Goal: Information Seeking & Learning: Learn about a topic

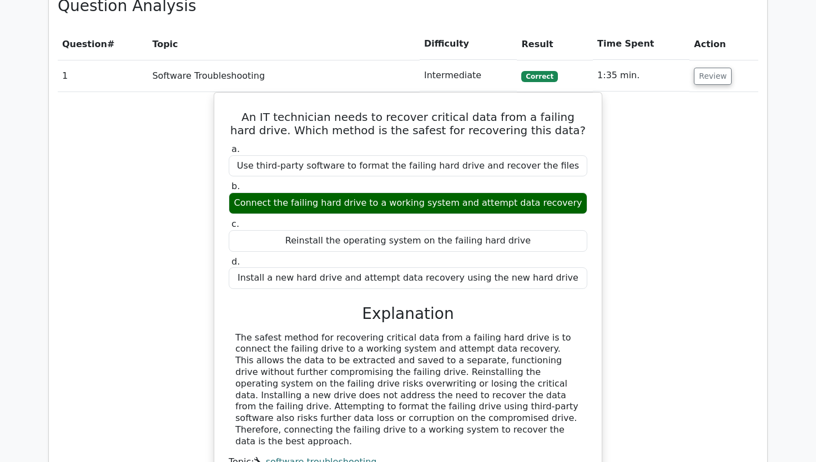
scroll to position [1293, 0]
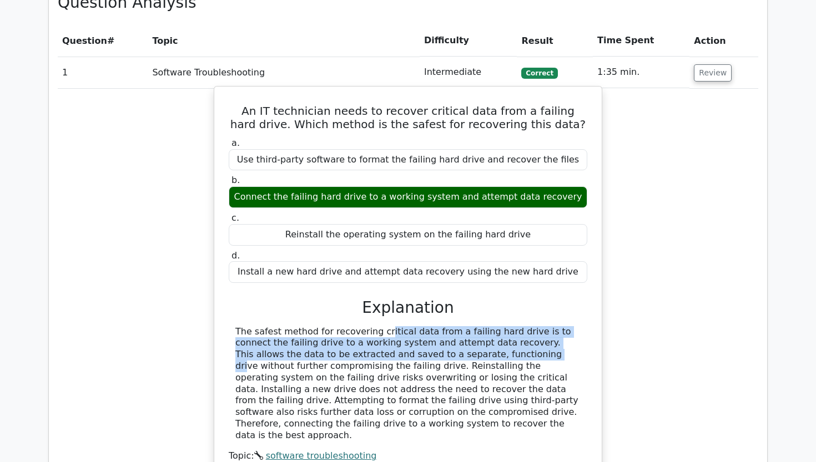
drag, startPoint x: 312, startPoint y: 303, endPoint x: 394, endPoint y: 322, distance: 83.6
click at [394, 326] on div "The safest method for recovering critical data from a failing hard drive is to …" at bounding box center [407, 383] width 345 height 115
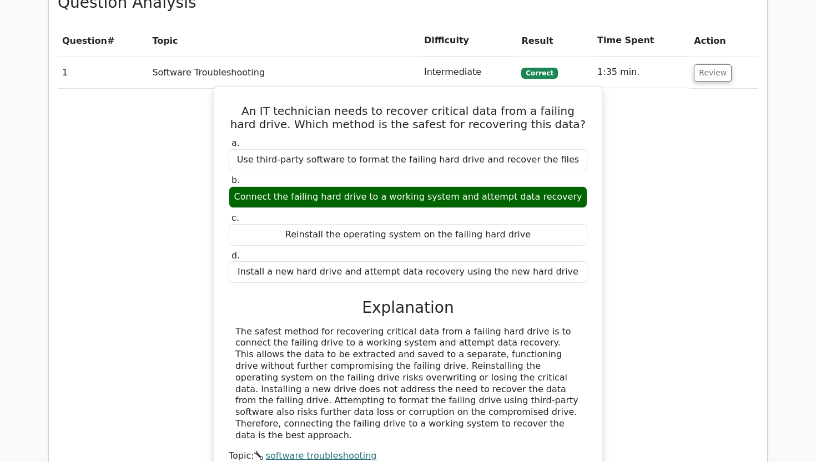
click at [394, 326] on div "The safest method for recovering critical data from a failing hard drive is to …" at bounding box center [407, 383] width 345 height 115
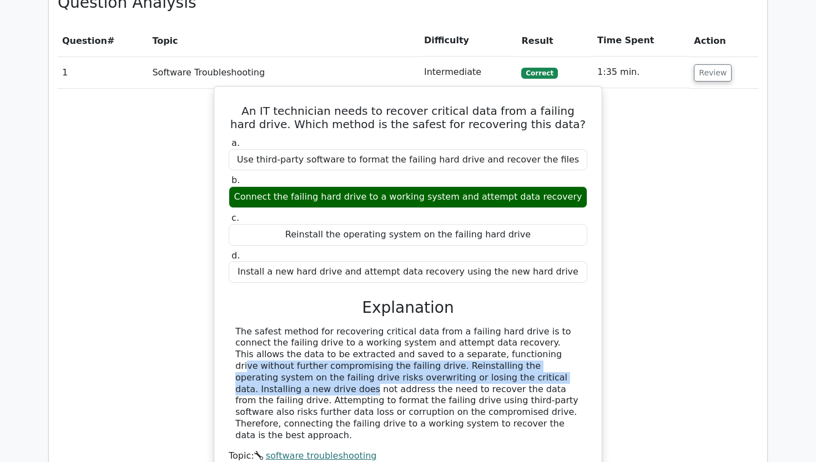
drag, startPoint x: 394, startPoint y: 322, endPoint x: 427, endPoint y: 340, distance: 38.0
click at [429, 341] on div "The safest method for recovering critical data from a failing hard drive is to …" at bounding box center [407, 383] width 345 height 115
click at [427, 340] on div "The safest method for recovering critical data from a failing hard drive is to …" at bounding box center [407, 383] width 345 height 115
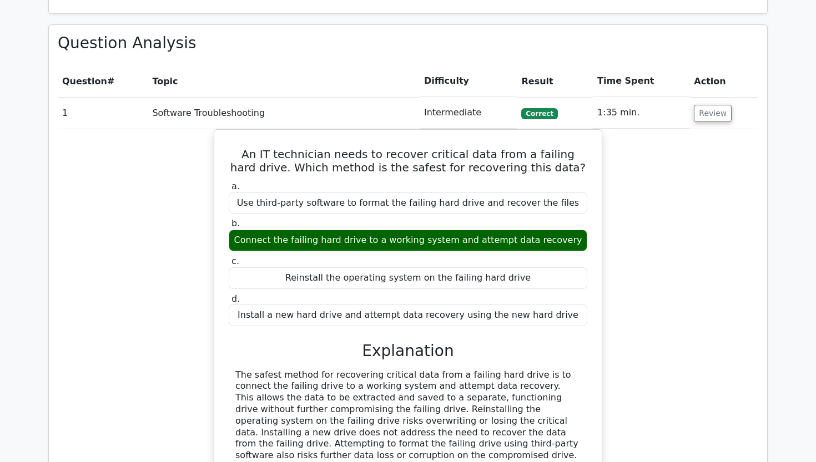
scroll to position [1253, 0]
click at [715, 104] on button "Review" at bounding box center [713, 112] width 38 height 17
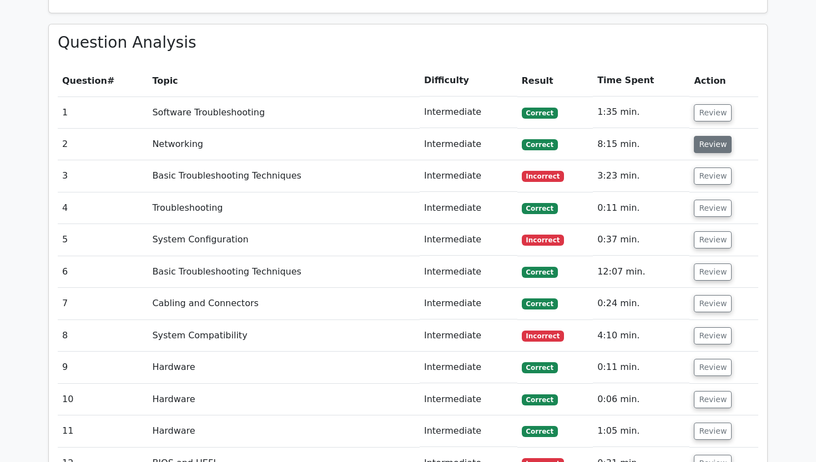
click at [705, 136] on button "Review" at bounding box center [713, 144] width 38 height 17
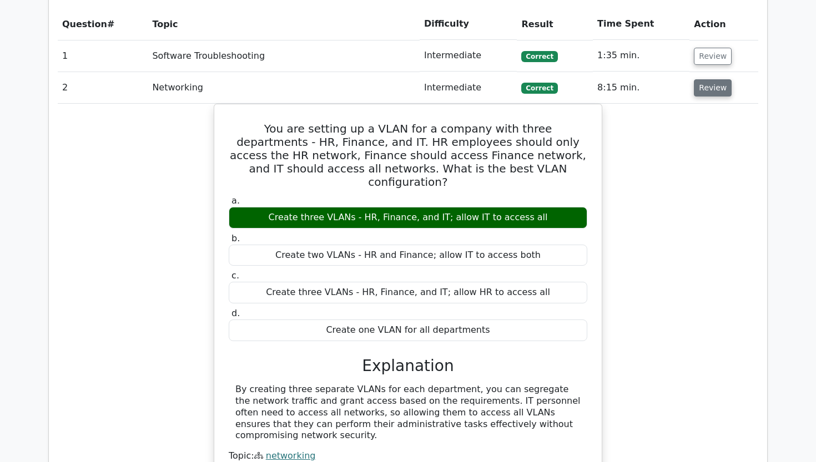
scroll to position [1312, 0]
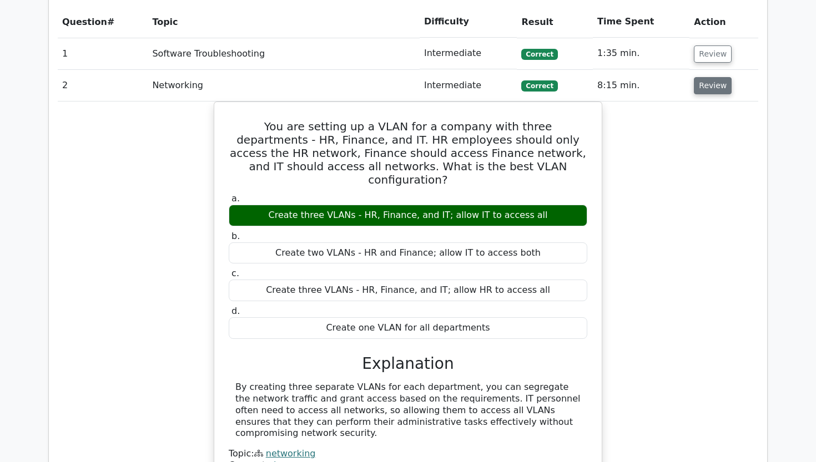
click at [709, 77] on button "Review" at bounding box center [713, 85] width 38 height 17
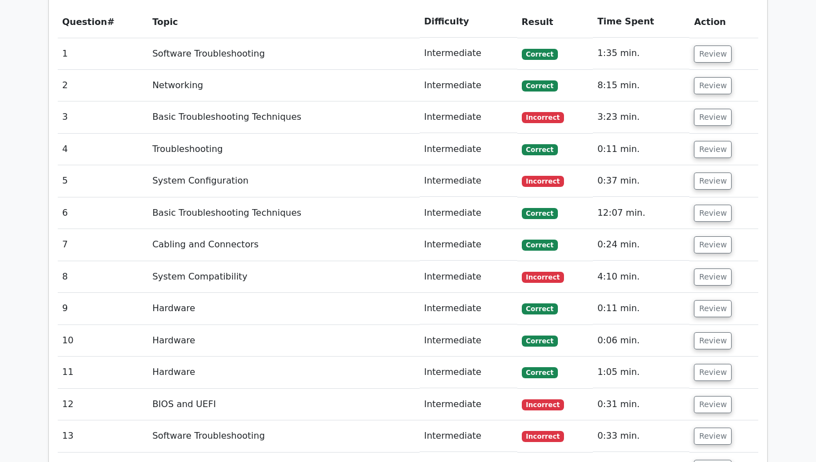
click at [710, 103] on td "Review" at bounding box center [723, 118] width 69 height 32
click at [710, 109] on button "Review" at bounding box center [713, 117] width 38 height 17
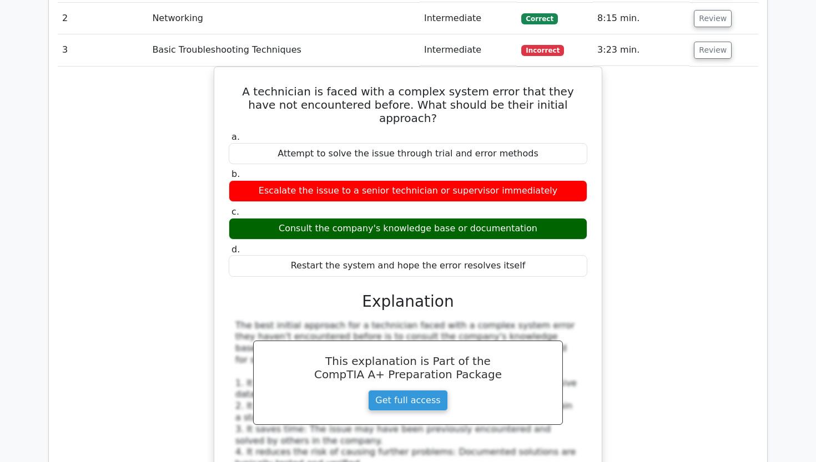
scroll to position [1380, 0]
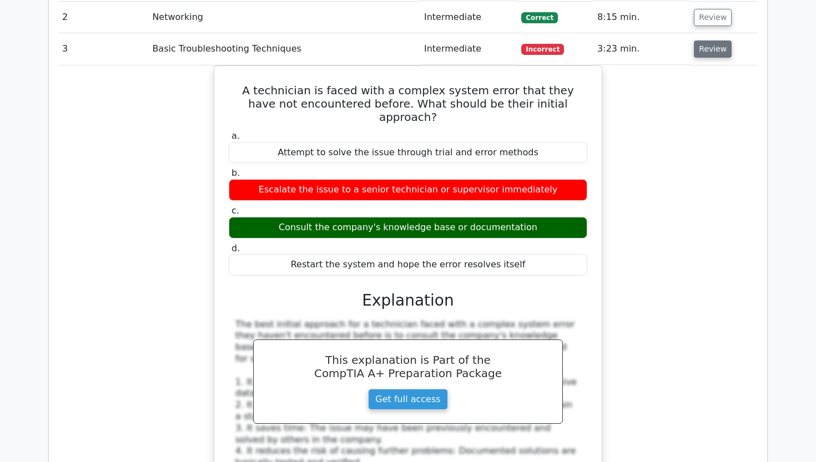
click at [705, 41] on button "Review" at bounding box center [713, 49] width 38 height 17
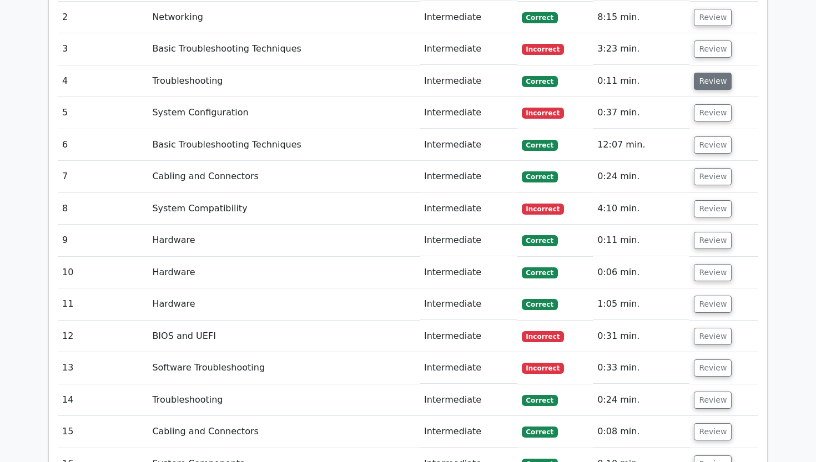
click at [703, 73] on button "Review" at bounding box center [713, 81] width 38 height 17
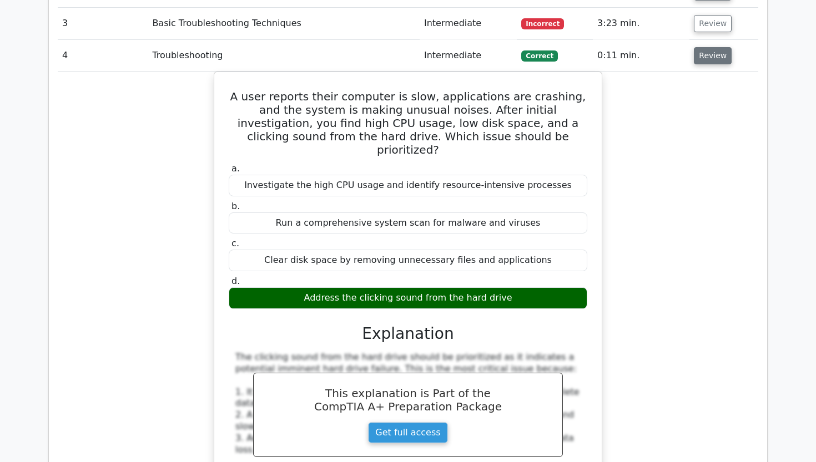
scroll to position [1411, 0]
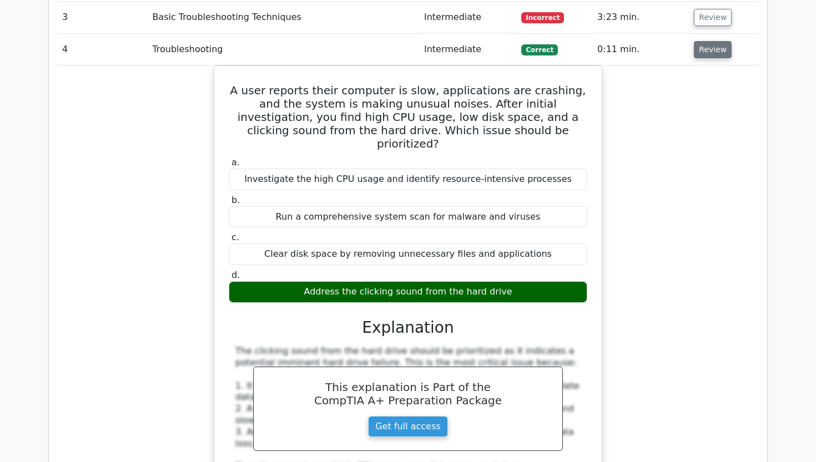
click at [709, 41] on button "Review" at bounding box center [713, 49] width 38 height 17
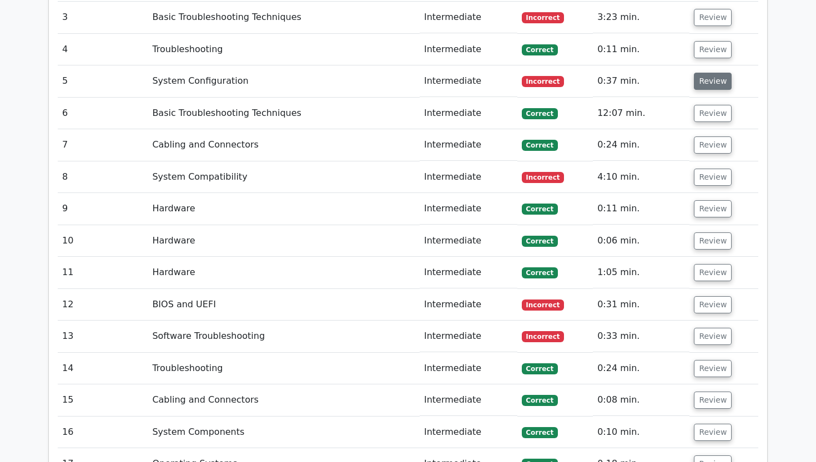
click at [695, 73] on button "Review" at bounding box center [713, 81] width 38 height 17
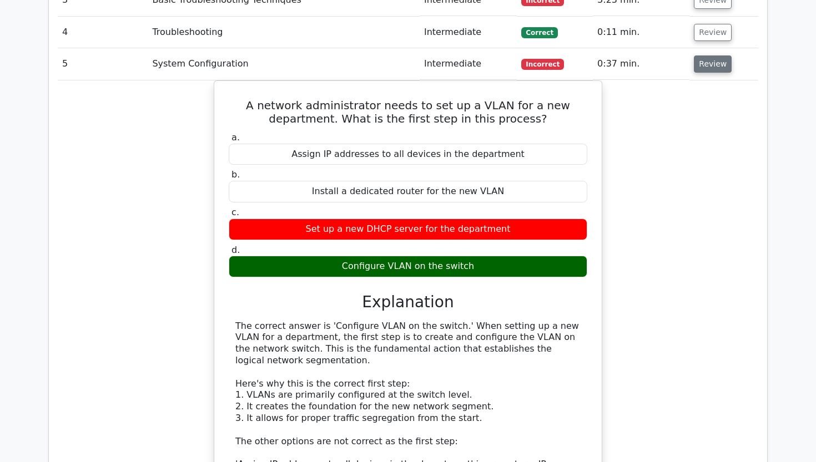
scroll to position [1431, 0]
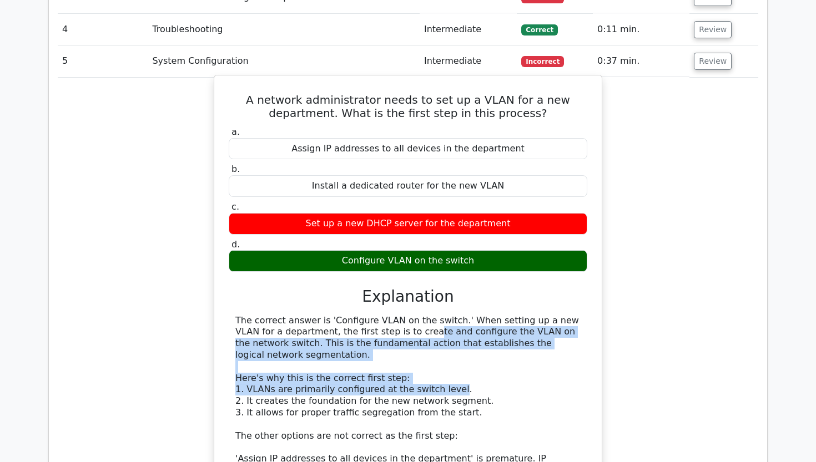
drag, startPoint x: 337, startPoint y: 297, endPoint x: 444, endPoint y: 355, distance: 122.4
click at [444, 355] on div "The correct answer is 'Configure VLAN on the switch.' When setting up a new VLA…" at bounding box center [407, 442] width 345 height 254
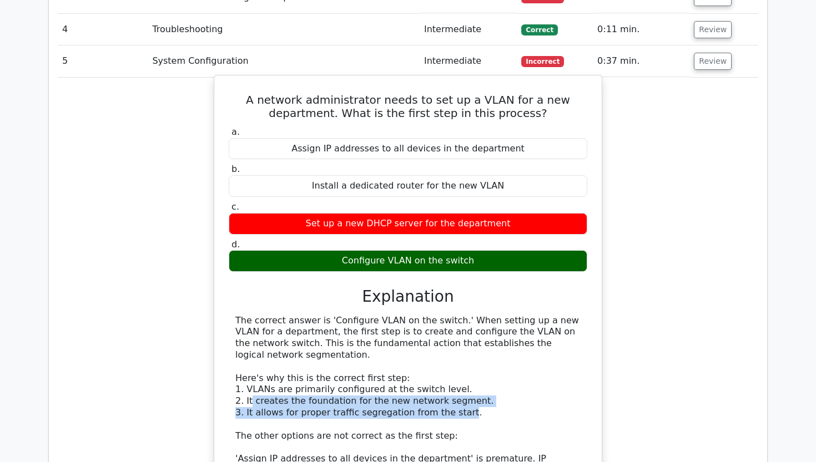
drag, startPoint x: 250, startPoint y: 366, endPoint x: 453, endPoint y: 381, distance: 204.2
click at [453, 381] on div "The correct answer is 'Configure VLAN on the switch.' When setting up a new VLA…" at bounding box center [407, 442] width 345 height 254
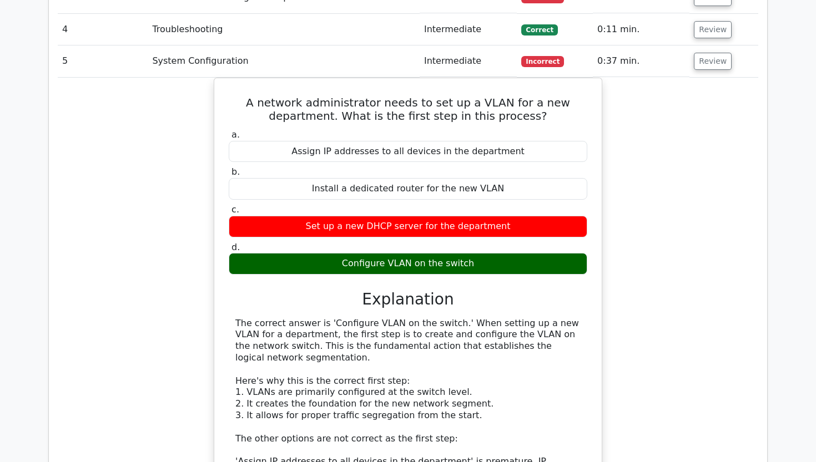
click at [704, 45] on td "Review" at bounding box center [723, 61] width 69 height 32
click at [707, 53] on button "Review" at bounding box center [713, 61] width 38 height 17
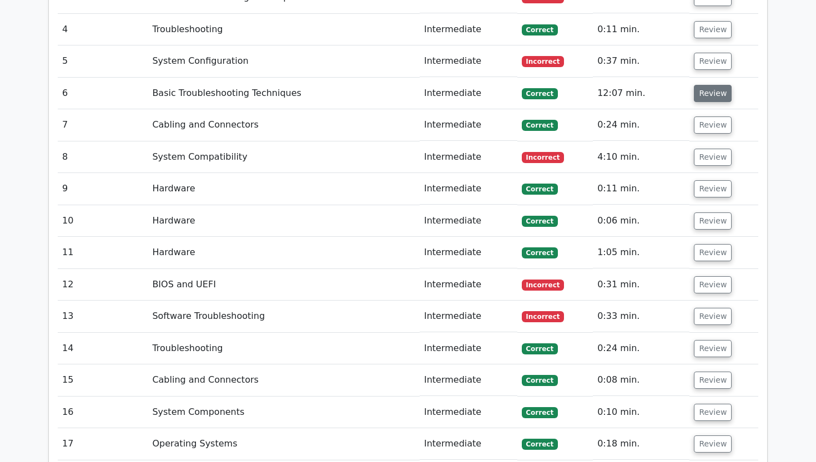
click at [703, 85] on button "Review" at bounding box center [713, 93] width 38 height 17
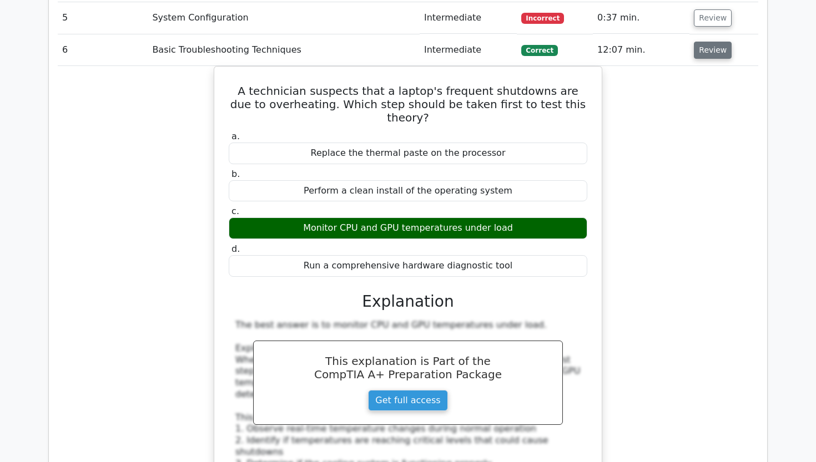
scroll to position [1476, 0]
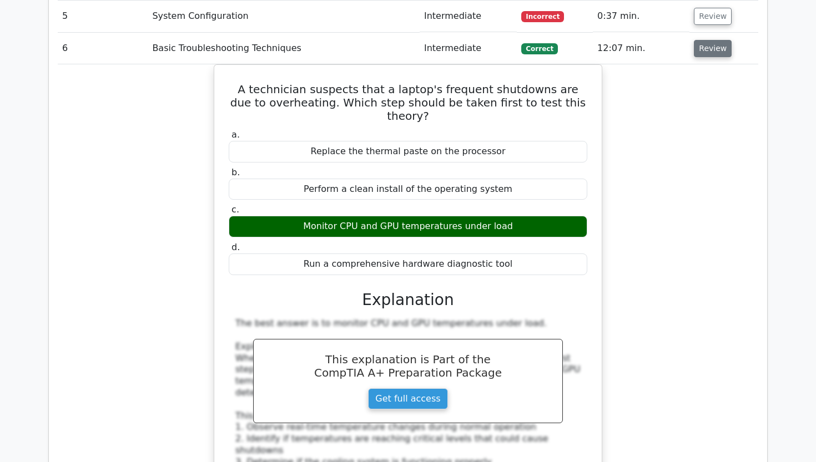
click at [696, 40] on button "Review" at bounding box center [713, 48] width 38 height 17
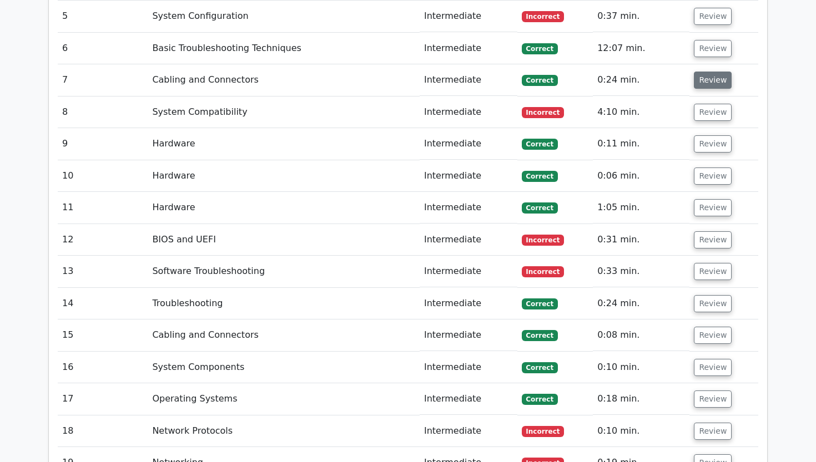
click at [696, 72] on button "Review" at bounding box center [713, 80] width 38 height 17
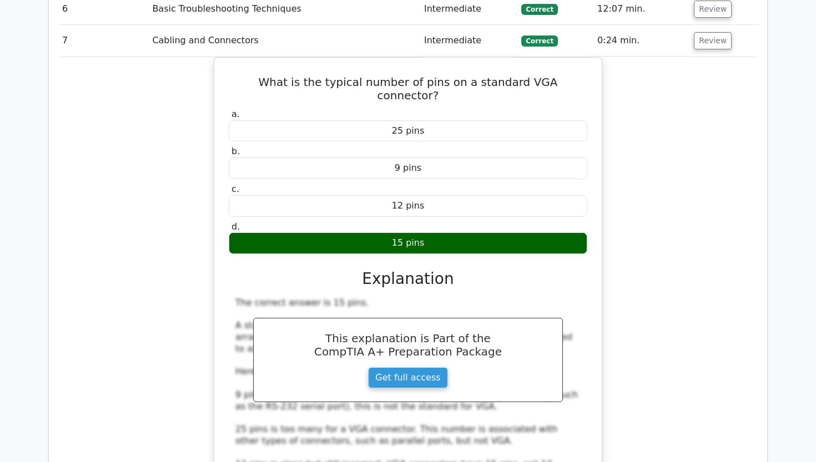
scroll to position [1512, 0]
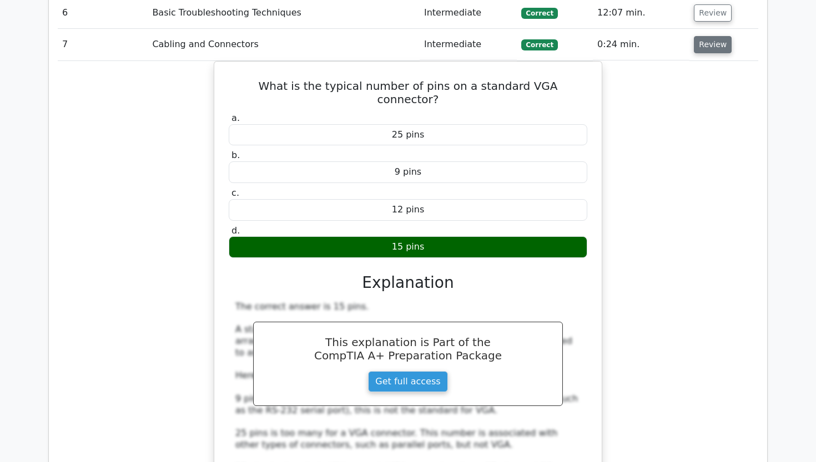
click at [710, 36] on button "Review" at bounding box center [713, 44] width 38 height 17
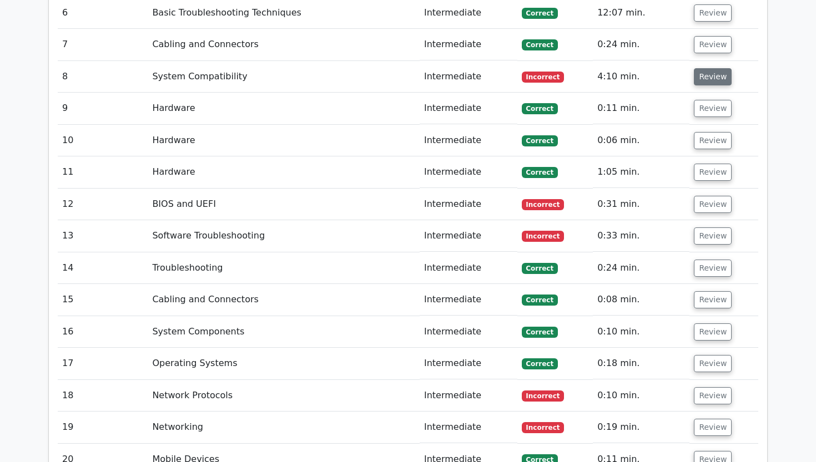
click at [705, 68] on button "Review" at bounding box center [713, 76] width 38 height 17
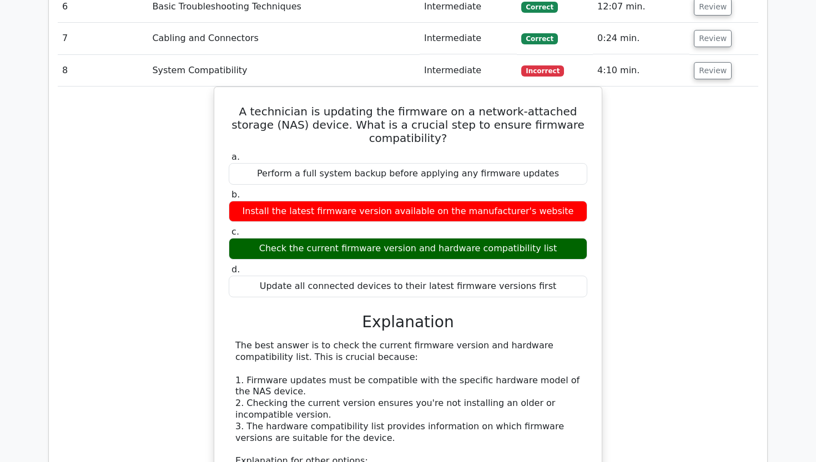
scroll to position [1504, 0]
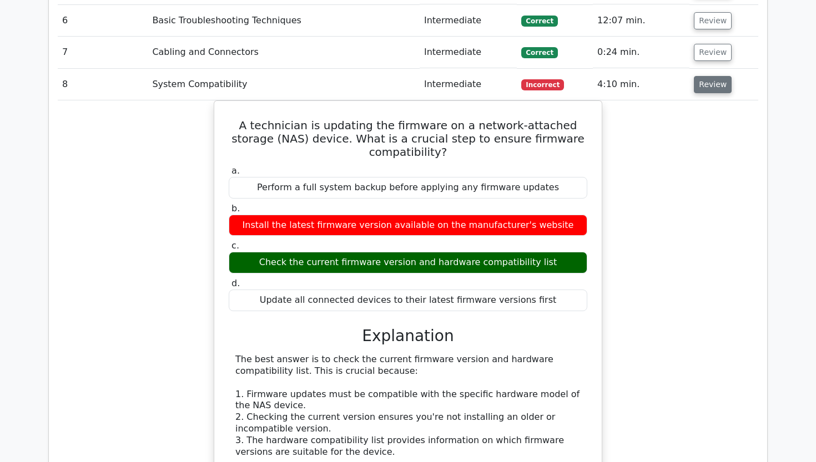
click at [715, 76] on button "Review" at bounding box center [713, 84] width 38 height 17
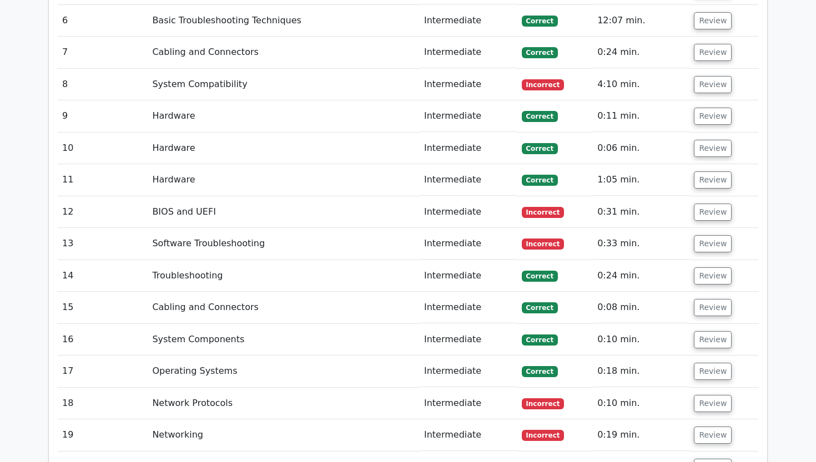
click at [706, 100] on td "Review" at bounding box center [723, 116] width 69 height 32
click at [704, 108] on button "Review" at bounding box center [713, 116] width 38 height 17
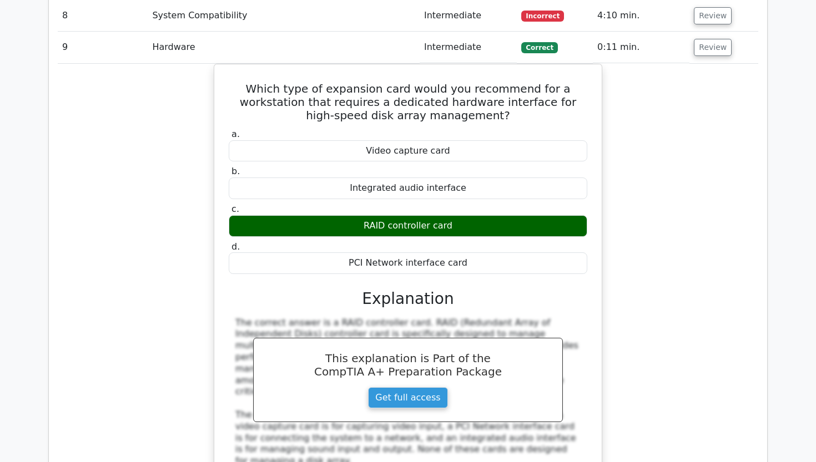
scroll to position [1576, 0]
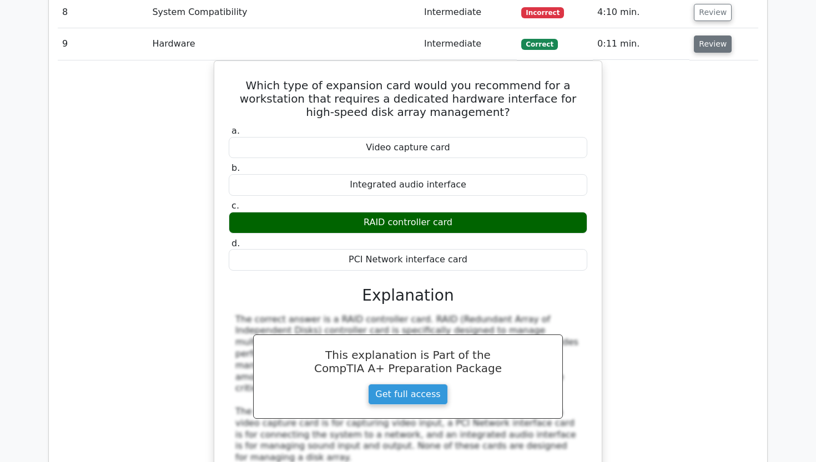
click at [715, 36] on button "Review" at bounding box center [713, 44] width 38 height 17
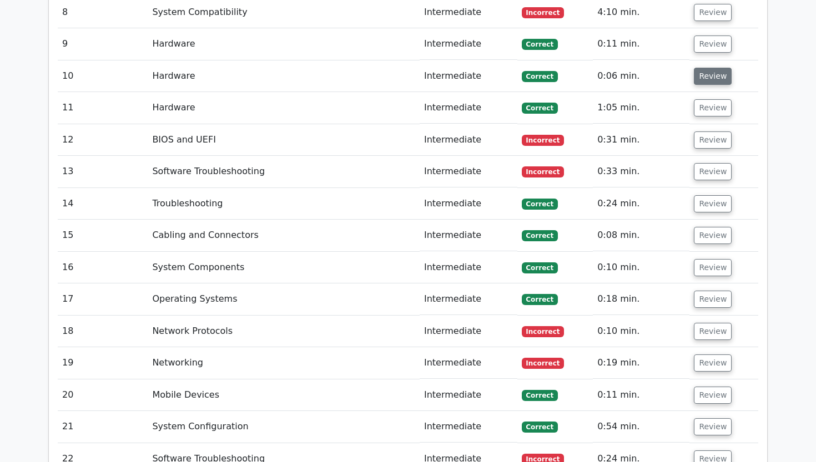
click at [711, 68] on button "Review" at bounding box center [713, 76] width 38 height 17
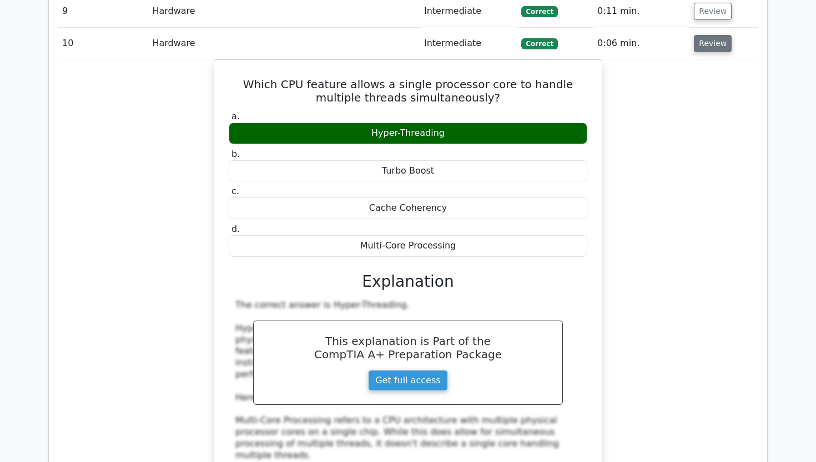
scroll to position [1610, 0]
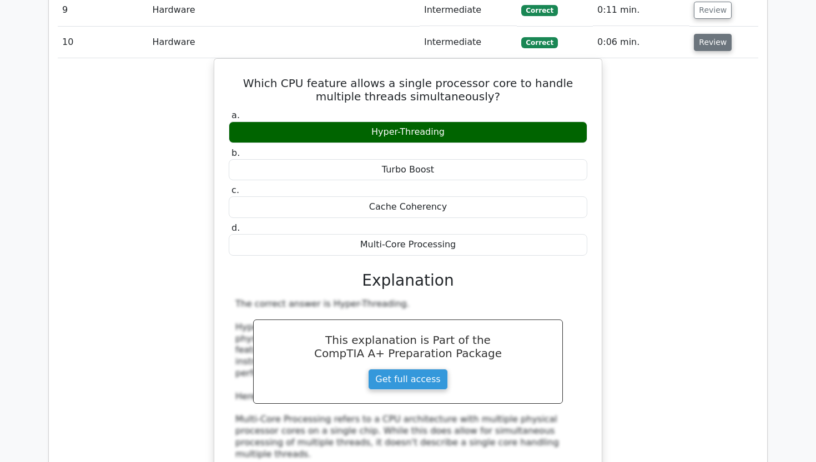
click at [706, 34] on button "Review" at bounding box center [713, 42] width 38 height 17
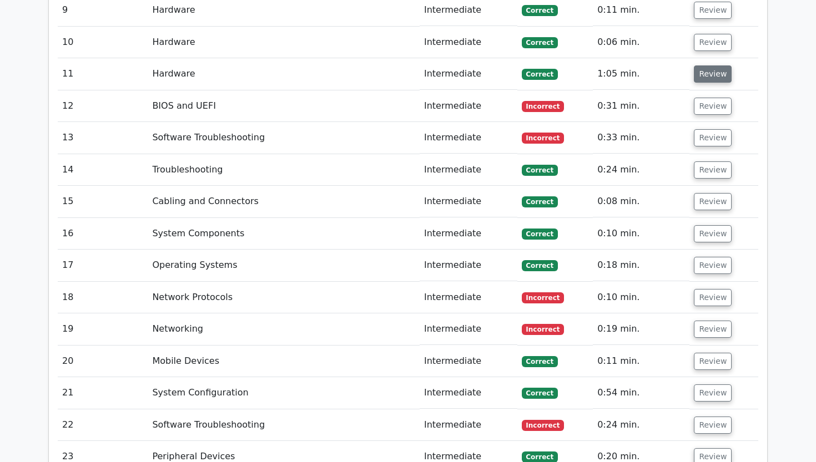
click at [709, 65] on button "Review" at bounding box center [713, 73] width 38 height 17
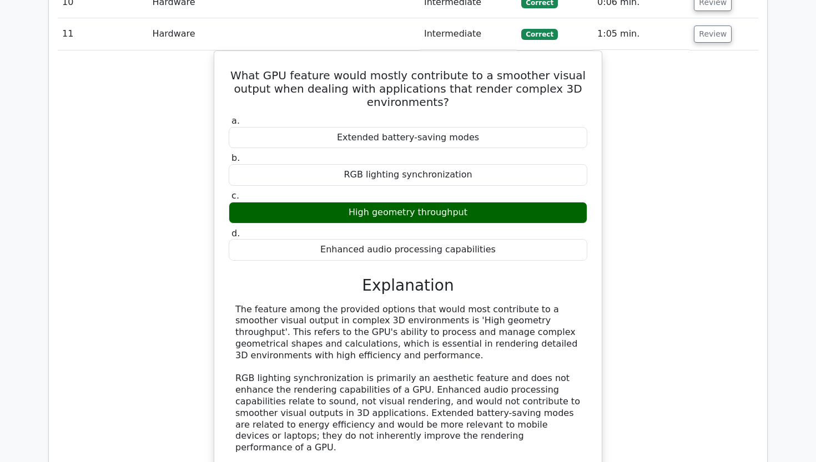
scroll to position [1646, 0]
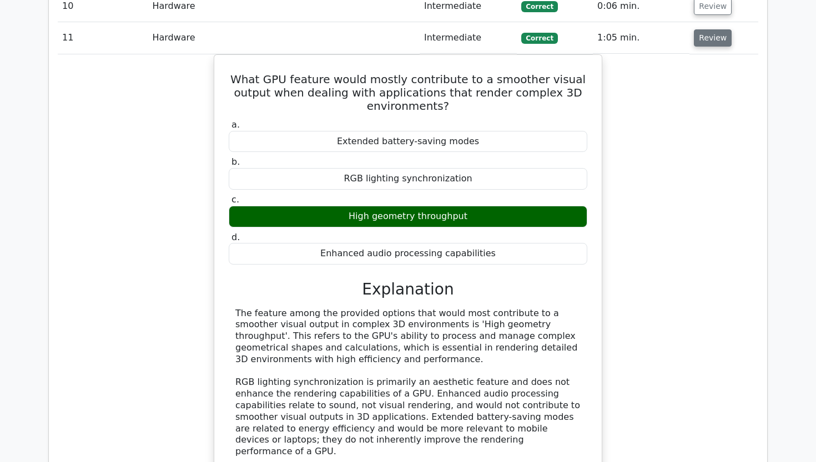
click at [707, 29] on button "Review" at bounding box center [713, 37] width 38 height 17
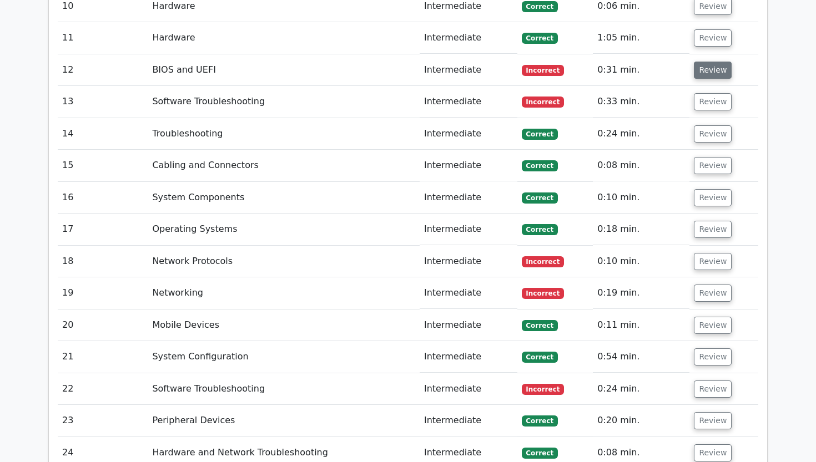
click at [700, 62] on button "Review" at bounding box center [713, 70] width 38 height 17
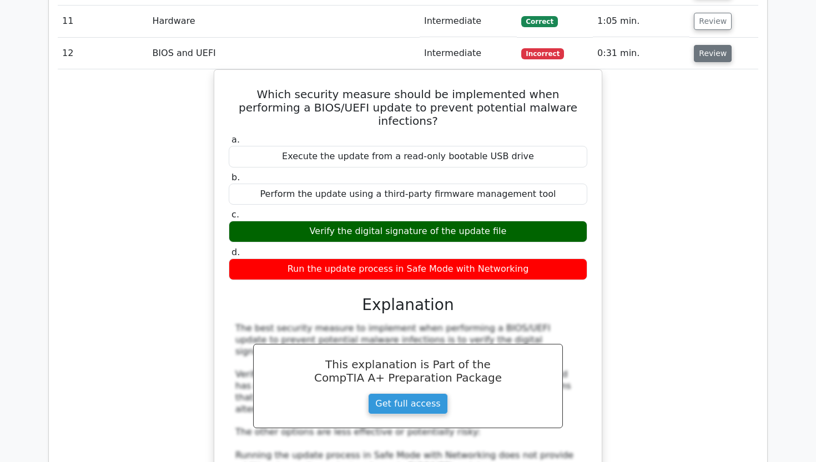
scroll to position [1668, 0]
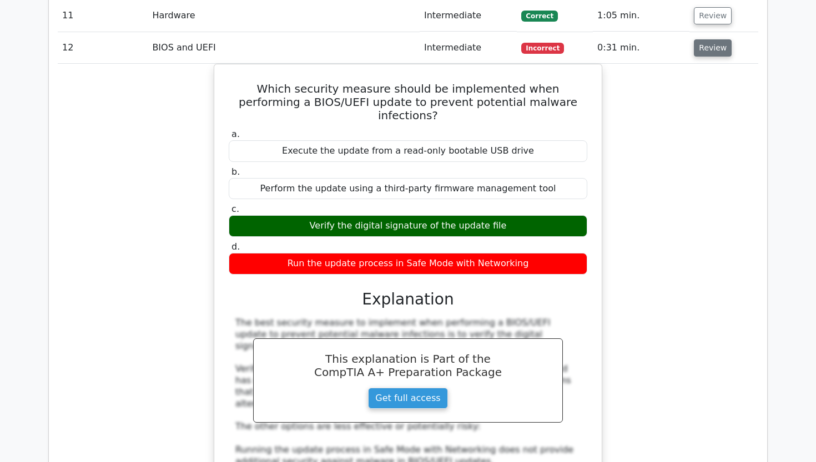
click at [713, 39] on button "Review" at bounding box center [713, 47] width 38 height 17
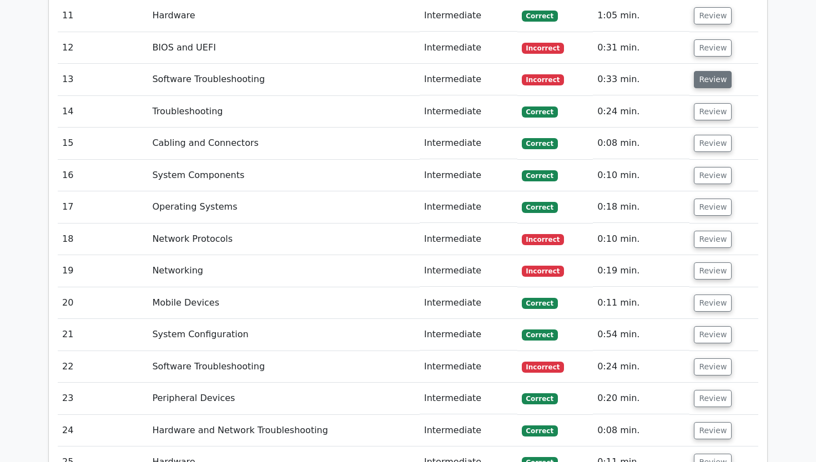
click at [704, 71] on button "Review" at bounding box center [713, 79] width 38 height 17
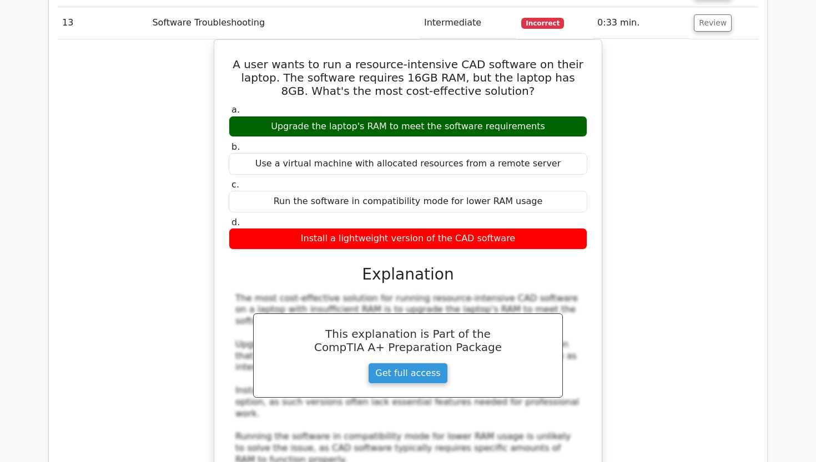
scroll to position [1709, 0]
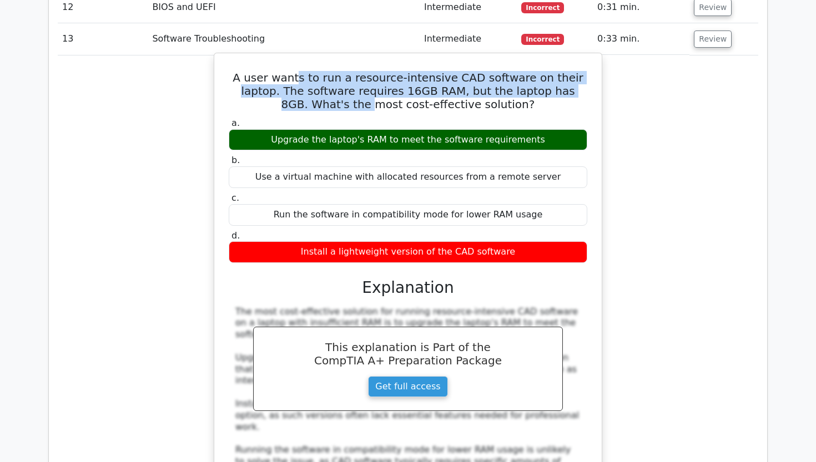
drag, startPoint x: 293, startPoint y: 53, endPoint x: 323, endPoint y: 69, distance: 33.8
click at [323, 71] on h5 "A user wants to run a resource-intensive CAD software on their laptop. The soft…" at bounding box center [407, 91] width 361 height 40
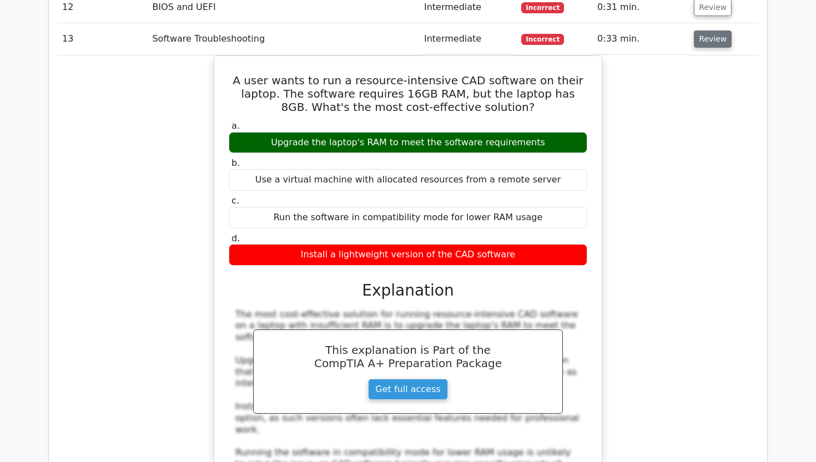
click at [716, 31] on button "Review" at bounding box center [713, 39] width 38 height 17
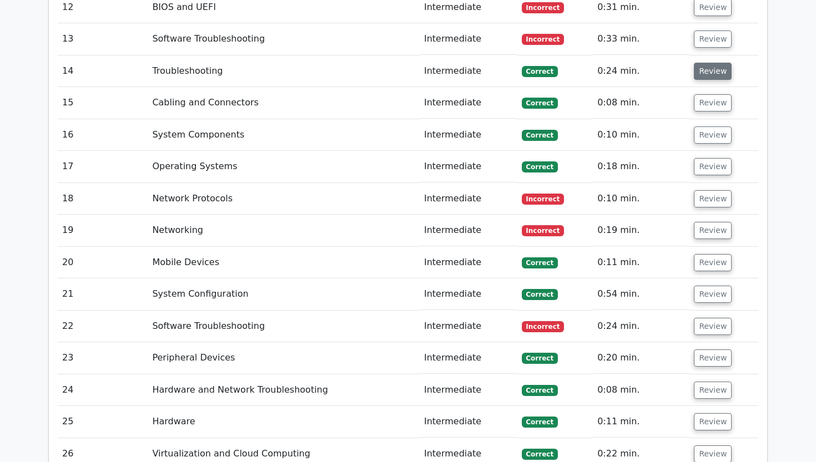
click at [706, 63] on button "Review" at bounding box center [713, 71] width 38 height 17
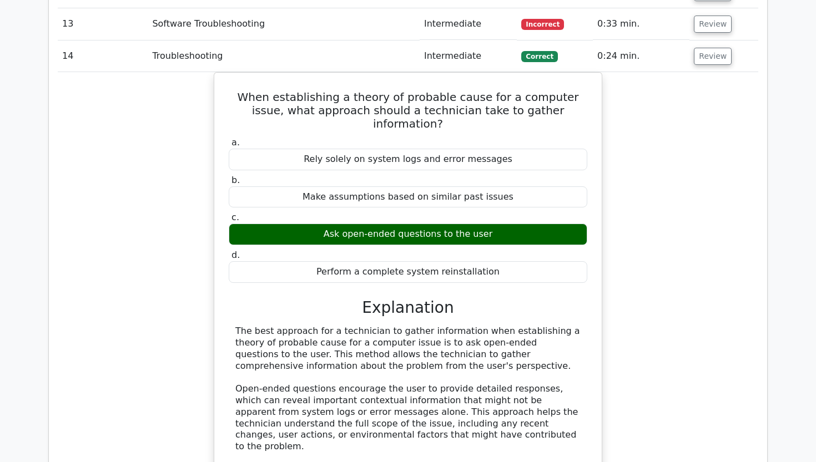
scroll to position [1729, 0]
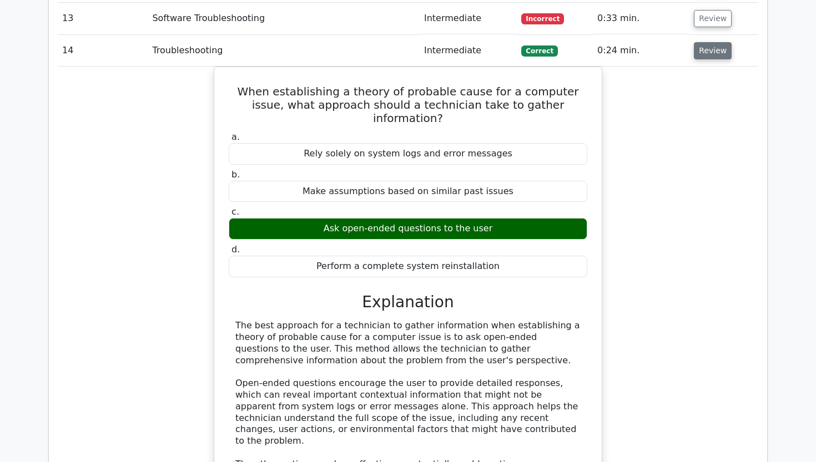
click at [717, 42] on button "Review" at bounding box center [713, 50] width 38 height 17
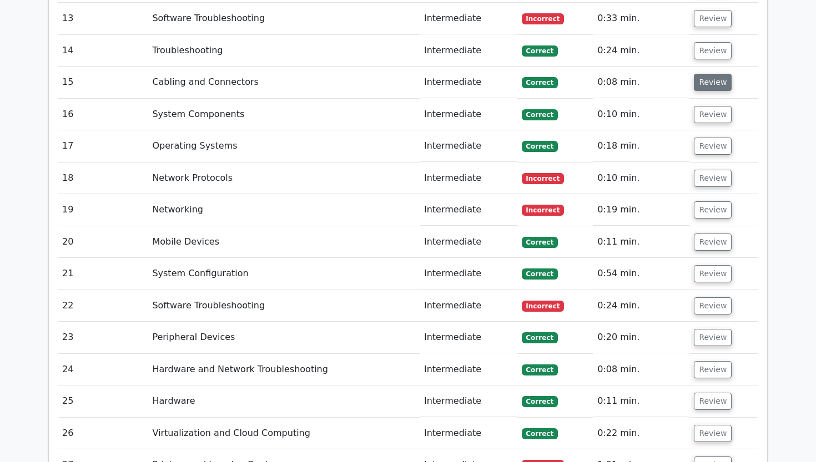
click at [708, 74] on button "Review" at bounding box center [713, 82] width 38 height 17
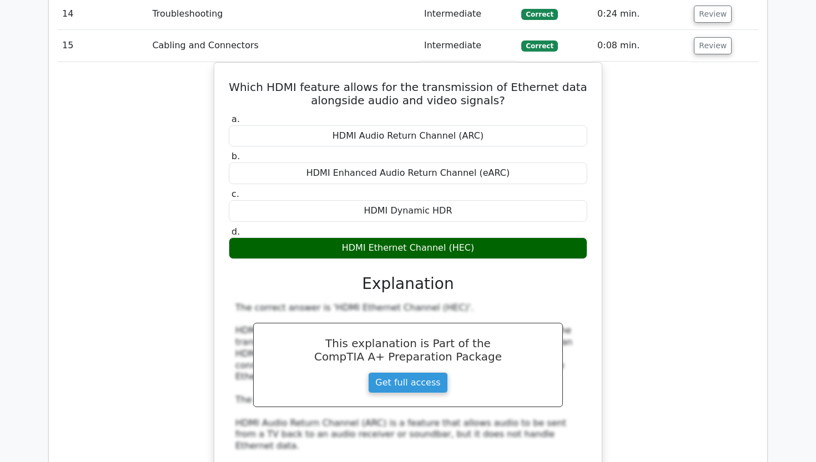
scroll to position [1768, 0]
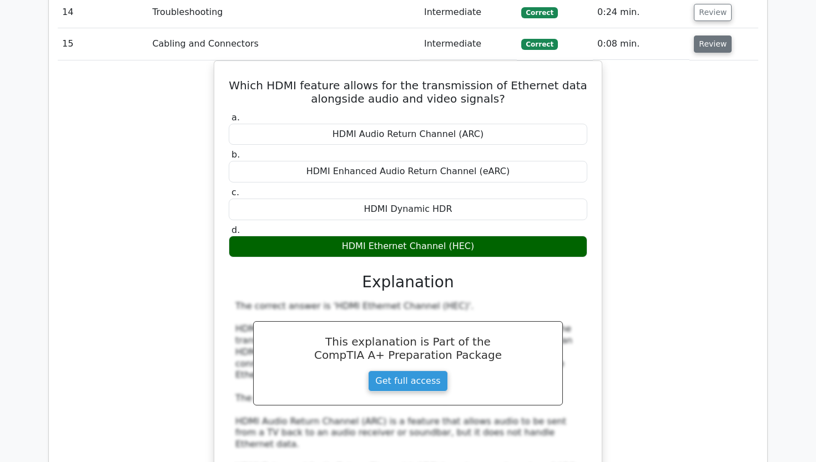
click at [709, 36] on button "Review" at bounding box center [713, 44] width 38 height 17
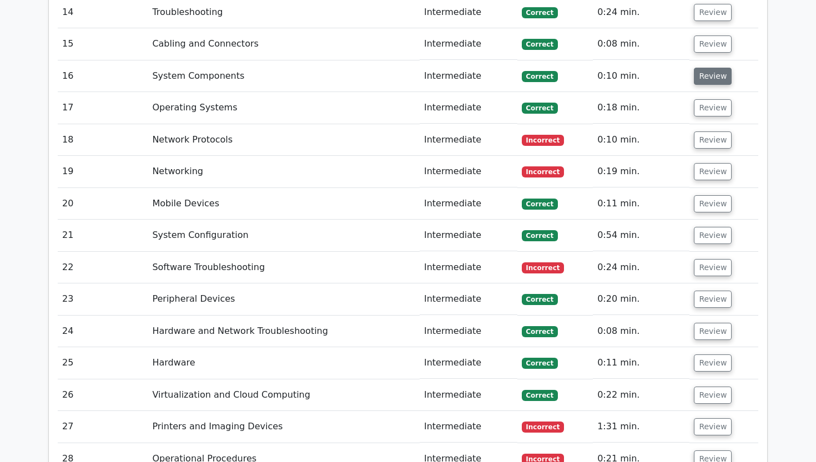
click at [702, 68] on button "Review" at bounding box center [713, 76] width 38 height 17
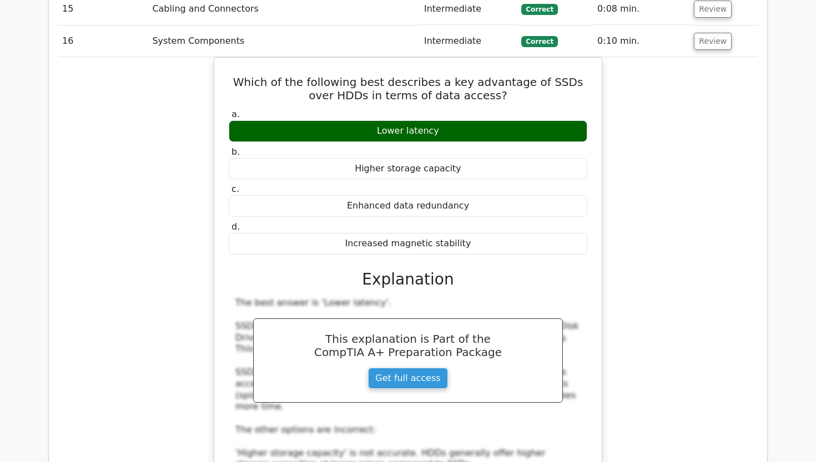
scroll to position [1799, 0]
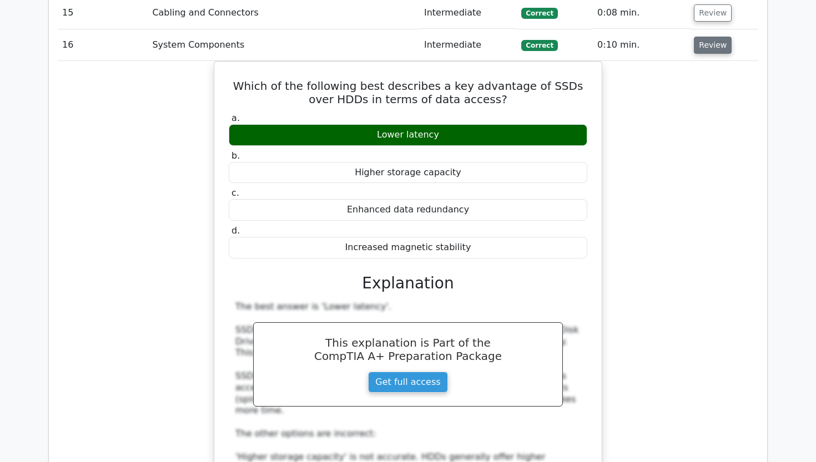
click at [721, 37] on button "Review" at bounding box center [713, 45] width 38 height 17
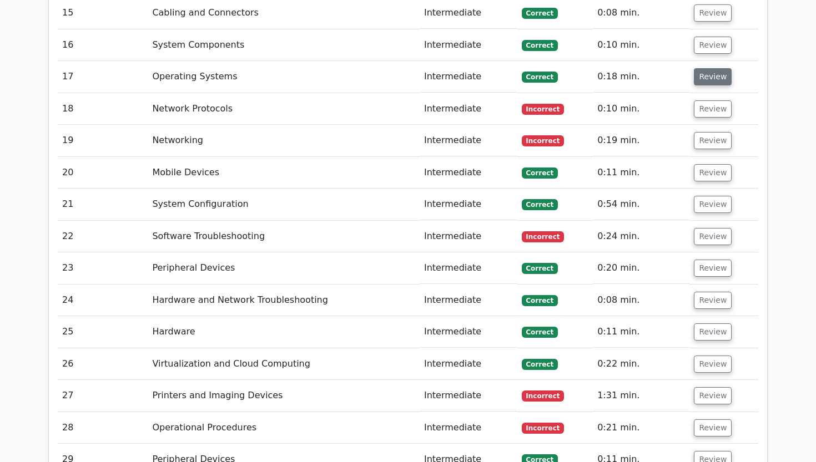
click at [697, 68] on button "Review" at bounding box center [713, 76] width 38 height 17
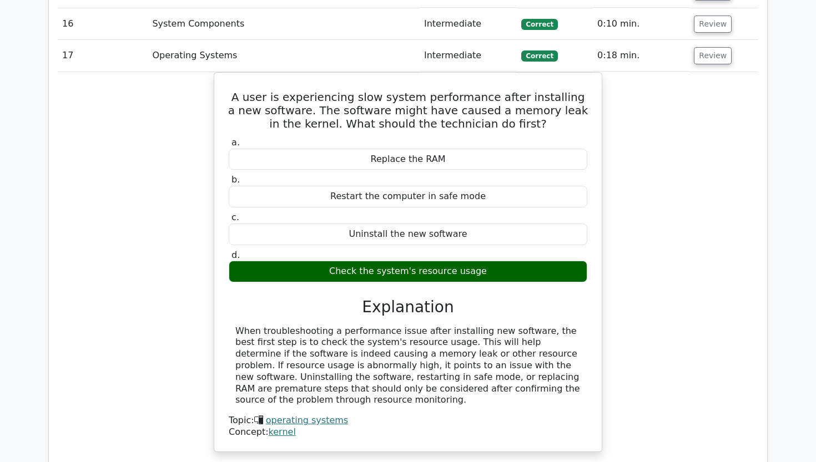
scroll to position [1825, 0]
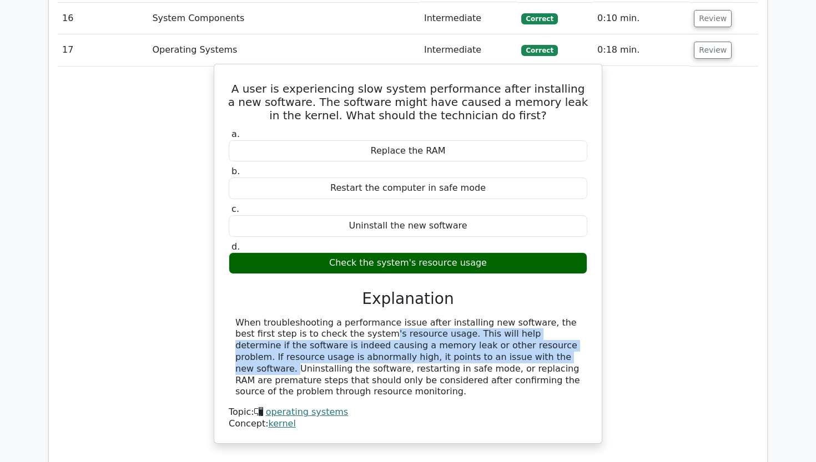
drag, startPoint x: 270, startPoint y: 298, endPoint x: 406, endPoint y: 324, distance: 137.9
click at [406, 324] on div "When troubleshooting a performance issue after installing new software, the bes…" at bounding box center [407, 357] width 345 height 81
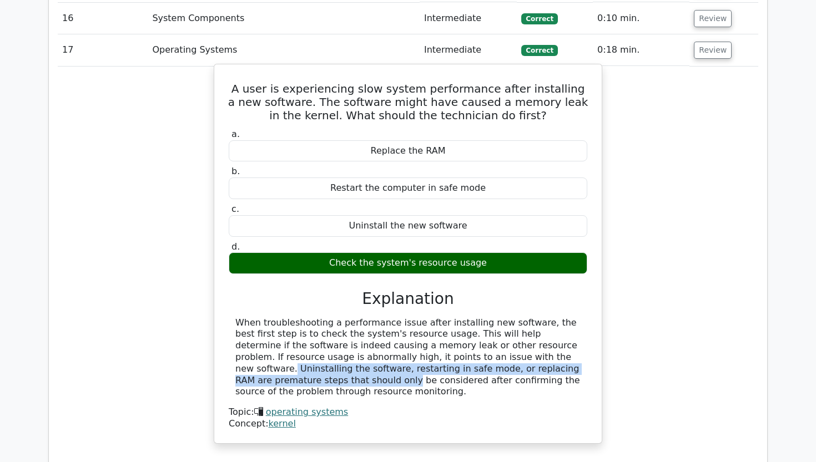
drag, startPoint x: 406, startPoint y: 325, endPoint x: 472, endPoint y: 328, distance: 66.1
click at [472, 328] on div "When troubleshooting a performance issue after installing new software, the bes…" at bounding box center [407, 357] width 345 height 81
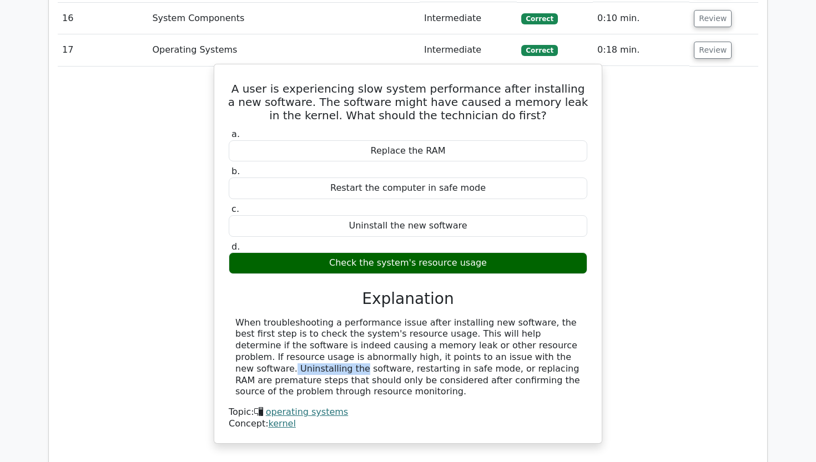
click at [472, 328] on div "When troubleshooting a performance issue after installing new software, the bes…" at bounding box center [407, 357] width 345 height 81
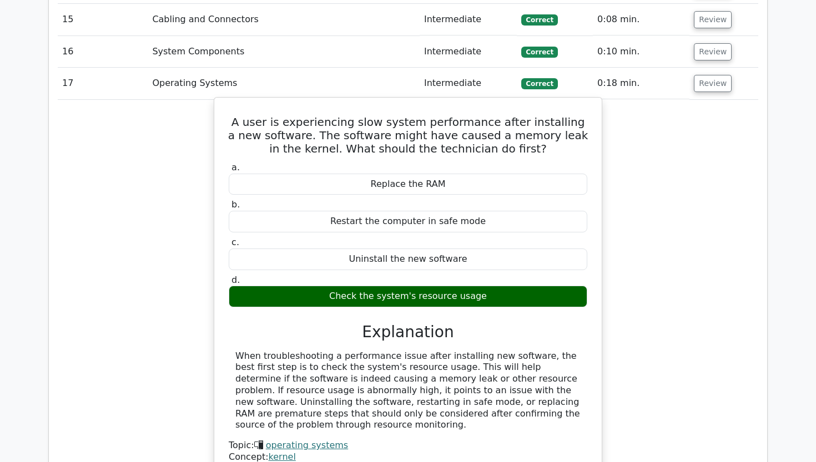
scroll to position [1792, 0]
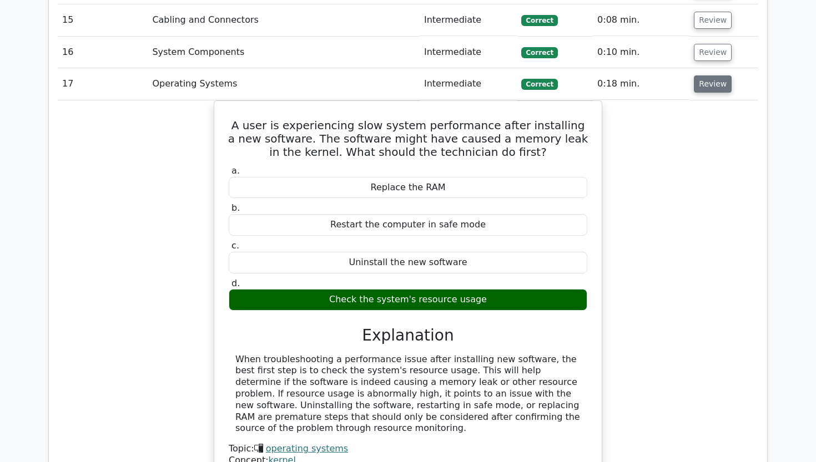
click at [711, 75] on button "Review" at bounding box center [713, 83] width 38 height 17
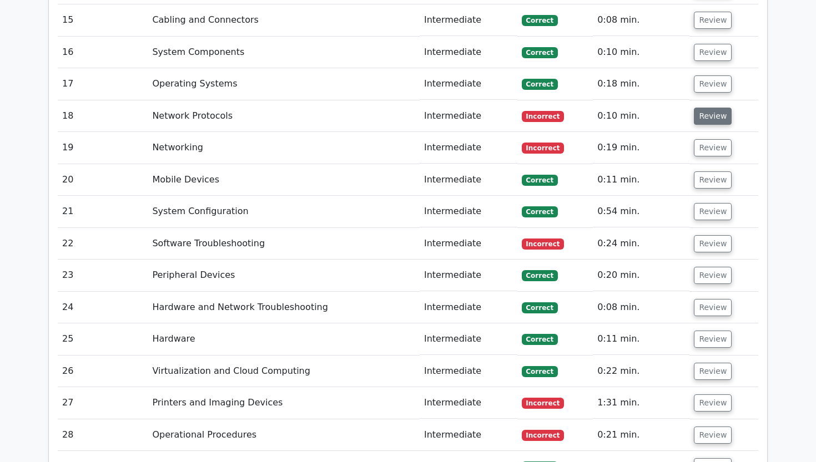
click at [706, 108] on button "Review" at bounding box center [713, 116] width 38 height 17
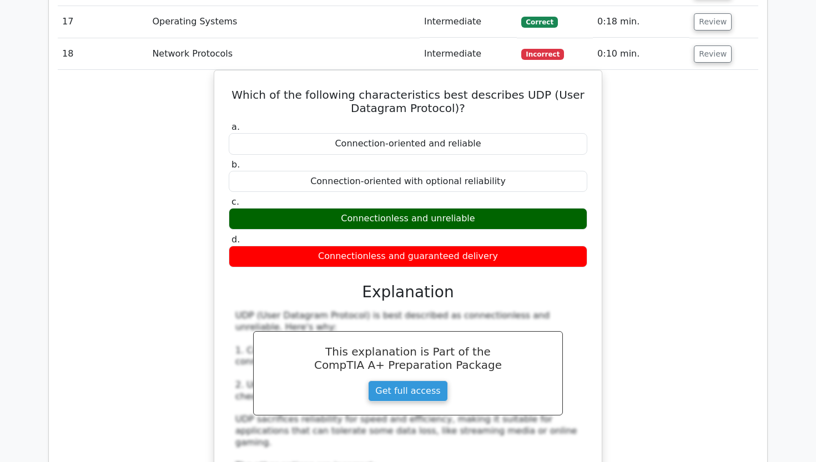
scroll to position [1858, 0]
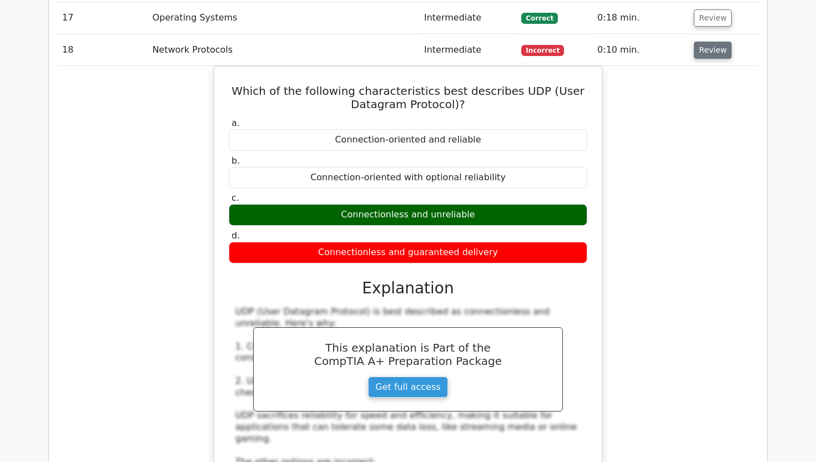
click at [710, 42] on button "Review" at bounding box center [713, 50] width 38 height 17
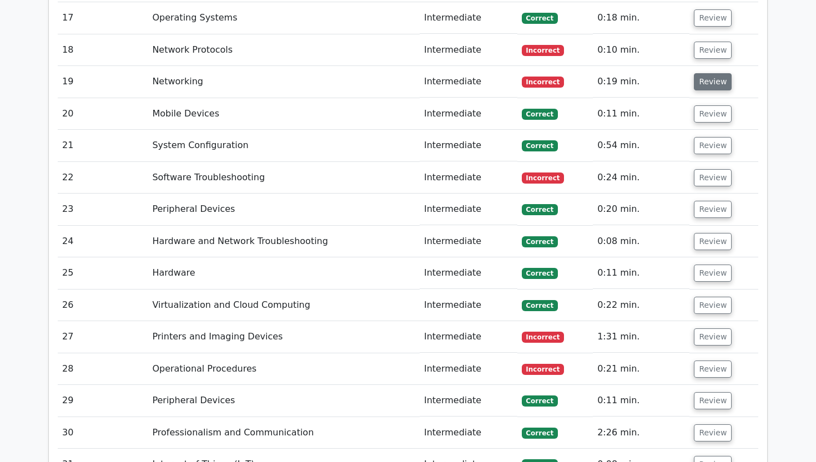
click at [710, 73] on button "Review" at bounding box center [713, 81] width 38 height 17
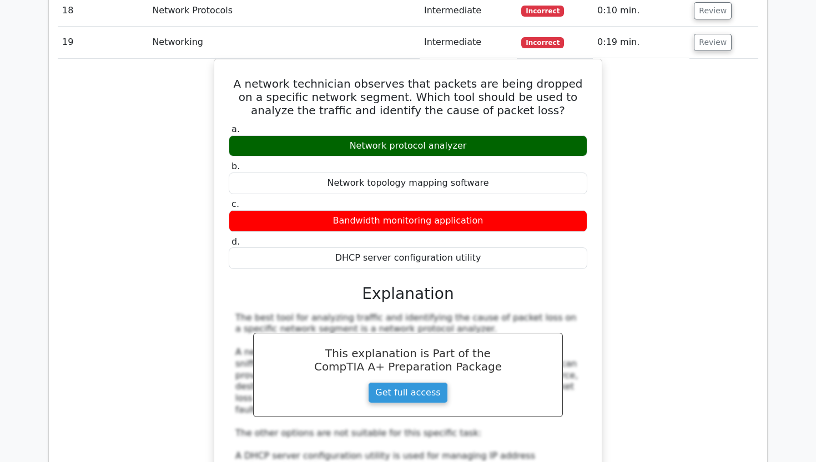
scroll to position [1895, 0]
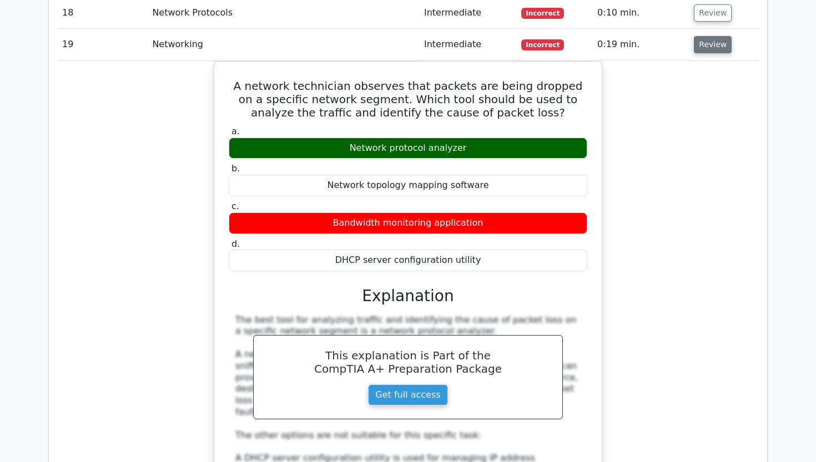
click at [703, 36] on button "Review" at bounding box center [713, 44] width 38 height 17
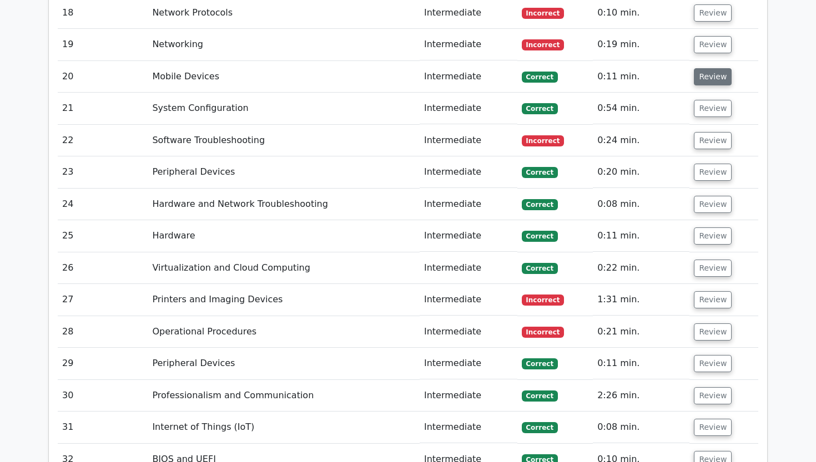
click at [710, 68] on button "Review" at bounding box center [713, 76] width 38 height 17
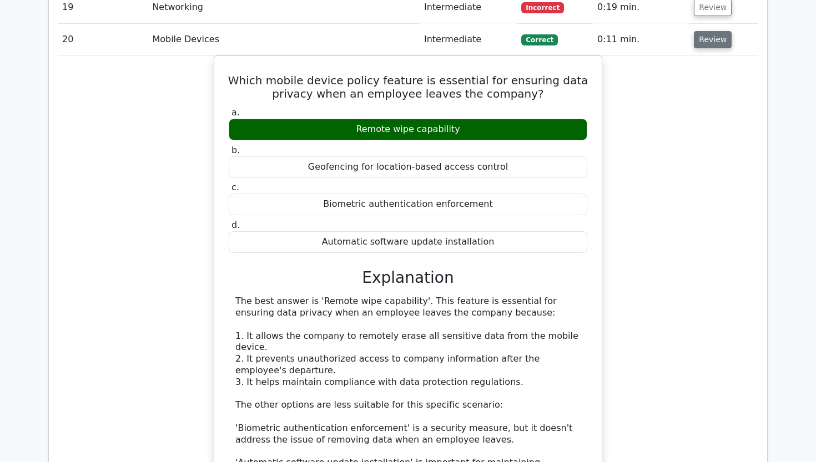
scroll to position [1930, 0]
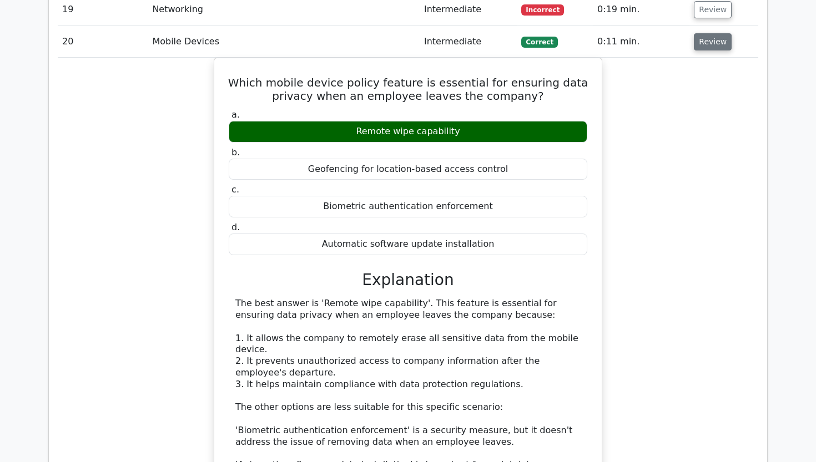
click at [704, 33] on button "Review" at bounding box center [713, 41] width 38 height 17
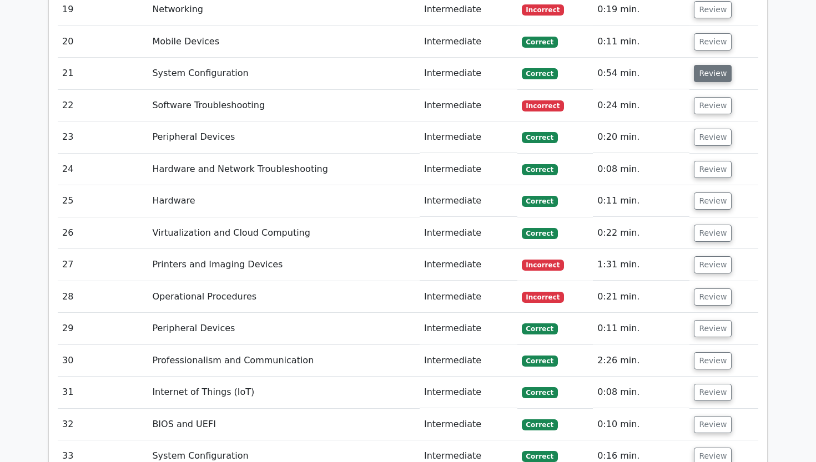
click at [704, 65] on button "Review" at bounding box center [713, 73] width 38 height 17
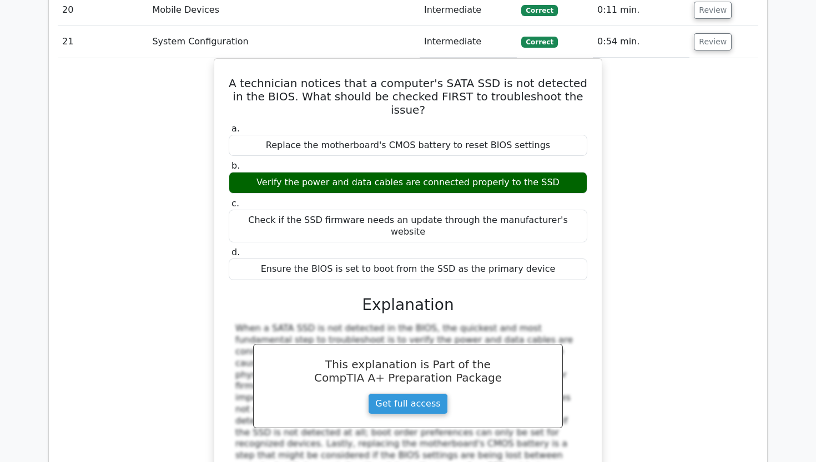
scroll to position [1960, 0]
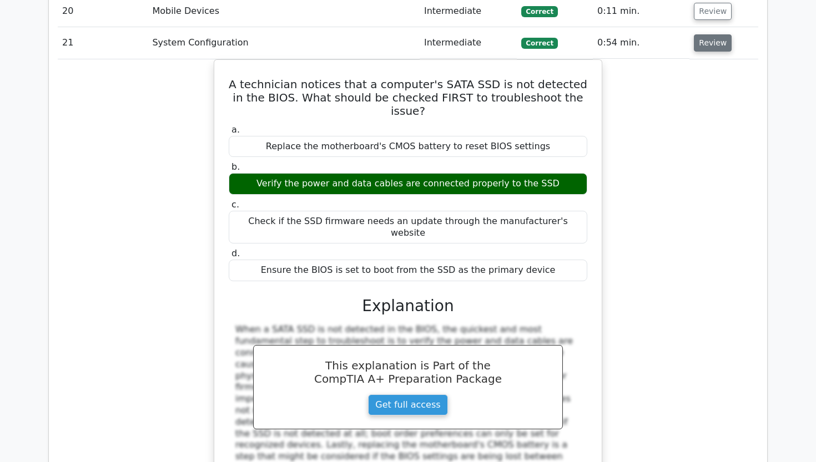
click at [710, 34] on button "Review" at bounding box center [713, 42] width 38 height 17
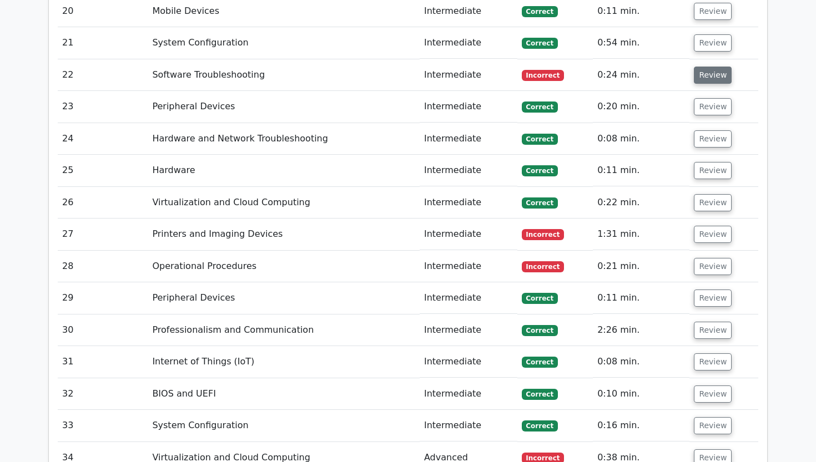
click at [709, 67] on button "Review" at bounding box center [713, 75] width 38 height 17
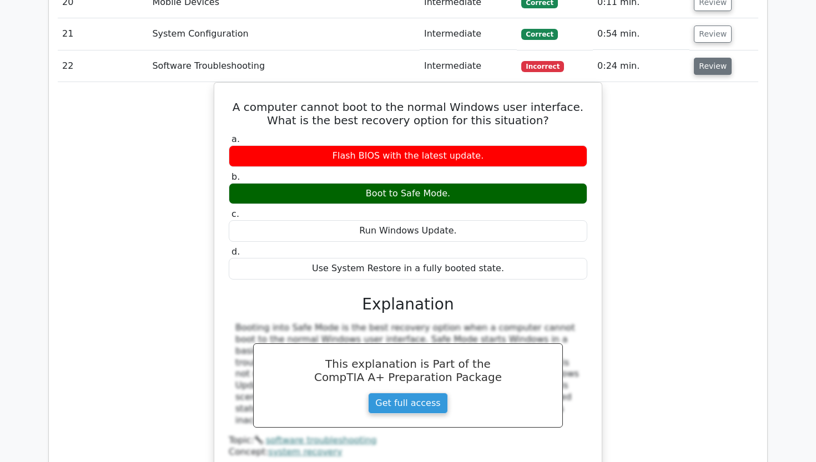
scroll to position [1970, 0]
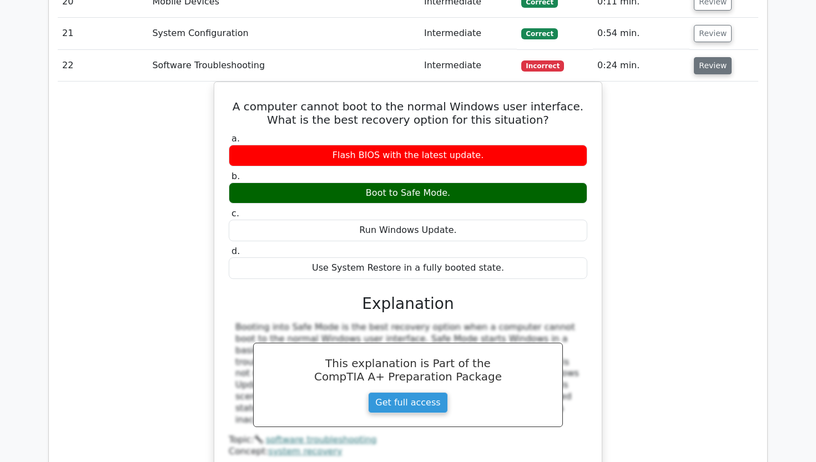
click at [712, 57] on button "Review" at bounding box center [713, 65] width 38 height 17
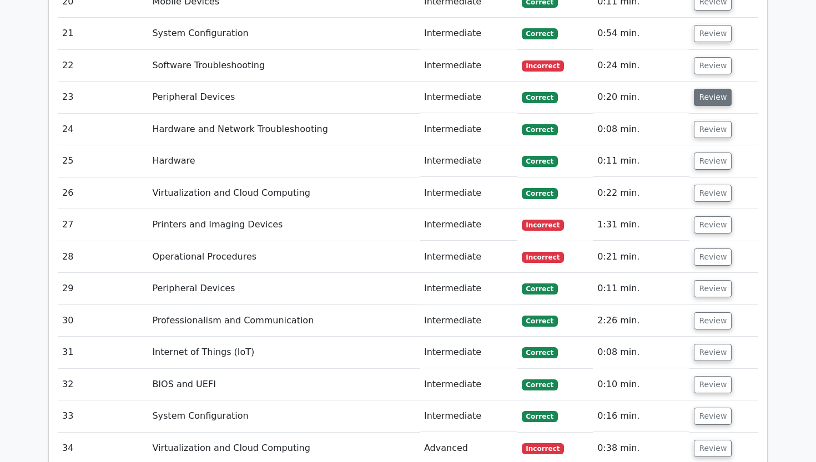
click at [712, 89] on button "Review" at bounding box center [713, 97] width 38 height 17
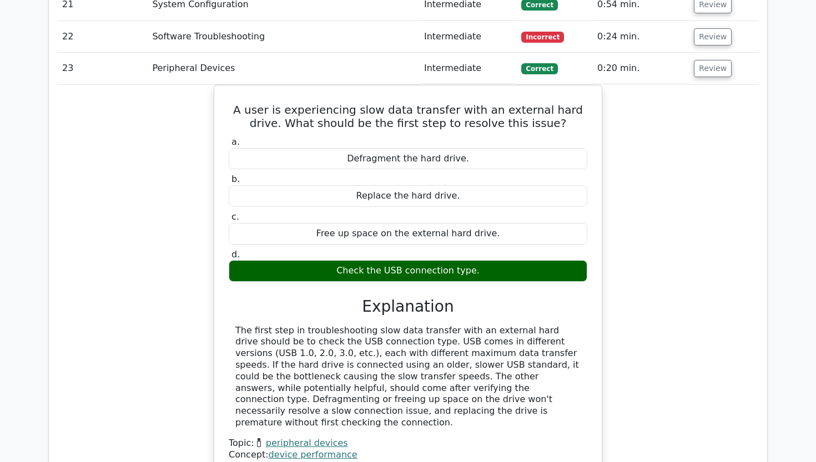
scroll to position [1999, 0]
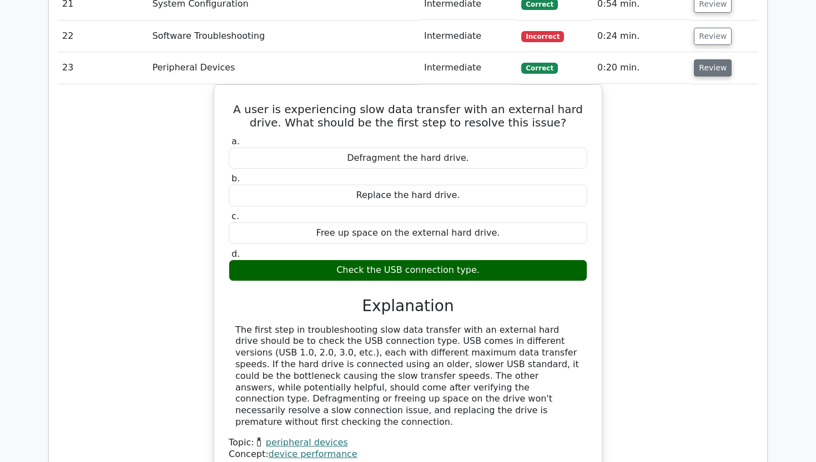
click at [706, 59] on button "Review" at bounding box center [713, 67] width 38 height 17
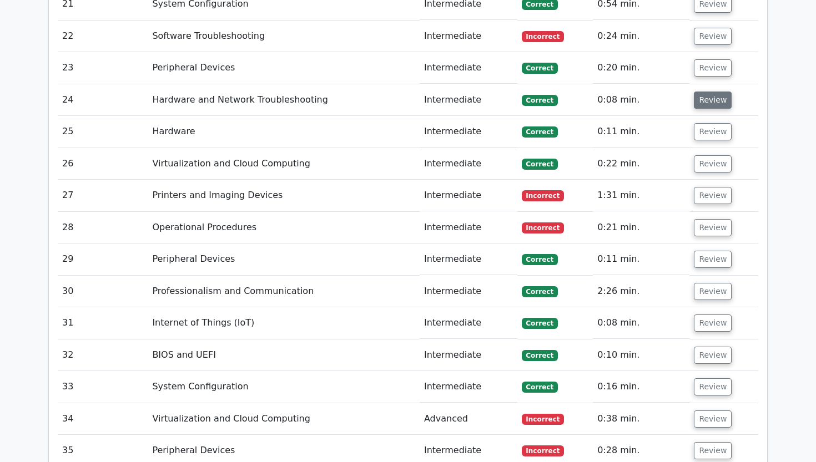
click at [702, 92] on button "Review" at bounding box center [713, 100] width 38 height 17
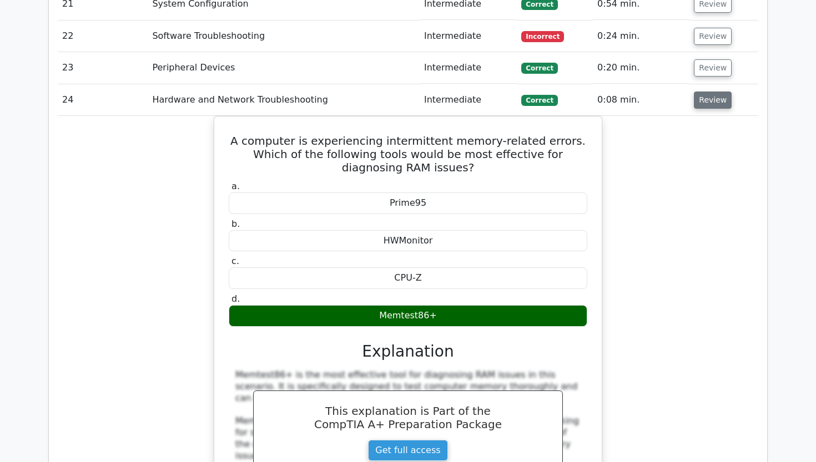
click at [702, 92] on button "Review" at bounding box center [713, 100] width 38 height 17
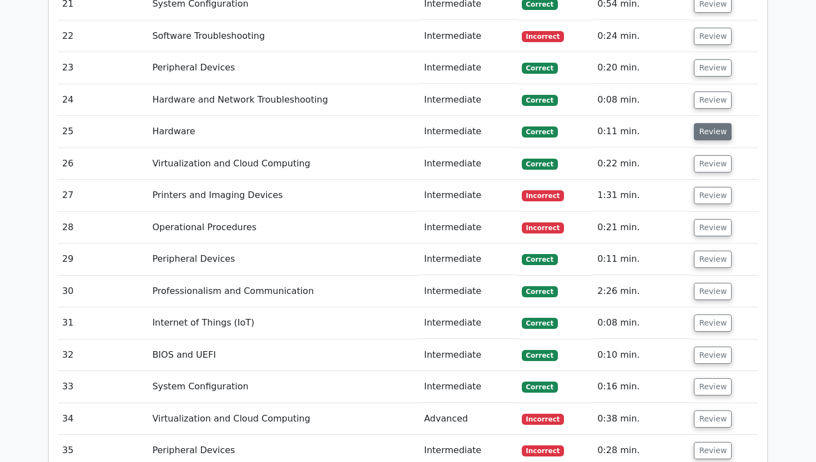
click at [702, 123] on button "Review" at bounding box center [713, 131] width 38 height 17
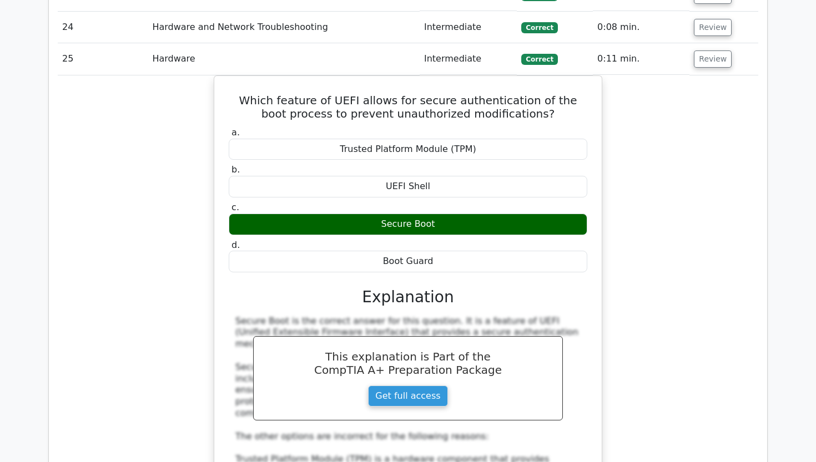
scroll to position [2073, 0]
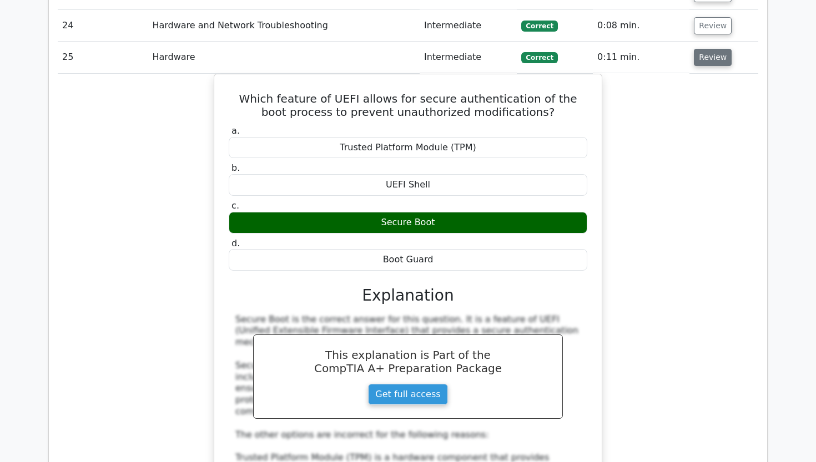
click at [709, 49] on button "Review" at bounding box center [713, 57] width 38 height 17
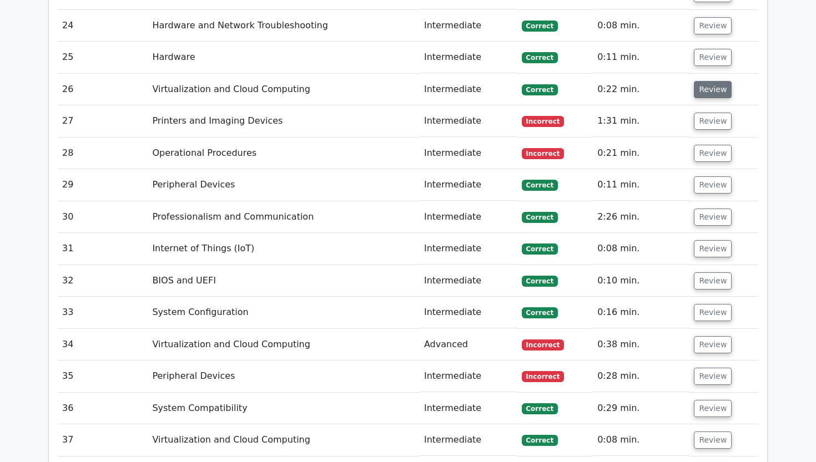
click at [711, 81] on button "Review" at bounding box center [713, 89] width 38 height 17
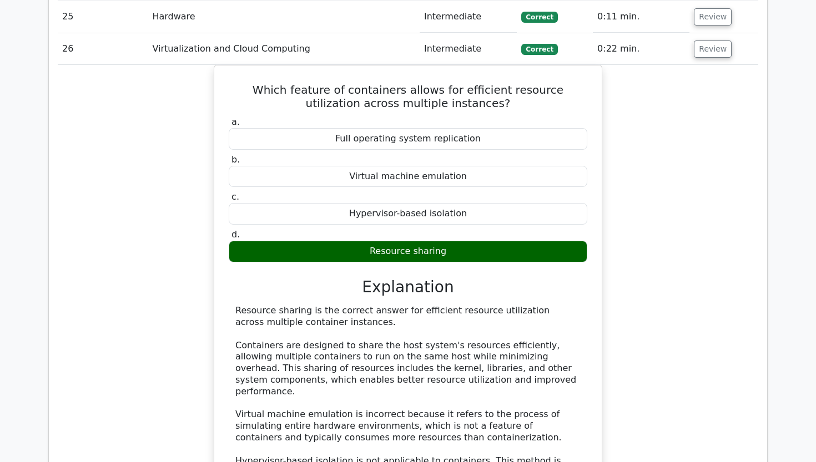
scroll to position [2118, 0]
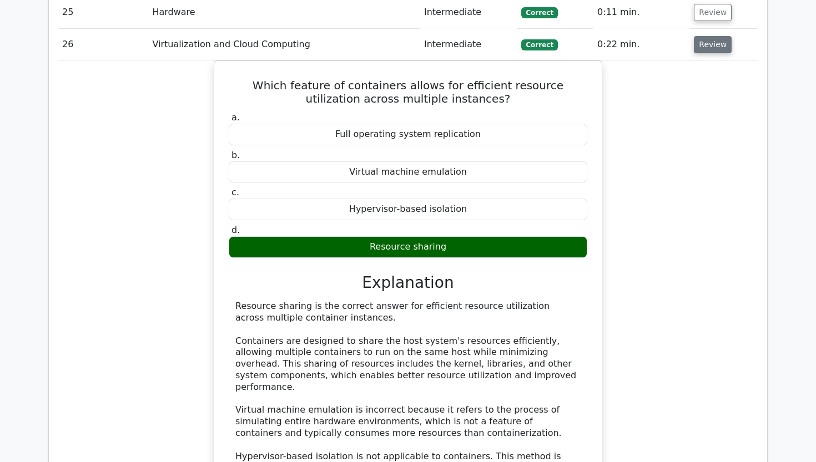
click at [707, 36] on button "Review" at bounding box center [713, 44] width 38 height 17
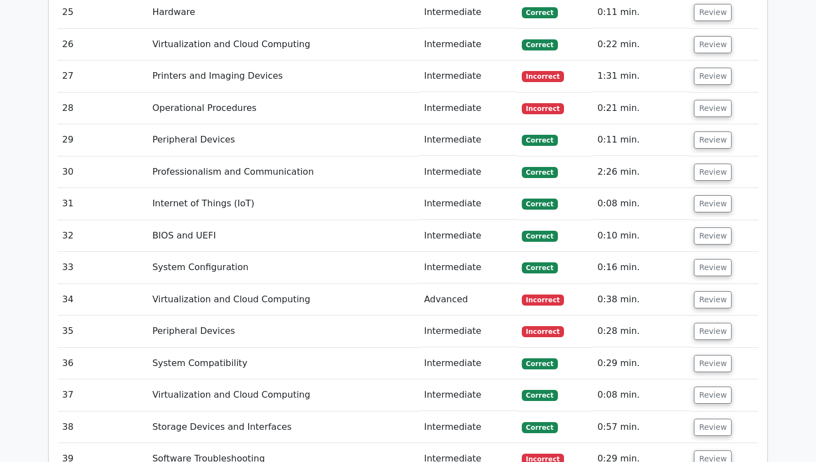
click at [707, 60] on td "Review" at bounding box center [723, 76] width 69 height 32
click at [707, 68] on button "Review" at bounding box center [713, 76] width 38 height 17
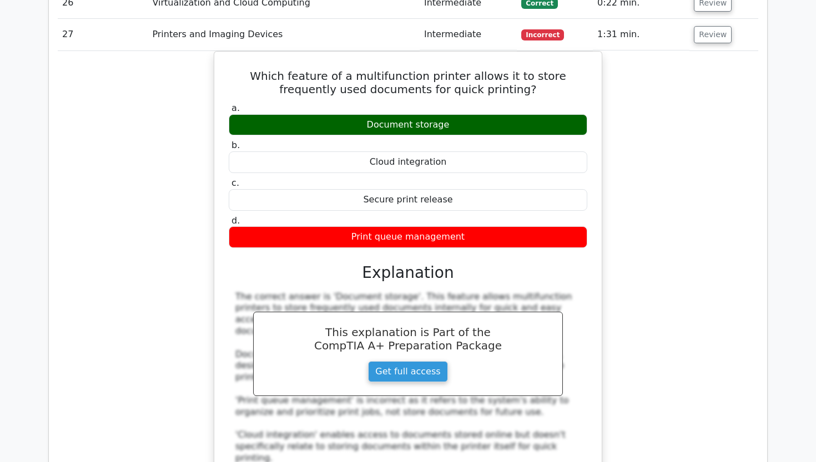
scroll to position [2151, 0]
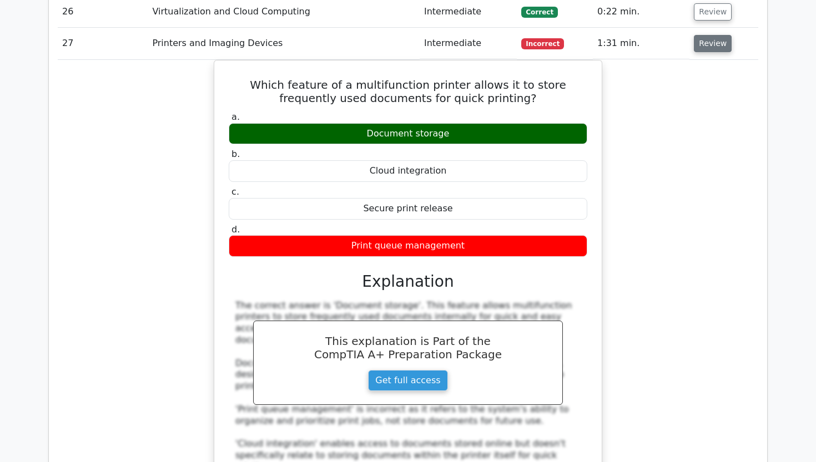
click at [708, 35] on button "Review" at bounding box center [713, 43] width 38 height 17
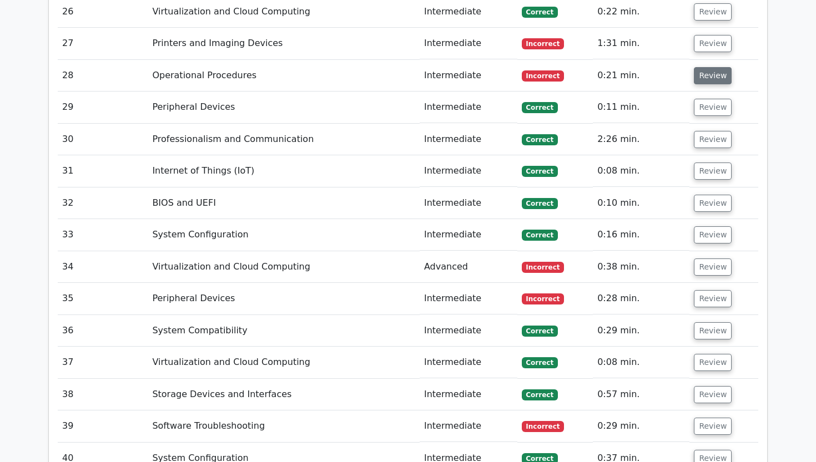
click at [709, 67] on button "Review" at bounding box center [713, 75] width 38 height 17
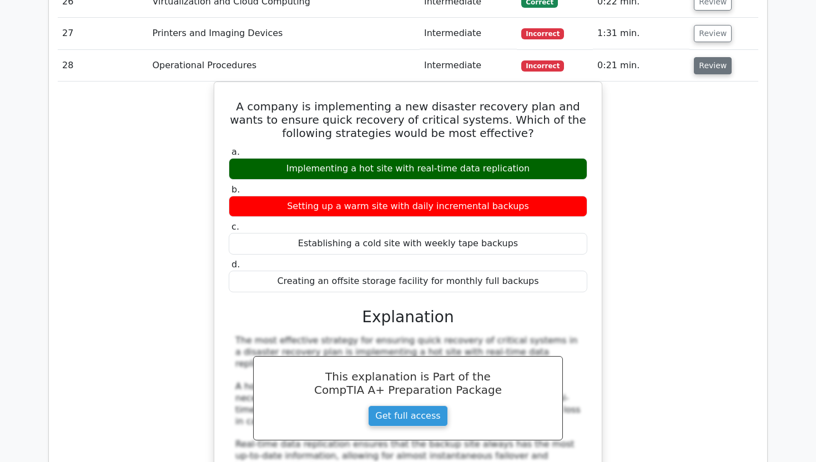
scroll to position [2162, 0]
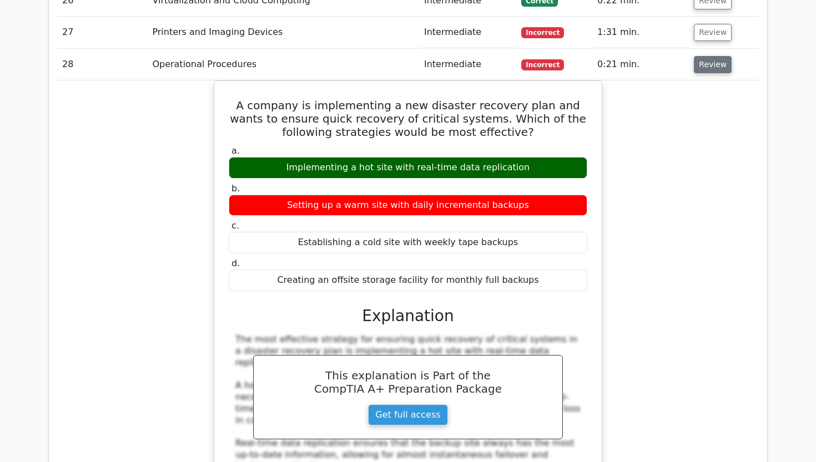
click at [710, 56] on button "Review" at bounding box center [713, 64] width 38 height 17
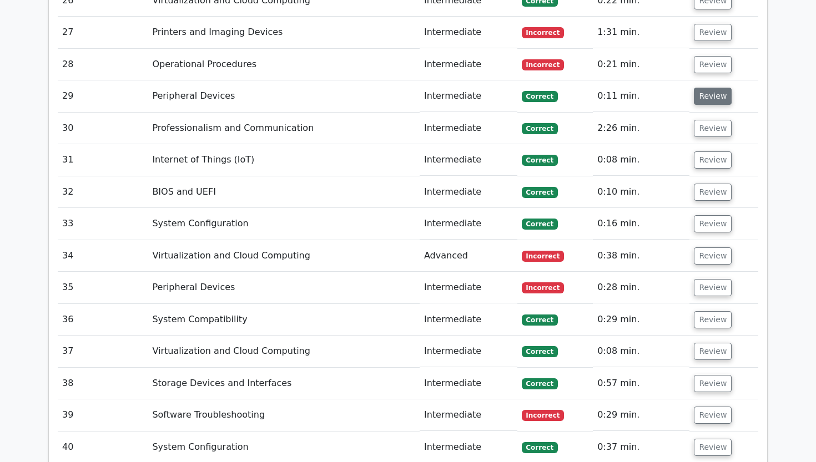
click at [711, 88] on button "Review" at bounding box center [713, 96] width 38 height 17
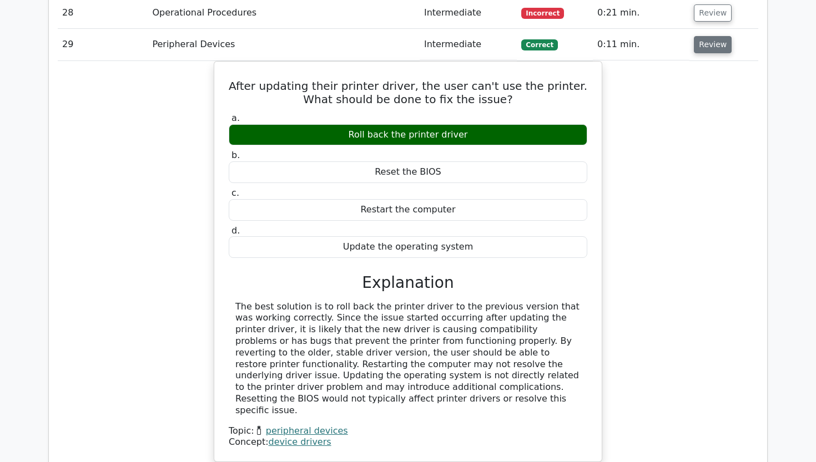
scroll to position [2215, 0]
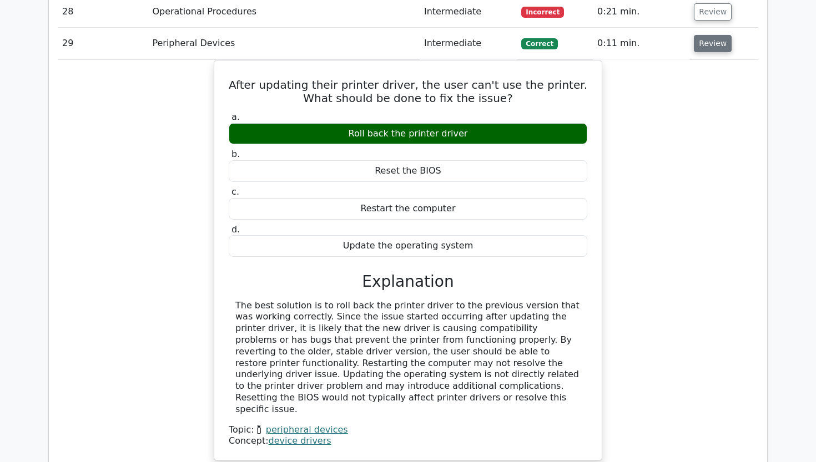
click at [706, 35] on button "Review" at bounding box center [713, 43] width 38 height 17
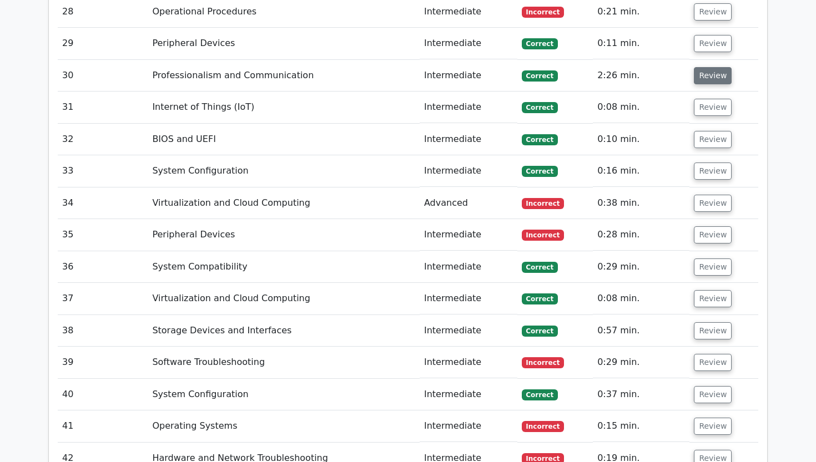
click at [710, 67] on button "Review" at bounding box center [713, 75] width 38 height 17
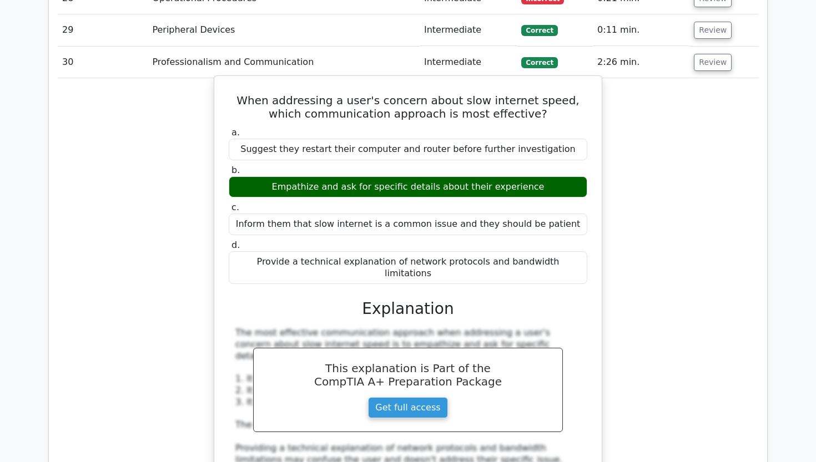
scroll to position [2220, 0]
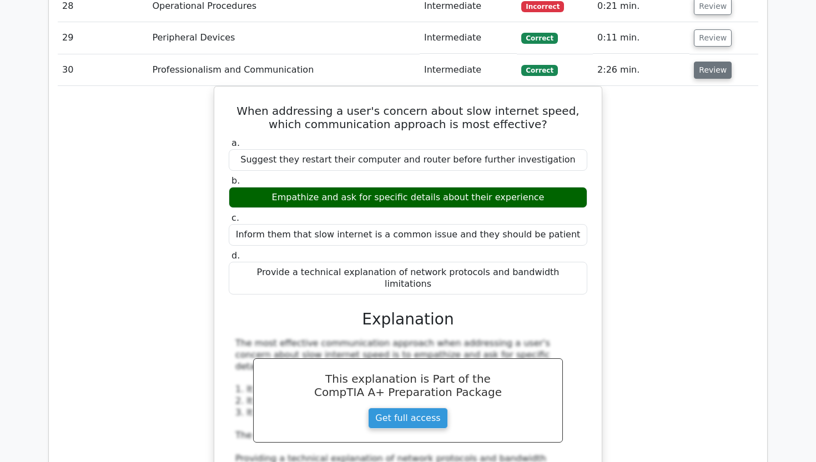
click at [707, 62] on button "Review" at bounding box center [713, 70] width 38 height 17
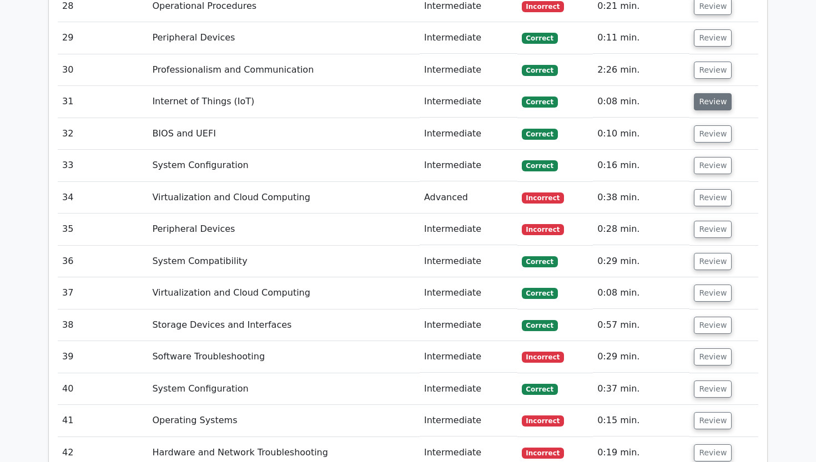
click at [707, 93] on button "Review" at bounding box center [713, 101] width 38 height 17
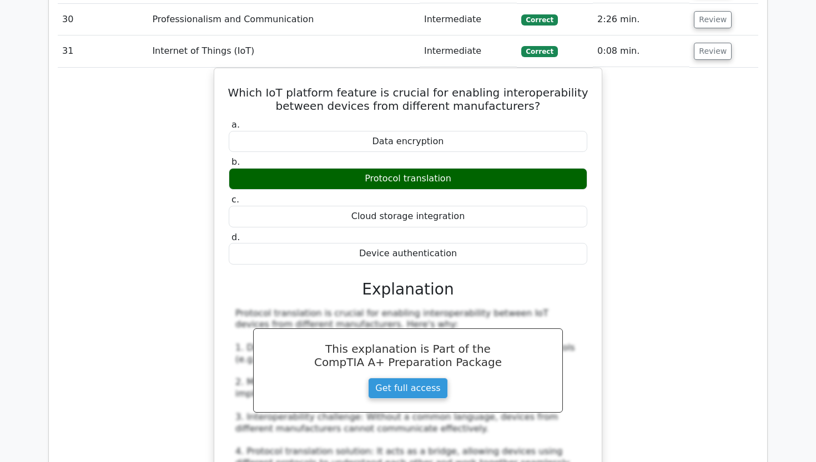
scroll to position [2274, 0]
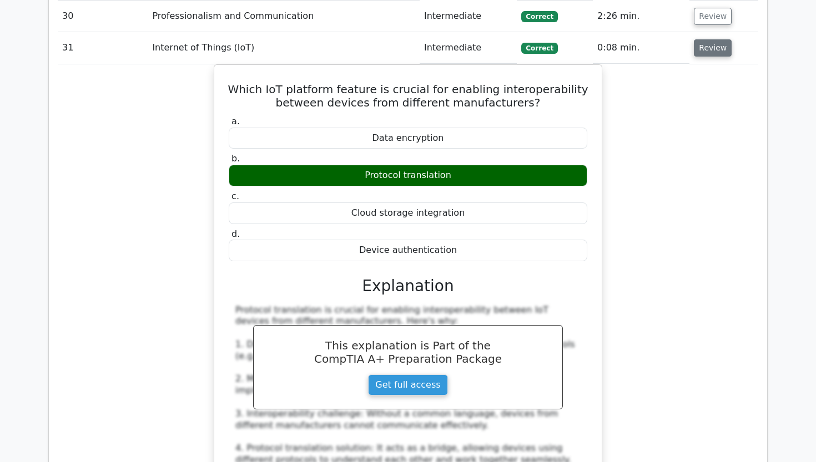
click at [707, 39] on button "Review" at bounding box center [713, 47] width 38 height 17
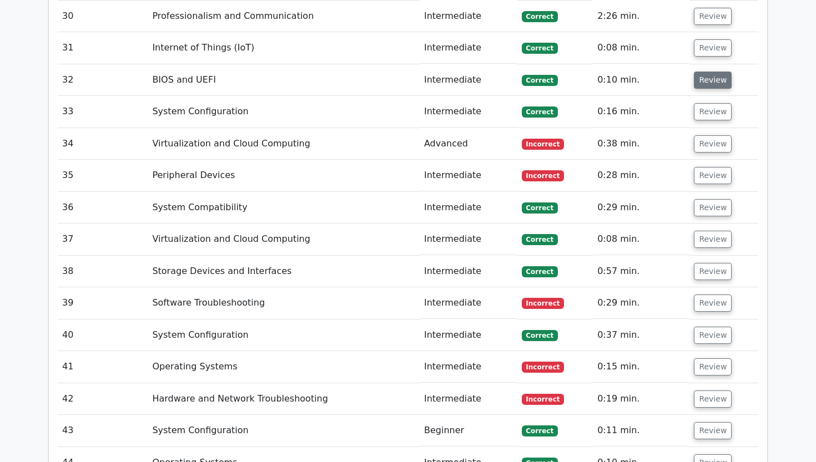
click at [706, 72] on button "Review" at bounding box center [713, 80] width 38 height 17
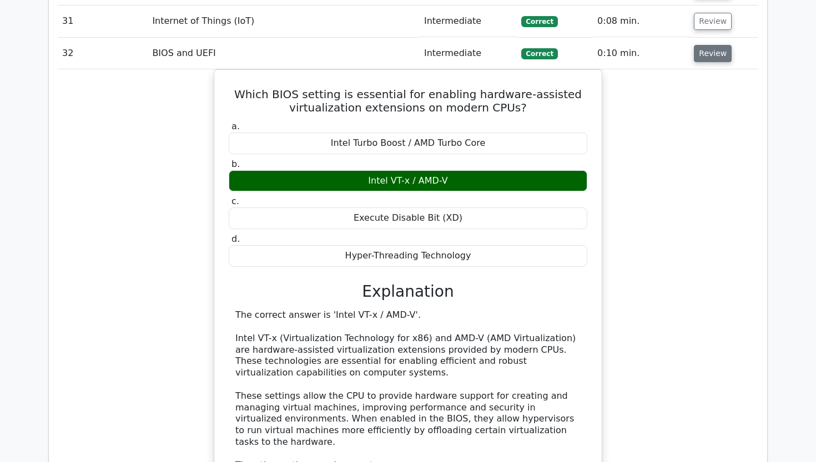
scroll to position [2302, 0]
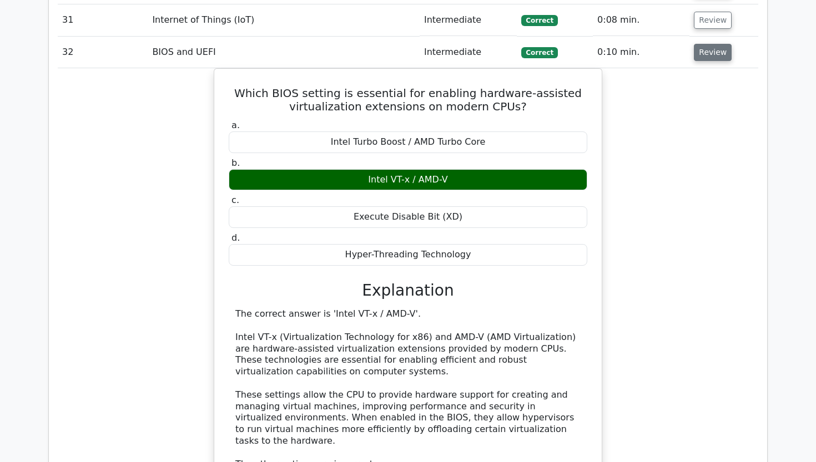
click at [712, 44] on button "Review" at bounding box center [713, 52] width 38 height 17
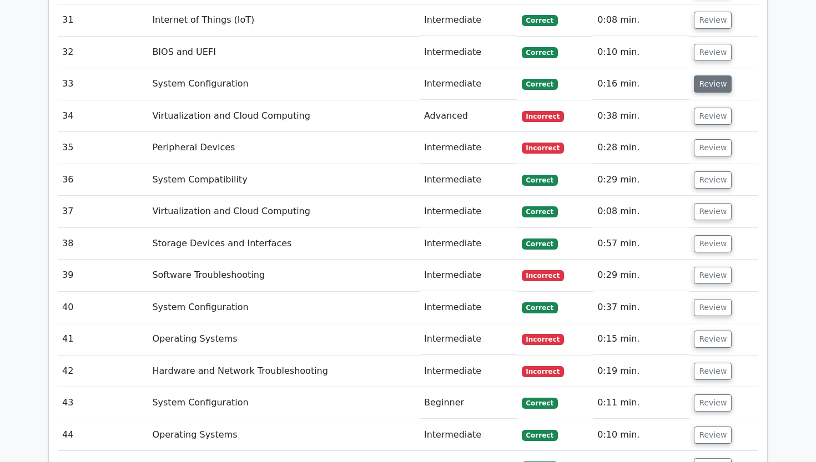
click at [710, 75] on button "Review" at bounding box center [713, 83] width 38 height 17
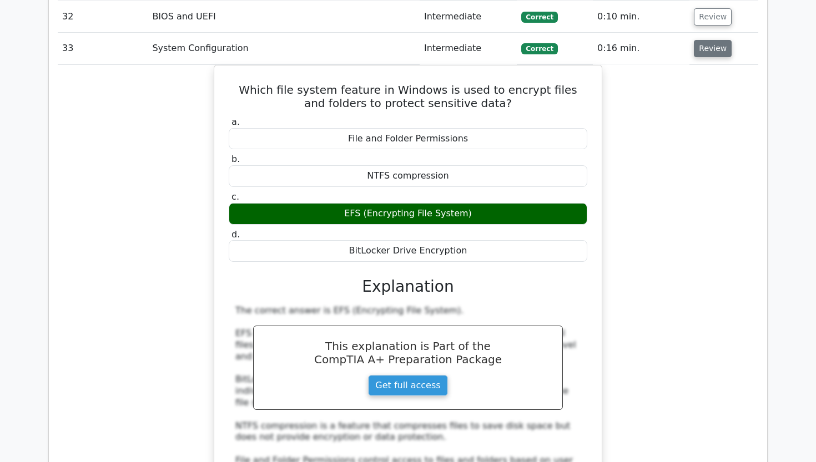
scroll to position [2338, 0]
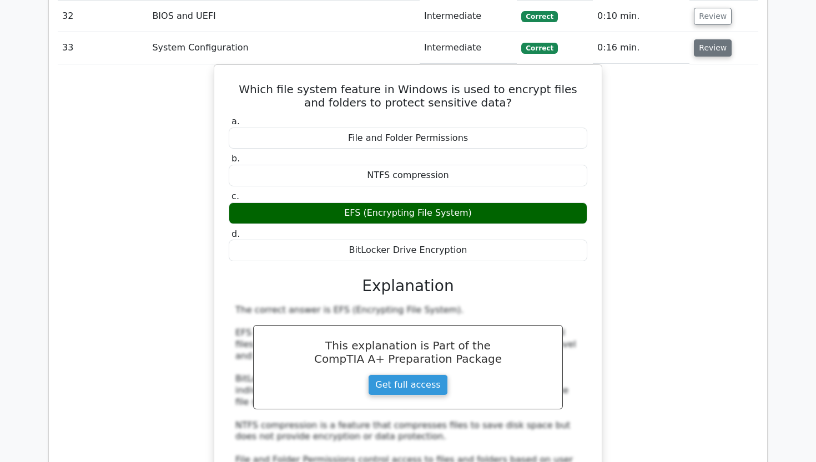
click at [702, 39] on button "Review" at bounding box center [713, 47] width 38 height 17
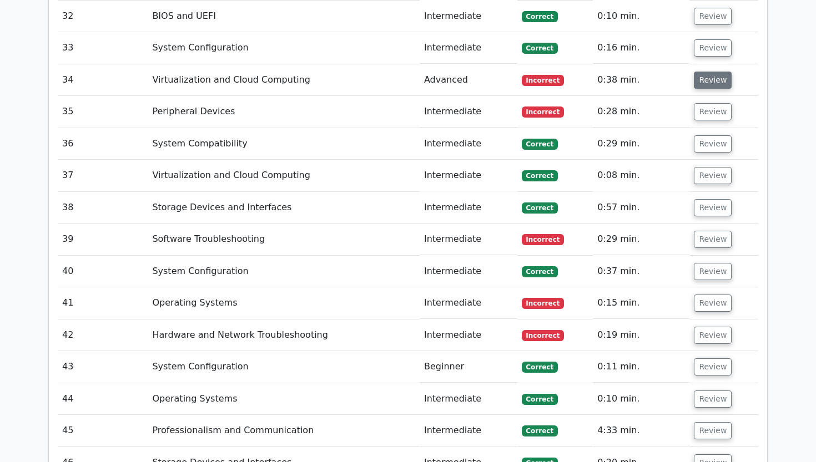
click at [701, 72] on button "Review" at bounding box center [713, 80] width 38 height 17
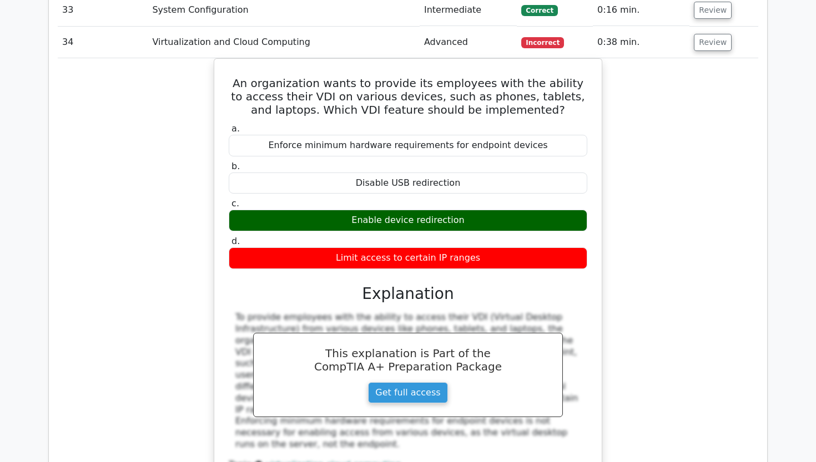
scroll to position [2371, 0]
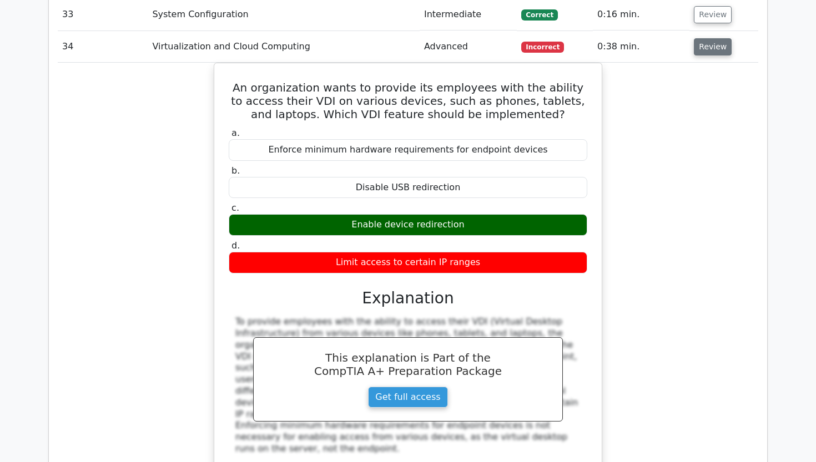
click at [714, 38] on button "Review" at bounding box center [713, 46] width 38 height 17
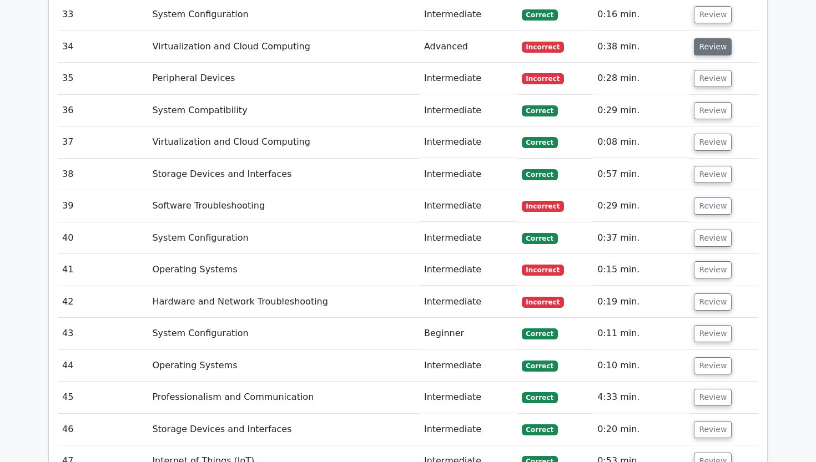
click at [714, 38] on button "Review" at bounding box center [713, 46] width 38 height 17
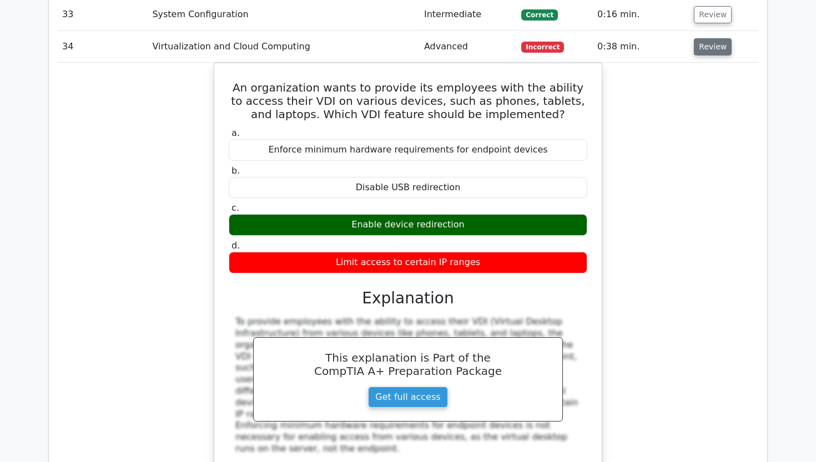
click at [714, 38] on button "Review" at bounding box center [713, 46] width 38 height 17
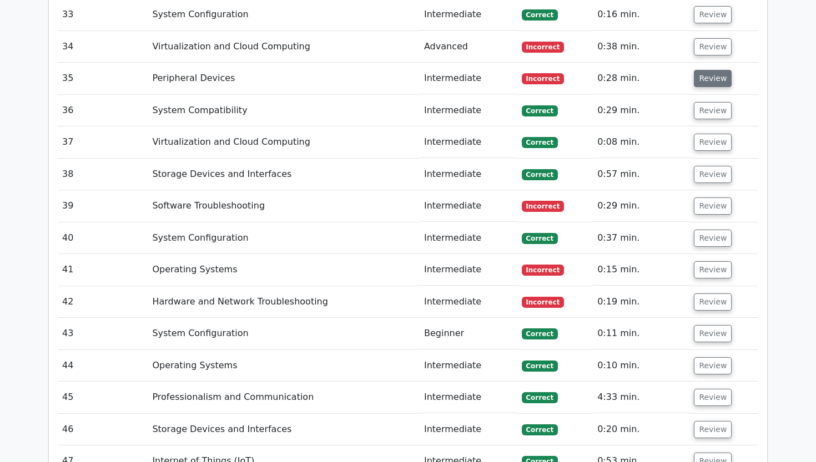
click at [705, 70] on button "Review" at bounding box center [713, 78] width 38 height 17
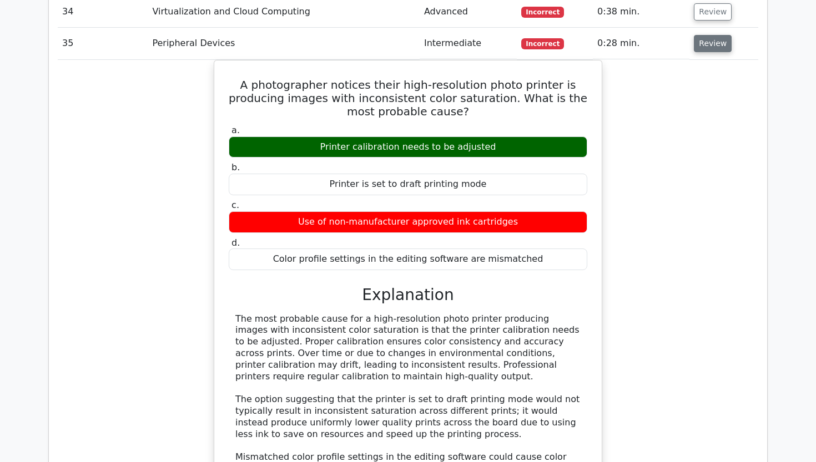
scroll to position [2408, 0]
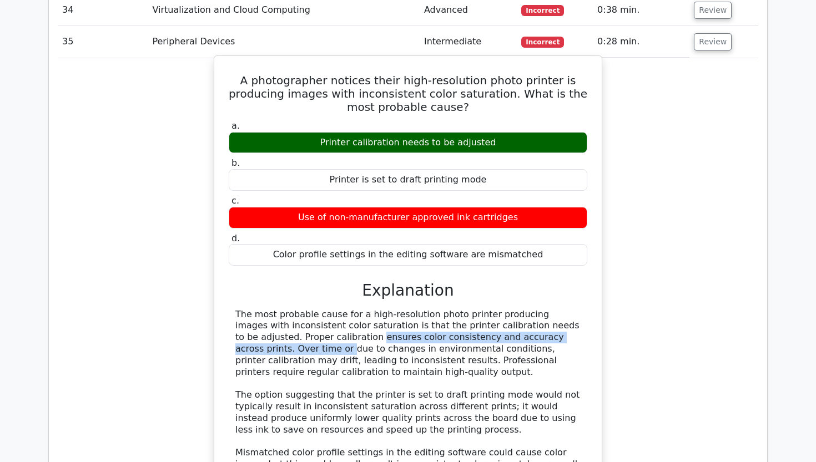
drag, startPoint x: 245, startPoint y: 302, endPoint x: 515, endPoint y: 300, distance: 270.2
click at [515, 309] on div "The most probable cause for a high-resolution photo printer producing images wi…" at bounding box center [407, 447] width 345 height 277
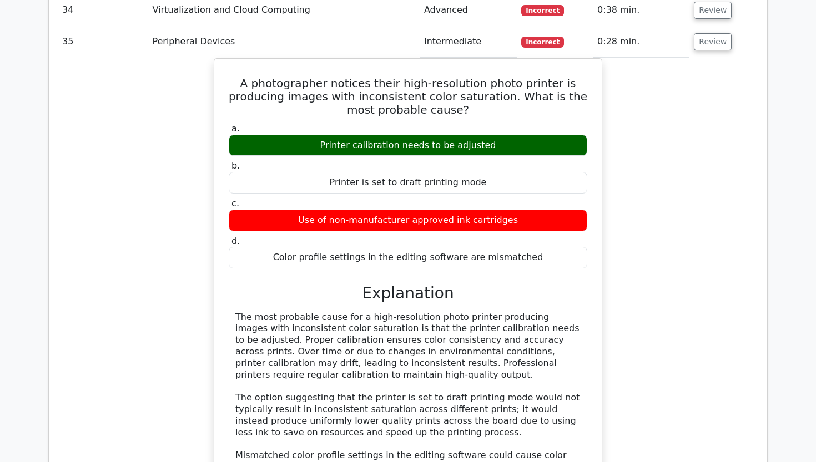
click at [670, 150] on div "A photographer notices their high-resolution photo printer is producing images …" at bounding box center [408, 353] width 700 height 590
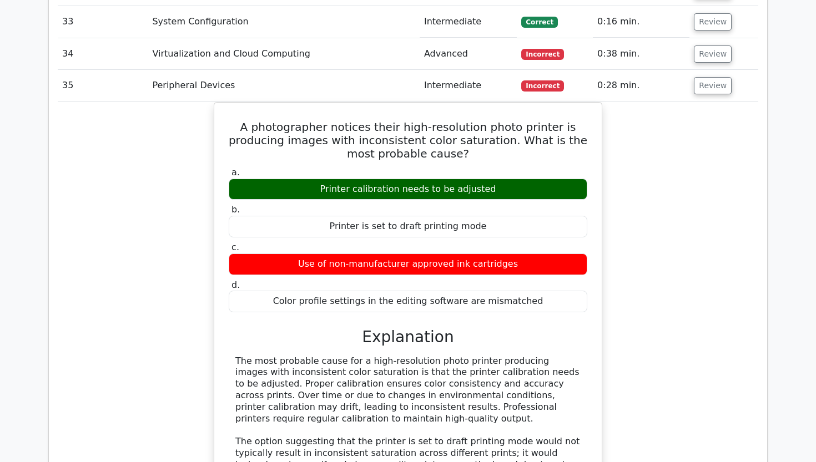
scroll to position [2364, 0]
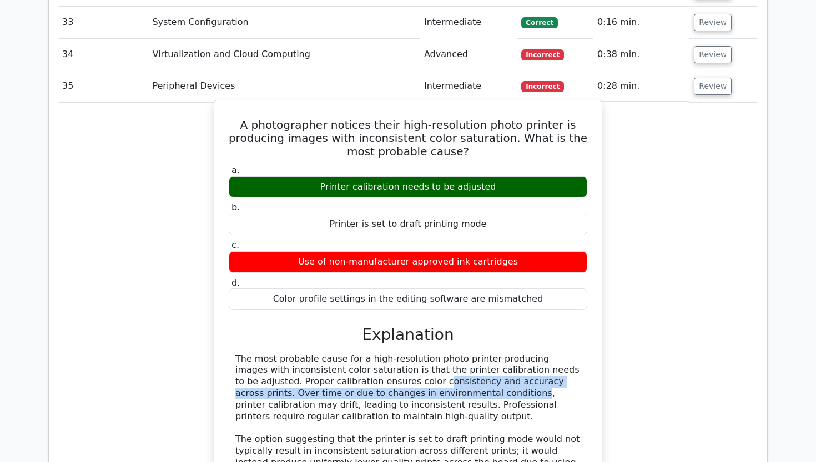
drag, startPoint x: 303, startPoint y: 348, endPoint x: 337, endPoint y: 356, distance: 35.4
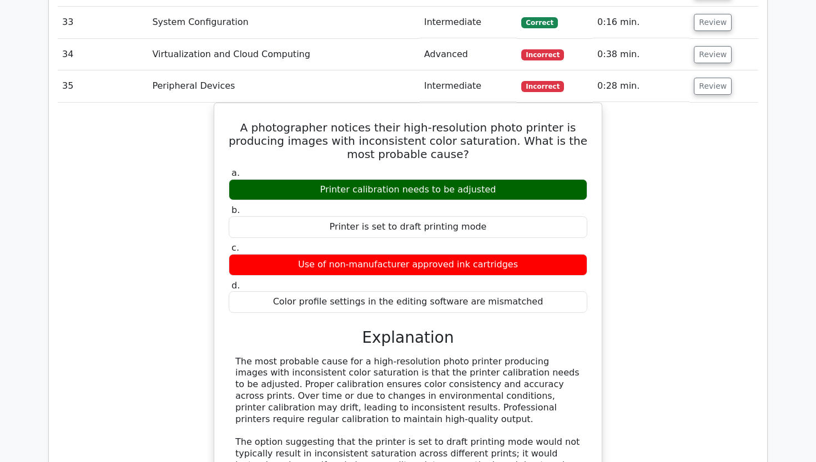
click at [718, 70] on td "Review" at bounding box center [723, 86] width 69 height 32
click at [704, 78] on button "Review" at bounding box center [713, 86] width 38 height 17
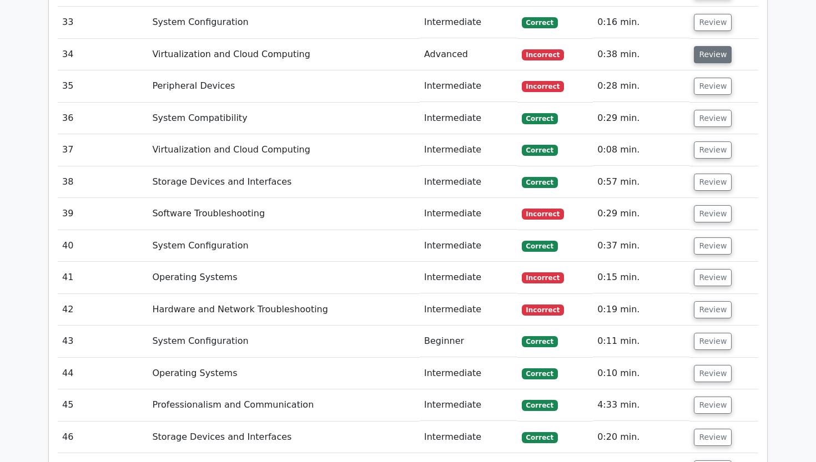
click at [713, 46] on button "Review" at bounding box center [713, 54] width 38 height 17
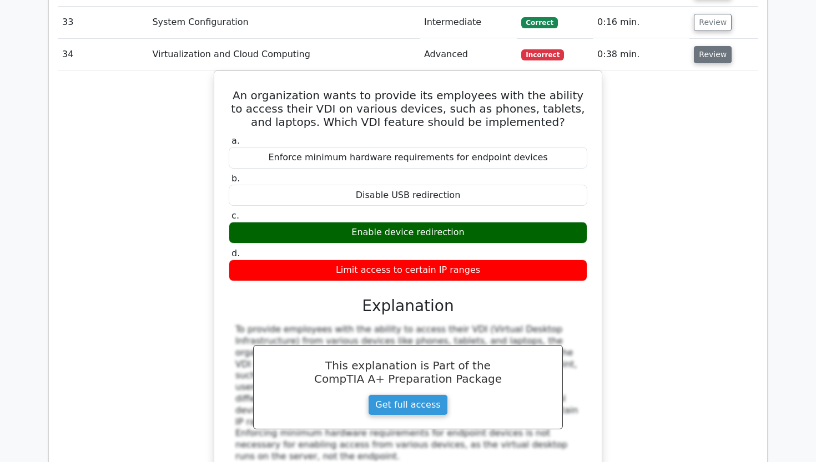
click at [713, 46] on button "Review" at bounding box center [713, 54] width 38 height 17
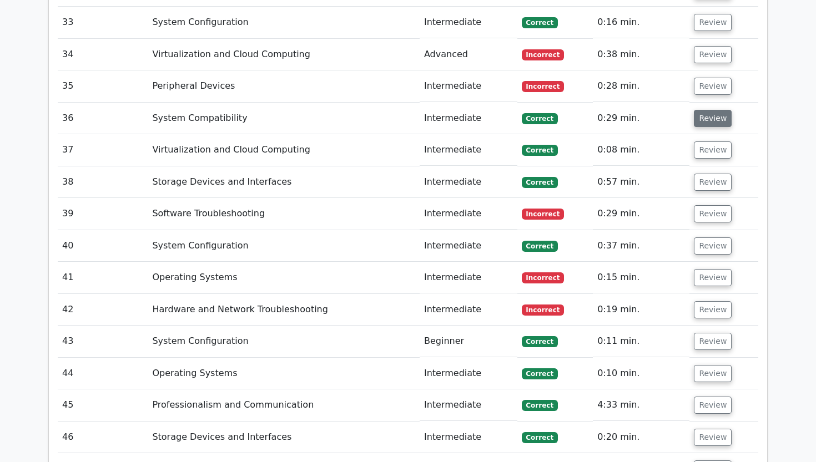
click at [694, 110] on button "Review" at bounding box center [713, 118] width 38 height 17
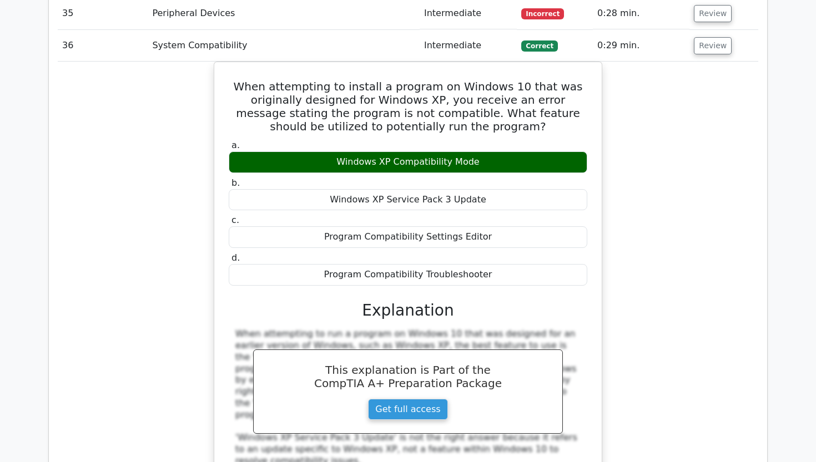
scroll to position [2435, 0]
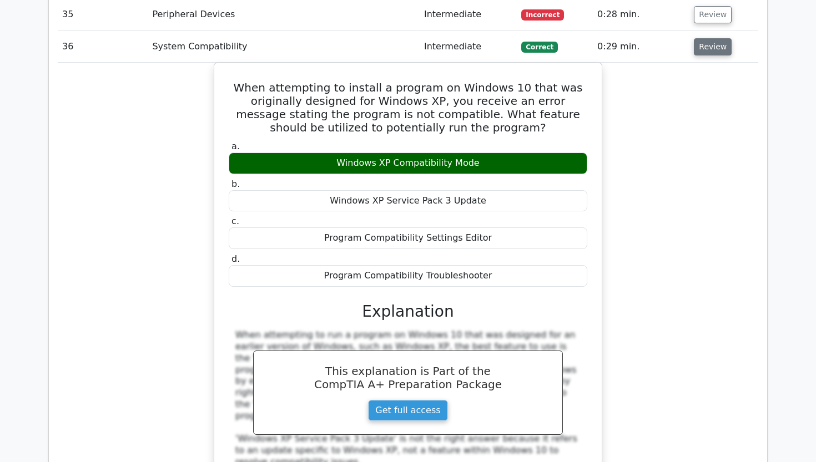
click at [709, 38] on button "Review" at bounding box center [713, 46] width 38 height 17
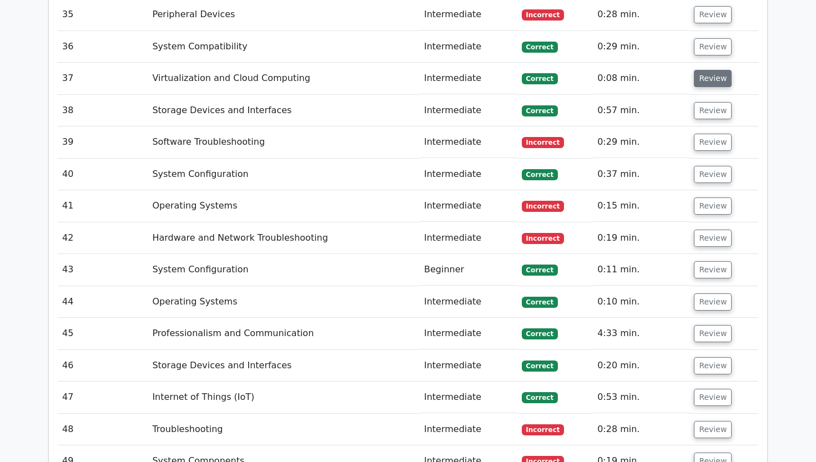
click at [704, 70] on button "Review" at bounding box center [713, 78] width 38 height 17
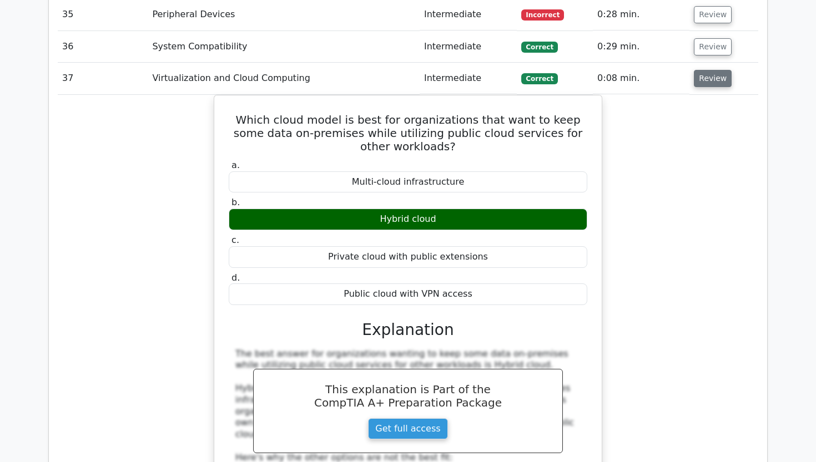
click at [710, 70] on button "Review" at bounding box center [713, 78] width 38 height 17
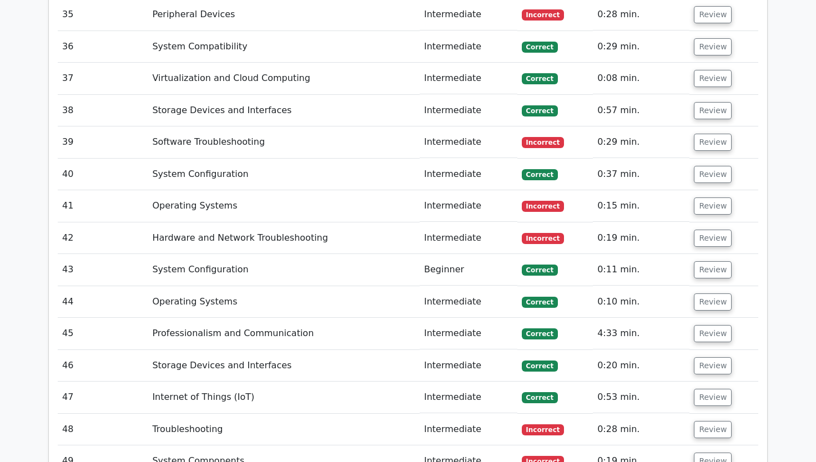
click at [701, 95] on td "Review" at bounding box center [723, 111] width 69 height 32
click at [705, 102] on button "Review" at bounding box center [713, 110] width 38 height 17
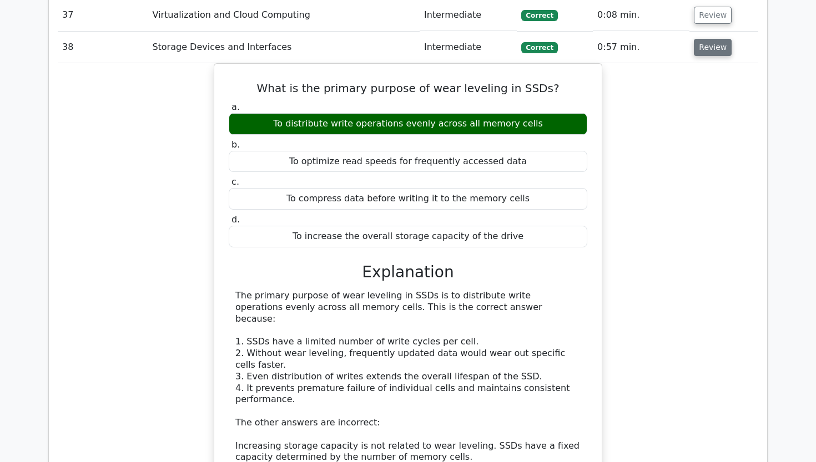
scroll to position [2499, 0]
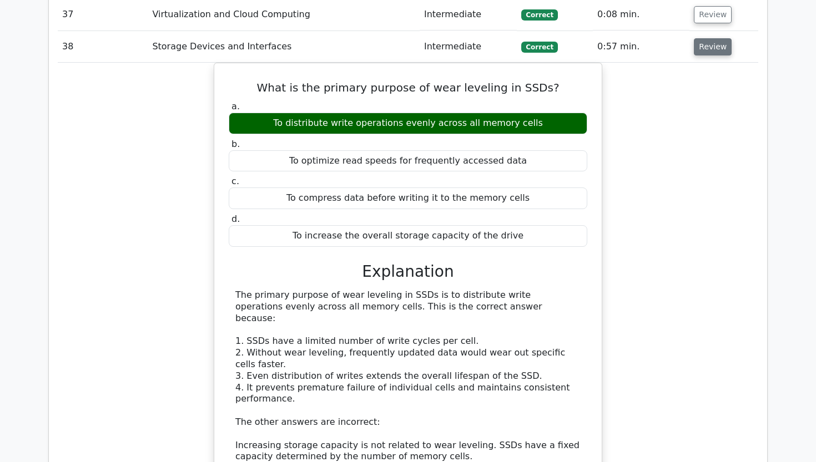
click at [705, 38] on button "Review" at bounding box center [713, 46] width 38 height 17
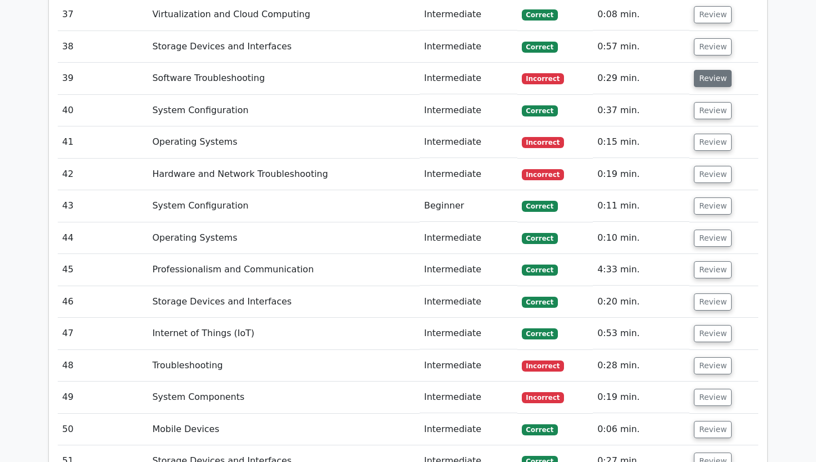
click at [702, 70] on button "Review" at bounding box center [713, 78] width 38 height 17
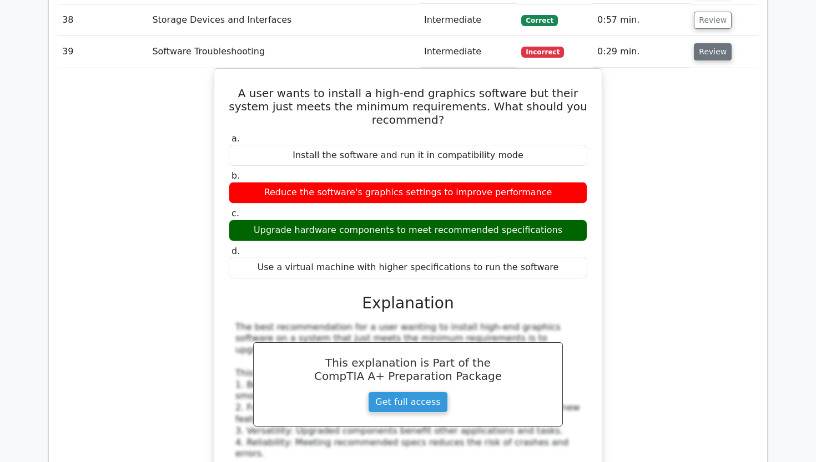
scroll to position [2527, 0]
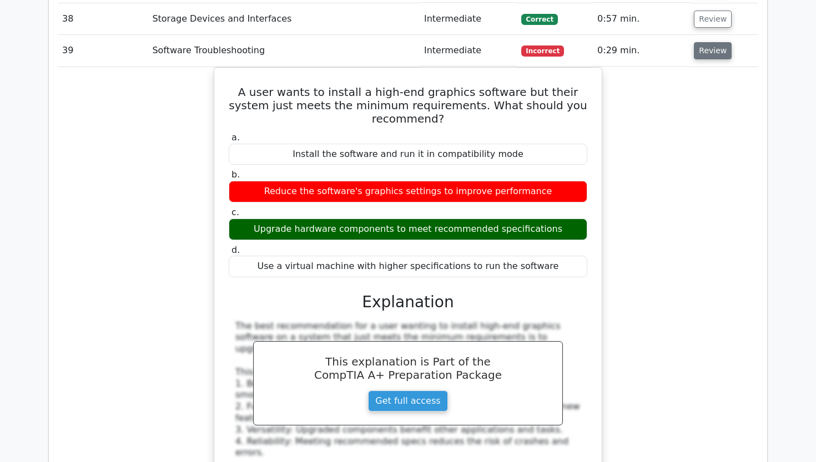
click at [707, 42] on button "Review" at bounding box center [713, 50] width 38 height 17
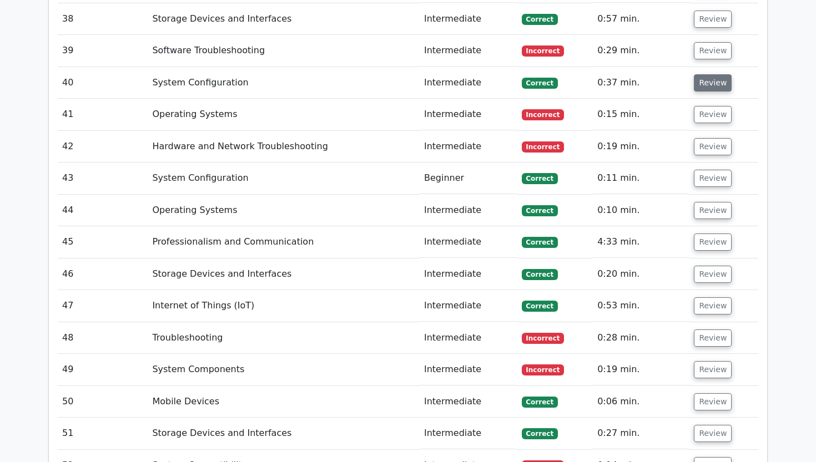
click at [701, 74] on button "Review" at bounding box center [713, 82] width 38 height 17
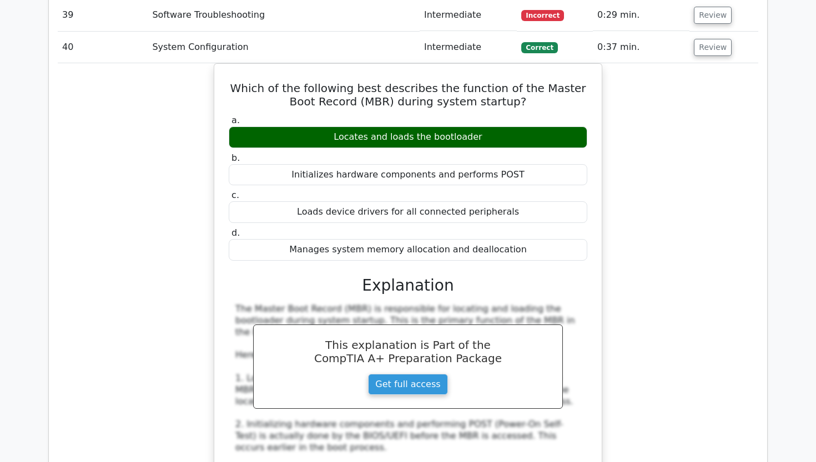
scroll to position [2568, 0]
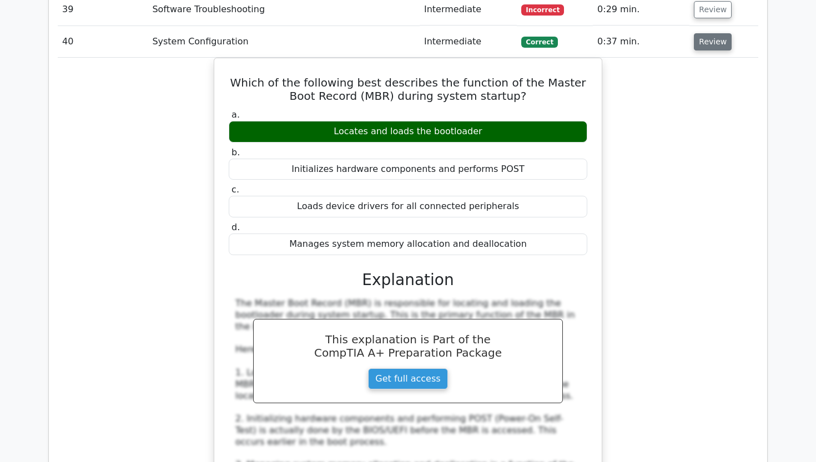
click at [707, 33] on button "Review" at bounding box center [713, 41] width 38 height 17
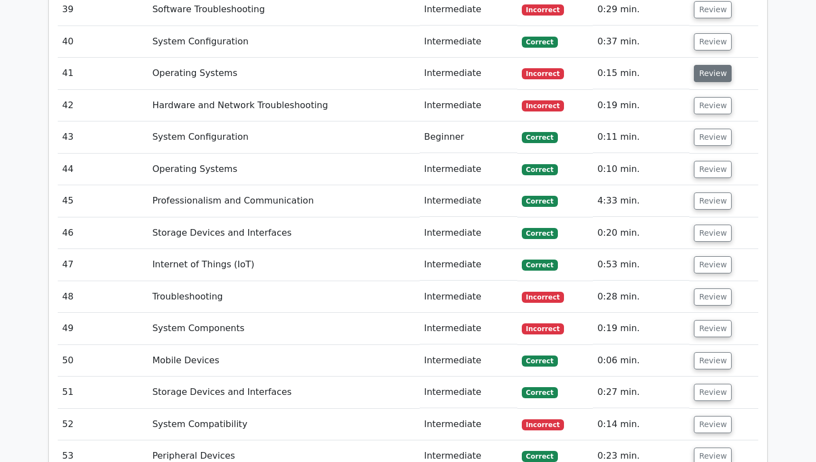
click at [706, 65] on button "Review" at bounding box center [713, 73] width 38 height 17
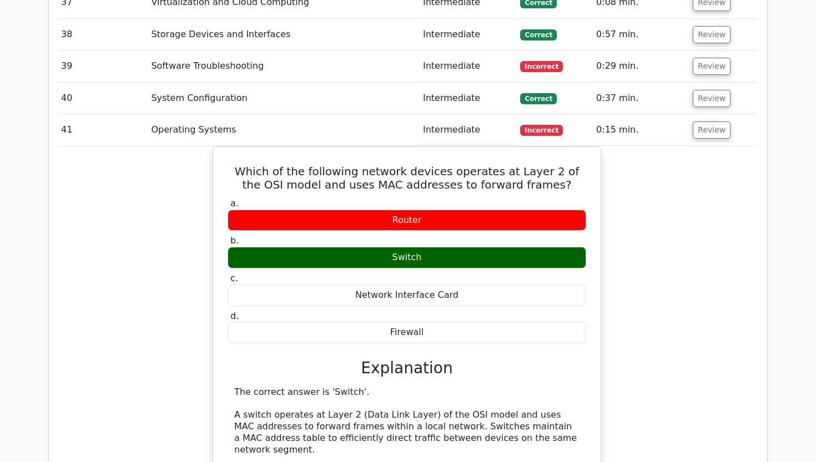
scroll to position [2508, 0]
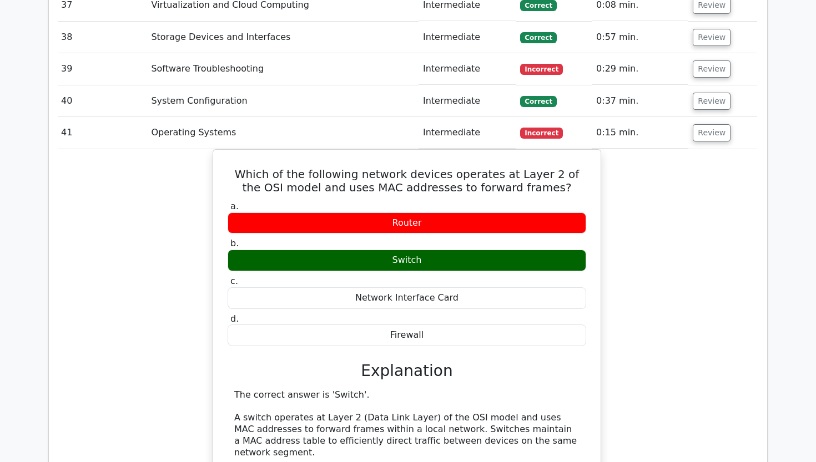
click at [712, 117] on td "Review" at bounding box center [722, 133] width 69 height 32
click at [710, 124] on button "Review" at bounding box center [711, 132] width 38 height 17
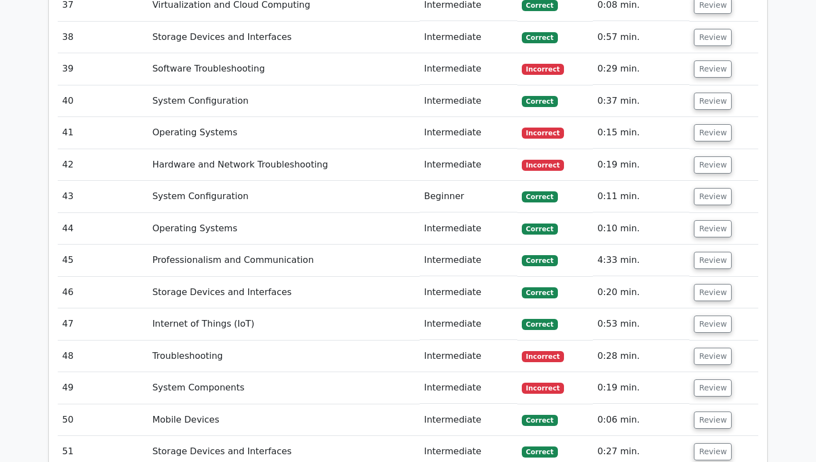
click at [699, 149] on td "Review" at bounding box center [723, 165] width 69 height 32
click at [699, 156] on button "Review" at bounding box center [713, 164] width 38 height 17
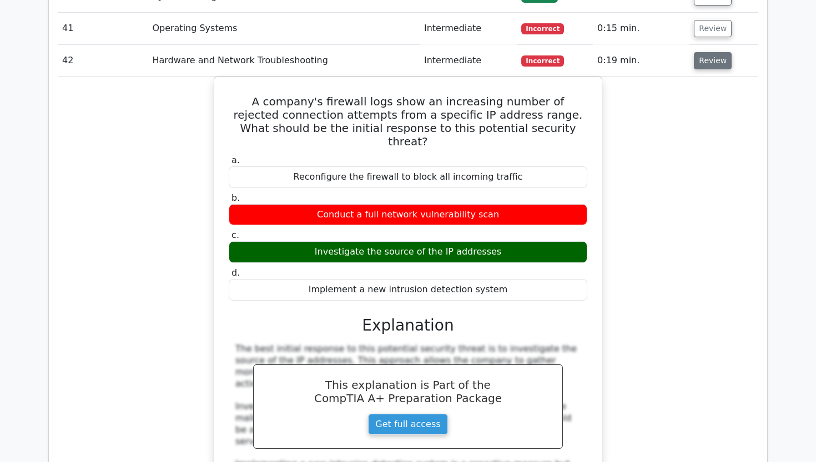
scroll to position [2618, 0]
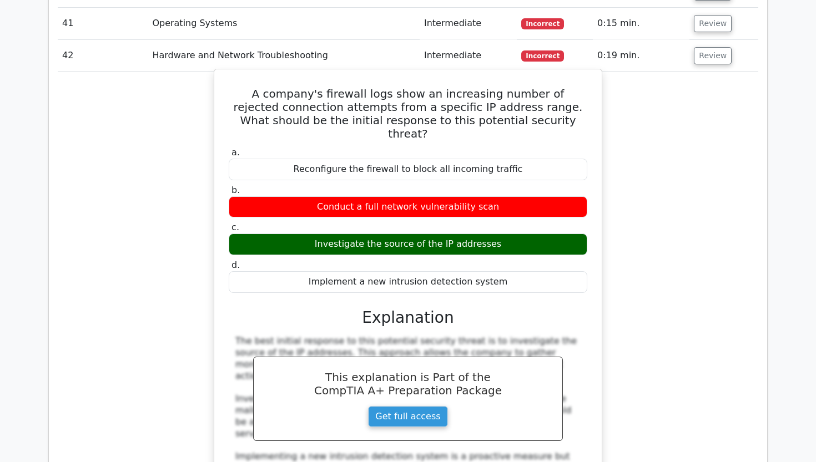
click at [620, 120] on div "A company's firewall logs show an increasing number of rejected connection atte…" at bounding box center [408, 385] width 700 height 626
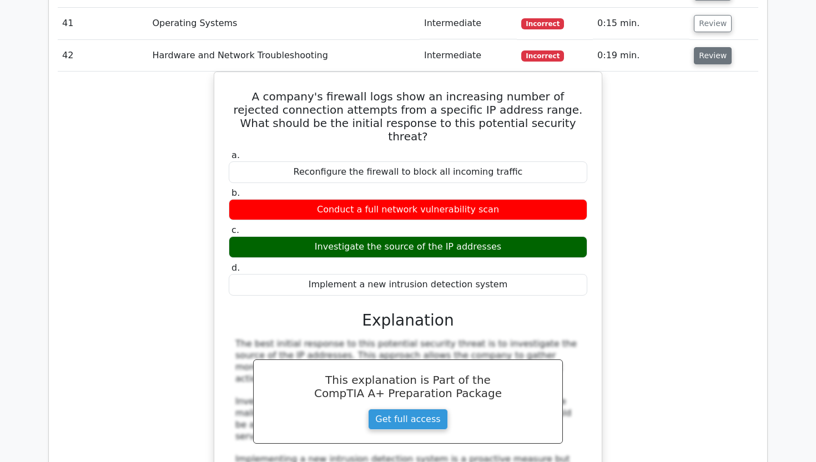
click at [700, 47] on button "Review" at bounding box center [713, 55] width 38 height 17
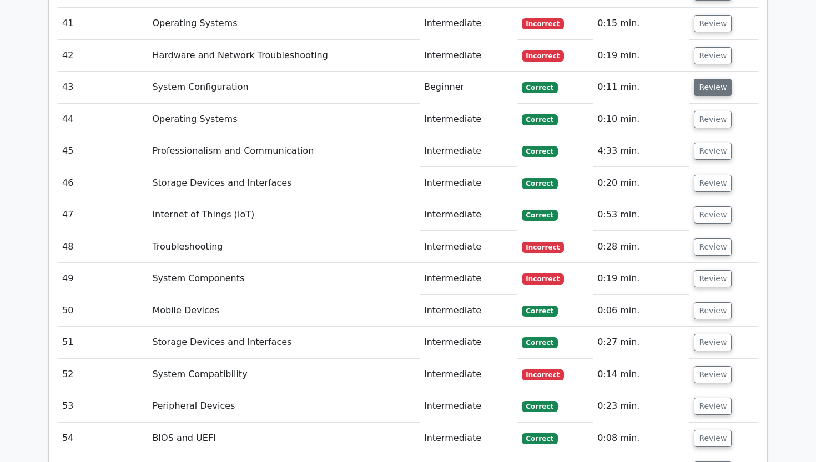
click at [704, 79] on button "Review" at bounding box center [713, 87] width 38 height 17
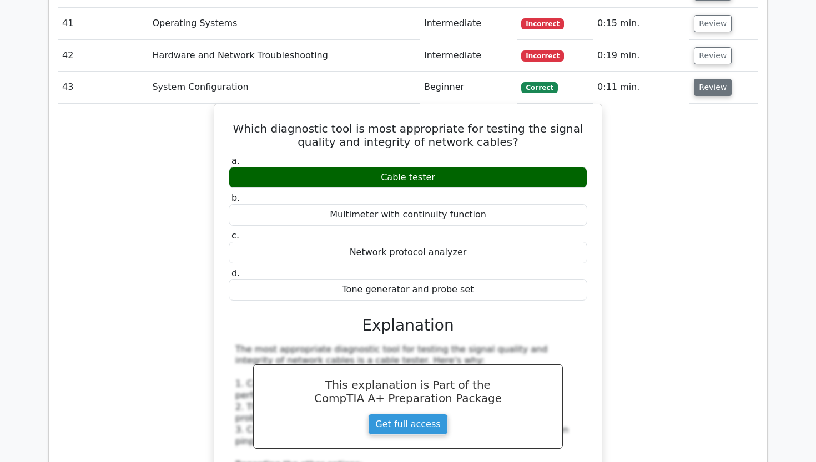
click at [706, 79] on button "Review" at bounding box center [713, 87] width 38 height 17
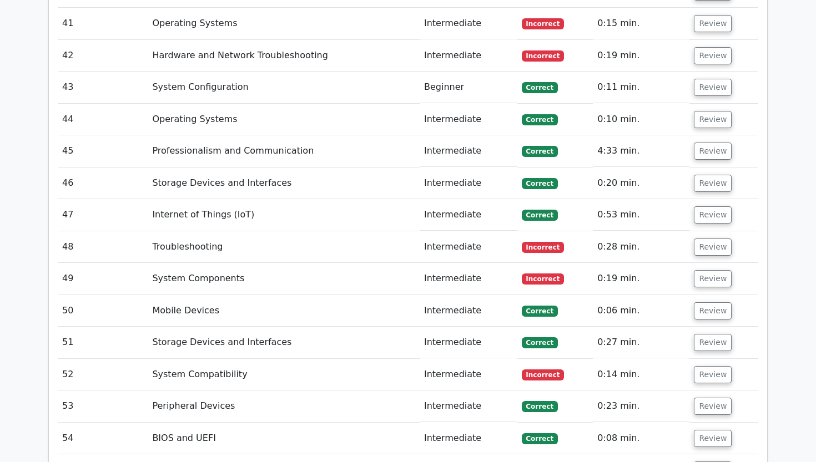
click at [705, 104] on td "Review" at bounding box center [723, 120] width 69 height 32
click at [704, 111] on button "Review" at bounding box center [713, 119] width 38 height 17
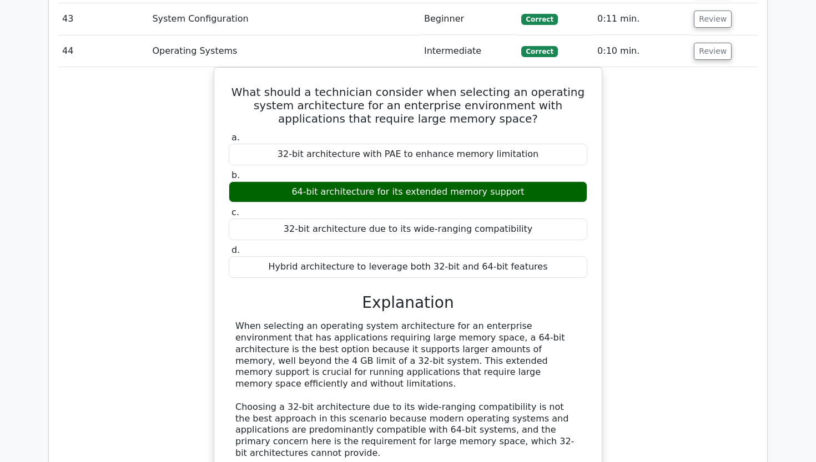
scroll to position [2686, 0]
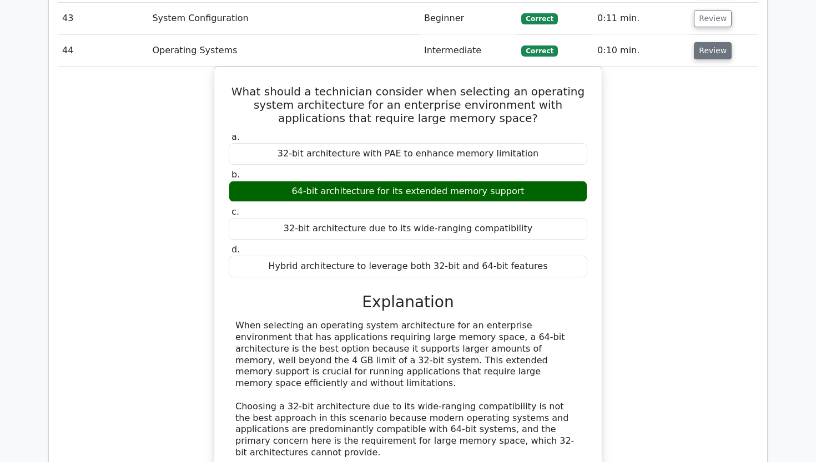
click at [716, 42] on button "Review" at bounding box center [713, 50] width 38 height 17
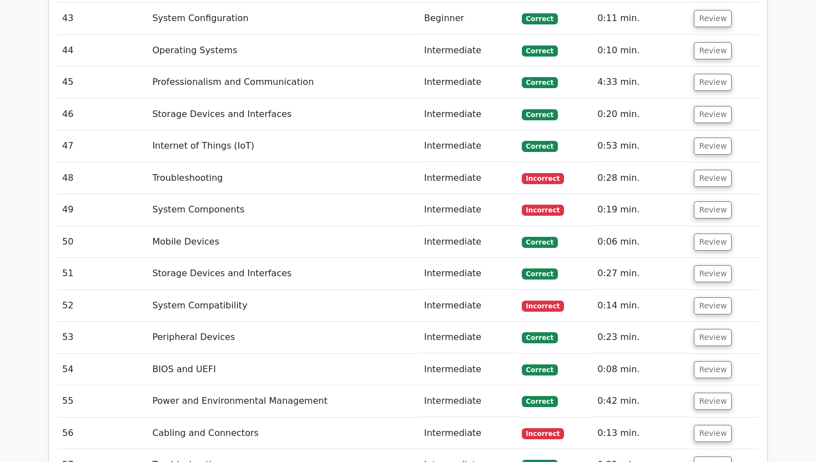
click at [713, 67] on td "Review" at bounding box center [723, 83] width 69 height 32
click at [712, 74] on button "Review" at bounding box center [713, 82] width 38 height 17
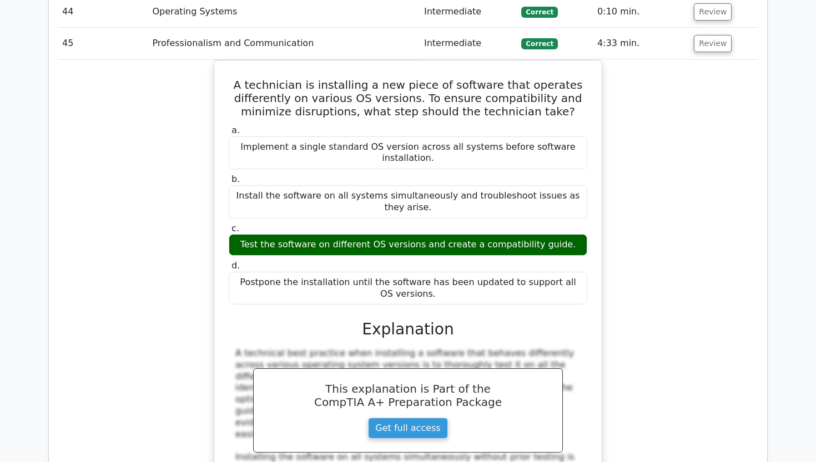
scroll to position [2724, 0]
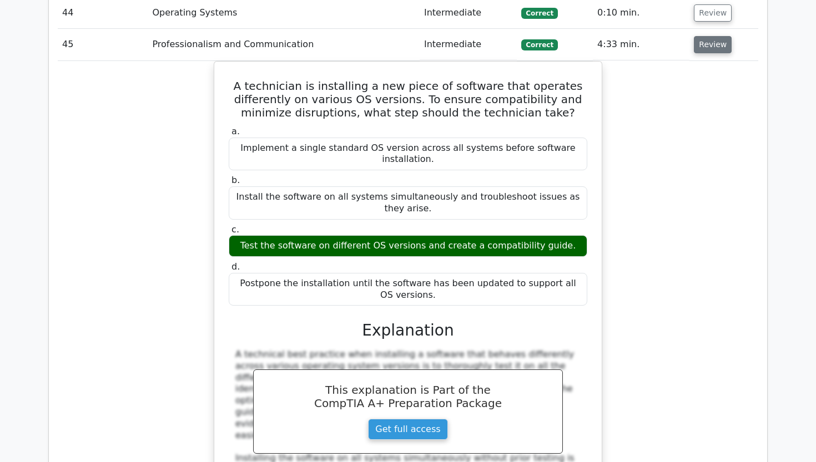
click at [711, 36] on button "Review" at bounding box center [713, 44] width 38 height 17
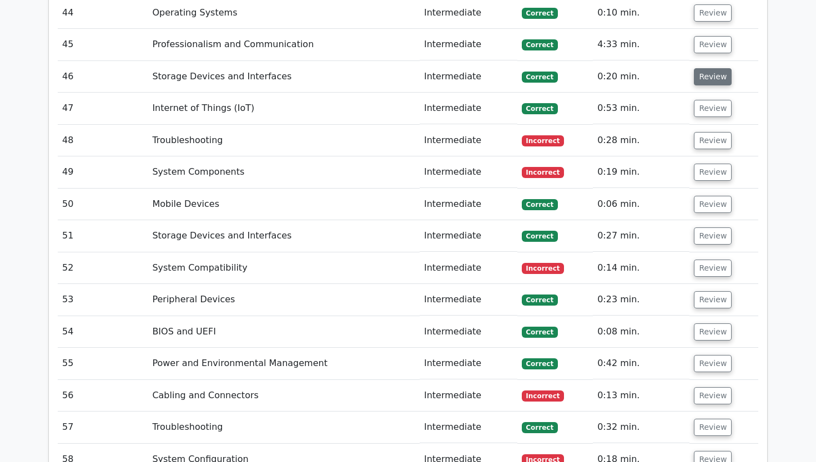
click at [707, 68] on button "Review" at bounding box center [713, 76] width 38 height 17
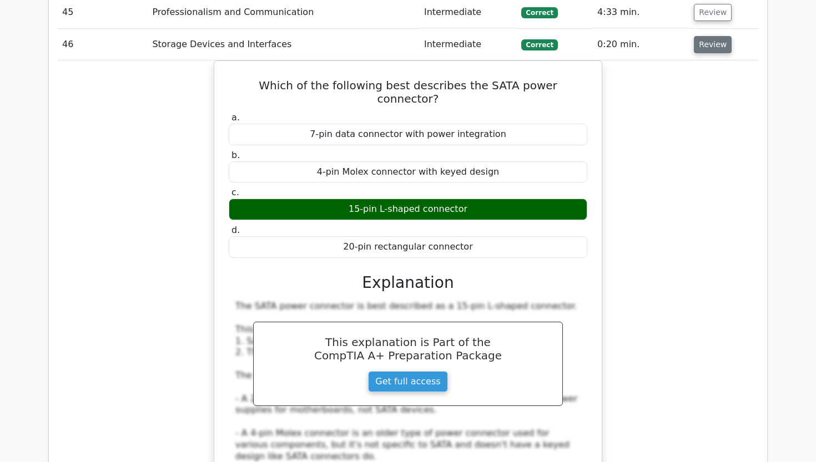
scroll to position [2758, 0]
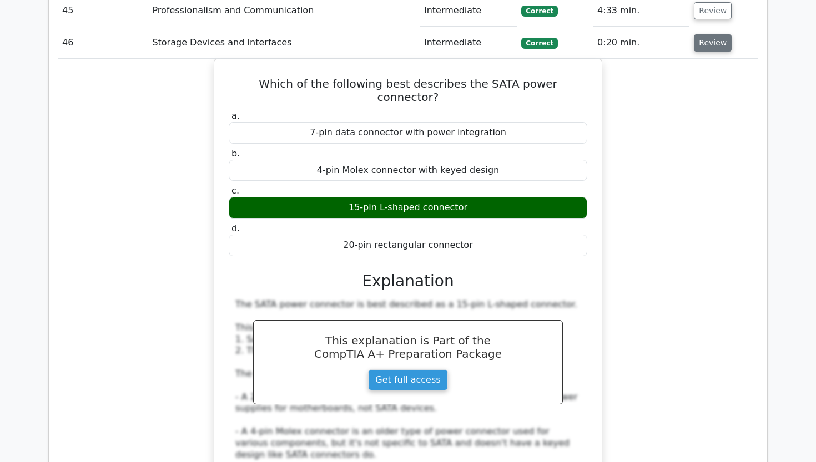
click at [704, 34] on button "Review" at bounding box center [713, 42] width 38 height 17
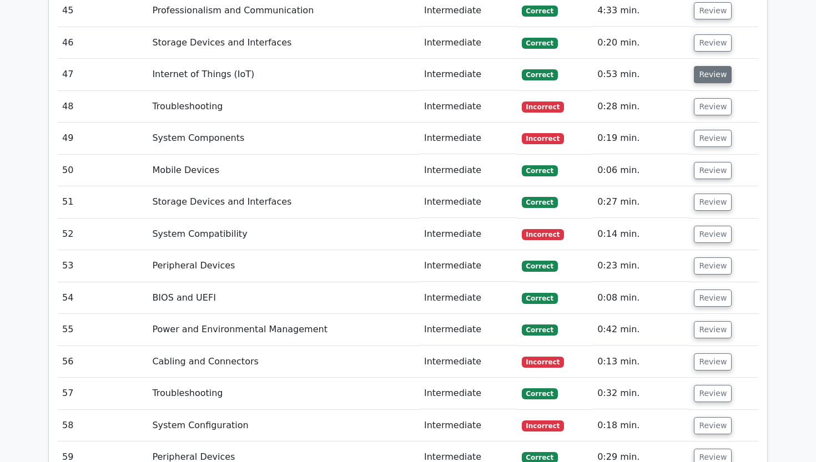
click at [697, 66] on button "Review" at bounding box center [713, 74] width 38 height 17
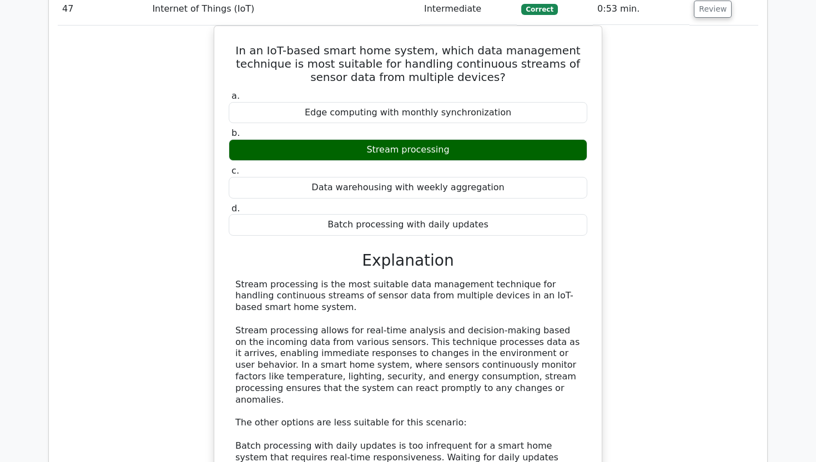
scroll to position [2825, 0]
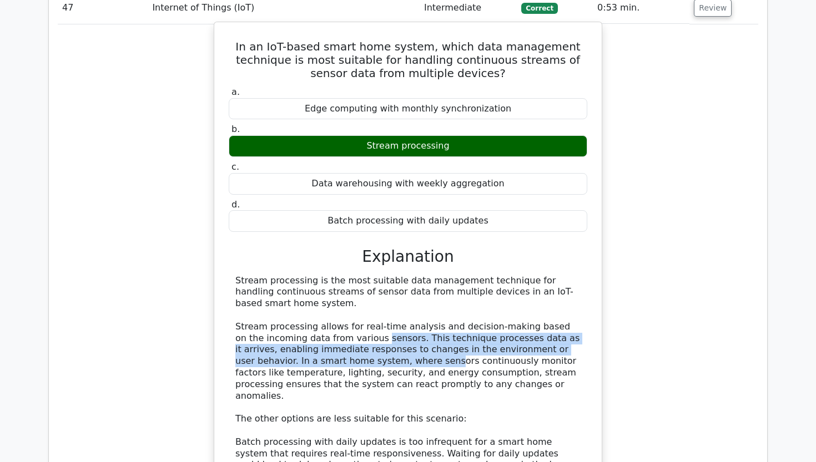
drag, startPoint x: 347, startPoint y: 307, endPoint x: 361, endPoint y: 316, distance: 16.3
click at [362, 318] on div "Stream processing is the most suitable data management technique for handling c…" at bounding box center [407, 442] width 345 height 335
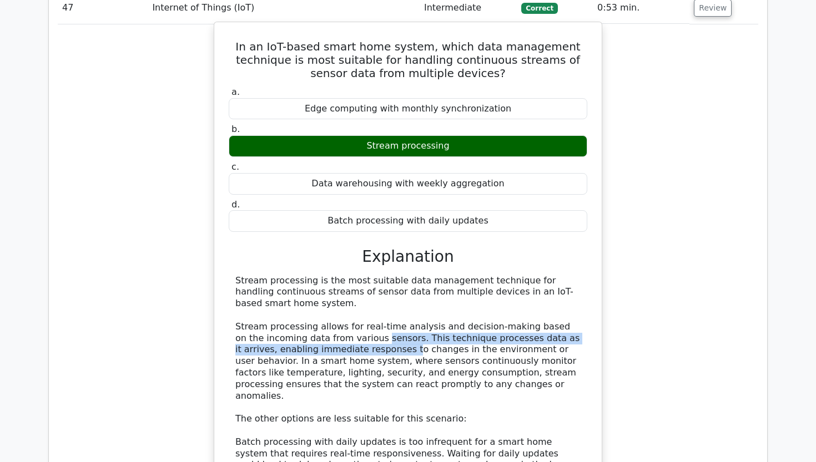
click at [361, 316] on div "Stream processing is the most suitable data management technique for handling c…" at bounding box center [407, 442] width 345 height 335
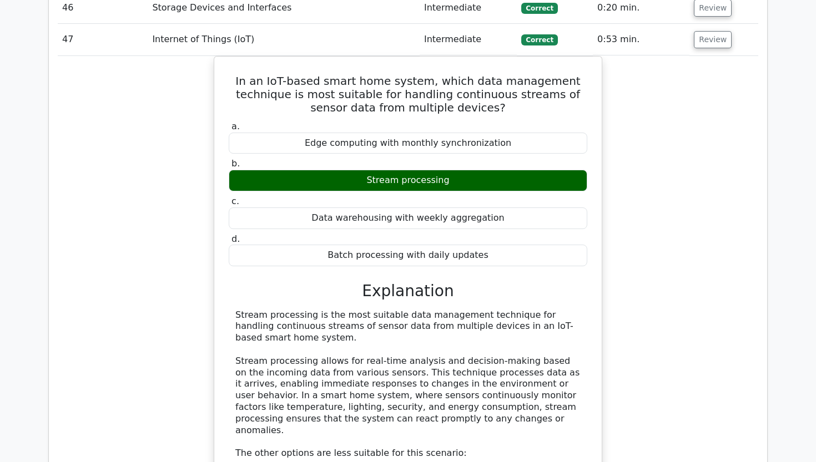
scroll to position [2791, 0]
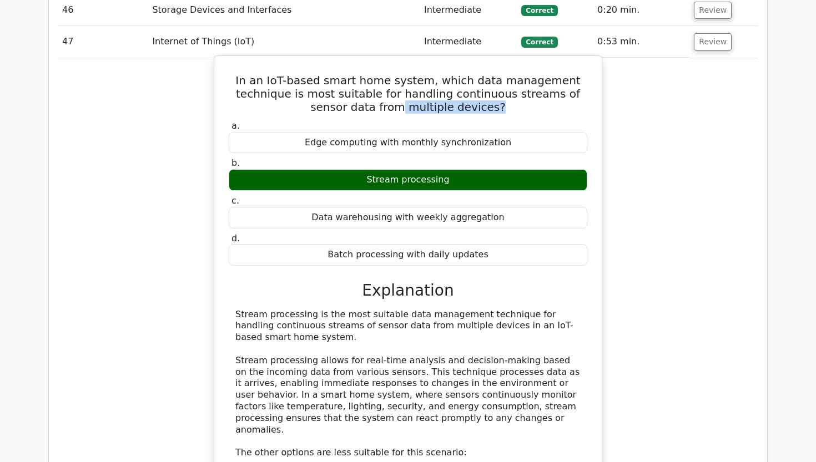
drag, startPoint x: 493, startPoint y: 72, endPoint x: 578, endPoint y: 68, distance: 85.0
click at [578, 74] on h5 "In an IoT-based smart home system, which data management technique is most suit…" at bounding box center [407, 94] width 361 height 40
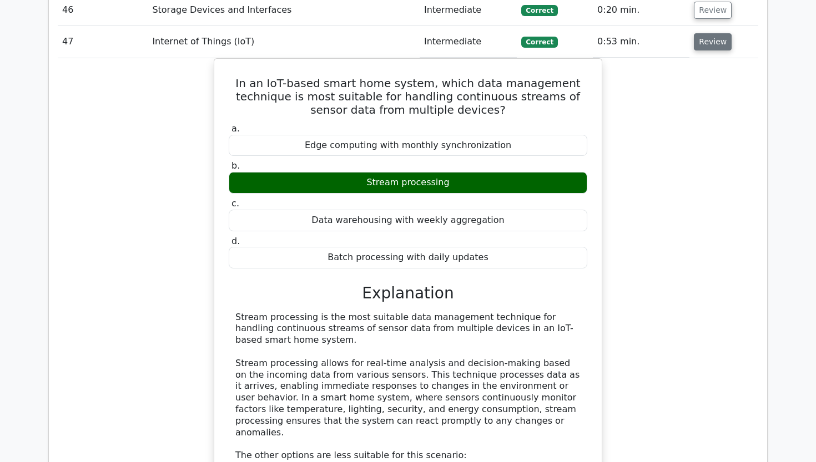
click at [697, 33] on button "Review" at bounding box center [713, 41] width 38 height 17
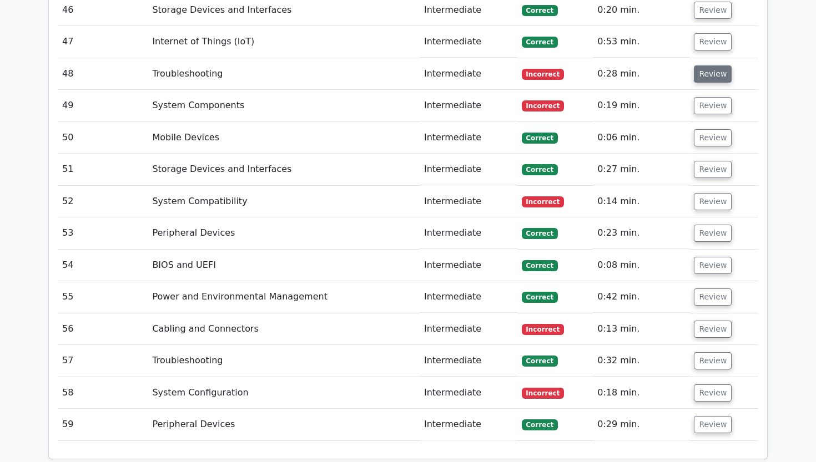
click at [702, 65] on button "Review" at bounding box center [713, 73] width 38 height 17
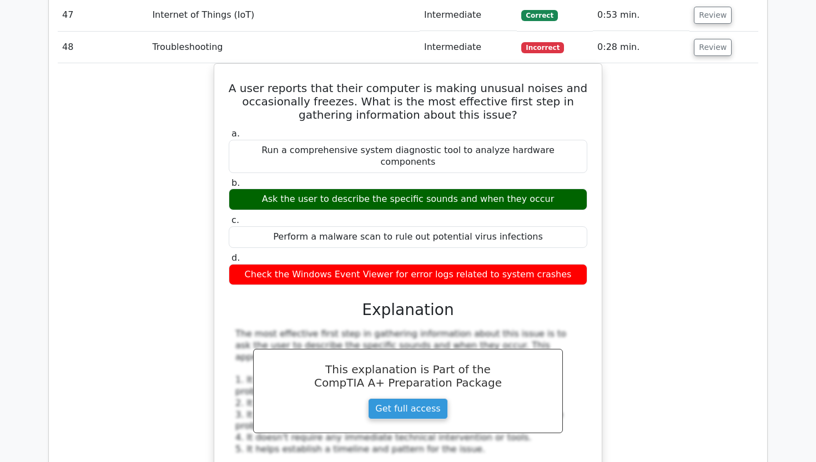
scroll to position [2820, 0]
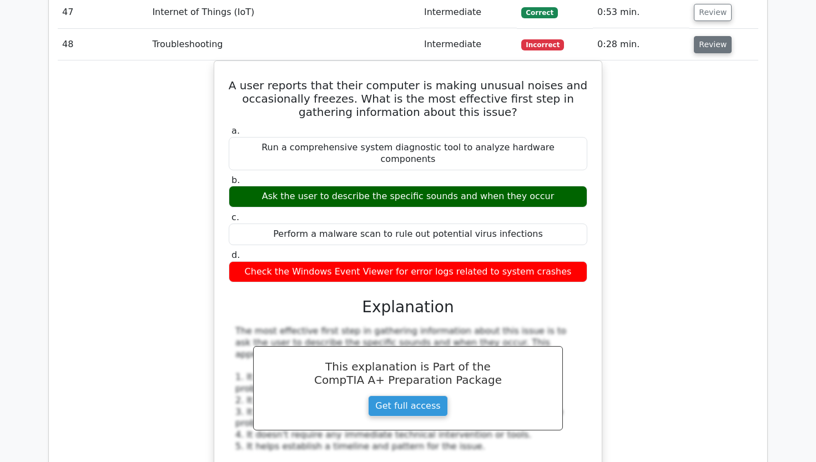
click at [704, 36] on button "Review" at bounding box center [713, 44] width 38 height 17
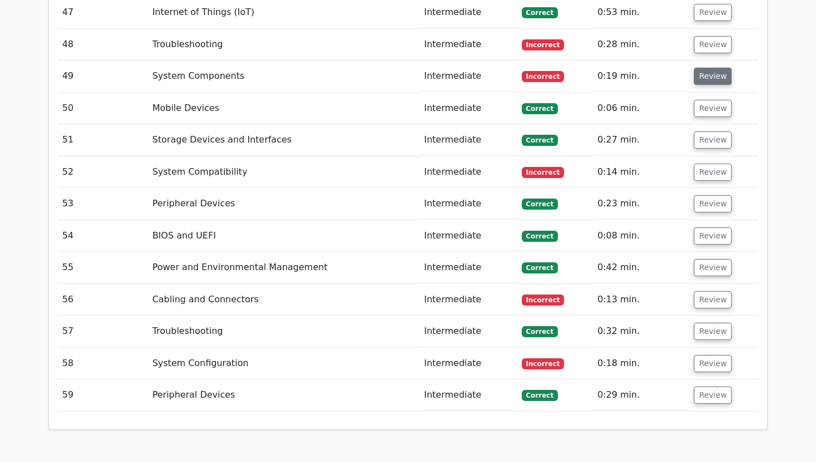
click at [704, 68] on button "Review" at bounding box center [713, 76] width 38 height 17
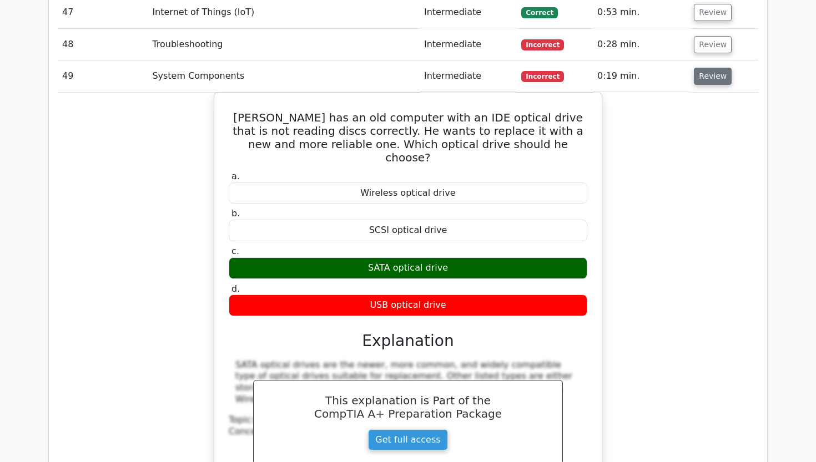
click at [704, 68] on button "Review" at bounding box center [713, 76] width 38 height 17
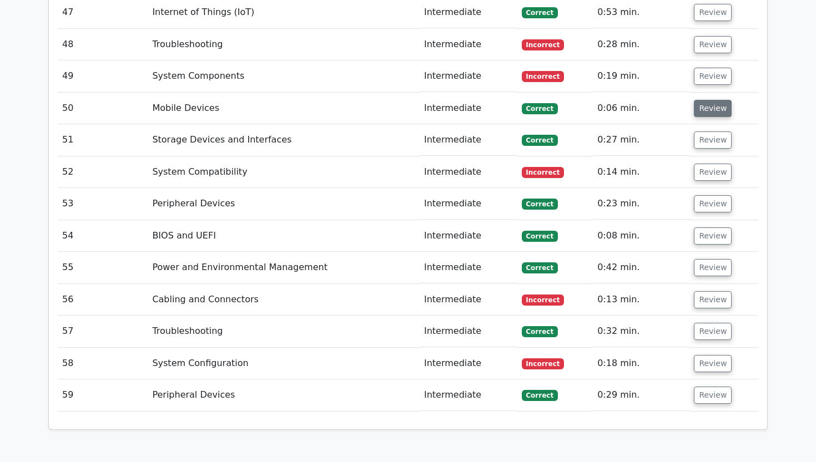
click at [705, 100] on button "Review" at bounding box center [713, 108] width 38 height 17
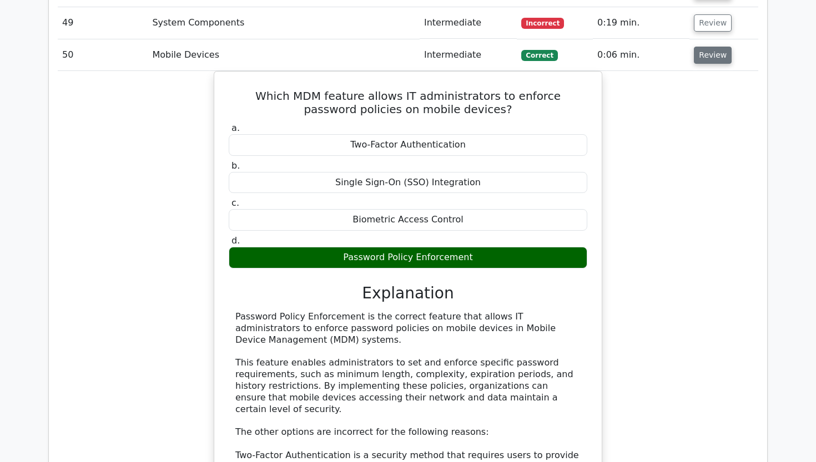
scroll to position [2874, 0]
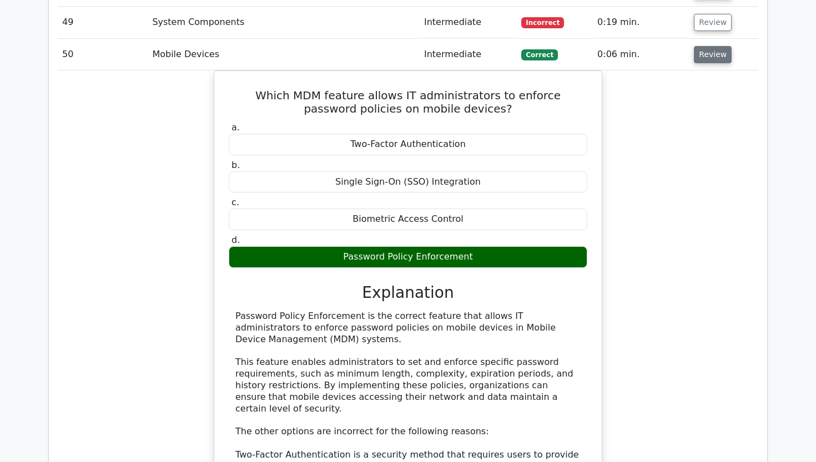
click at [713, 46] on button "Review" at bounding box center [713, 54] width 38 height 17
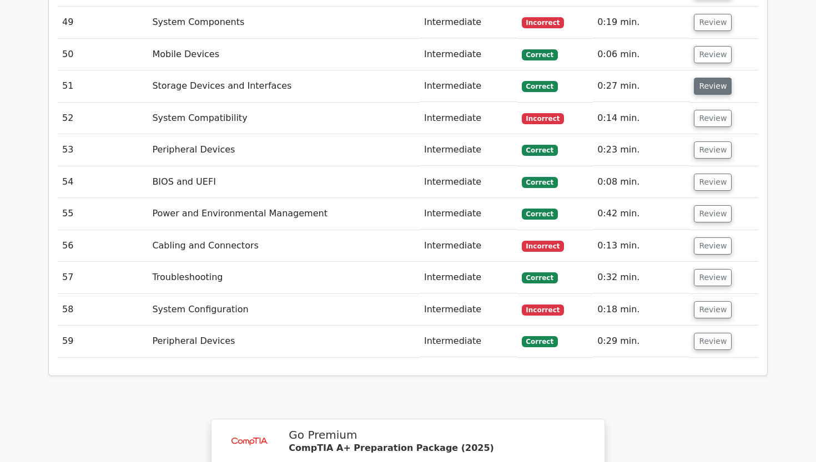
click at [709, 78] on button "Review" at bounding box center [713, 86] width 38 height 17
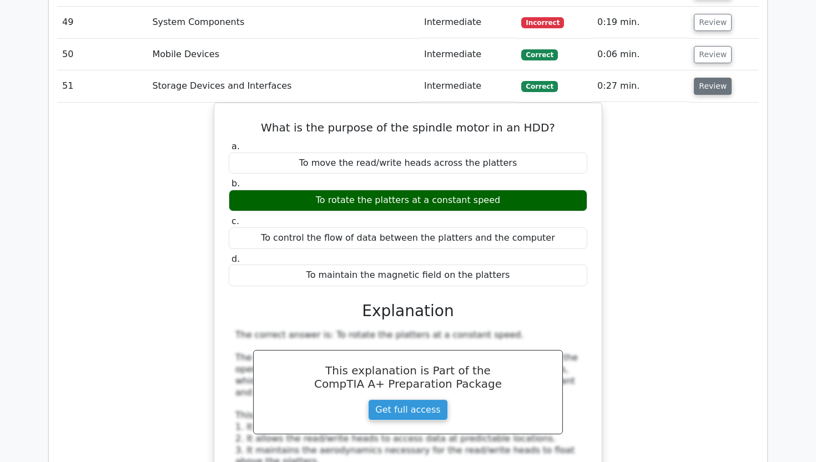
click at [709, 78] on button "Review" at bounding box center [713, 86] width 38 height 17
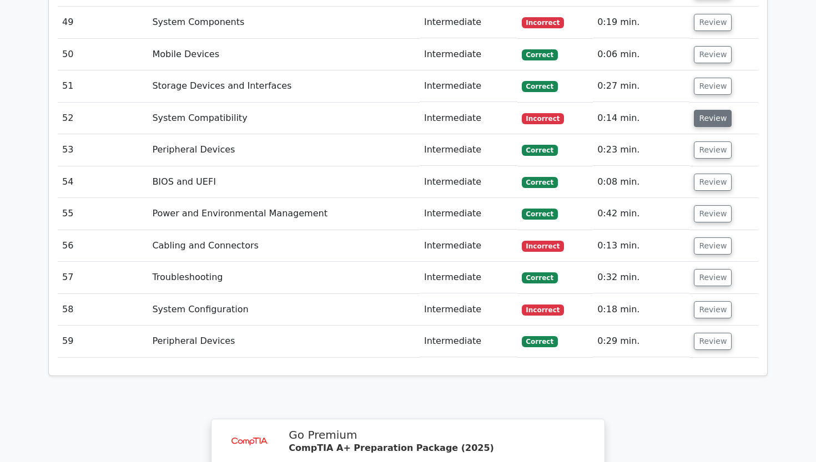
click at [700, 110] on button "Review" at bounding box center [713, 118] width 38 height 17
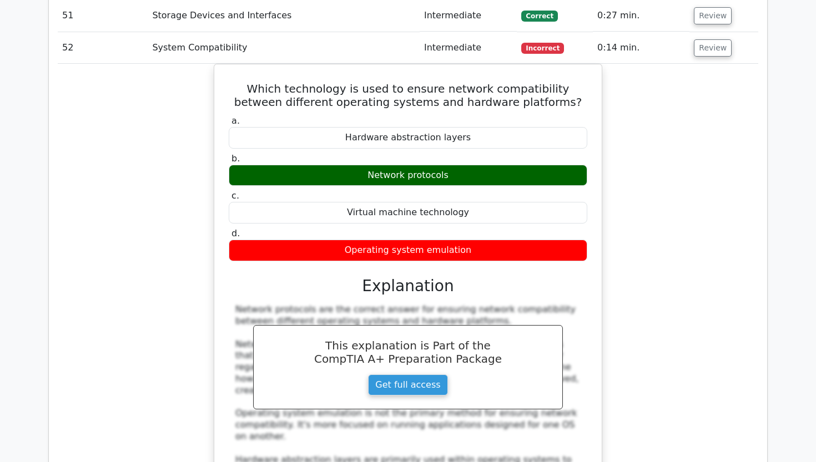
scroll to position [2948, 0]
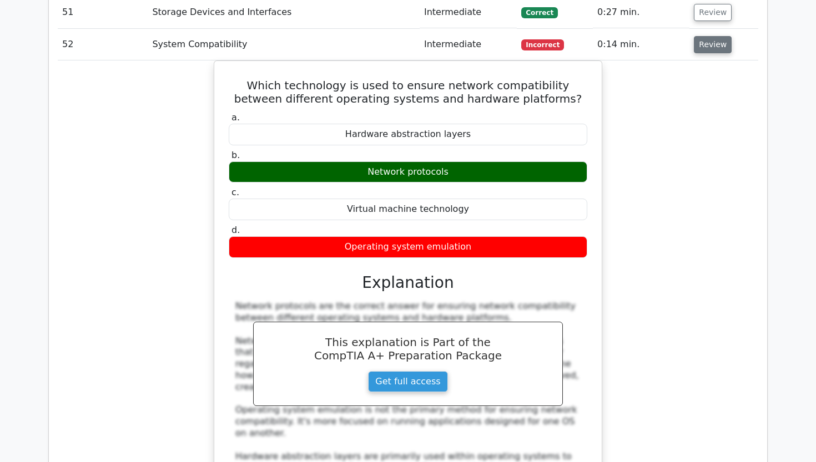
click at [711, 36] on button "Review" at bounding box center [713, 44] width 38 height 17
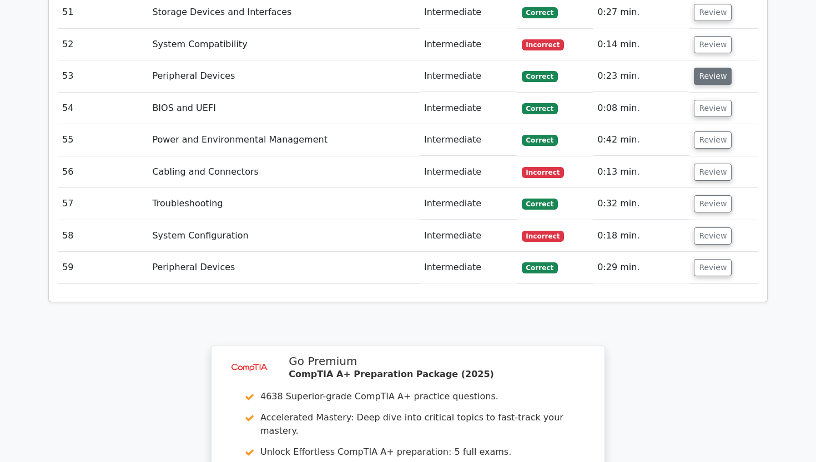
click at [710, 68] on button "Review" at bounding box center [713, 76] width 38 height 17
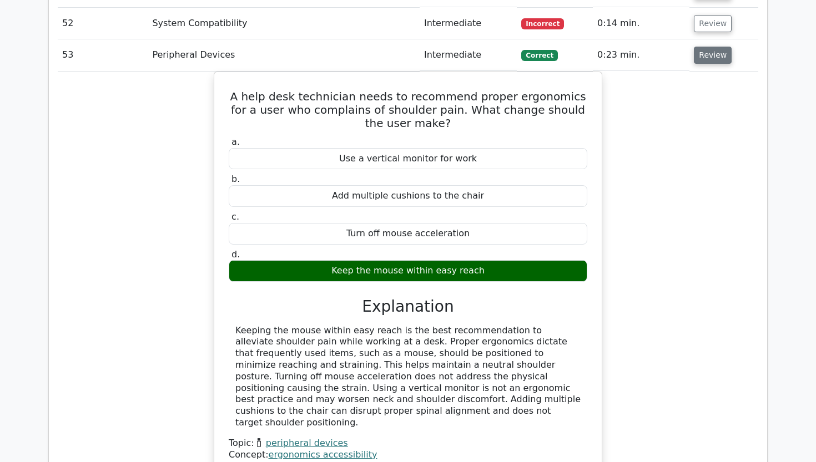
scroll to position [2970, 0]
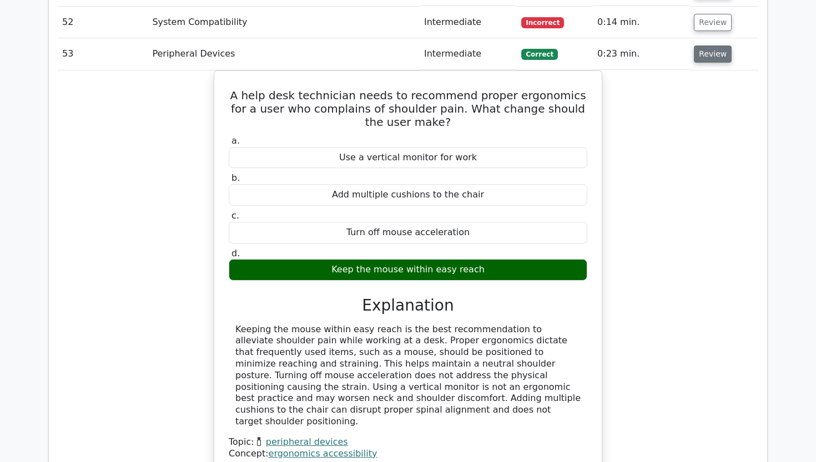
click at [702, 45] on button "Review" at bounding box center [713, 53] width 38 height 17
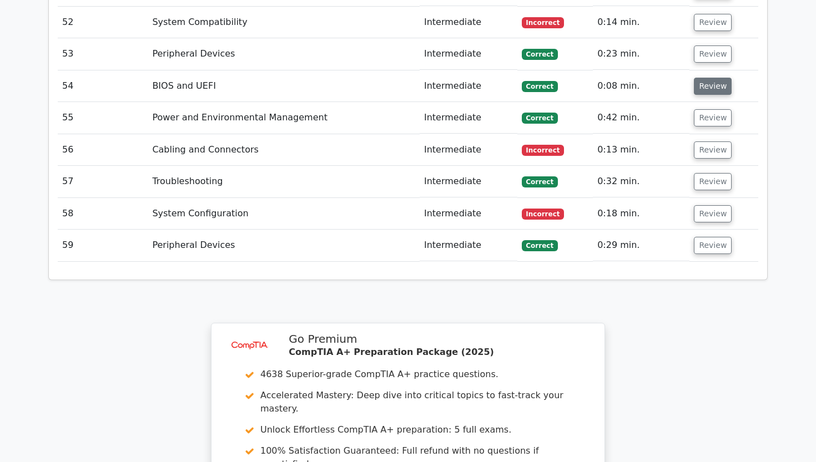
click at [706, 78] on button "Review" at bounding box center [713, 86] width 38 height 17
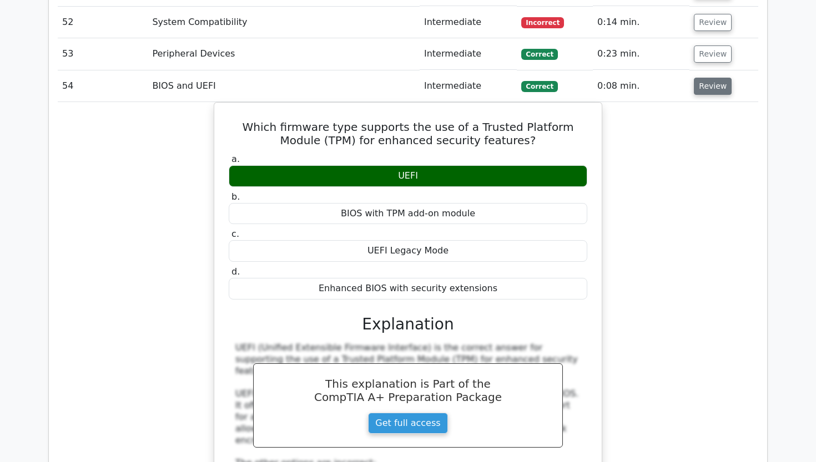
click at [706, 78] on button "Review" at bounding box center [713, 86] width 38 height 17
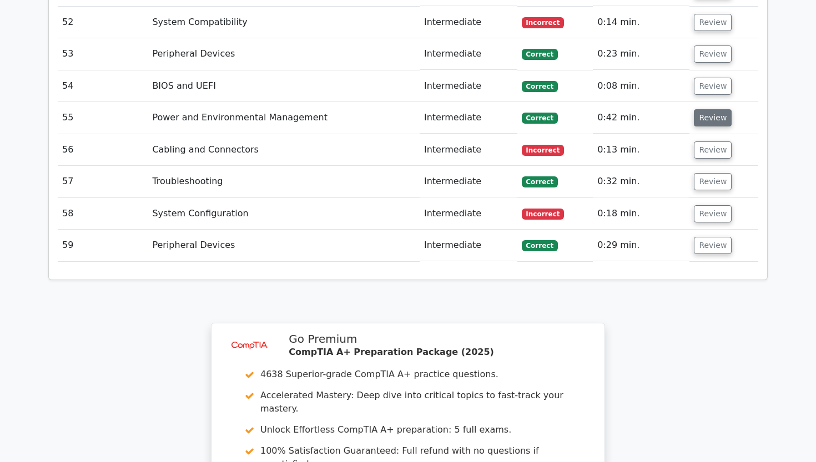
click at [706, 109] on button "Review" at bounding box center [713, 117] width 38 height 17
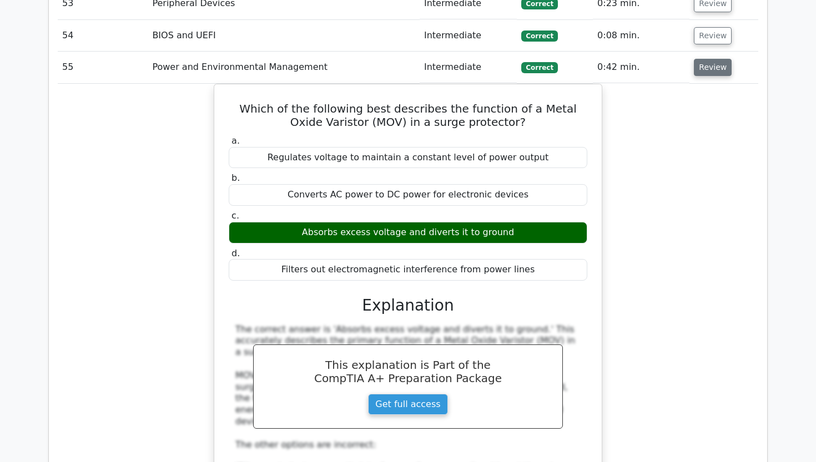
scroll to position [3024, 0]
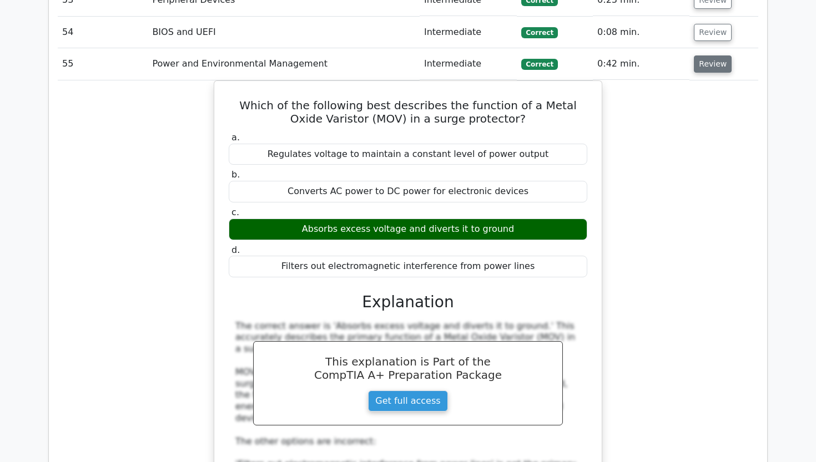
click at [709, 55] on button "Review" at bounding box center [713, 63] width 38 height 17
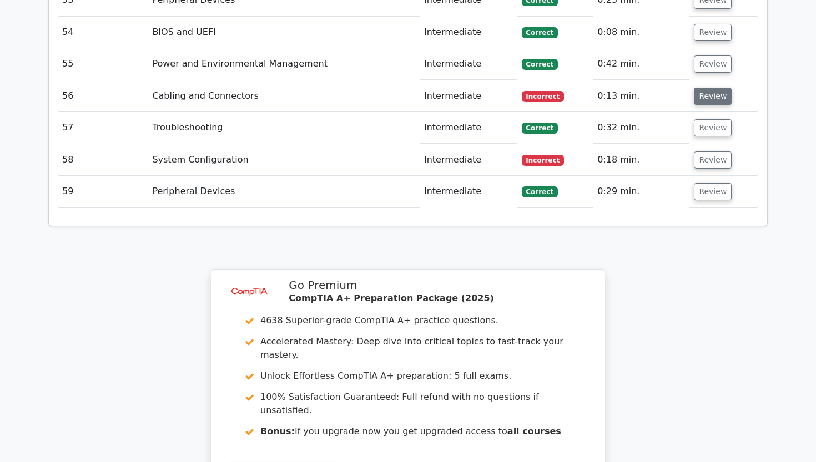
click at [711, 88] on button "Review" at bounding box center [713, 96] width 38 height 17
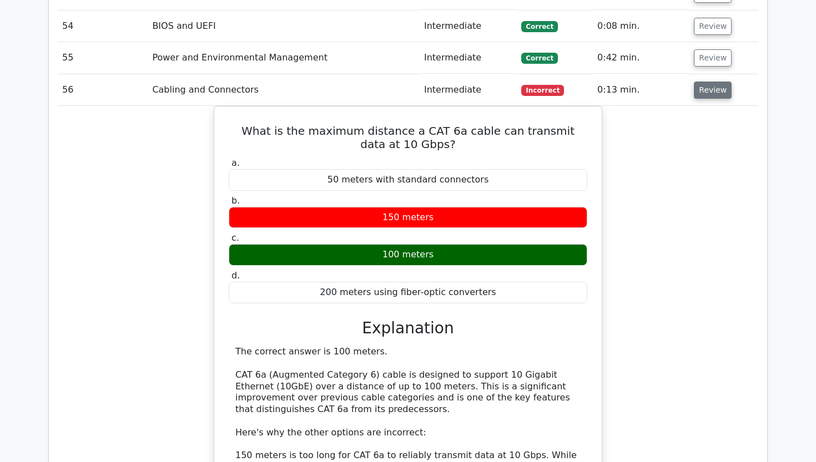
scroll to position [3030, 0]
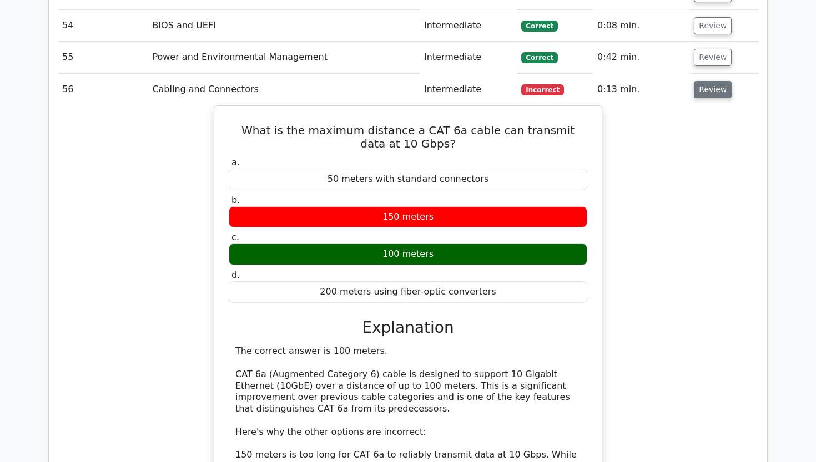
click at [711, 81] on button "Review" at bounding box center [713, 89] width 38 height 17
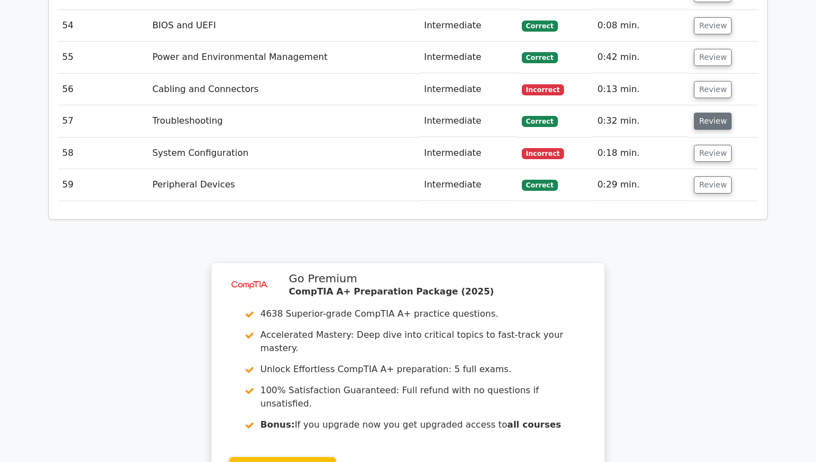
click at [711, 113] on button "Review" at bounding box center [713, 121] width 38 height 17
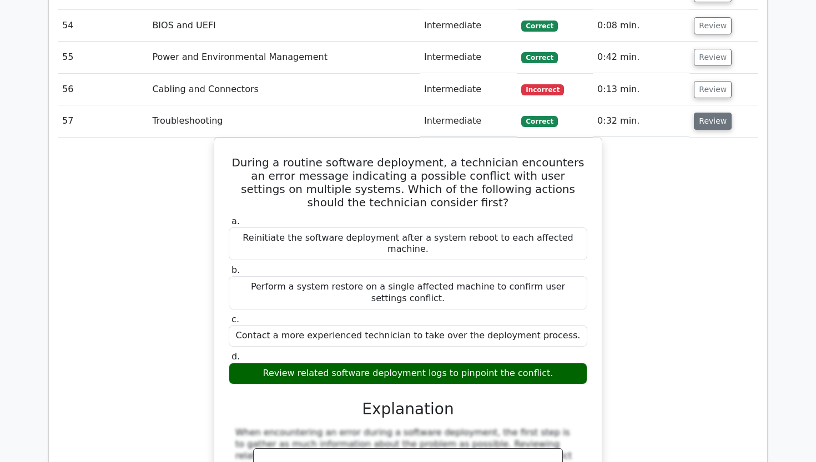
click at [716, 113] on button "Review" at bounding box center [713, 121] width 38 height 17
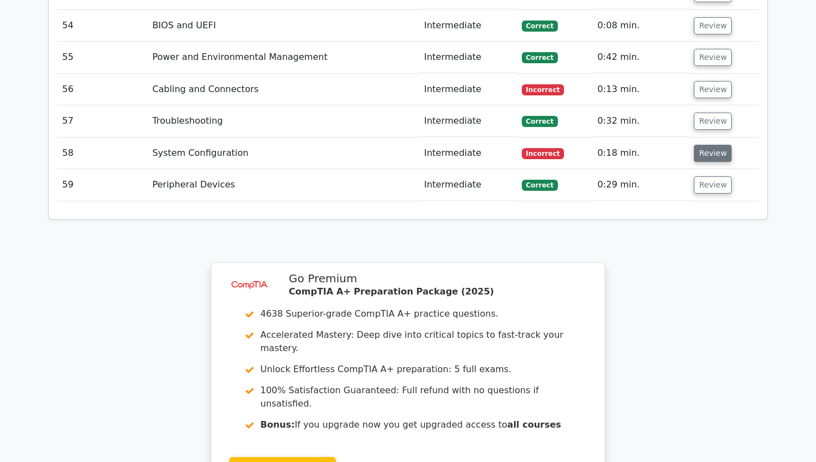
click at [706, 145] on button "Review" at bounding box center [713, 153] width 38 height 17
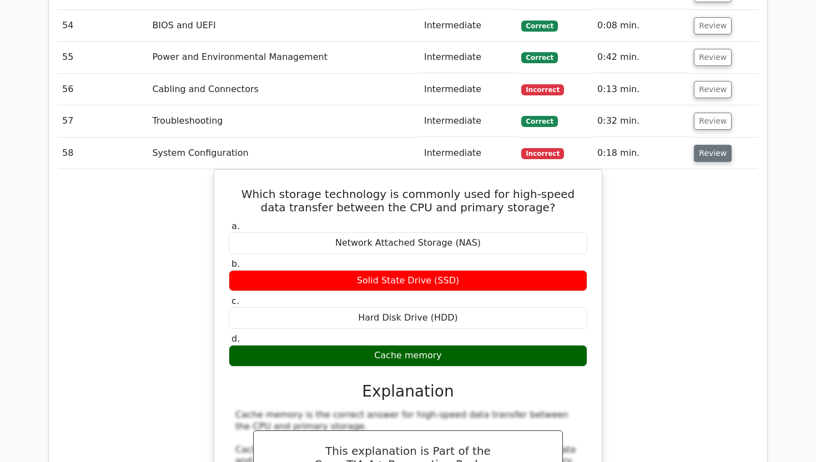
click at [706, 145] on button "Review" at bounding box center [713, 153] width 38 height 17
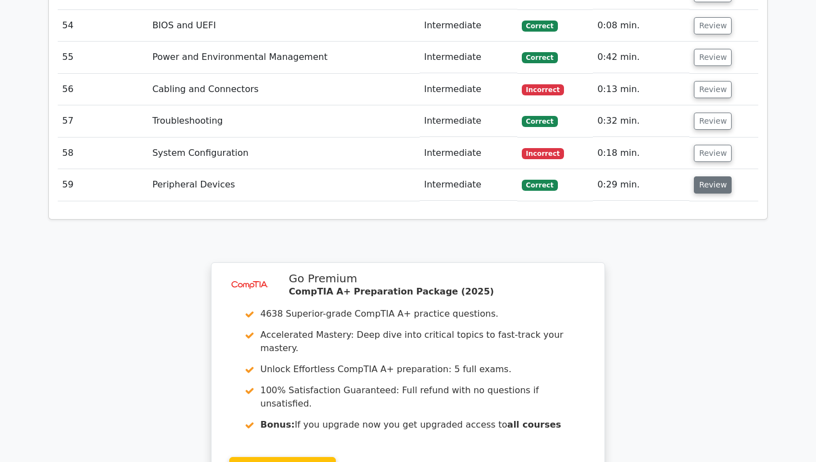
click at [707, 176] on button "Review" at bounding box center [713, 184] width 38 height 17
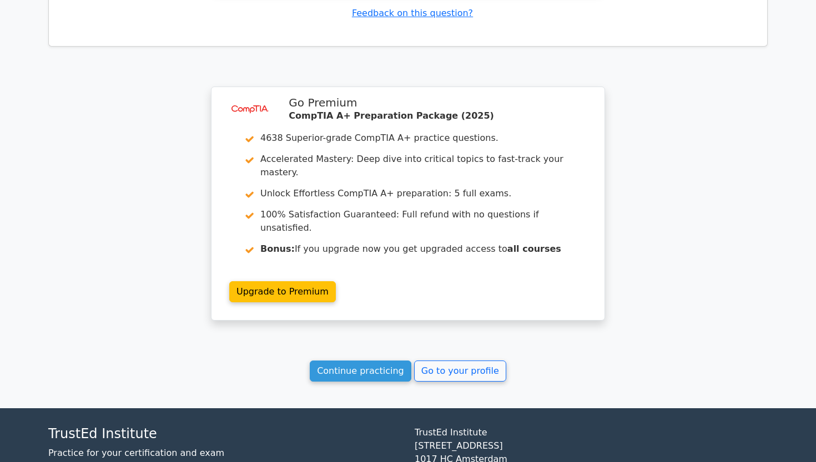
scroll to position [3703, 0]
click at [341, 361] on link "Continue practicing" at bounding box center [361, 371] width 102 height 21
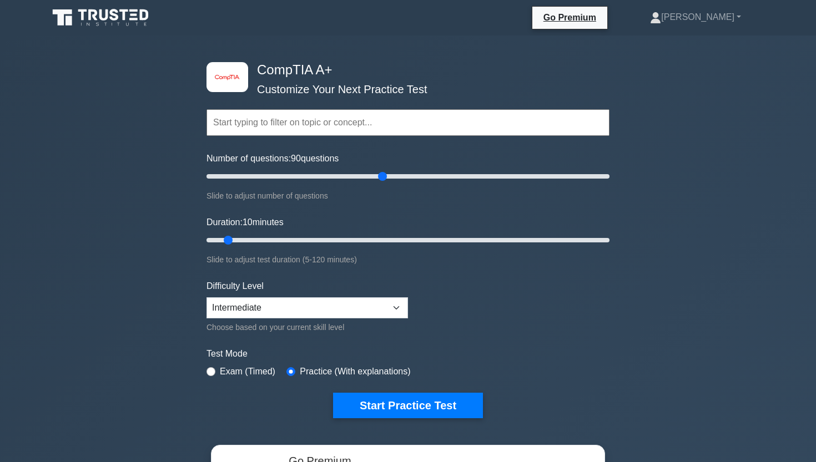
click at [383, 177] on input "Number of questions: 90 questions" at bounding box center [407, 176] width 403 height 13
click at [334, 172] on input "Number of questions: 65 questions" at bounding box center [407, 176] width 403 height 13
drag, startPoint x: 334, startPoint y: 172, endPoint x: 326, endPoint y: 172, distance: 7.8
type input "60"
click at [326, 172] on input "Number of questions: 60 questions" at bounding box center [407, 176] width 403 height 13
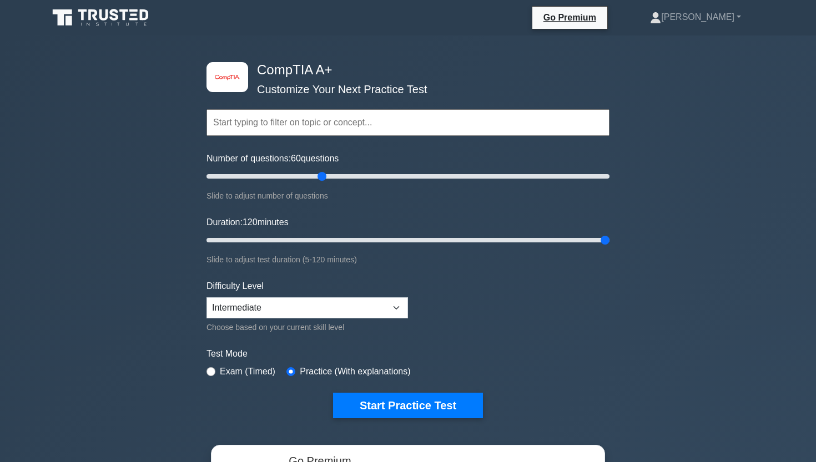
drag, startPoint x: 595, startPoint y: 237, endPoint x: 652, endPoint y: 234, distance: 57.2
type input "120"
click at [652, 234] on div "image/svg+xml CompTIA A+ Customize Your Next Practice Test Topics Hardware Oper…" at bounding box center [408, 352] width 816 height 632
click at [407, 409] on button "Start Practice Test" at bounding box center [408, 406] width 150 height 26
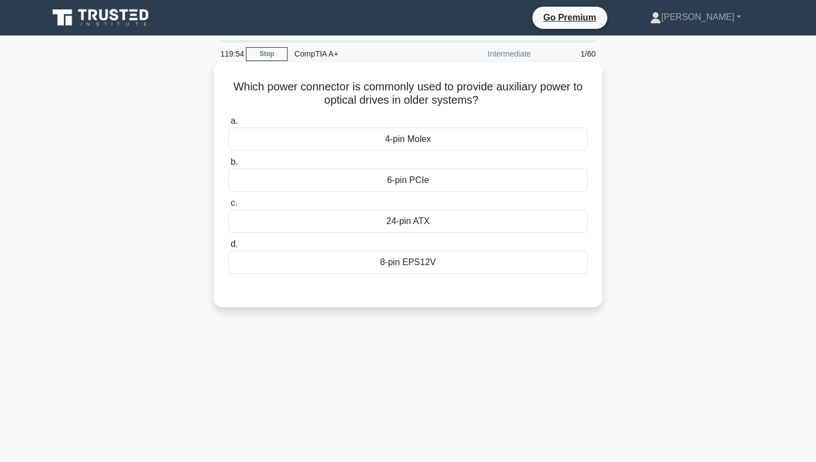
click at [402, 143] on div "4-pin Molex" at bounding box center [408, 139] width 360 height 23
click at [228, 125] on input "a. 4-pin Molex" at bounding box center [228, 121] width 0 height 7
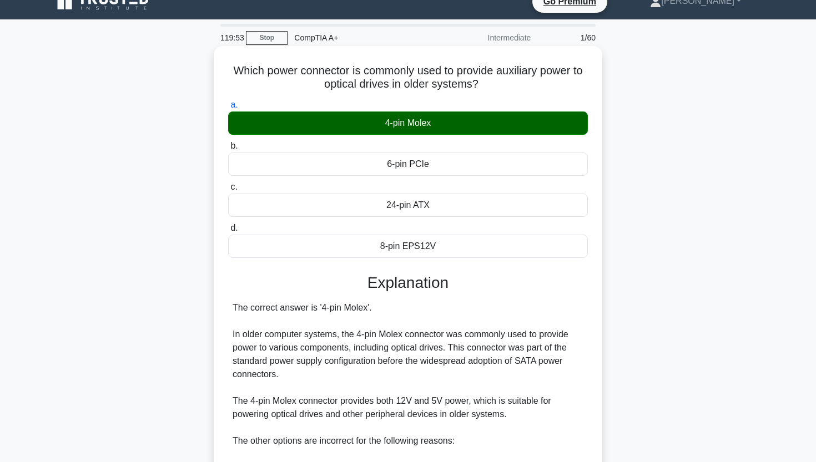
scroll to position [17, 0]
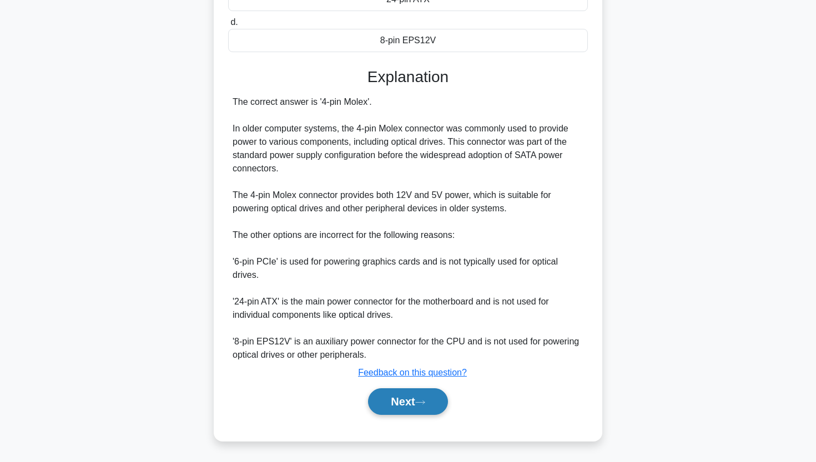
click at [400, 398] on button "Next" at bounding box center [407, 401] width 79 height 27
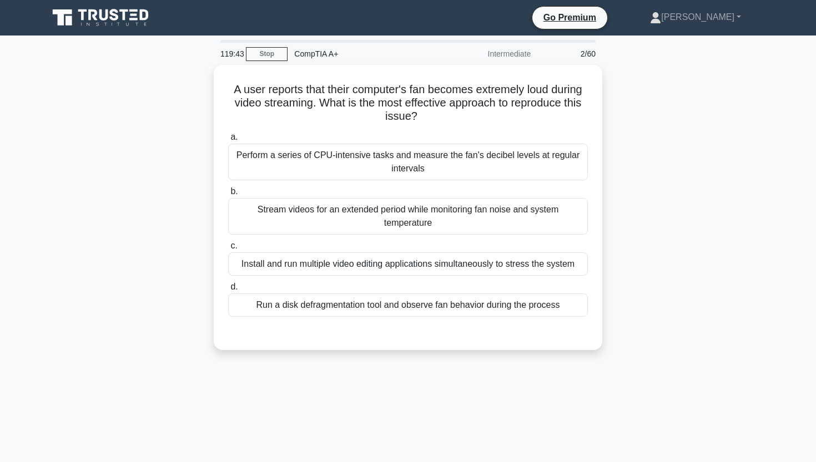
scroll to position [0, 0]
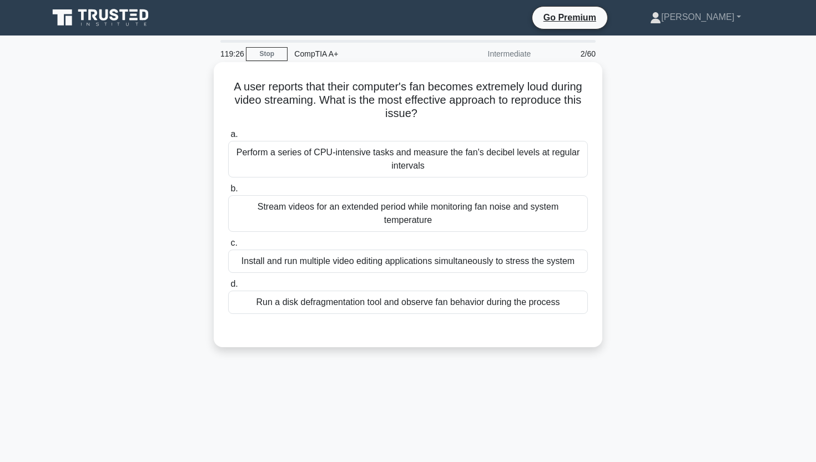
click at [415, 227] on div "Stream videos for an extended period while monitoring fan noise and system temp…" at bounding box center [408, 213] width 360 height 37
click at [228, 193] on input "b. Stream videos for an extended period while monitoring fan noise and system t…" at bounding box center [228, 188] width 0 height 7
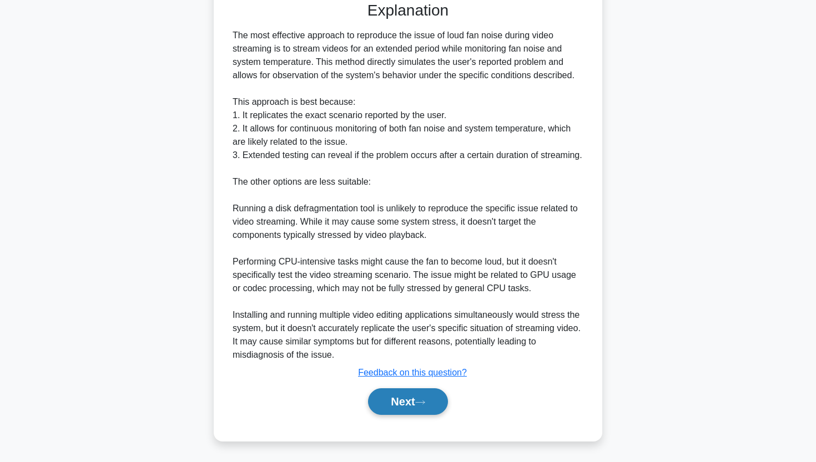
click at [408, 402] on button "Next" at bounding box center [407, 401] width 79 height 27
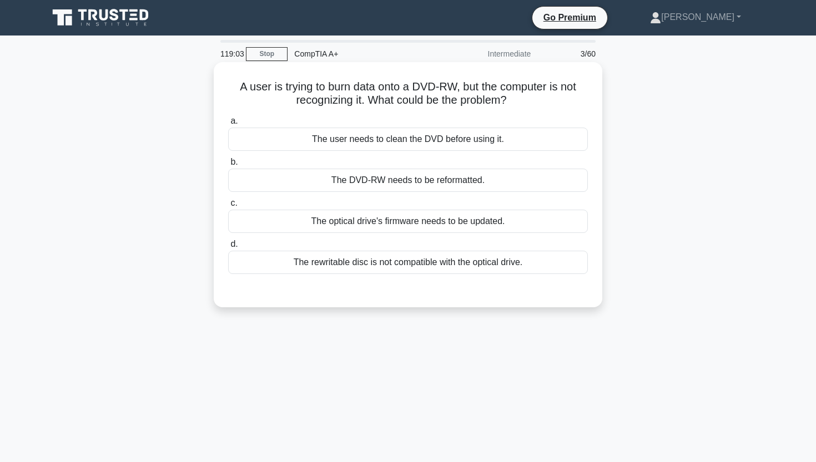
click at [416, 140] on div "The user needs to clean the DVD before using it." at bounding box center [408, 139] width 360 height 23
click at [228, 125] on input "a. The user needs to clean the DVD before using it." at bounding box center [228, 121] width 0 height 7
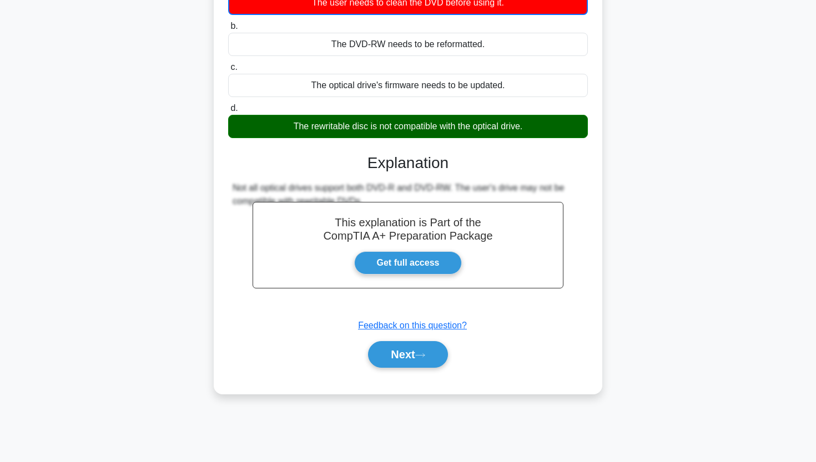
scroll to position [137, 0]
click at [398, 365] on button "Next" at bounding box center [407, 354] width 79 height 27
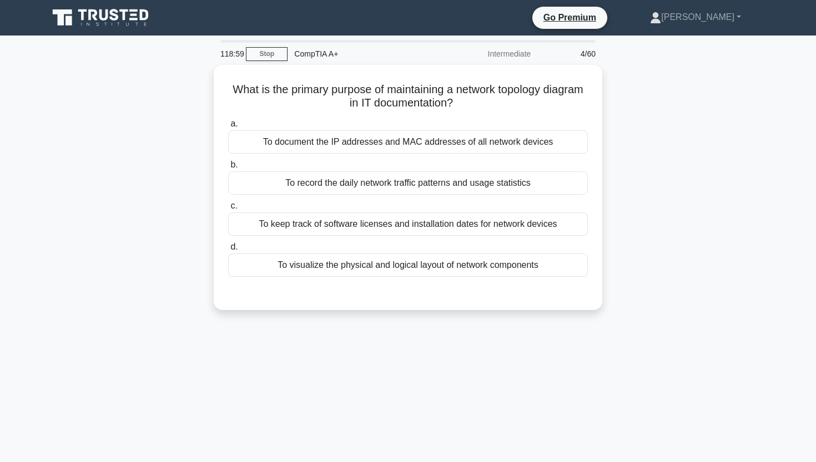
scroll to position [0, 0]
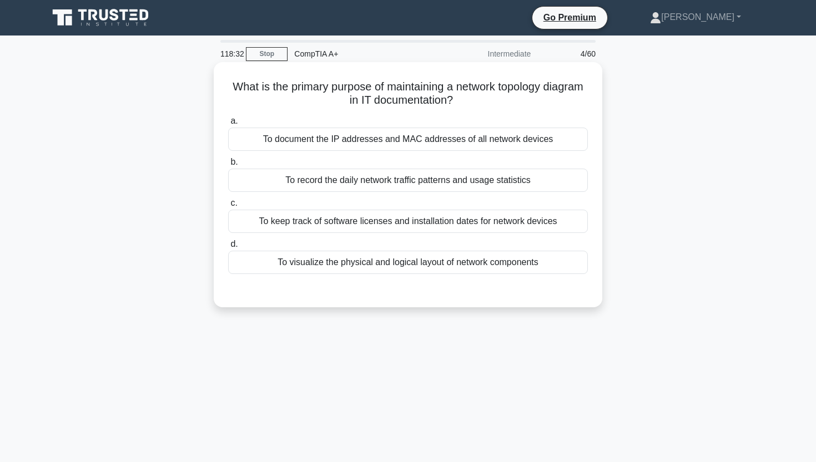
click at [413, 265] on div "To visualize the physical and logical layout of network components" at bounding box center [408, 262] width 360 height 23
click at [228, 248] on input "d. To visualize the physical and logical layout of network components" at bounding box center [228, 244] width 0 height 7
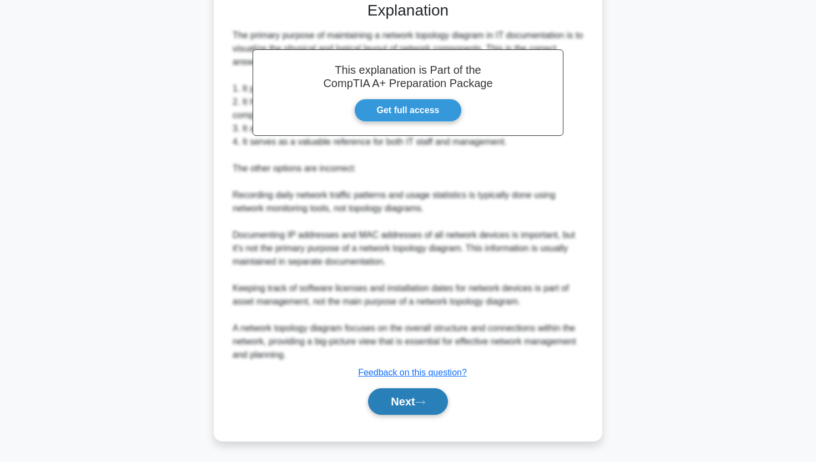
click at [377, 401] on button "Next" at bounding box center [407, 401] width 79 height 27
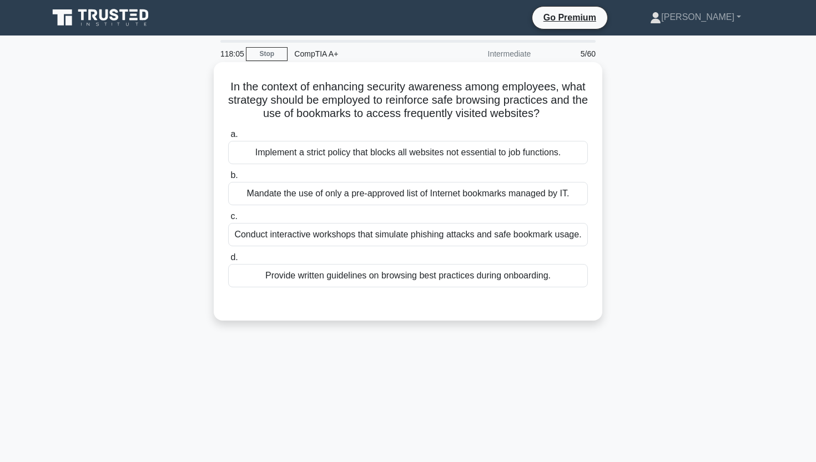
click at [553, 280] on div "Provide written guidelines on browsing best practices during onboarding." at bounding box center [408, 275] width 360 height 23
click at [228, 261] on input "d. Provide written guidelines on browsing best practices during onboarding." at bounding box center [228, 257] width 0 height 7
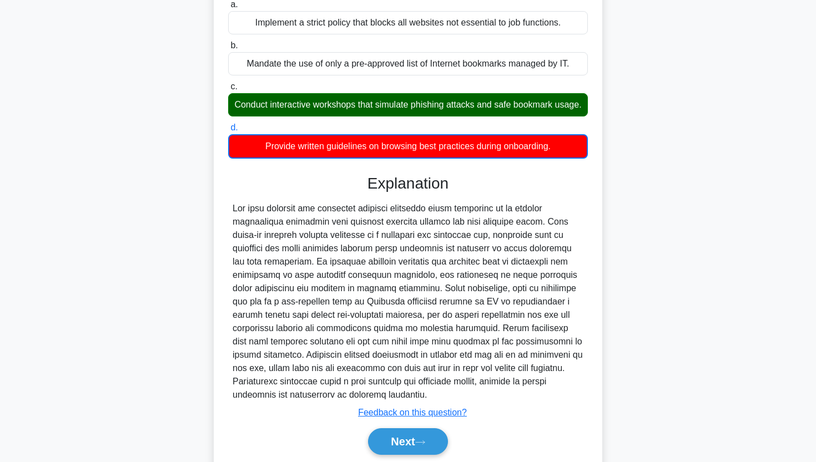
scroll to position [134, 0]
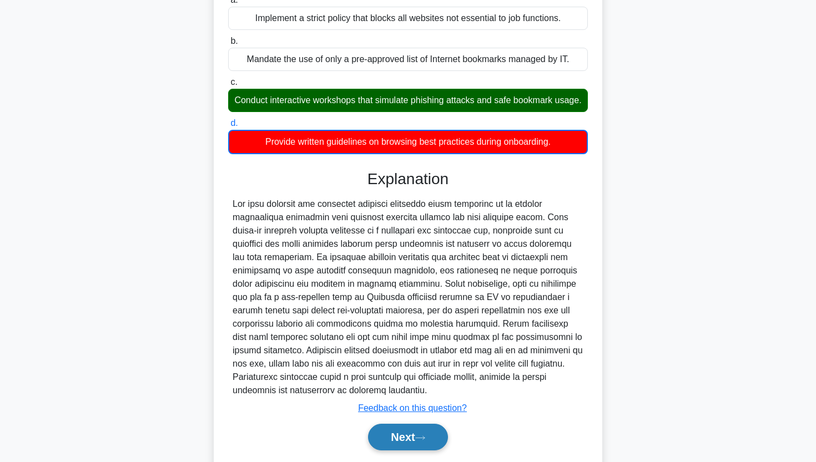
click at [393, 443] on button "Next" at bounding box center [407, 437] width 79 height 27
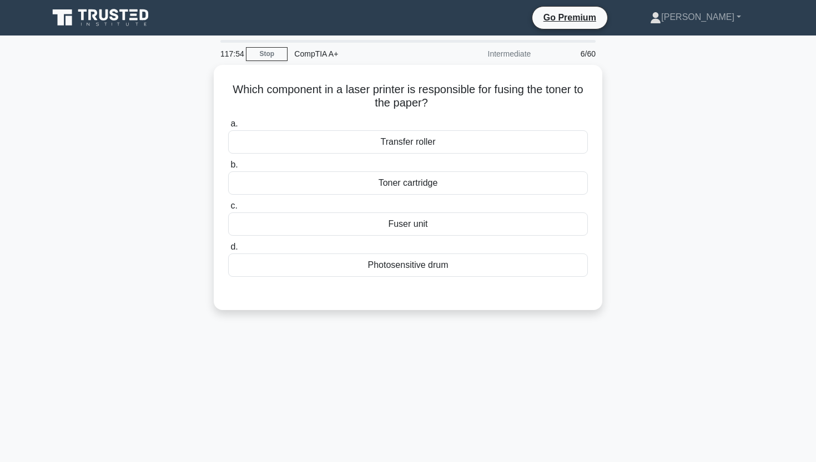
scroll to position [0, 0]
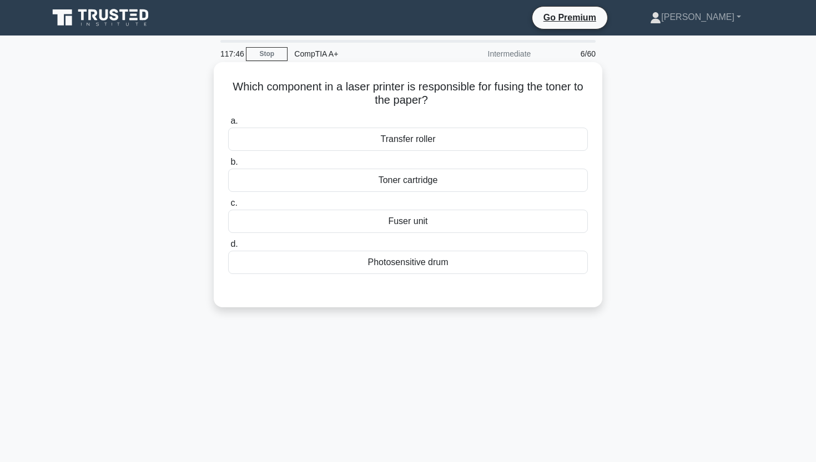
drag, startPoint x: 236, startPoint y: 87, endPoint x: 445, endPoint y: 102, distance: 209.2
click at [445, 102] on h5 "Which component in a laser printer is responsible for fusing the toner to the p…" at bounding box center [408, 94] width 362 height 28
copy h5 "hich component in a laser printer is responsible for fusing the toner to the pa…"
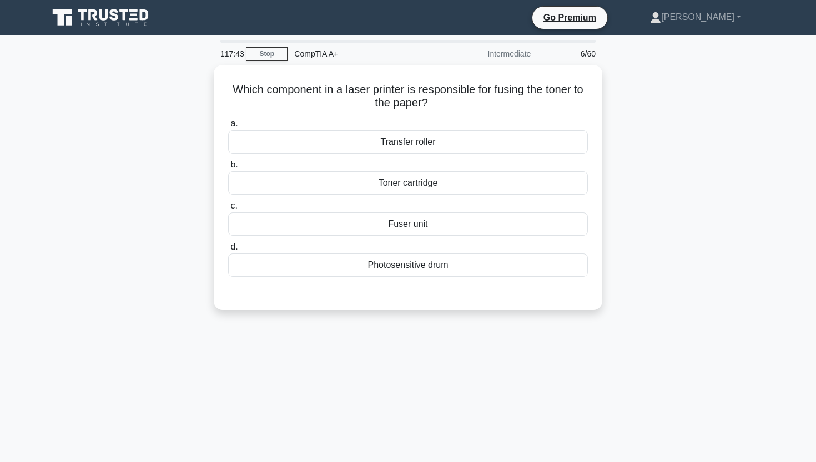
click at [176, 87] on div "Which component in a laser printer is responsible for fusing the toner to the p…" at bounding box center [408, 194] width 732 height 259
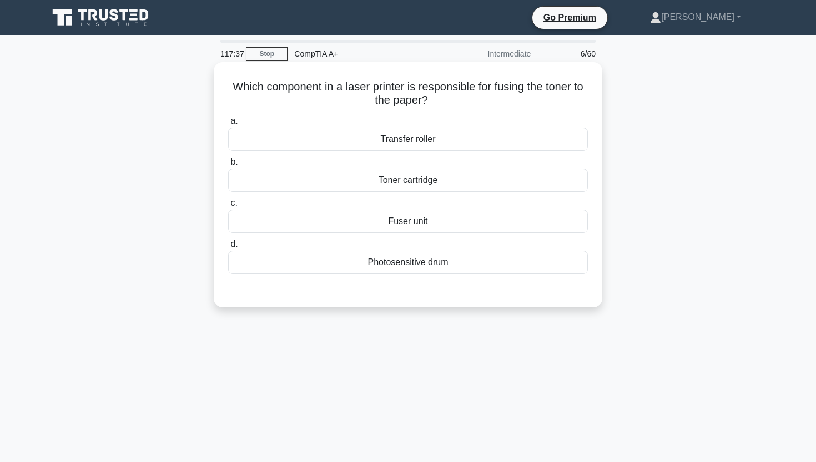
click at [284, 221] on div "Fuser unit" at bounding box center [408, 221] width 360 height 23
click at [228, 207] on input "c. Fuser unit" at bounding box center [228, 203] width 0 height 7
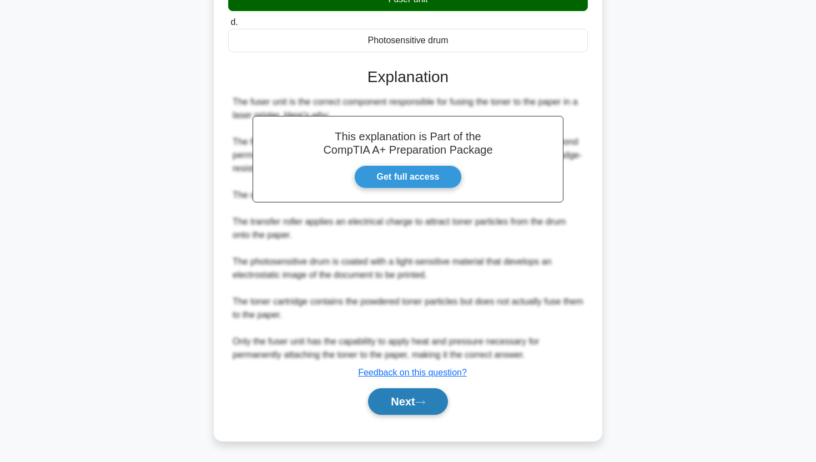
click at [396, 409] on button "Next" at bounding box center [407, 401] width 79 height 27
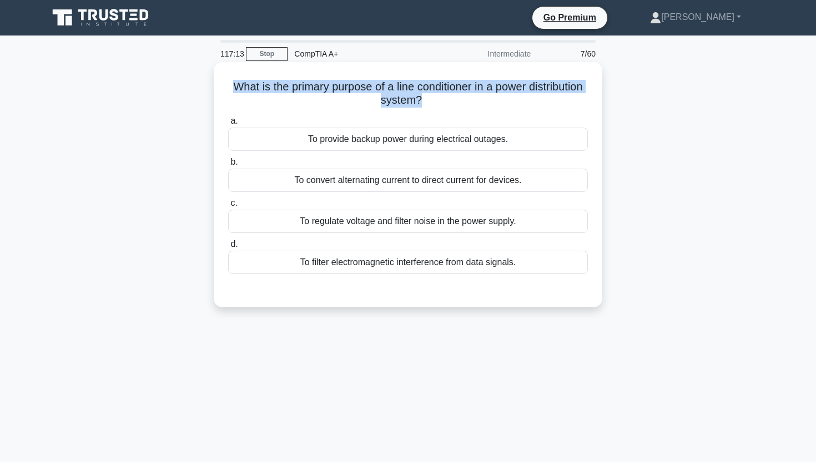
drag, startPoint x: 234, startPoint y: 85, endPoint x: 474, endPoint y: 114, distance: 242.0
click at [474, 114] on div "What is the primary purpose of a line conditioner in a power distribution syste…" at bounding box center [407, 185] width 379 height 236
copy div "What is the primary purpose of a line conditioner in a power distribution syste…"
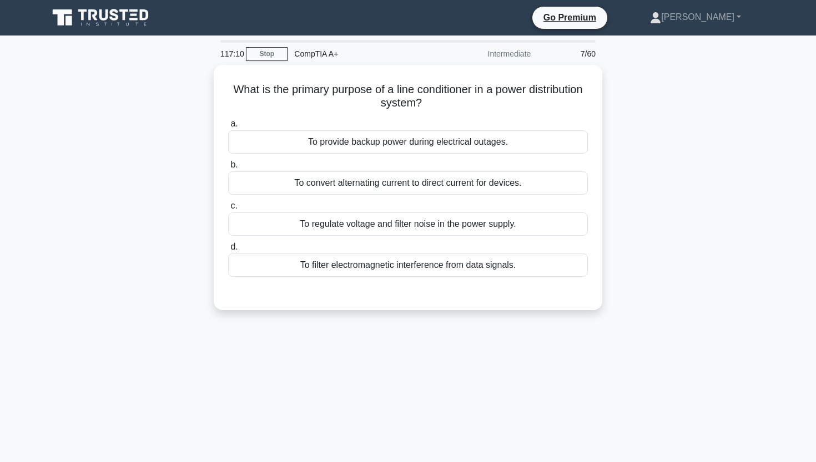
click at [662, 90] on div "What is the primary purpose of a line conditioner in a power distribution syste…" at bounding box center [408, 194] width 732 height 259
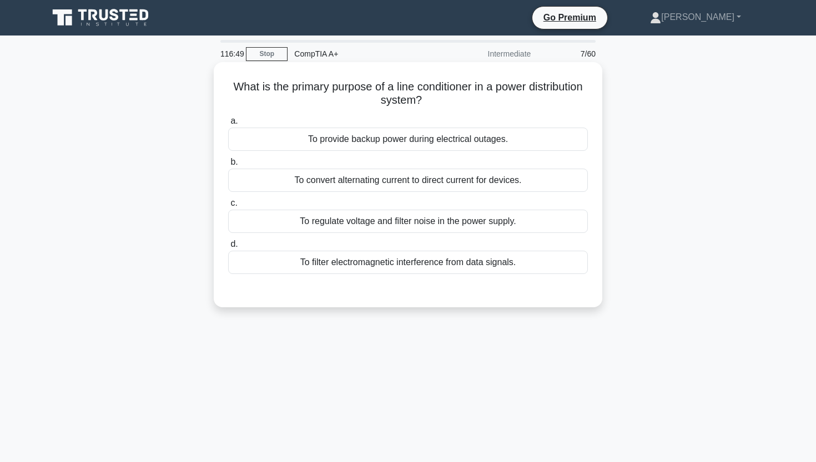
click at [372, 228] on div "To regulate voltage and filter noise in the power supply." at bounding box center [408, 221] width 360 height 23
click at [228, 207] on input "c. To regulate voltage and filter noise in the power supply." at bounding box center [228, 203] width 0 height 7
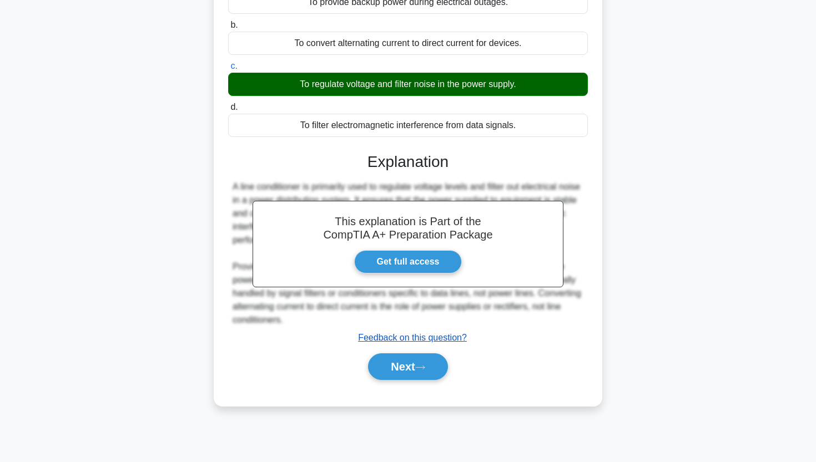
scroll to position [137, 0]
click at [411, 366] on button "Next" at bounding box center [407, 366] width 79 height 27
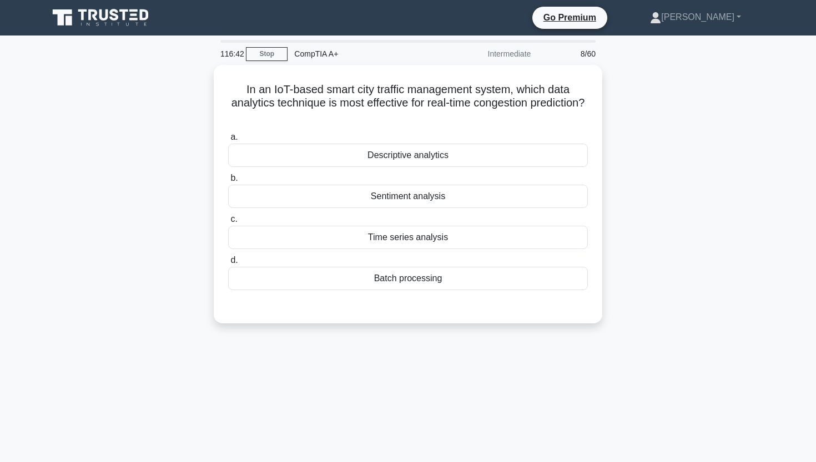
scroll to position [0, 0]
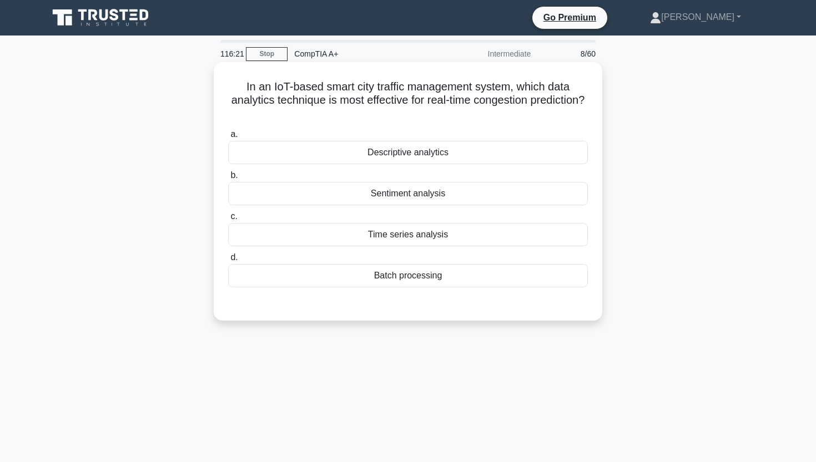
click at [335, 239] on div "Time series analysis" at bounding box center [408, 234] width 360 height 23
click at [228, 220] on input "c. Time series analysis" at bounding box center [228, 216] width 0 height 7
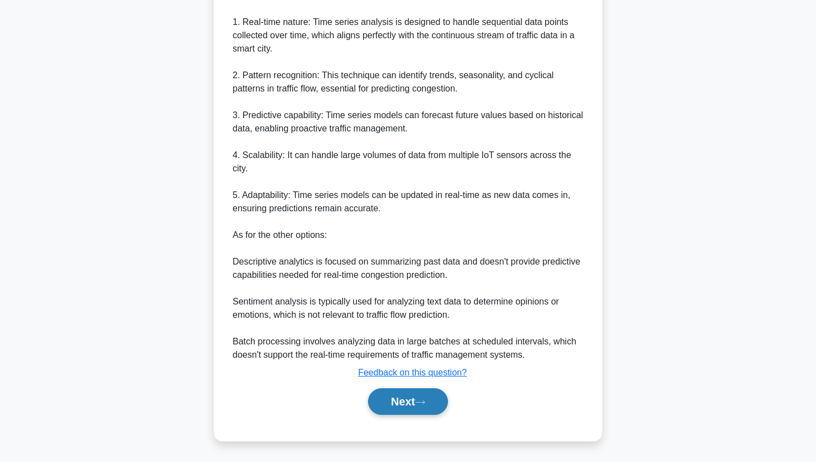
click at [392, 408] on button "Next" at bounding box center [407, 401] width 79 height 27
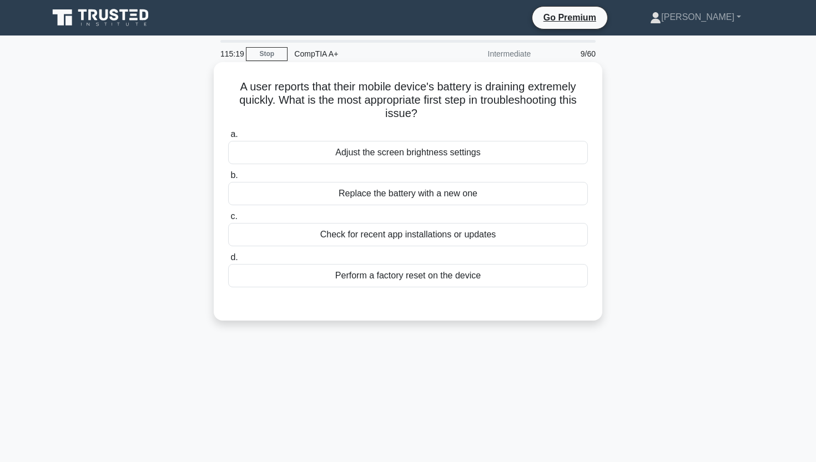
click at [442, 232] on div "Check for recent app installations or updates" at bounding box center [408, 234] width 360 height 23
click at [228, 220] on input "c. Check for recent app installations or updates" at bounding box center [228, 216] width 0 height 7
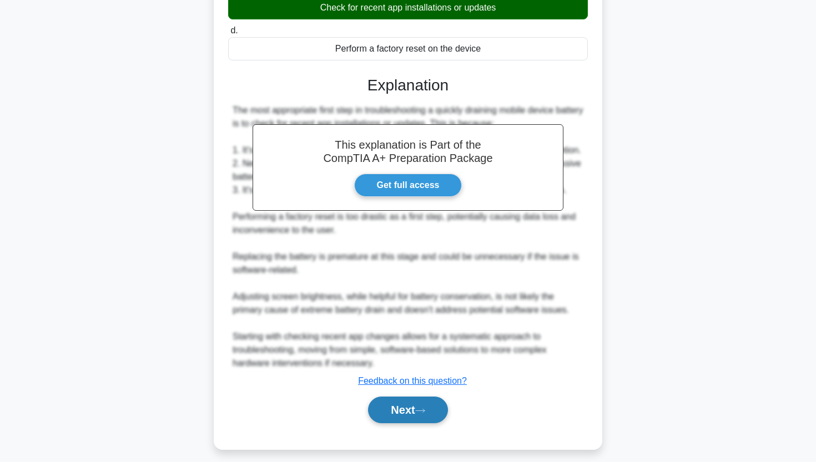
scroll to position [226, 0]
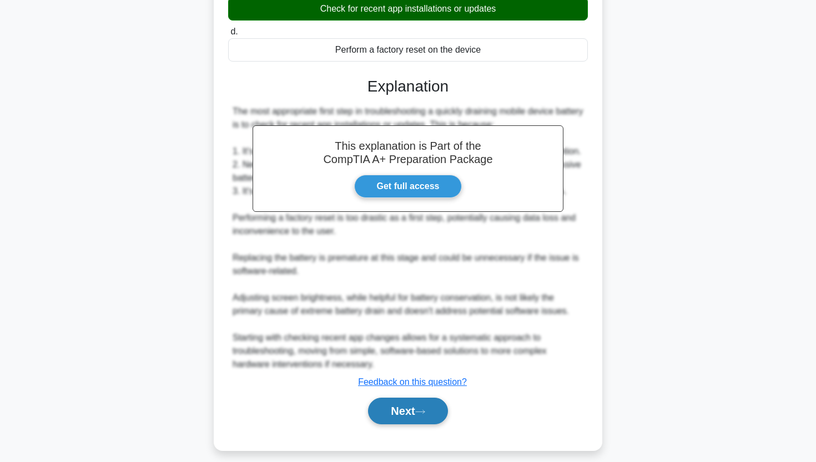
click at [406, 412] on button "Next" at bounding box center [407, 411] width 79 height 27
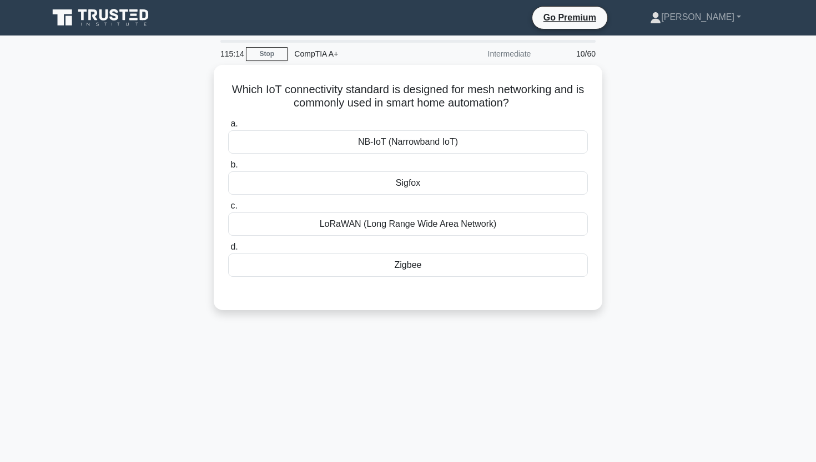
scroll to position [0, 0]
click at [659, 276] on div "Which IoT connectivity standard is designed for mesh networking and is commonly…" at bounding box center [408, 194] width 732 height 259
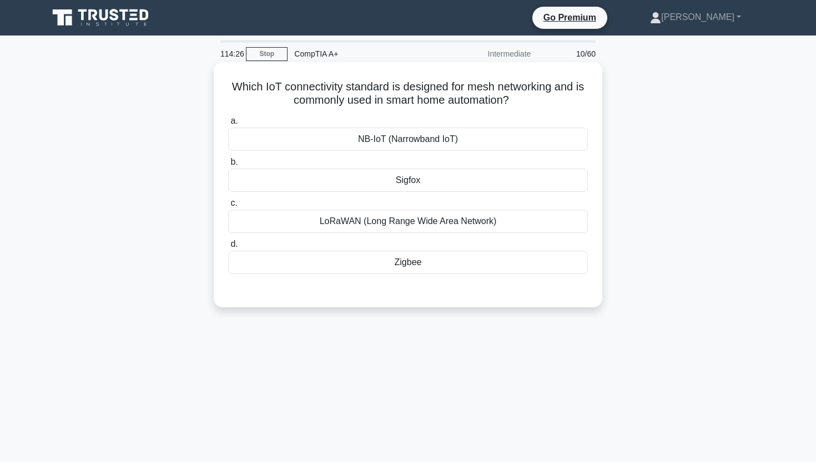
click at [330, 217] on div "LoRaWAN (Long Range Wide Area Network)" at bounding box center [408, 221] width 360 height 23
click at [228, 207] on input "c. LoRaWAN (Long Range Wide Area Network)" at bounding box center [228, 203] width 0 height 7
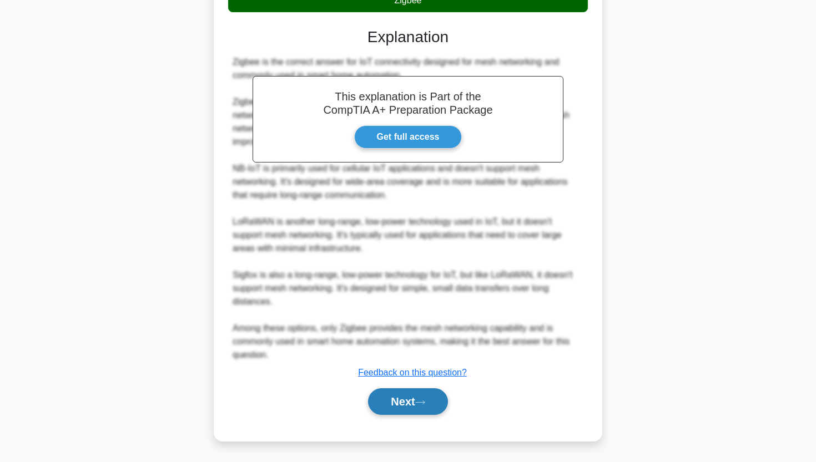
click at [375, 400] on button "Next" at bounding box center [407, 401] width 79 height 27
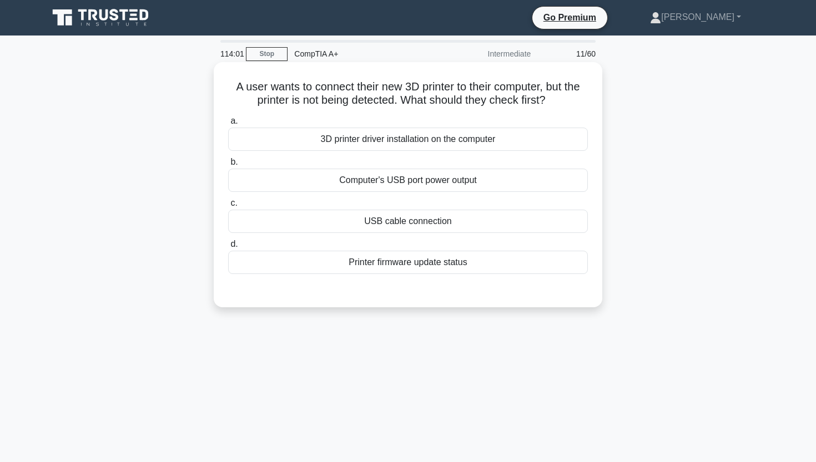
click at [464, 222] on div "USB cable connection" at bounding box center [408, 221] width 360 height 23
click at [228, 207] on input "c. USB cable connection" at bounding box center [228, 203] width 0 height 7
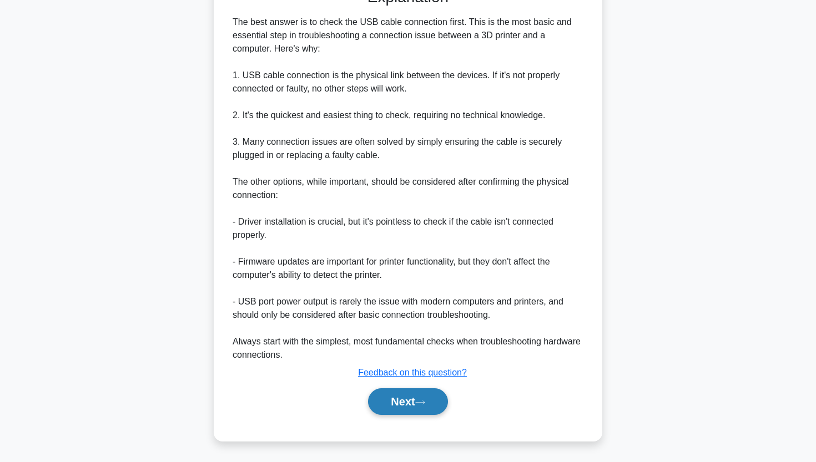
click at [384, 399] on button "Next" at bounding box center [407, 401] width 79 height 27
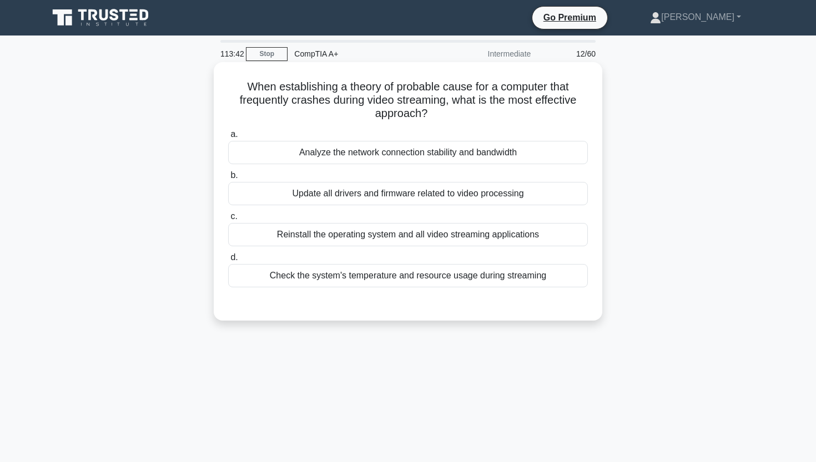
click at [531, 156] on div "Analyze the network connection stability and bandwidth" at bounding box center [408, 152] width 360 height 23
click at [228, 138] on input "a. Analyze the network connection stability and bandwidth" at bounding box center [228, 134] width 0 height 7
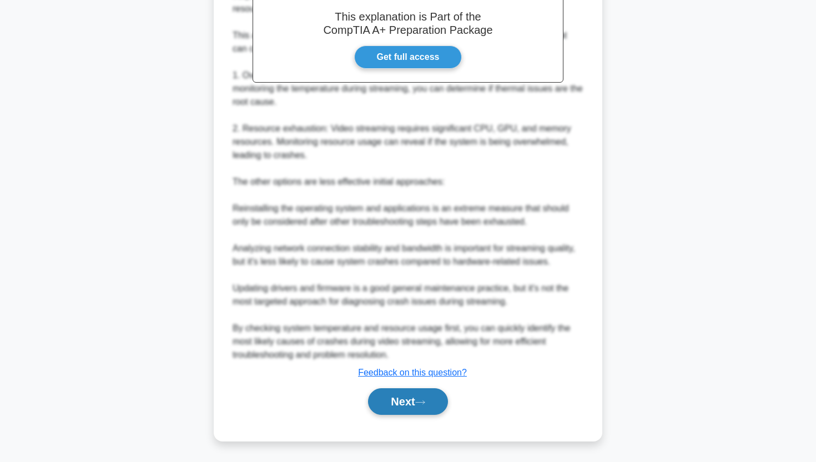
click at [398, 401] on button "Next" at bounding box center [407, 401] width 79 height 27
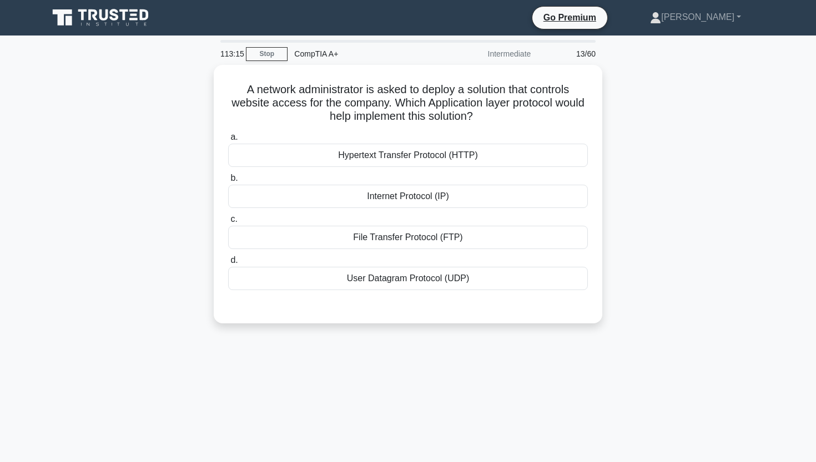
drag, startPoint x: 518, startPoint y: 85, endPoint x: 737, endPoint y: 194, distance: 244.4
click at [737, 194] on div "A network administrator is asked to deploy a solution that controls website acc…" at bounding box center [408, 201] width 732 height 272
click at [316, 365] on div "113:14 Stop CompTIA A+ Intermediate 13/60 A network administrator is asked to d…" at bounding box center [408, 317] width 732 height 555
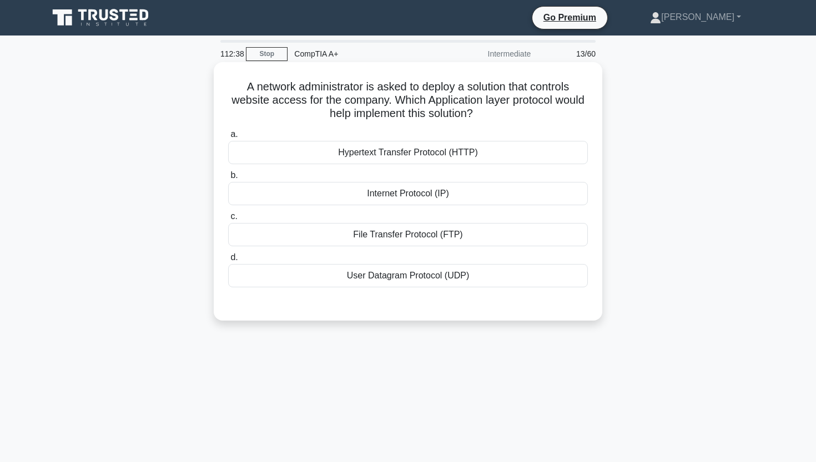
click at [351, 201] on div "Internet Protocol (IP)" at bounding box center [408, 193] width 360 height 23
click at [228, 179] on input "b. Internet Protocol (IP)" at bounding box center [228, 175] width 0 height 7
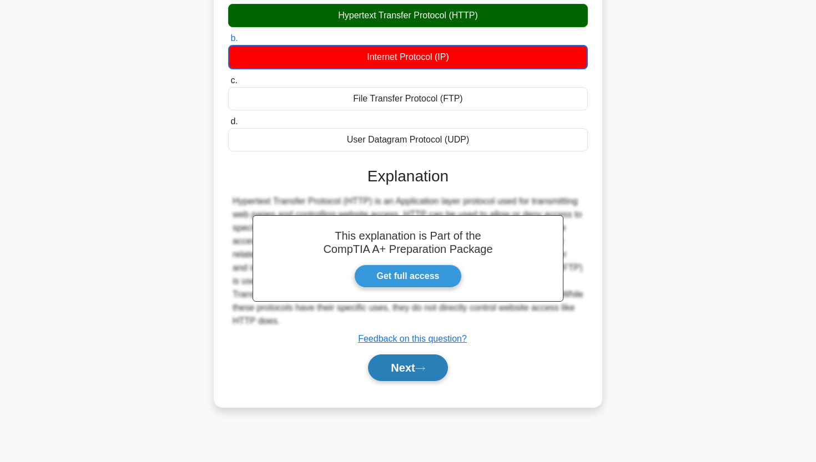
click at [417, 374] on button "Next" at bounding box center [407, 368] width 79 height 27
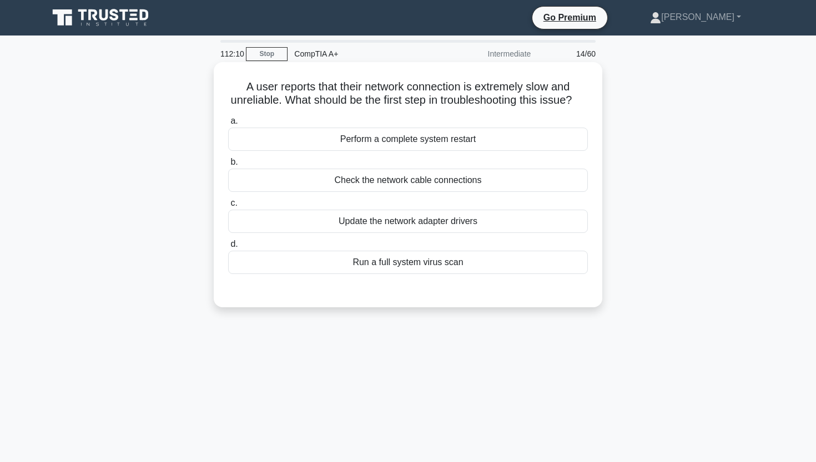
click at [409, 220] on div "Update the network adapter drivers" at bounding box center [408, 221] width 360 height 23
click at [228, 207] on input "c. Update the network adapter drivers" at bounding box center [228, 203] width 0 height 7
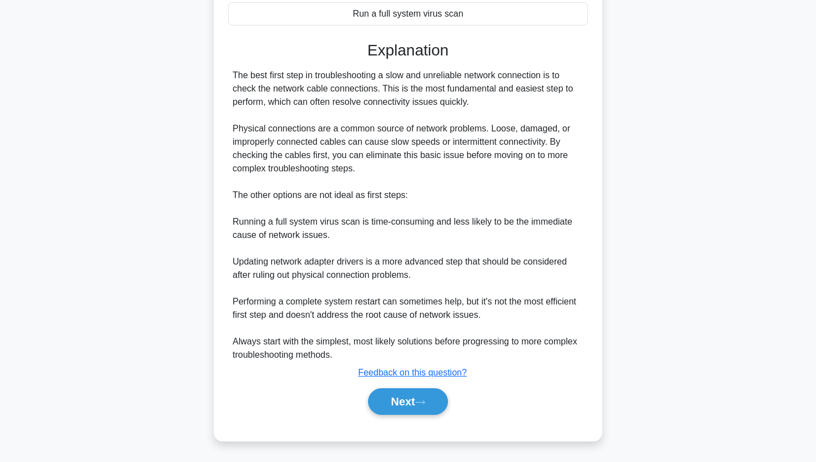
scroll to position [250, 0]
click at [396, 403] on button "Next" at bounding box center [407, 401] width 79 height 27
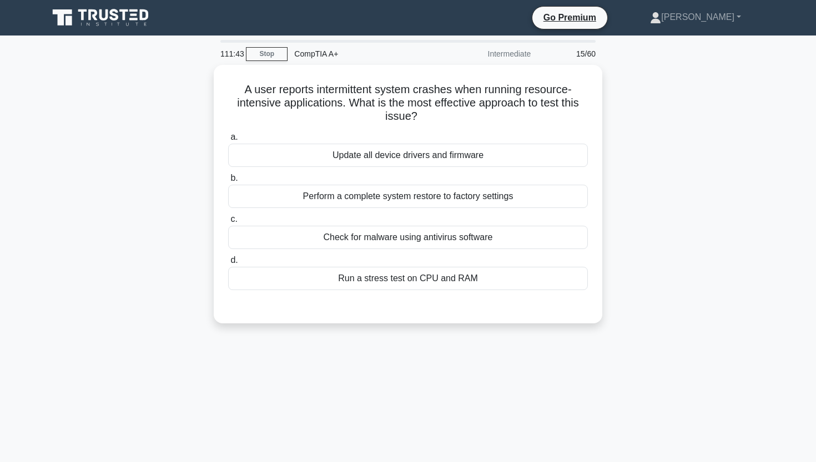
scroll to position [0, 0]
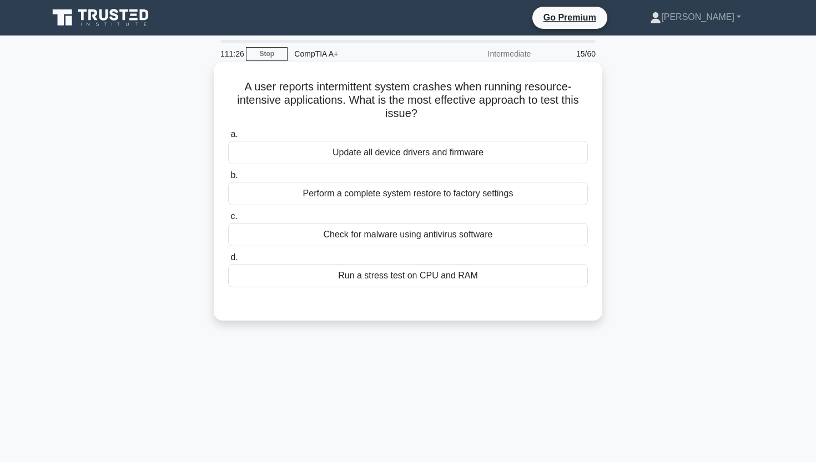
click at [310, 274] on div "Run a stress test on CPU and RAM" at bounding box center [408, 275] width 360 height 23
click at [228, 261] on input "d. Run a stress test on CPU and RAM" at bounding box center [228, 257] width 0 height 7
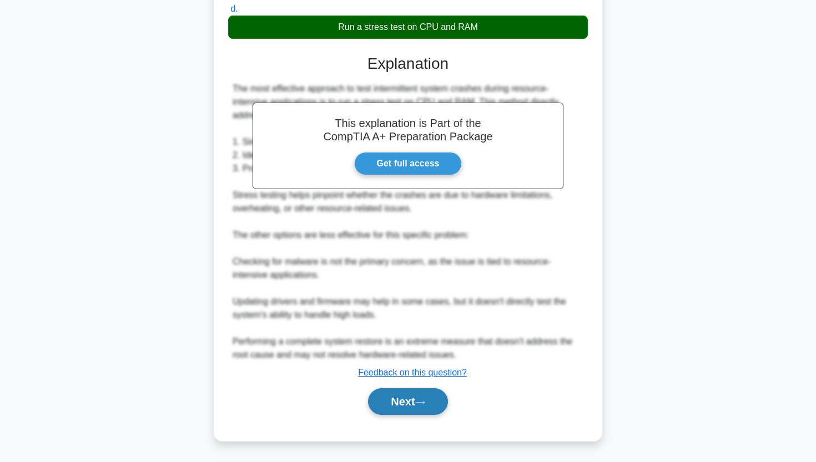
click at [372, 407] on button "Next" at bounding box center [407, 401] width 79 height 27
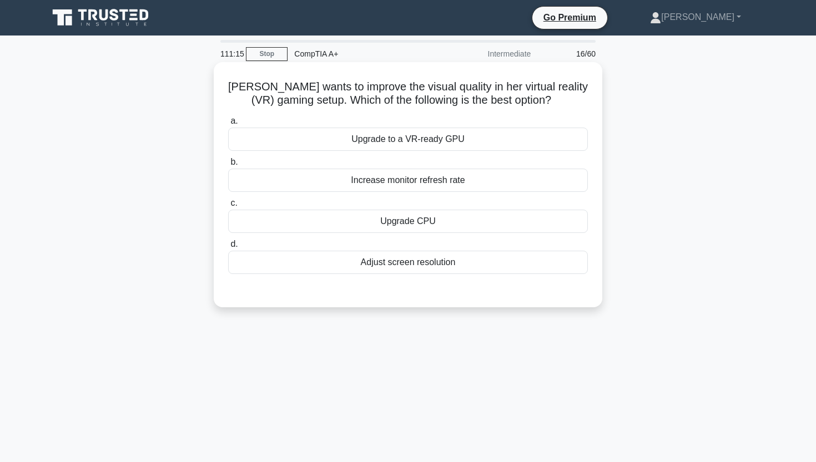
click at [441, 138] on div "Upgrade to a VR-ready GPU" at bounding box center [408, 139] width 360 height 23
click at [228, 125] on input "a. Upgrade to a VR-ready GPU" at bounding box center [228, 121] width 0 height 7
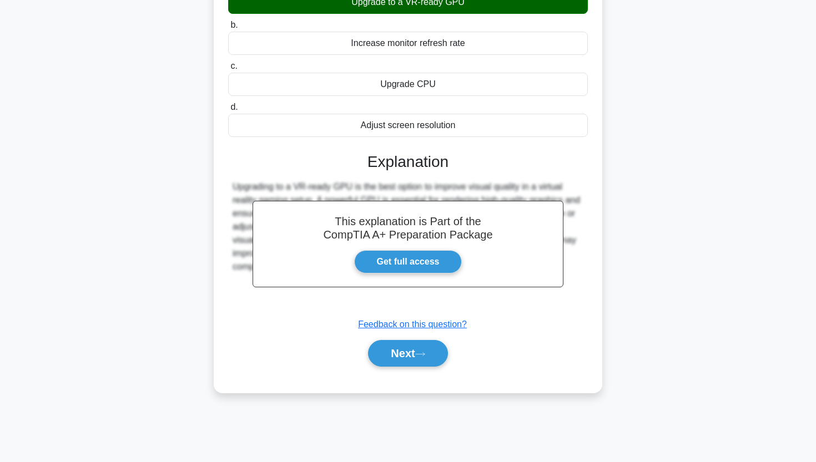
scroll to position [137, 0]
click at [378, 361] on button "Next" at bounding box center [407, 353] width 79 height 27
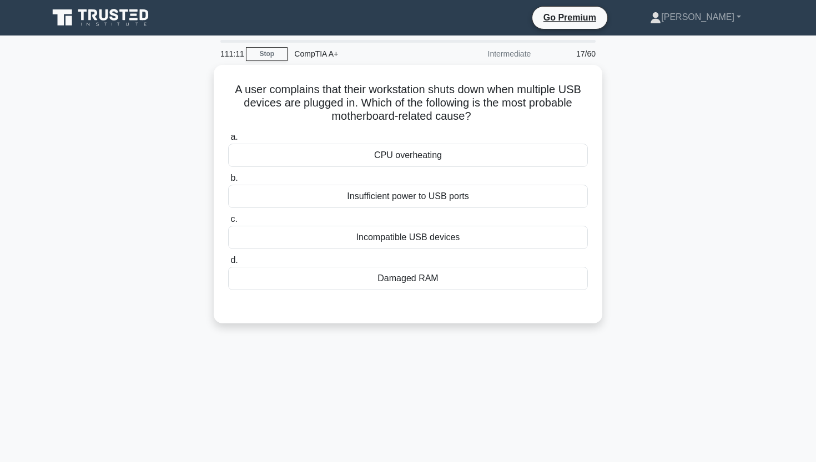
scroll to position [0, 0]
drag, startPoint x: 707, startPoint y: 8, endPoint x: 691, endPoint y: 129, distance: 122.0
click at [691, 129] on div "A user complains that their workstation shuts down when multiple USB devices ar…" at bounding box center [408, 201] width 732 height 272
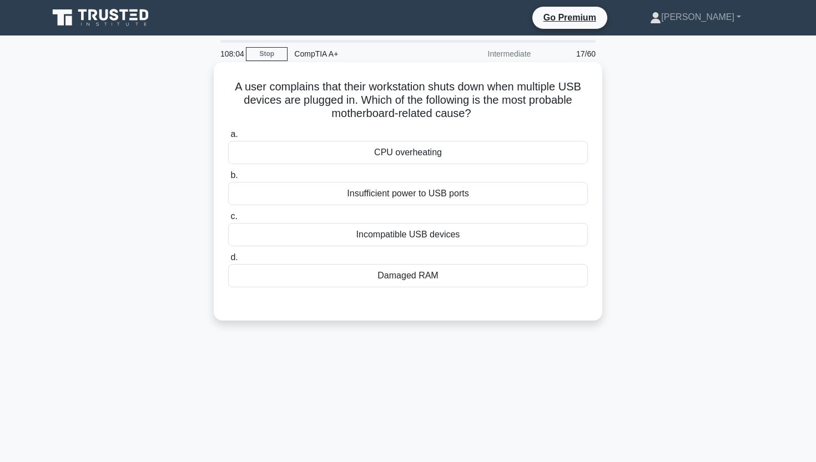
click at [485, 199] on div "Insufficient power to USB ports" at bounding box center [408, 193] width 360 height 23
click at [228, 179] on input "b. Insufficient power to USB ports" at bounding box center [228, 175] width 0 height 7
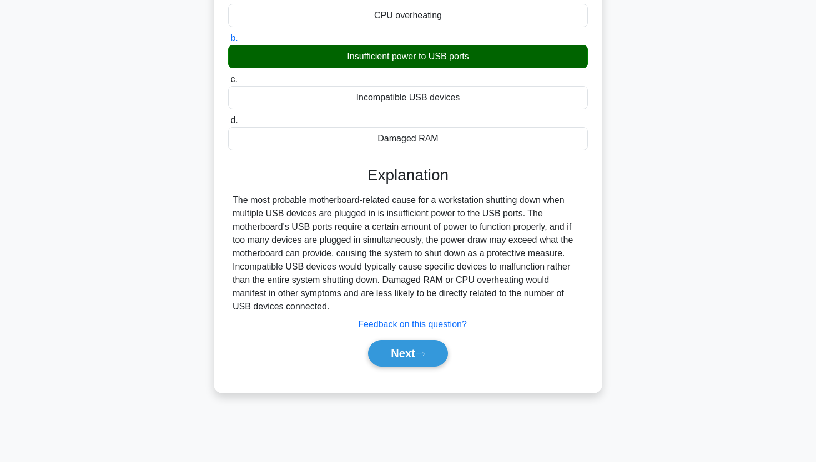
scroll to position [137, 0]
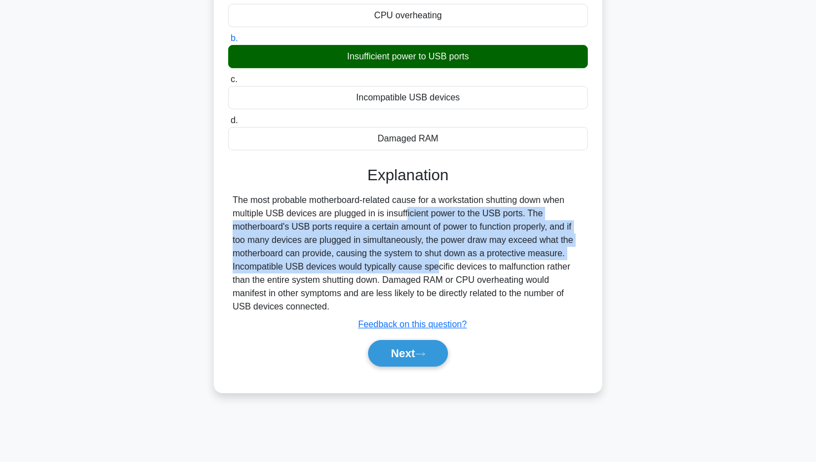
drag, startPoint x: 345, startPoint y: 211, endPoint x: 372, endPoint y: 260, distance: 55.6
click at [372, 260] on div "The most probable motherboard-related cause for a workstation shutting down whe…" at bounding box center [407, 254] width 351 height 120
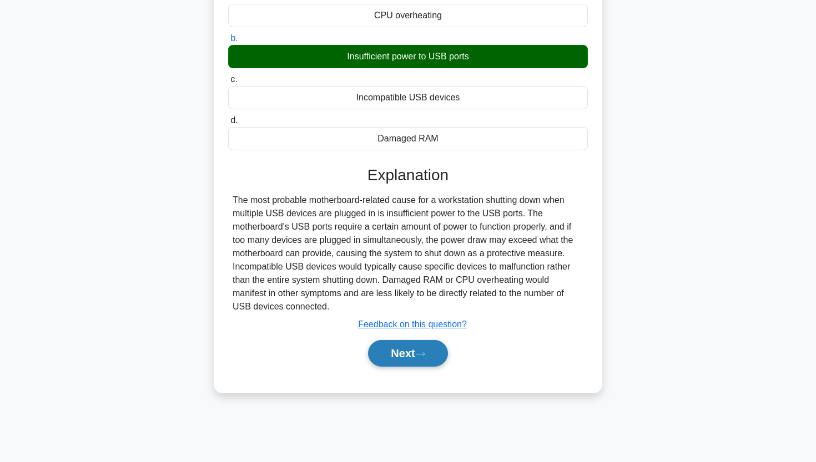
click at [397, 356] on button "Next" at bounding box center [407, 353] width 79 height 27
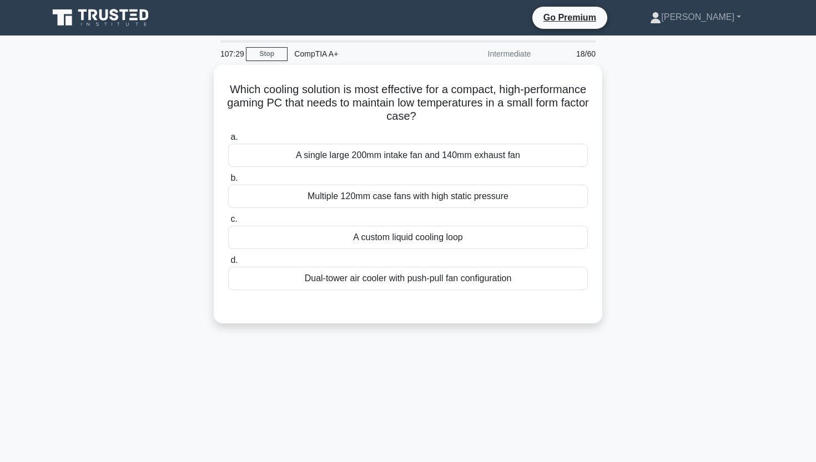
scroll to position [0, 0]
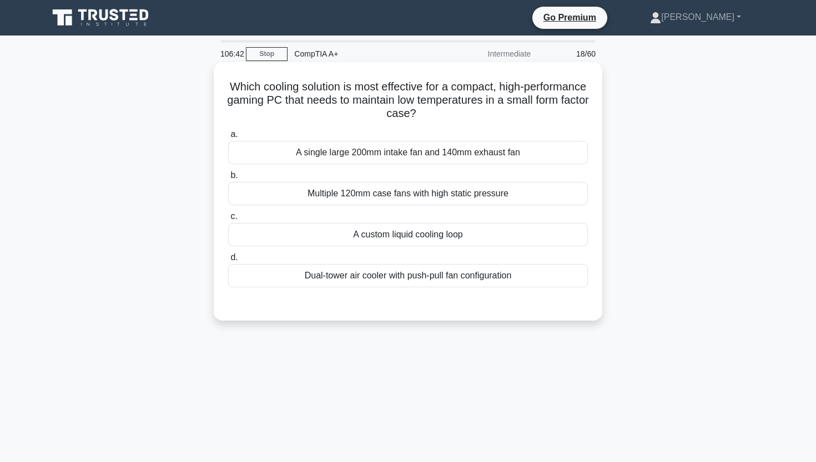
click at [401, 152] on div "A single large 200mm intake fan and 140mm exhaust fan" at bounding box center [408, 152] width 360 height 23
click at [228, 138] on input "a. A single large 200mm intake fan and 140mm exhaust fan" at bounding box center [228, 134] width 0 height 7
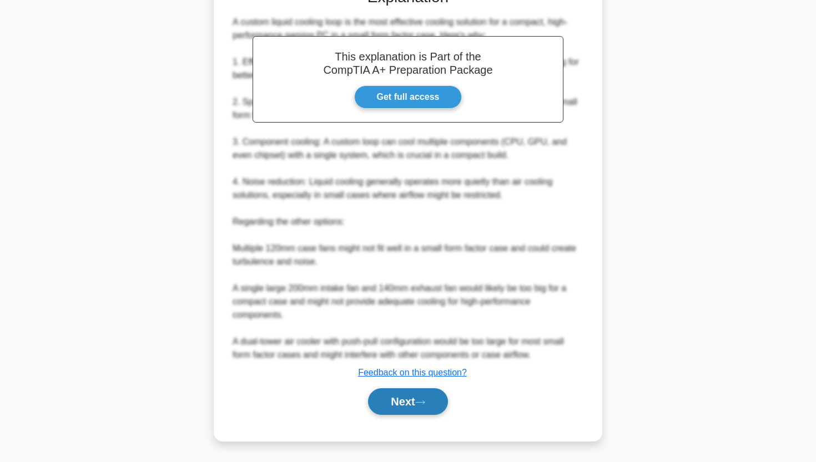
click at [386, 397] on button "Next" at bounding box center [407, 401] width 79 height 27
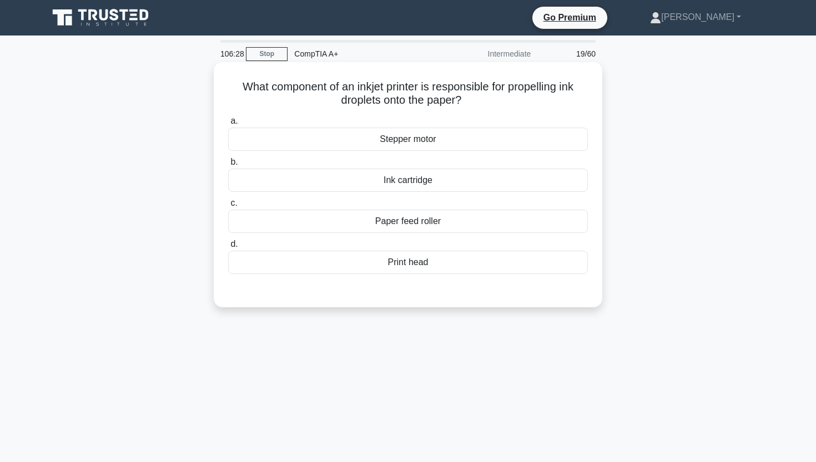
drag, startPoint x: 243, startPoint y: 84, endPoint x: 492, endPoint y: 95, distance: 249.4
click at [492, 95] on h5 "What component of an inkjet printer is responsible for propelling ink droplets …" at bounding box center [408, 94] width 362 height 28
copy h5 "What component of an inkjet printer is responsible for propelling ink droplets …"
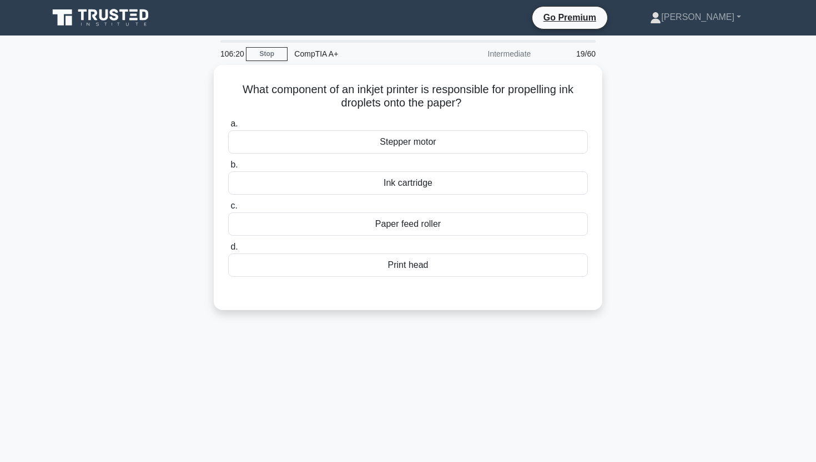
click at [81, 178] on div "What component of an inkjet printer is responsible for propelling ink droplets …" at bounding box center [408, 194] width 732 height 259
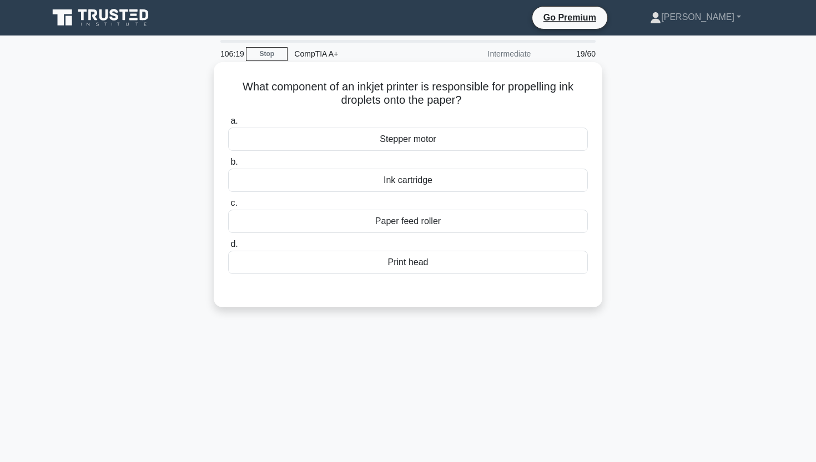
click at [382, 270] on div "Print head" at bounding box center [408, 262] width 360 height 23
click at [228, 248] on input "d. Print head" at bounding box center [228, 244] width 0 height 7
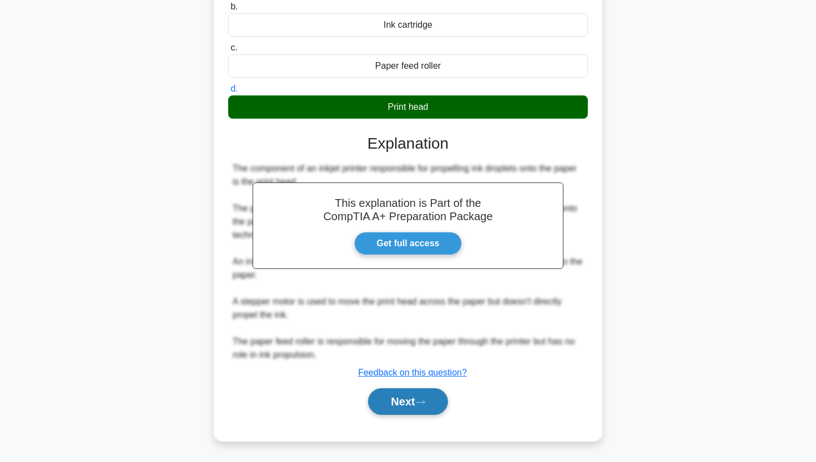
click at [370, 402] on button "Next" at bounding box center [407, 401] width 79 height 27
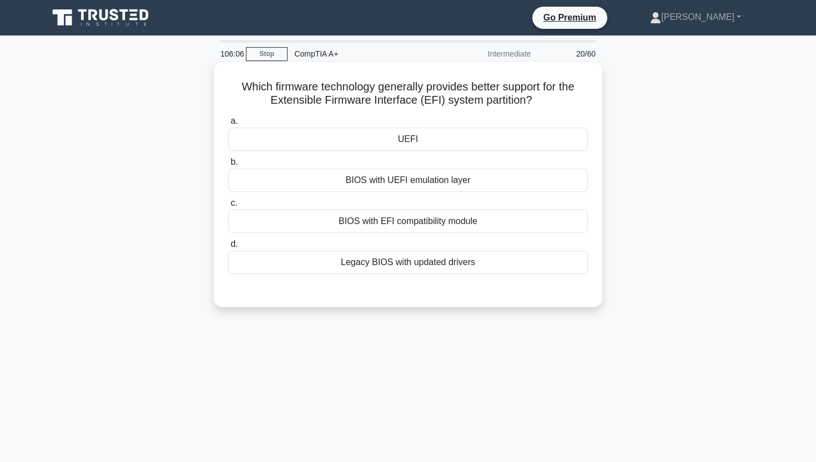
click at [316, 149] on div "UEFI" at bounding box center [408, 139] width 360 height 23
click at [228, 125] on input "a. UEFI" at bounding box center [228, 121] width 0 height 7
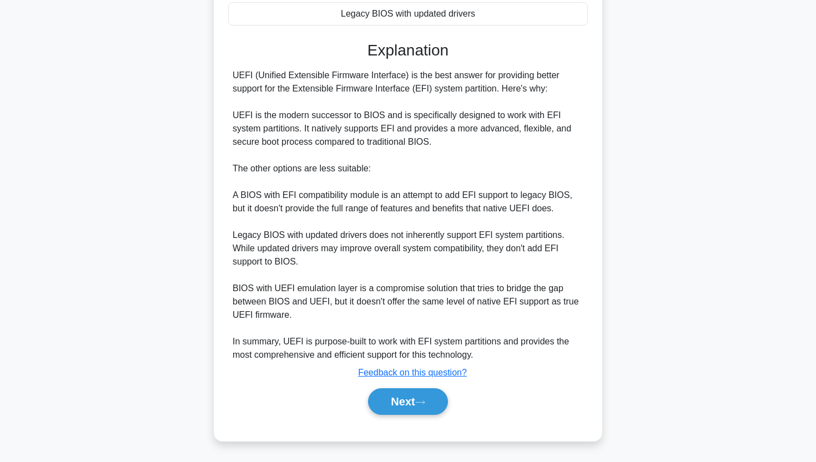
scroll to position [249, 0]
click at [386, 404] on button "Next" at bounding box center [407, 401] width 79 height 27
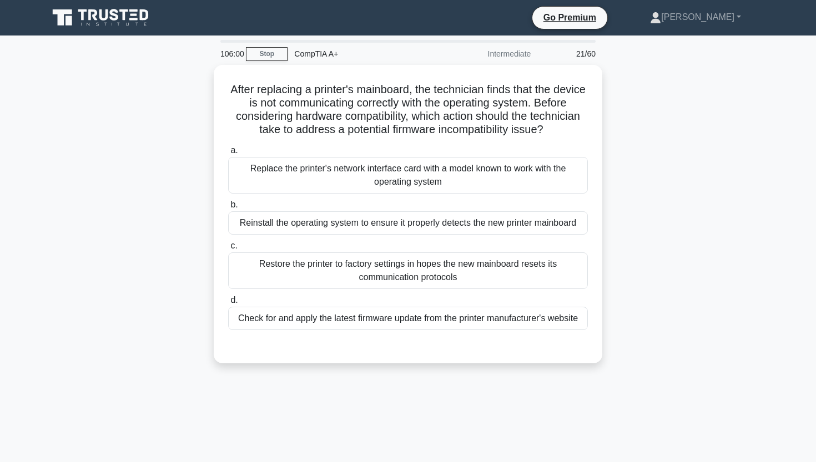
scroll to position [0, 0]
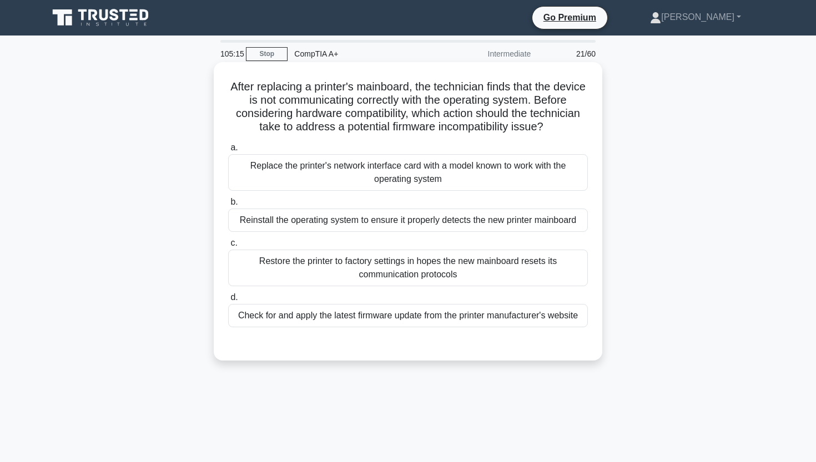
click at [397, 185] on div "Replace the printer's network interface card with a model known to work with th…" at bounding box center [408, 172] width 360 height 37
click at [228, 151] on input "a. Replace the printer's network interface card with a model known to work with…" at bounding box center [228, 147] width 0 height 7
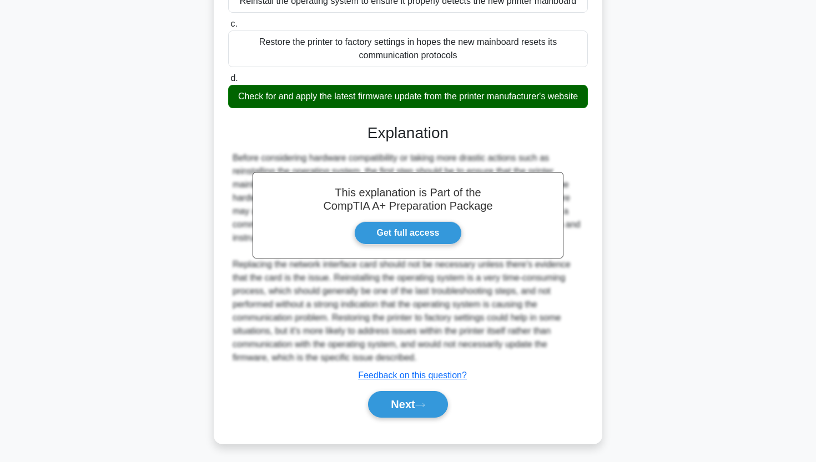
scroll to position [223, 0]
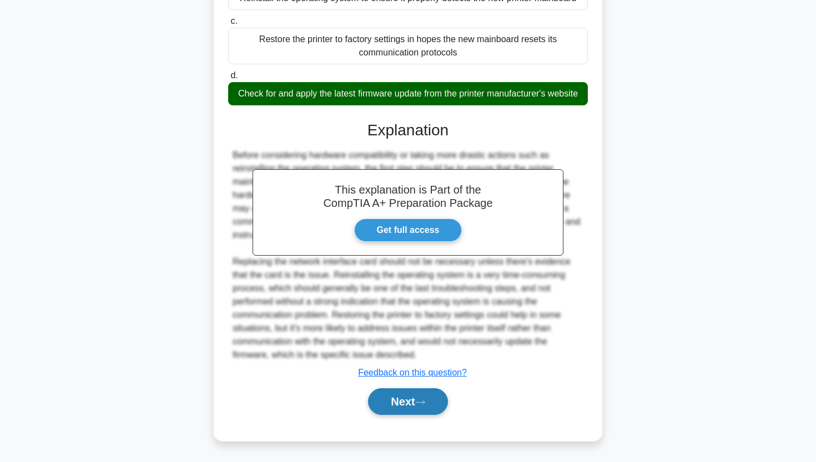
click at [444, 398] on button "Next" at bounding box center [407, 401] width 79 height 27
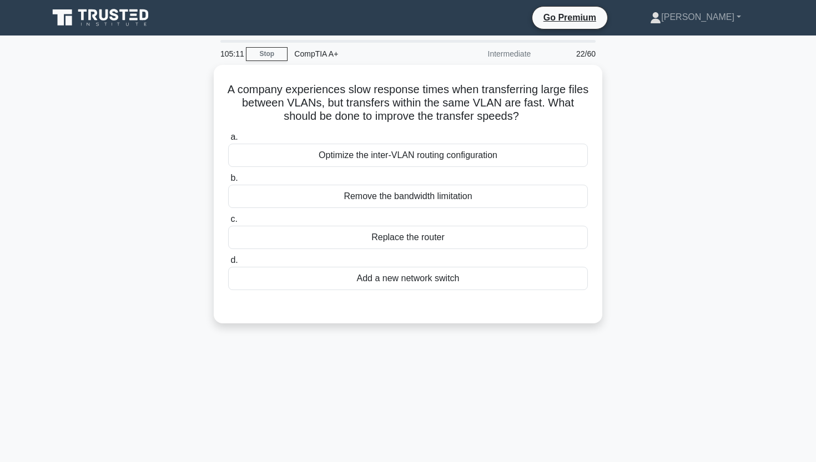
scroll to position [0, 0]
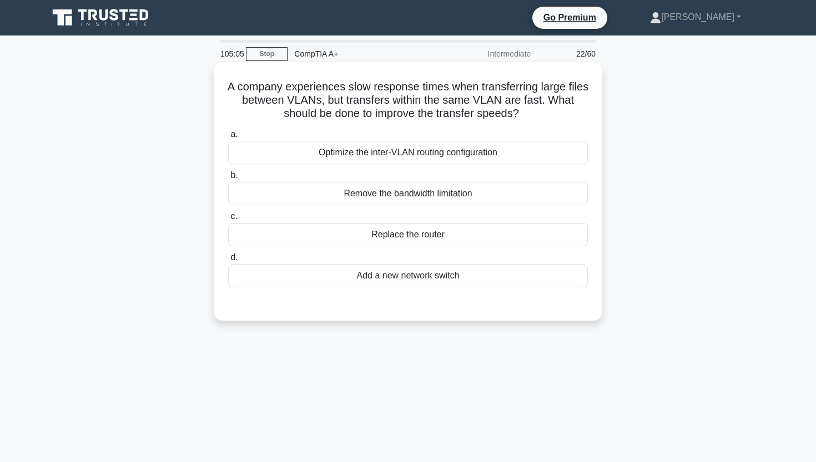
click at [701, 126] on div "A company experiences slow response times when transferring large files between…" at bounding box center [408, 201] width 732 height 272
click at [401, 154] on div "Optimize the inter-VLAN routing configuration" at bounding box center [408, 152] width 360 height 23
click at [228, 138] on input "a. Optimize the inter-VLAN routing configuration" at bounding box center [228, 134] width 0 height 7
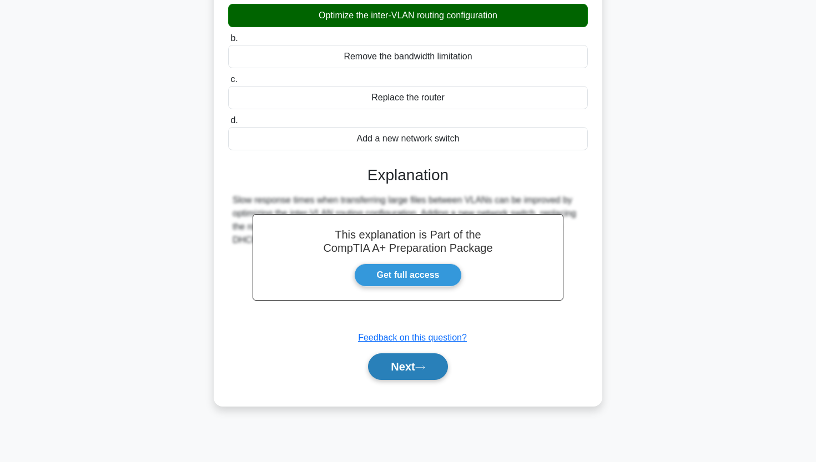
click at [371, 371] on button "Next" at bounding box center [407, 366] width 79 height 27
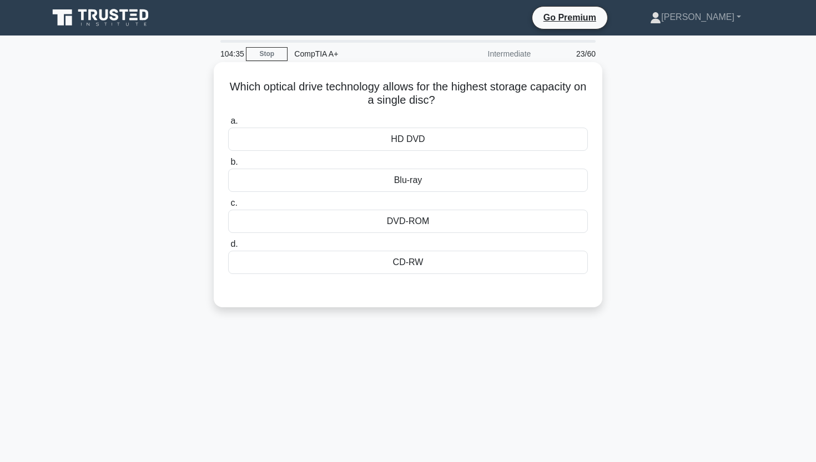
click at [437, 177] on div "Blu-ray" at bounding box center [408, 180] width 360 height 23
click at [228, 166] on input "b. Blu-ray" at bounding box center [228, 162] width 0 height 7
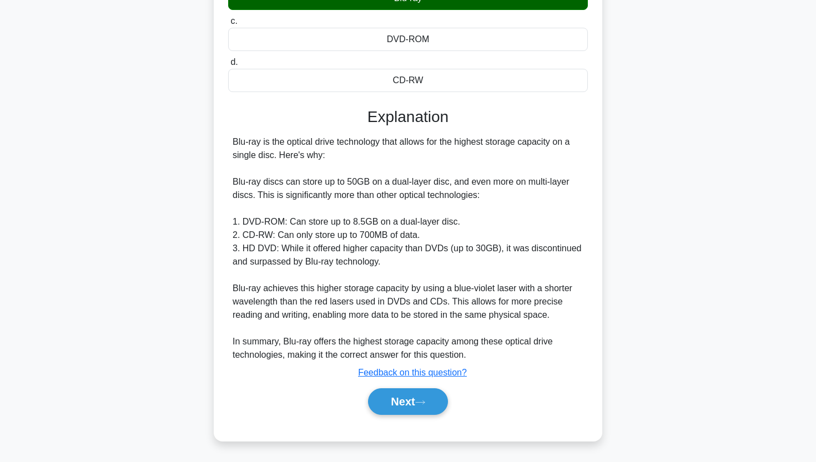
scroll to position [182, 0]
click at [407, 401] on button "Next" at bounding box center [407, 401] width 79 height 27
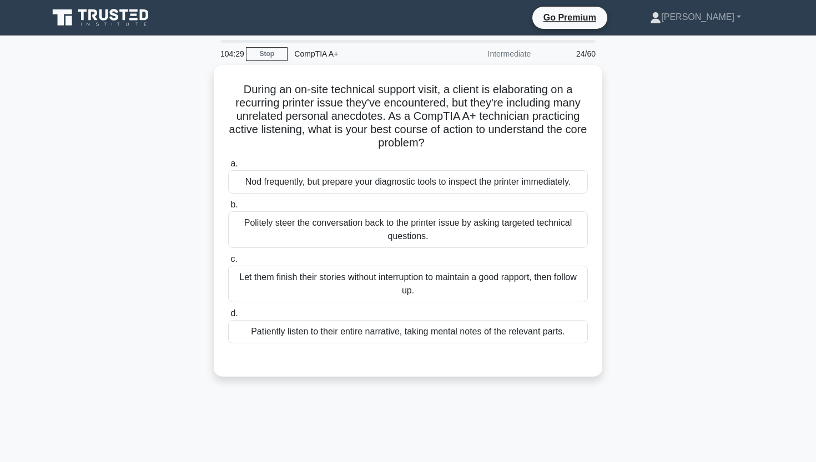
scroll to position [0, 0]
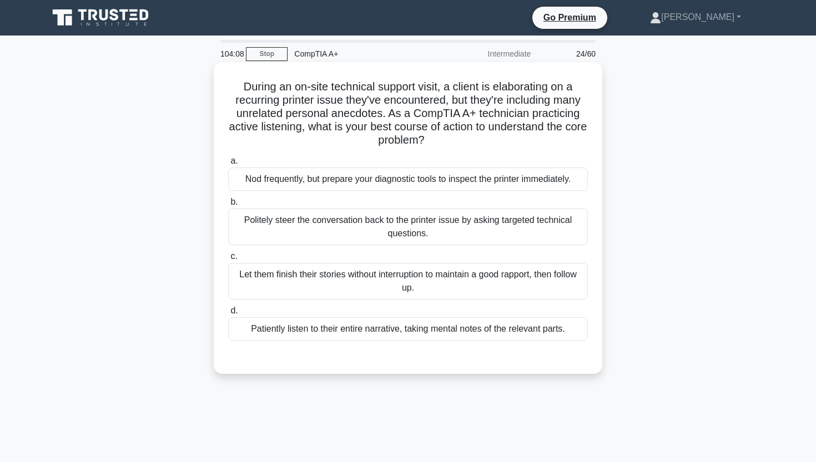
click at [387, 219] on div "Politely steer the conversation back to the printer issue by asking targeted te…" at bounding box center [408, 227] width 360 height 37
click at [228, 206] on input "b. Politely steer the conversation back to the printer issue by asking targeted…" at bounding box center [228, 202] width 0 height 7
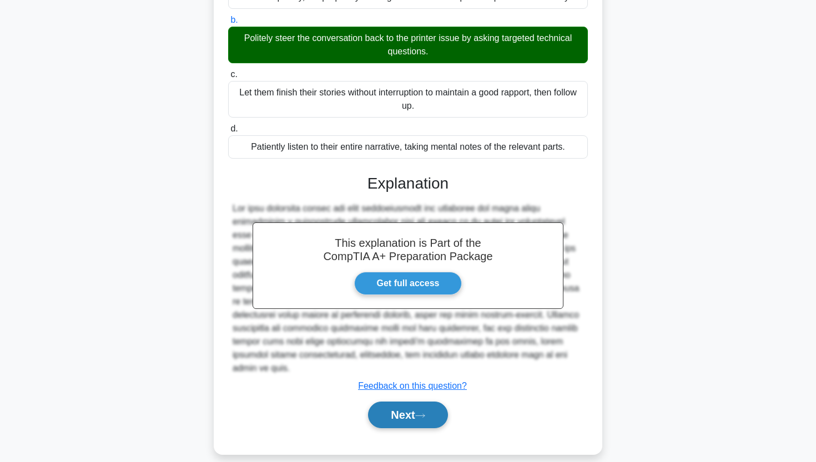
click at [387, 408] on button "Next" at bounding box center [407, 415] width 79 height 27
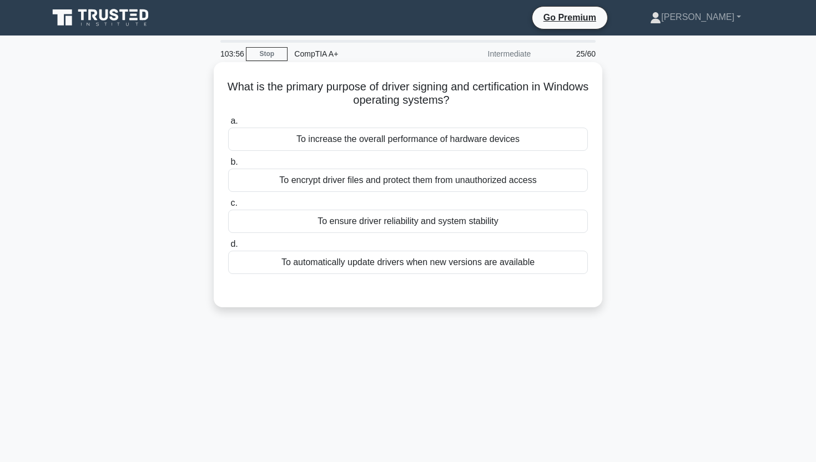
click at [416, 227] on div "To ensure driver reliability and system stability" at bounding box center [408, 221] width 360 height 23
click at [228, 207] on input "c. To ensure driver reliability and system stability" at bounding box center [228, 203] width 0 height 7
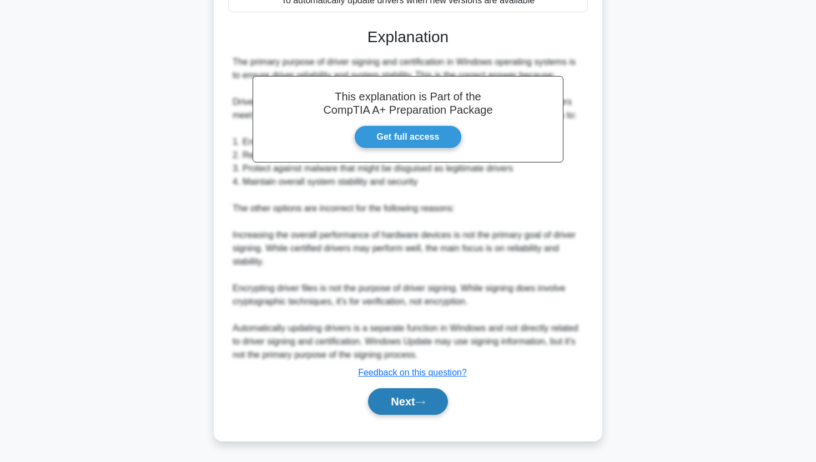
click at [418, 403] on button "Next" at bounding box center [407, 401] width 79 height 27
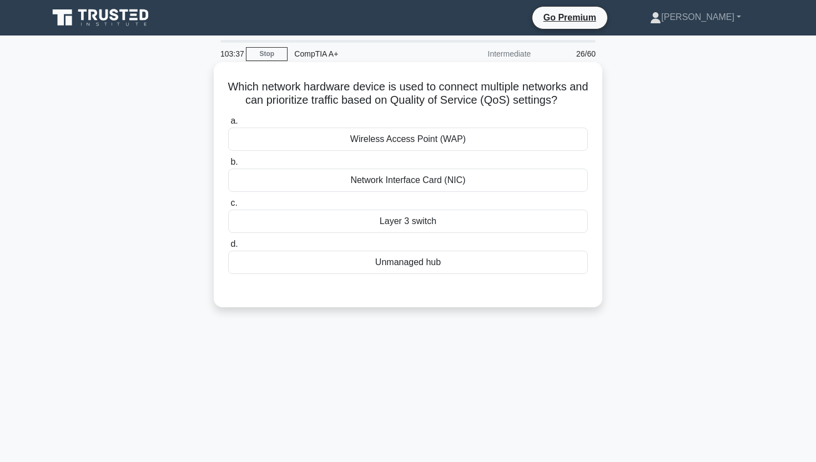
click at [444, 180] on div "Network Interface Card (NIC)" at bounding box center [408, 180] width 360 height 23
click at [228, 166] on input "b. Network Interface Card (NIC)" at bounding box center [228, 162] width 0 height 7
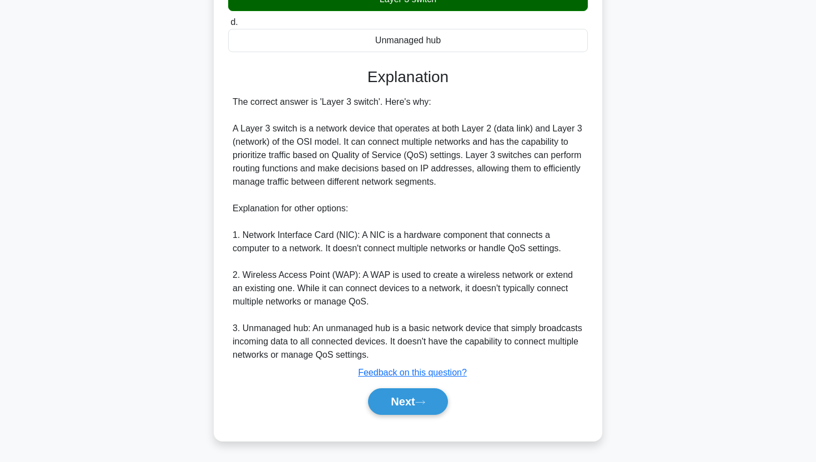
scroll to position [223, 0]
click at [396, 395] on button "Next" at bounding box center [407, 401] width 79 height 27
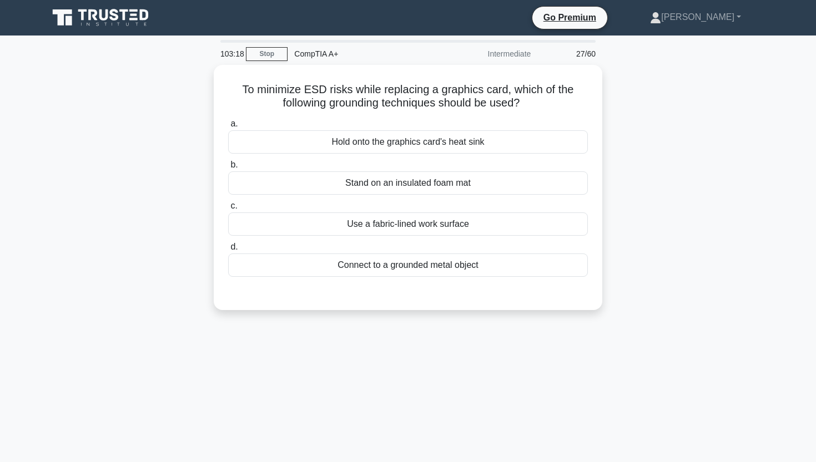
scroll to position [0, 0]
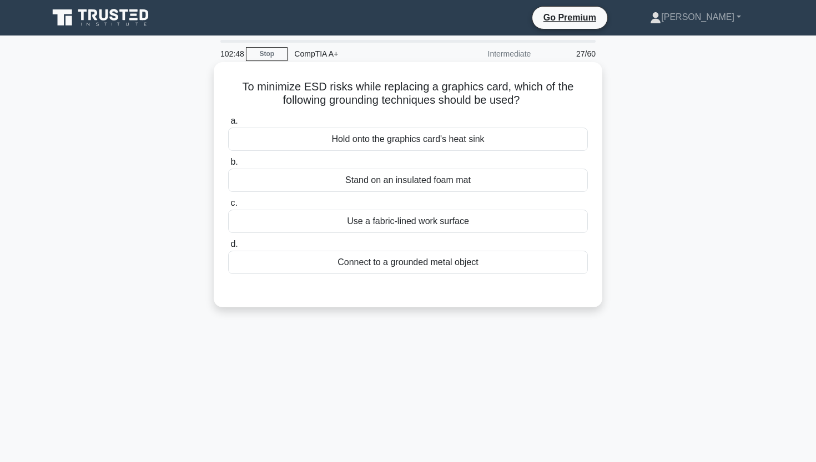
drag, startPoint x: 245, startPoint y: 85, endPoint x: 535, endPoint y: 96, distance: 290.4
click at [535, 96] on h5 "To minimize ESD risks while replacing a graphics card, which of the following g…" at bounding box center [408, 94] width 362 height 28
copy h5 "To minimize ESD risks while replacing a graphics card, which of the following g…"
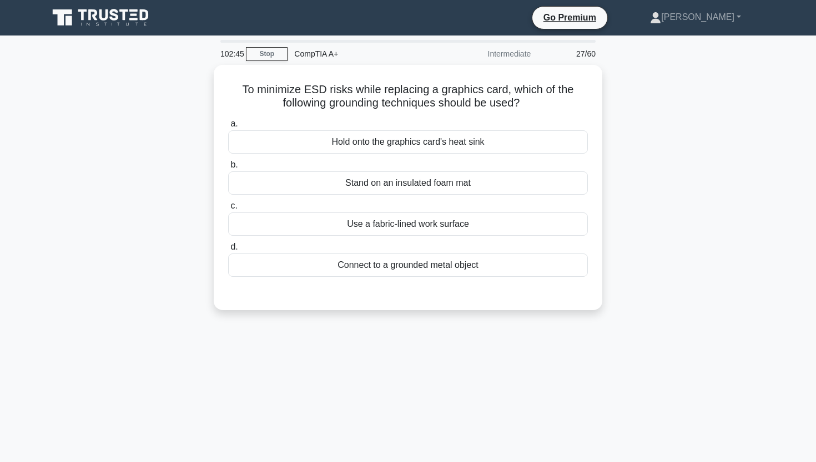
click at [166, 104] on div "To minimize ESD risks while replacing a graphics card, which of the following g…" at bounding box center [408, 194] width 732 height 259
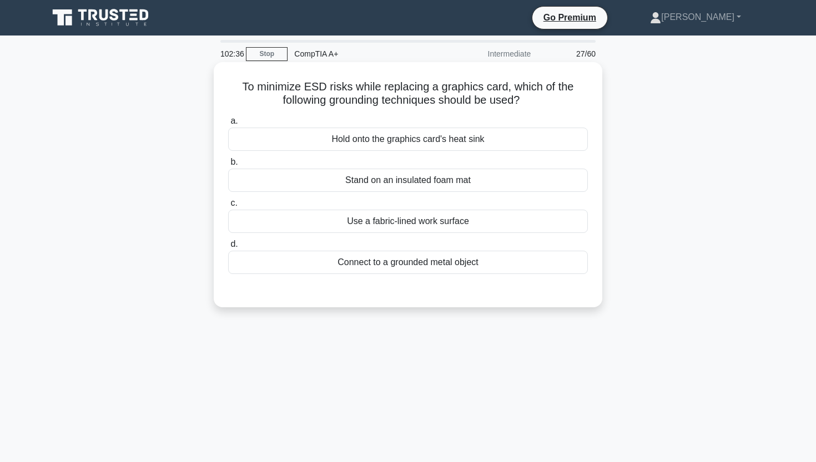
click at [403, 182] on div "Stand on an insulated foam mat" at bounding box center [408, 180] width 360 height 23
click at [228, 166] on input "b. Stand on an insulated foam mat" at bounding box center [228, 162] width 0 height 7
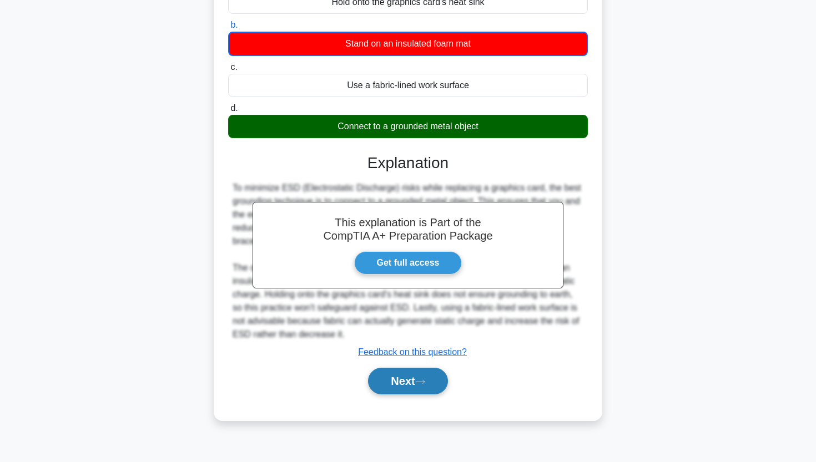
scroll to position [137, 0]
click at [409, 389] on button "Next" at bounding box center [407, 381] width 79 height 27
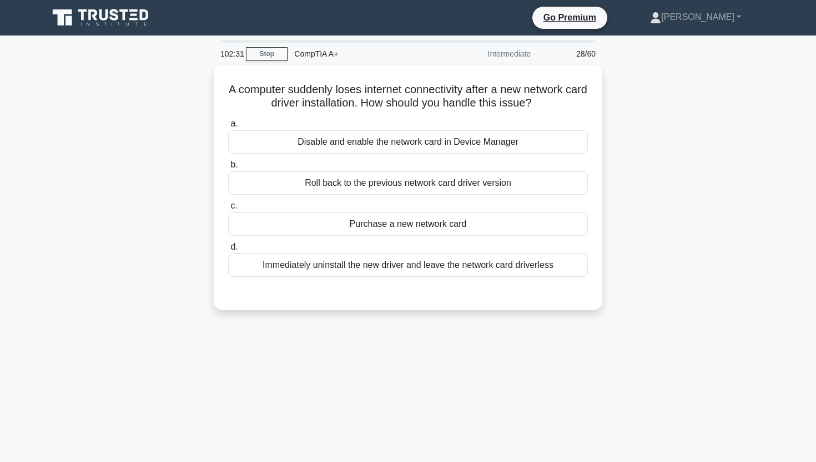
scroll to position [0, 0]
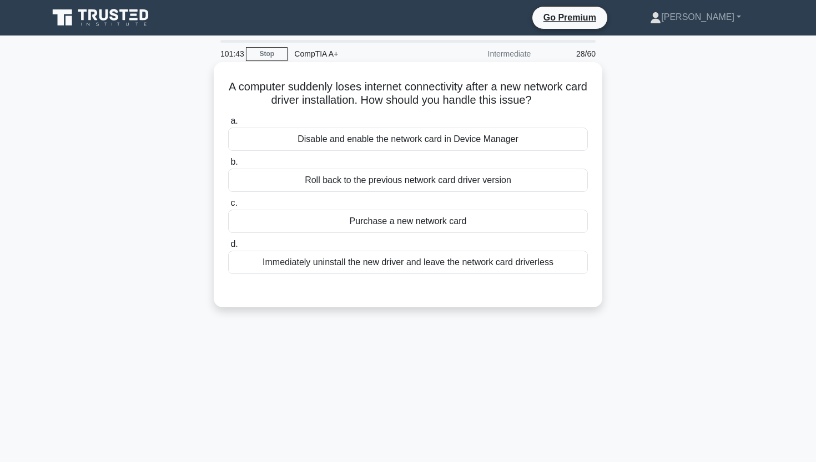
click at [403, 178] on div "Roll back to the previous network card driver version" at bounding box center [408, 180] width 360 height 23
click at [228, 166] on input "b. Roll back to the previous network card driver version" at bounding box center [228, 162] width 0 height 7
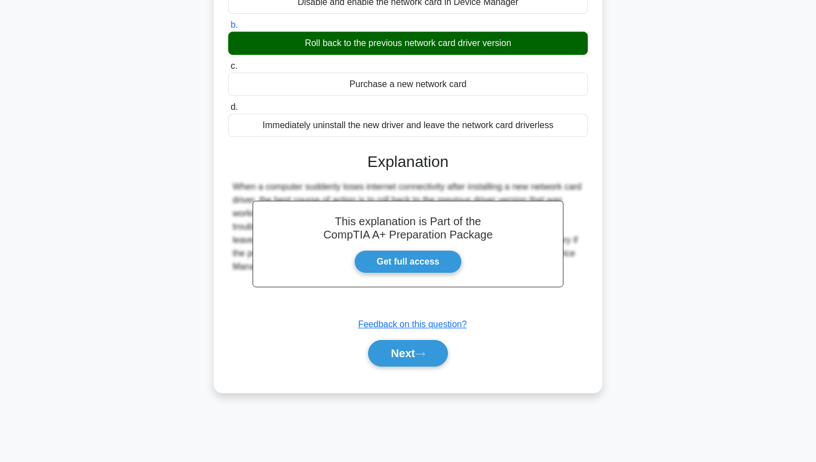
scroll to position [137, 0]
click at [373, 349] on button "Next" at bounding box center [407, 353] width 79 height 27
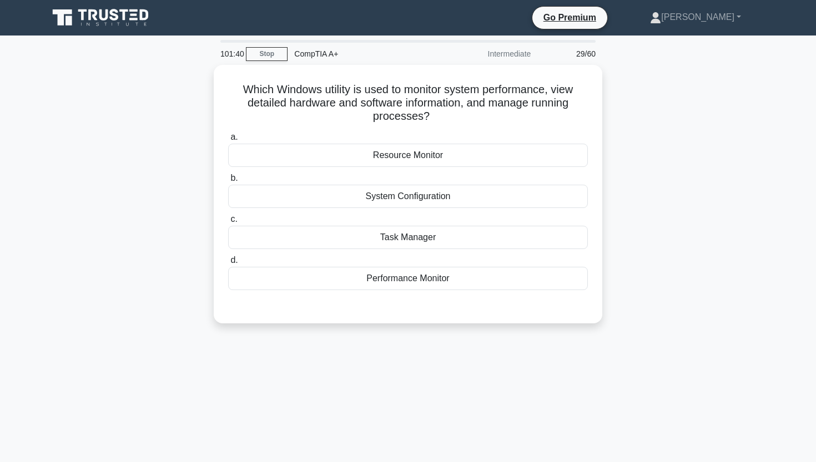
scroll to position [0, 0]
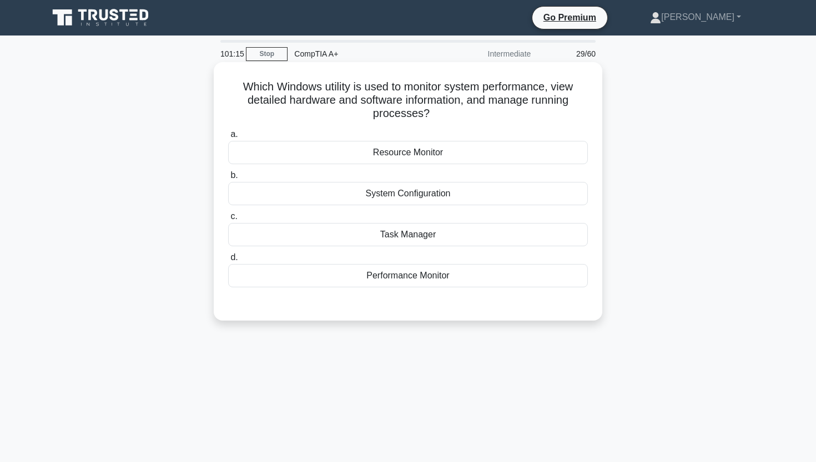
click at [407, 237] on div "Task Manager" at bounding box center [408, 234] width 360 height 23
click at [228, 220] on input "c. Task Manager" at bounding box center [228, 216] width 0 height 7
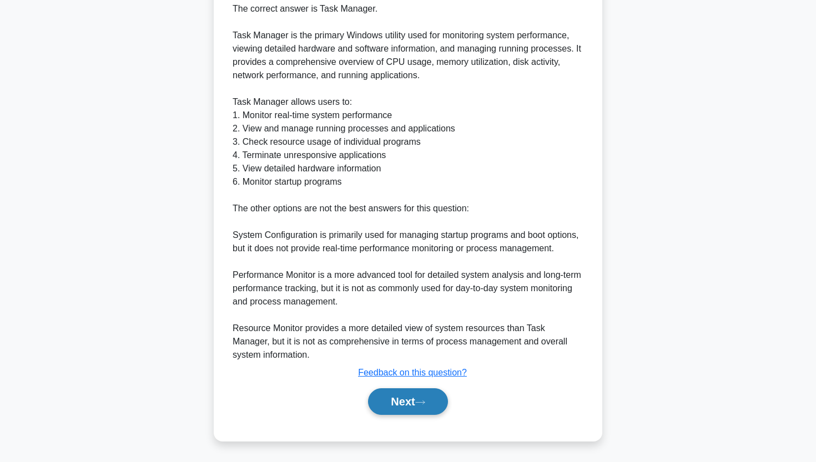
click at [399, 402] on button "Next" at bounding box center [407, 401] width 79 height 27
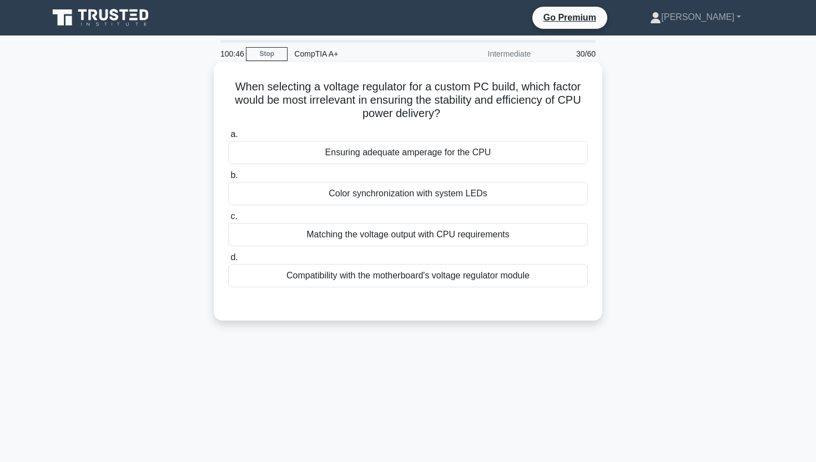
click at [325, 197] on div "Color synchronization with system LEDs" at bounding box center [408, 193] width 360 height 23
click at [228, 179] on input "b. Color synchronization with system LEDs" at bounding box center [228, 175] width 0 height 7
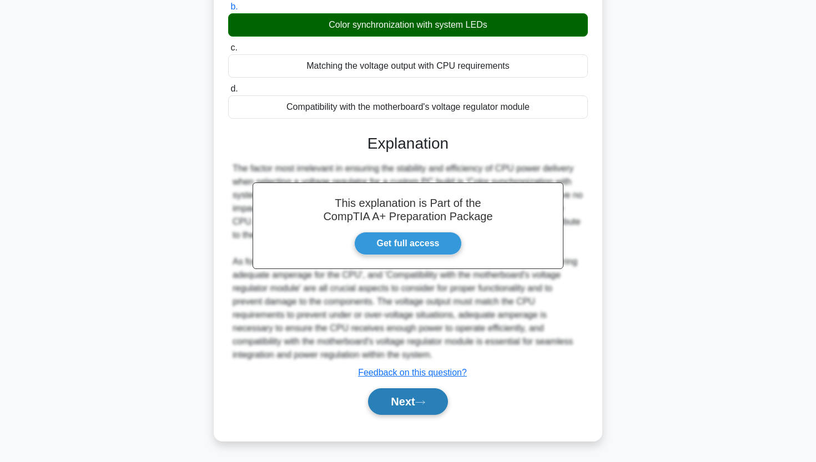
click at [390, 402] on button "Next" at bounding box center [407, 401] width 79 height 27
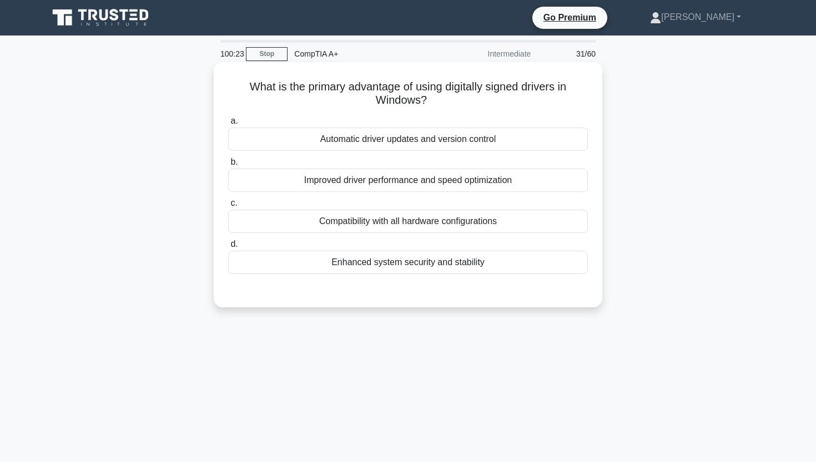
click at [480, 180] on div "Improved driver performance and speed optimization" at bounding box center [408, 180] width 360 height 23
click at [228, 166] on input "b. Improved driver performance and speed optimization" at bounding box center [228, 162] width 0 height 7
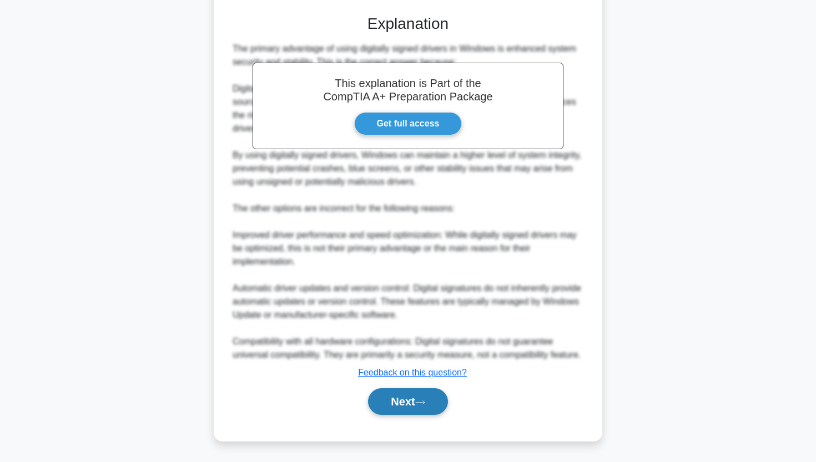
click at [393, 394] on button "Next" at bounding box center [407, 401] width 79 height 27
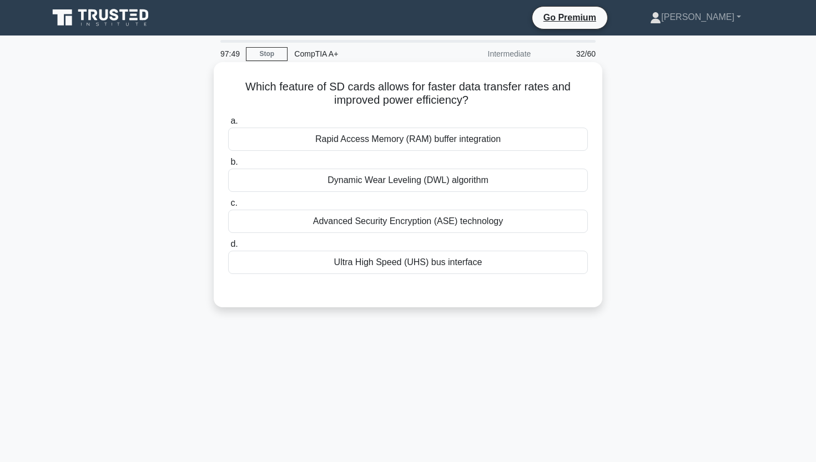
click at [383, 263] on div "Ultra High Speed (UHS) bus interface" at bounding box center [408, 262] width 360 height 23
click at [228, 248] on input "d. Ultra High Speed (UHS) bus interface" at bounding box center [228, 244] width 0 height 7
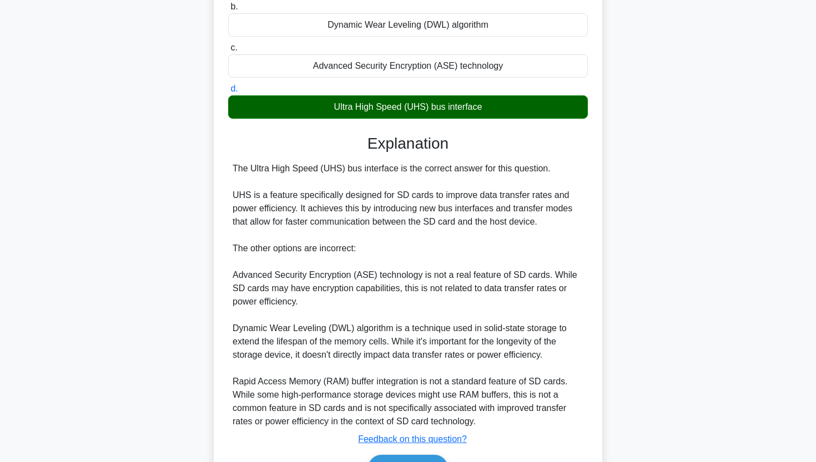
scroll to position [214, 0]
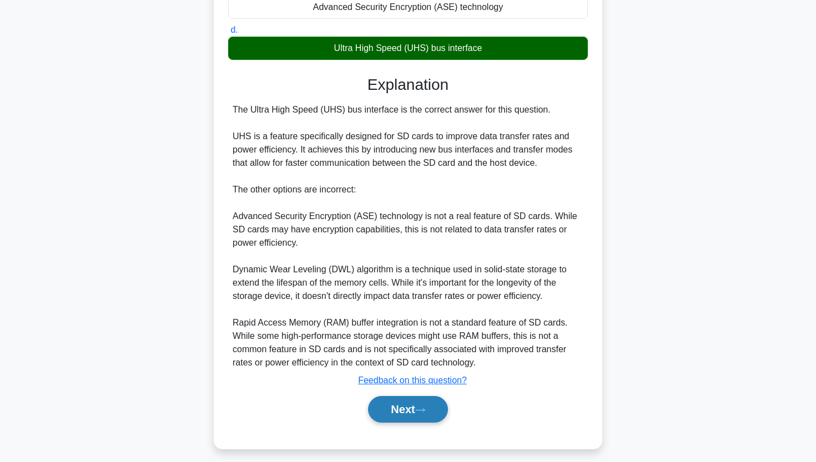
click at [411, 413] on button "Next" at bounding box center [407, 409] width 79 height 27
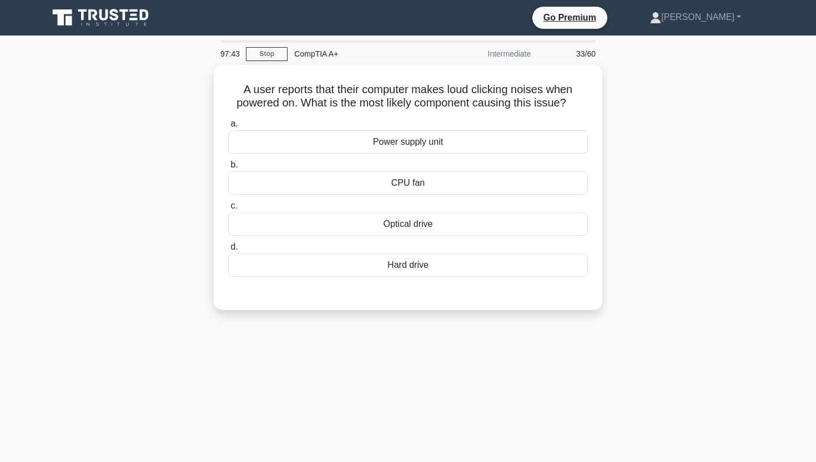
scroll to position [0, 0]
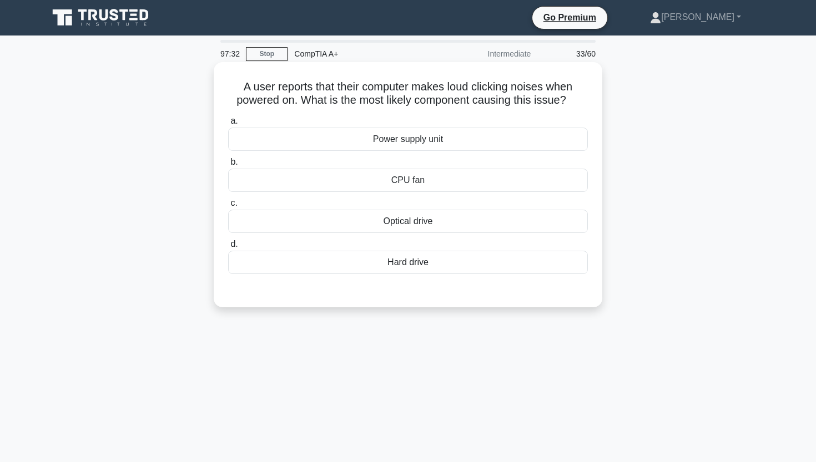
drag, startPoint x: 245, startPoint y: 83, endPoint x: 591, endPoint y: 104, distance: 347.4
click at [591, 104] on div "A user reports that their computer makes loud clicking noises when powered on. …" at bounding box center [407, 185] width 379 height 236
copy h5 "A user reports that their computer makes loud clicking noises when powered on. …"
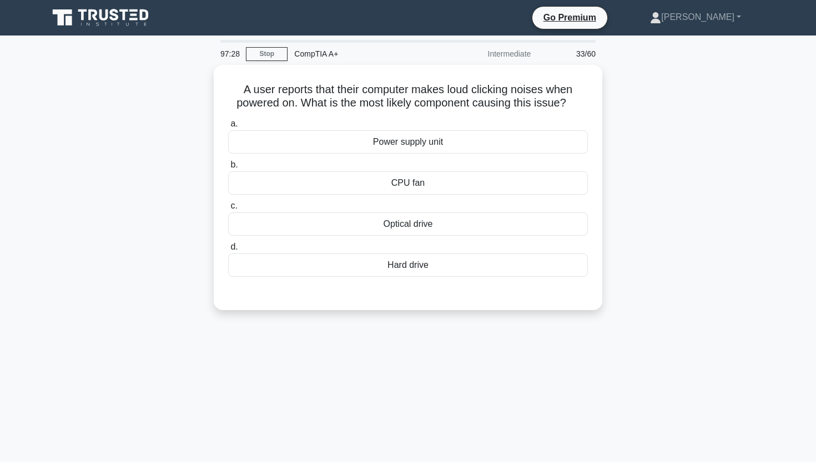
click at [682, 69] on div "A user reports that their computer makes loud clicking noises when powered on. …" at bounding box center [408, 194] width 732 height 259
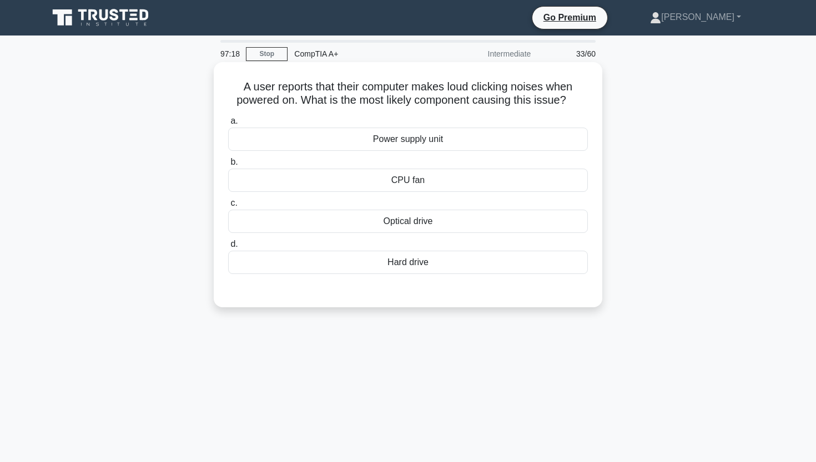
click at [375, 270] on div "Hard drive" at bounding box center [408, 262] width 360 height 23
click at [228, 248] on input "d. Hard drive" at bounding box center [228, 244] width 0 height 7
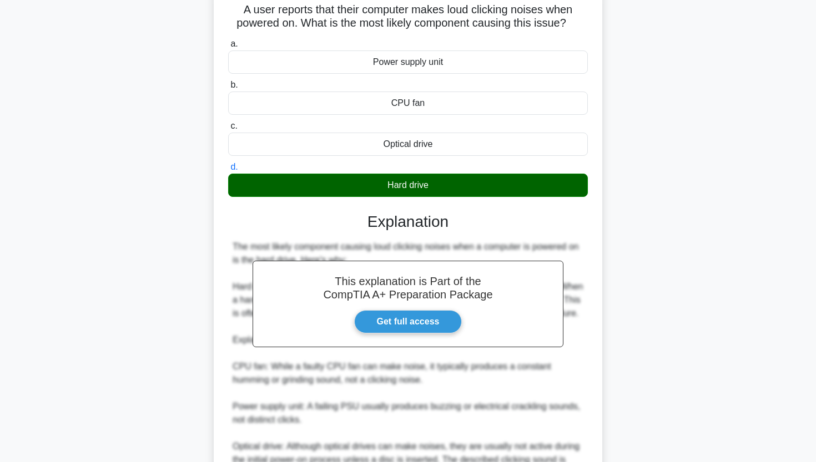
scroll to position [77, 0]
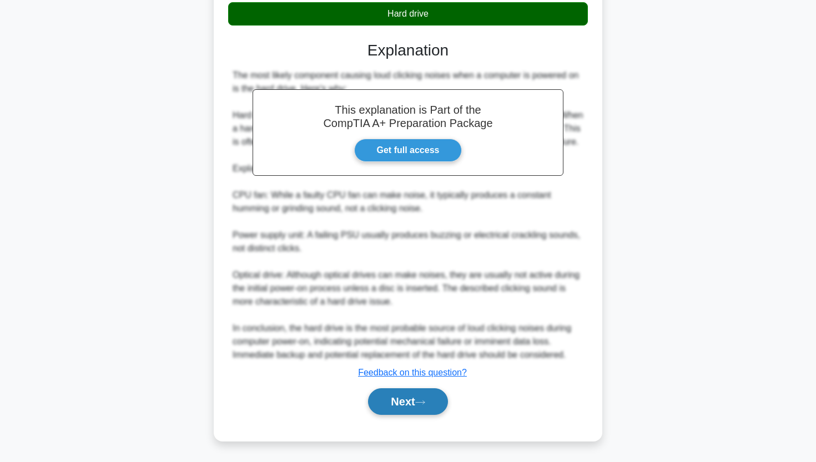
click at [389, 397] on button "Next" at bounding box center [407, 401] width 79 height 27
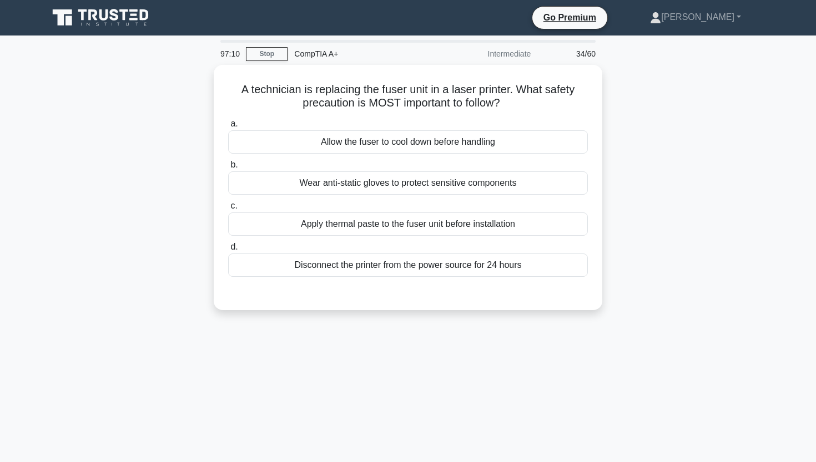
scroll to position [0, 0]
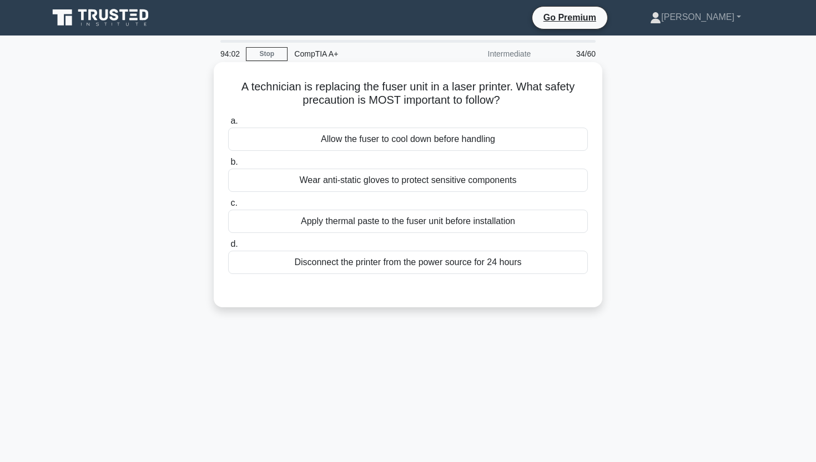
click at [397, 144] on div "Allow the fuser to cool down before handling" at bounding box center [408, 139] width 360 height 23
click at [228, 125] on input "a. Allow the fuser to cool down before handling" at bounding box center [228, 121] width 0 height 7
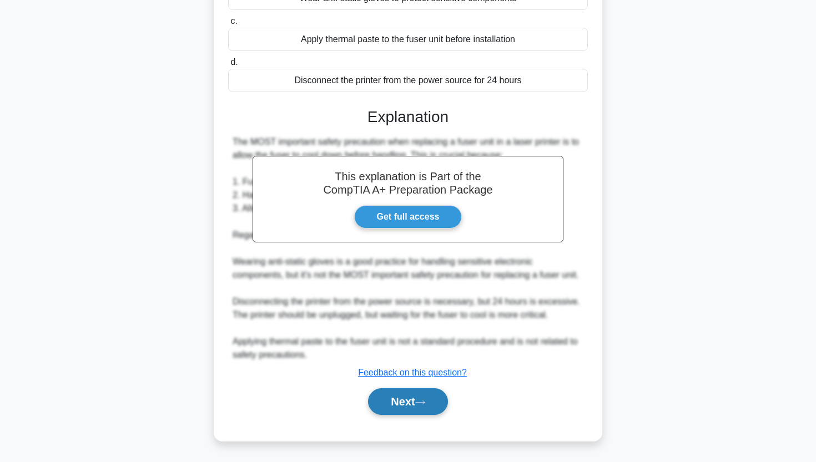
click at [392, 409] on button "Next" at bounding box center [407, 401] width 79 height 27
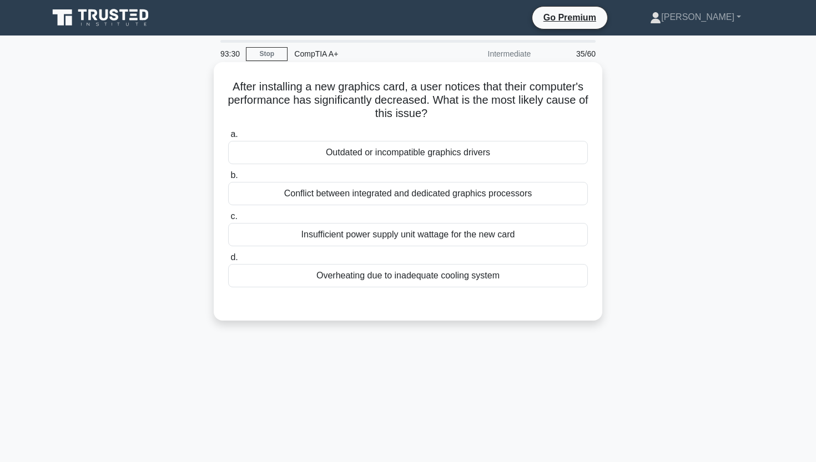
click at [505, 235] on div "Insufficient power supply unit wattage for the new card" at bounding box center [408, 234] width 360 height 23
click at [228, 220] on input "c. Insufficient power supply unit wattage for the new card" at bounding box center [228, 216] width 0 height 7
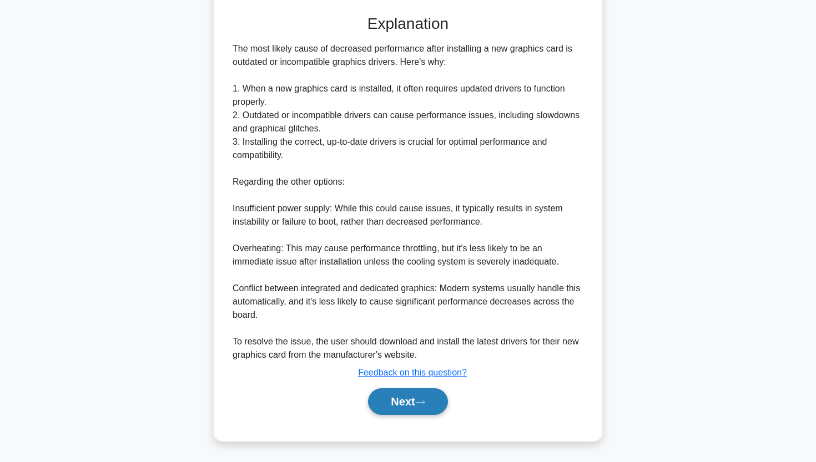
click at [411, 408] on button "Next" at bounding box center [407, 401] width 79 height 27
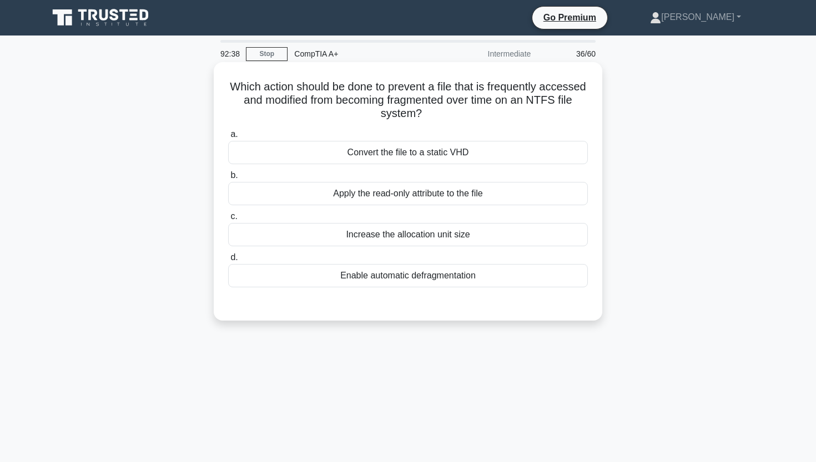
click at [494, 275] on div "Enable automatic defragmentation" at bounding box center [408, 275] width 360 height 23
click at [228, 261] on input "d. Enable automatic defragmentation" at bounding box center [228, 257] width 0 height 7
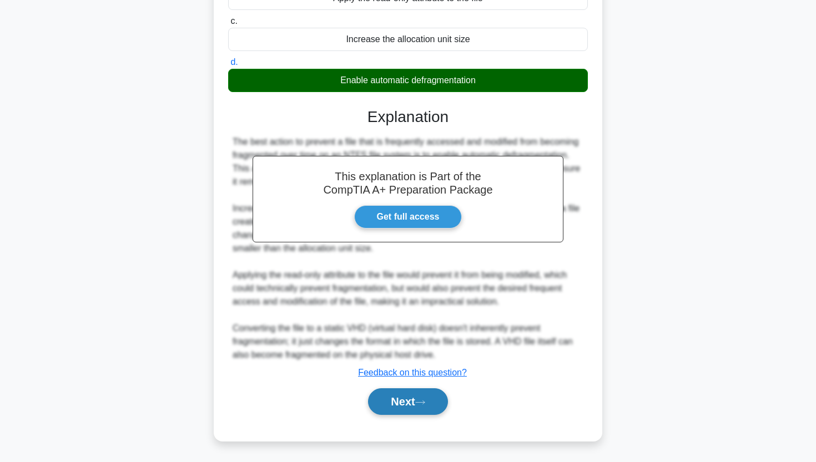
click at [378, 397] on button "Next" at bounding box center [407, 401] width 79 height 27
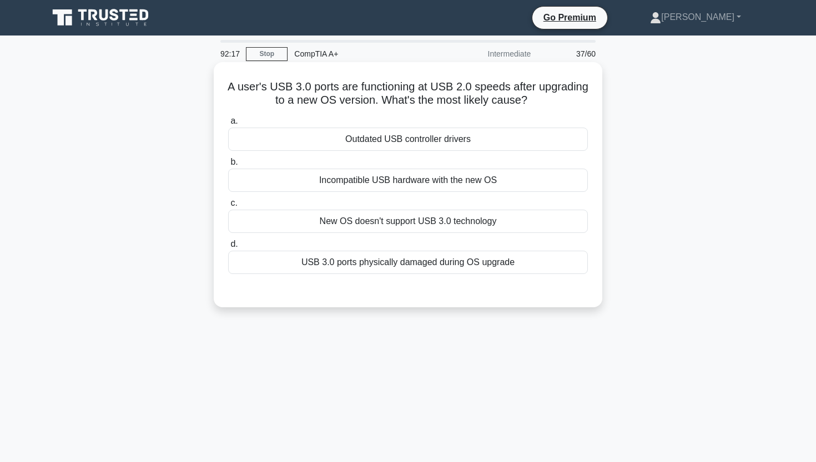
click at [412, 136] on div "Outdated USB controller drivers" at bounding box center [408, 139] width 360 height 23
click at [228, 125] on input "a. Outdated USB controller drivers" at bounding box center [228, 121] width 0 height 7
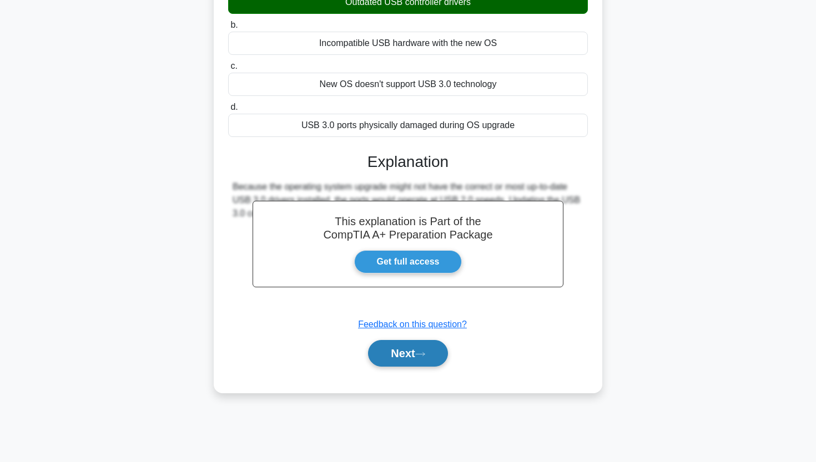
click at [383, 349] on button "Next" at bounding box center [407, 353] width 79 height 27
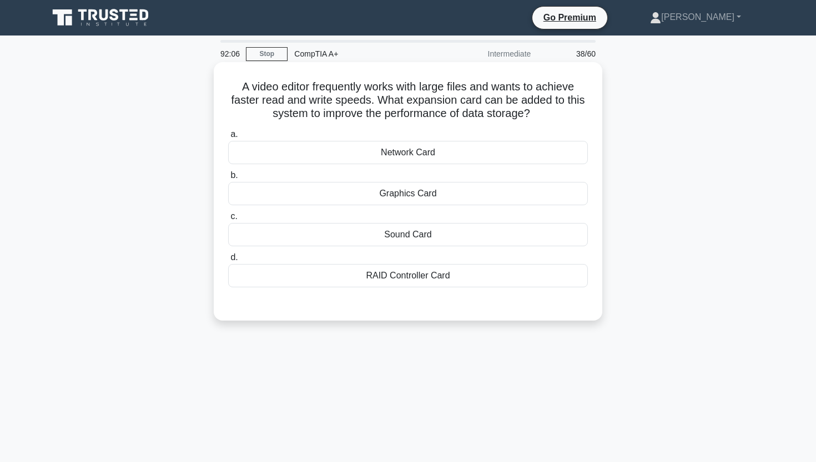
click at [393, 278] on div "RAID Controller Card" at bounding box center [408, 275] width 360 height 23
click at [228, 261] on input "d. RAID Controller Card" at bounding box center [228, 257] width 0 height 7
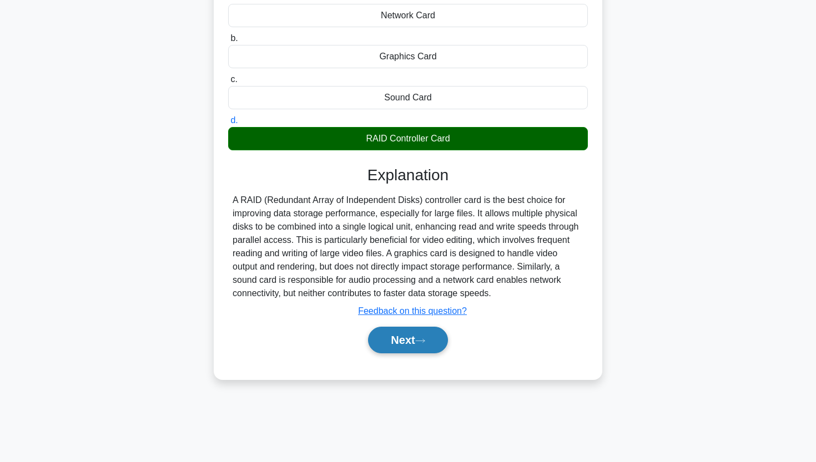
click at [386, 347] on button "Next" at bounding box center [407, 340] width 79 height 27
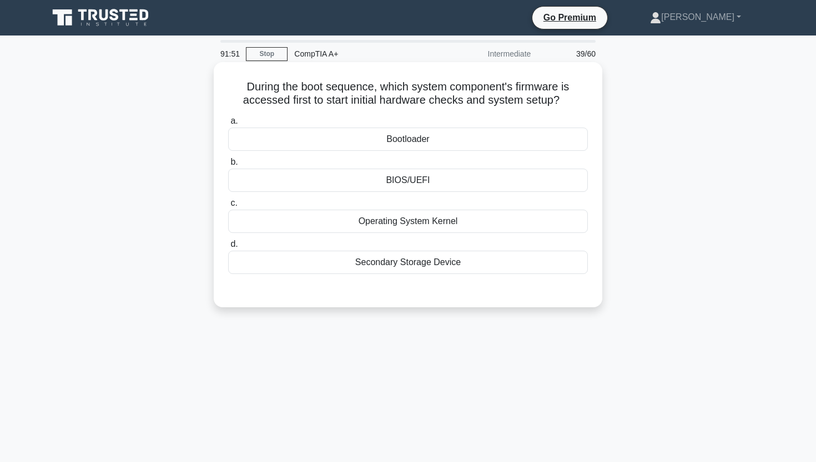
click at [318, 134] on div "Bootloader" at bounding box center [408, 139] width 360 height 23
click at [228, 125] on input "a. Bootloader" at bounding box center [228, 121] width 0 height 7
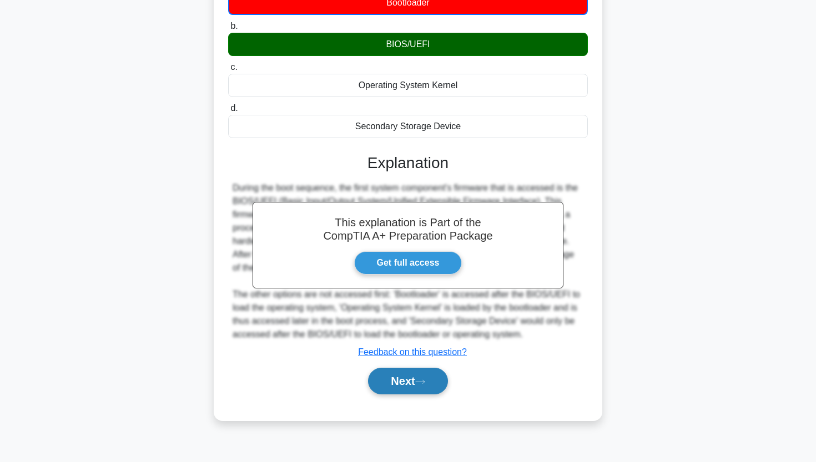
click at [392, 383] on button "Next" at bounding box center [407, 381] width 79 height 27
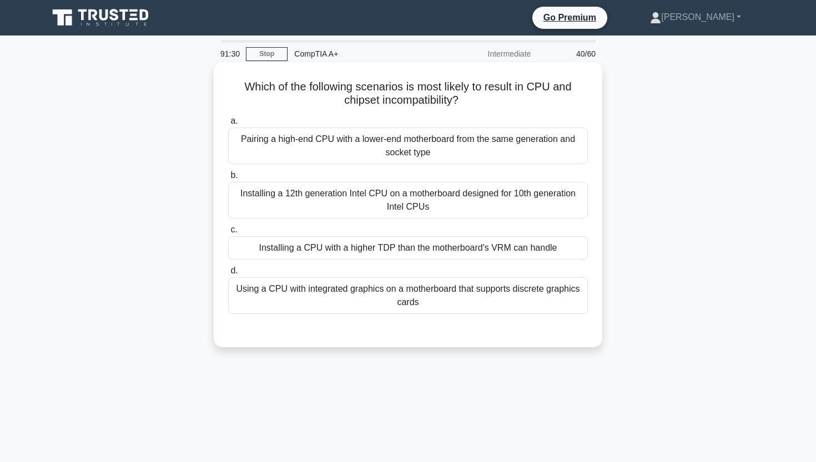
click at [389, 198] on div "Installing a 12th generation Intel CPU on a motherboard designed for 10th gener…" at bounding box center [408, 200] width 360 height 37
click at [228, 179] on input "b. Installing a 12th generation Intel CPU on a motherboard designed for 10th ge…" at bounding box center [228, 175] width 0 height 7
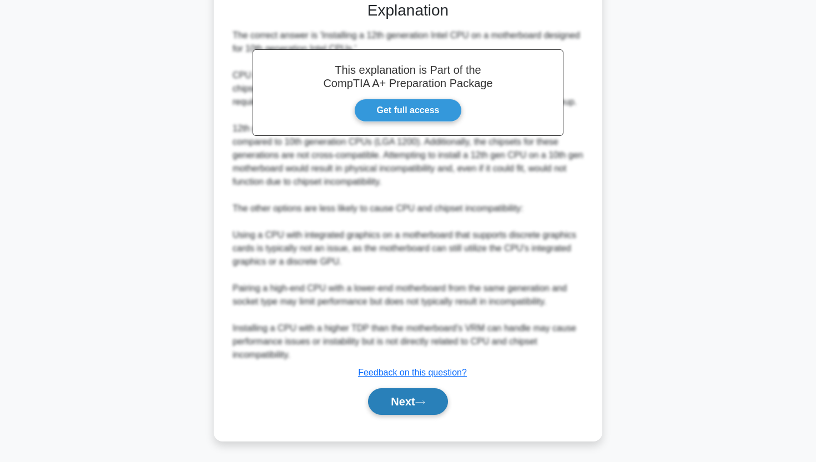
click at [400, 399] on button "Next" at bounding box center [407, 401] width 79 height 27
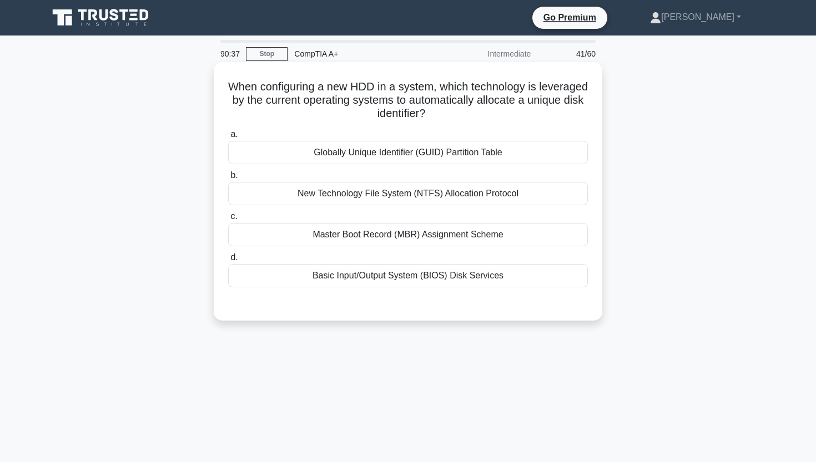
drag, startPoint x: 229, startPoint y: 86, endPoint x: 474, endPoint y: 113, distance: 246.7
click at [474, 113] on h5 "When configuring a new HDD in a system, which technology is leveraged by the cu…" at bounding box center [408, 100] width 362 height 41
copy h5 "When configuring a new HDD in a system, which technology is leveraged by the cu…"
click at [346, 154] on div "Globally Unique Identifier (GUID) Partition Table" at bounding box center [408, 152] width 360 height 23
click at [228, 138] on input "a. Globally Unique Identifier (GUID) Partition Table" at bounding box center [228, 134] width 0 height 7
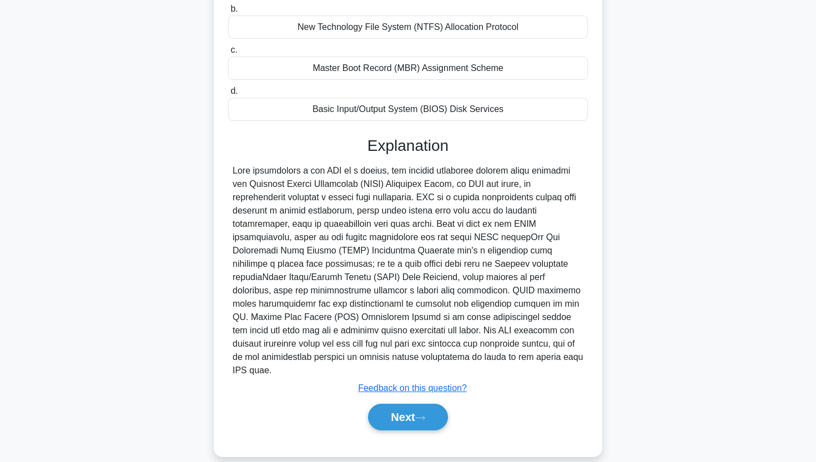
scroll to position [169, 0]
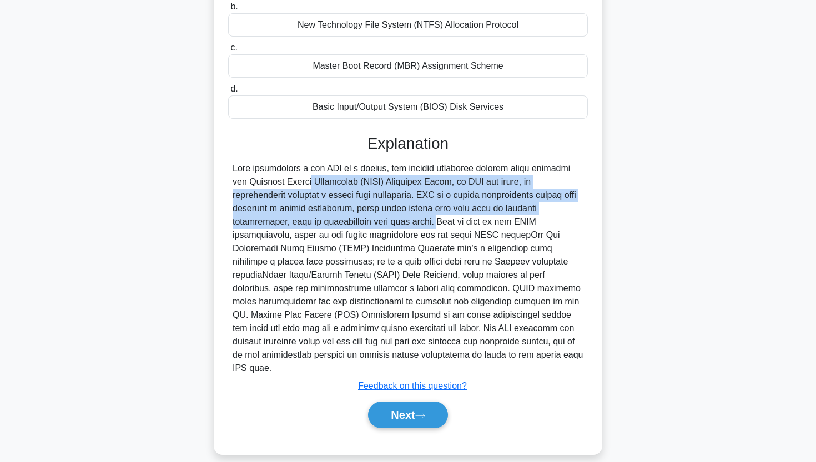
drag, startPoint x: 241, startPoint y: 180, endPoint x: 287, endPoint y: 214, distance: 57.5
click at [287, 214] on div at bounding box center [407, 268] width 351 height 213
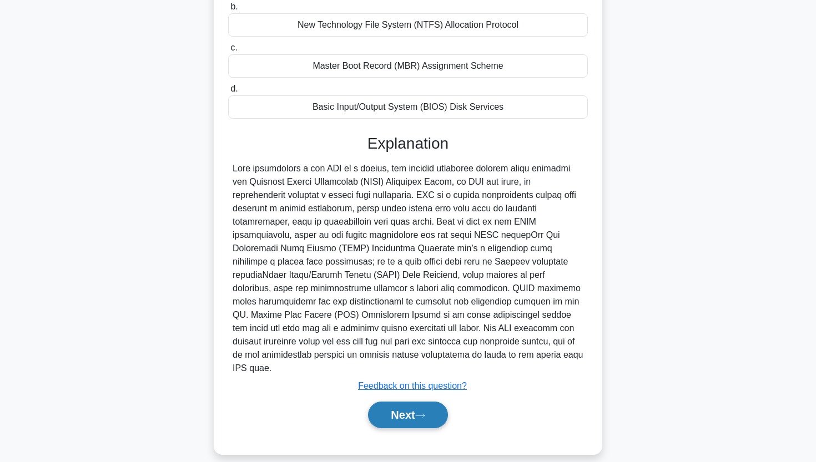
click at [407, 402] on button "Next" at bounding box center [407, 415] width 79 height 27
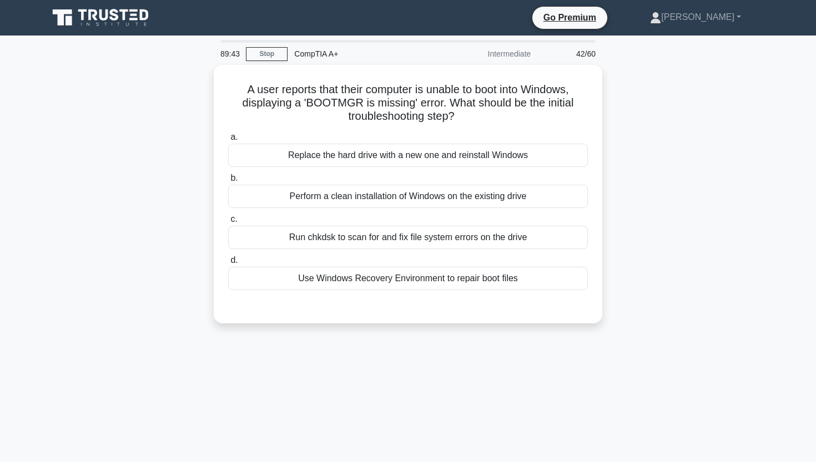
scroll to position [0, 0]
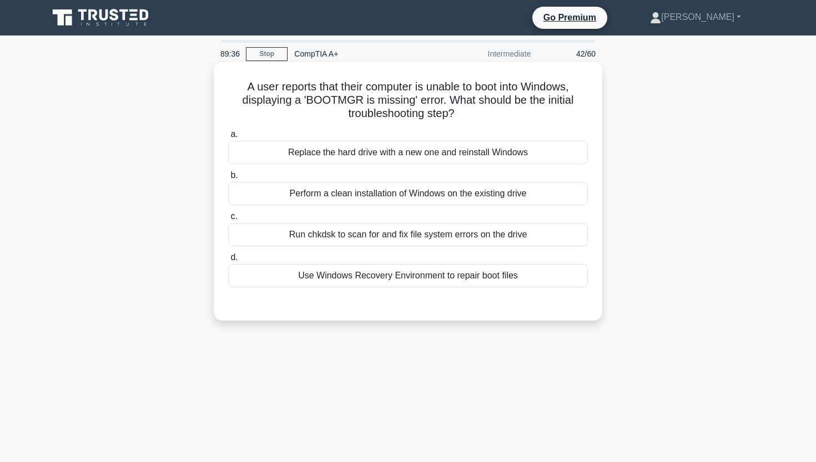
click at [396, 239] on div "Run chkdsk to scan for and fix file system errors on the drive" at bounding box center [408, 234] width 360 height 23
click at [228, 220] on input "c. Run chkdsk to scan for and fix file system errors on the drive" at bounding box center [228, 216] width 0 height 7
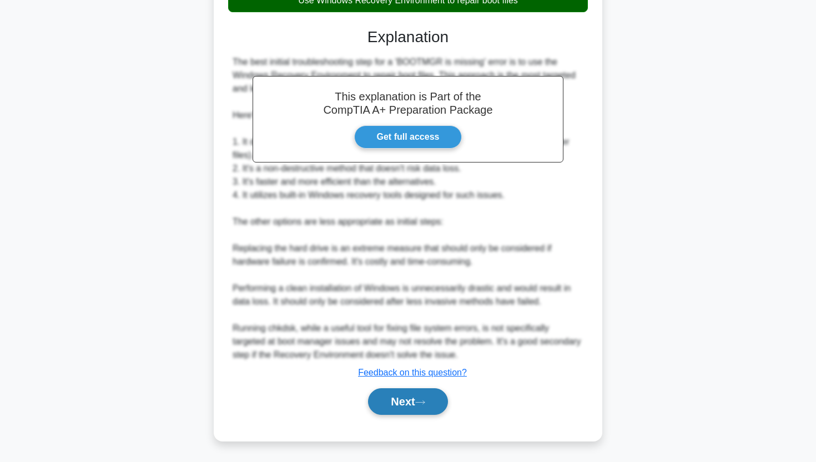
click at [411, 403] on button "Next" at bounding box center [407, 401] width 79 height 27
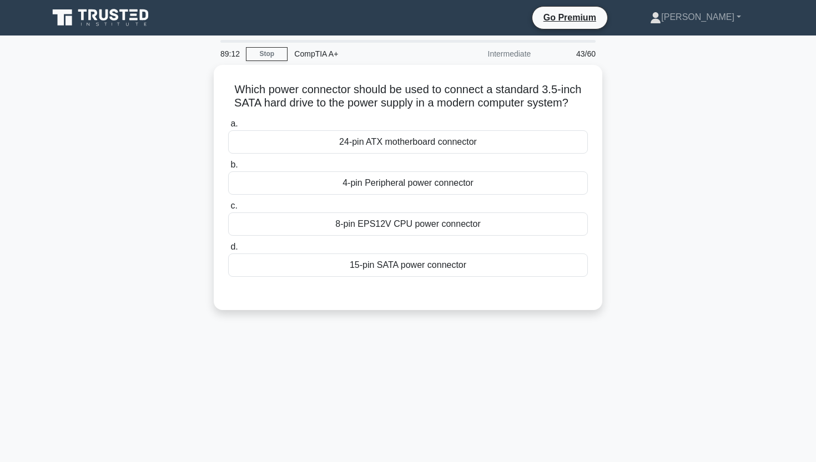
drag, startPoint x: 240, startPoint y: 84, endPoint x: 607, endPoint y: 112, distance: 368.4
click at [607, 112] on div "Which power connector should be used to connect a standard 3.5-inch SATA hard d…" at bounding box center [408, 194] width 732 height 259
click at [187, 99] on div "Which power connector should be used to connect a standard 3.5-inch SATA hard d…" at bounding box center [408, 194] width 732 height 259
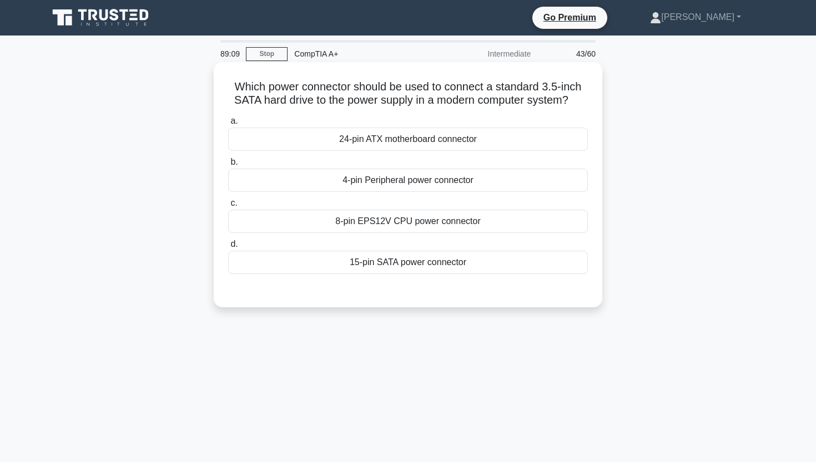
drag, startPoint x: 234, startPoint y: 83, endPoint x: 590, endPoint y: 105, distance: 356.9
click at [590, 105] on div "Which power connector should be used to connect a standard 3.5-inch SATA hard d…" at bounding box center [407, 185] width 379 height 236
copy h5 "Which power connector should be used to connect a standard 3.5-inch SATA hard d…"
click at [367, 259] on div "15-pin SATA power connector" at bounding box center [408, 262] width 360 height 23
click at [228, 248] on input "d. 15-pin SATA power connector" at bounding box center [228, 244] width 0 height 7
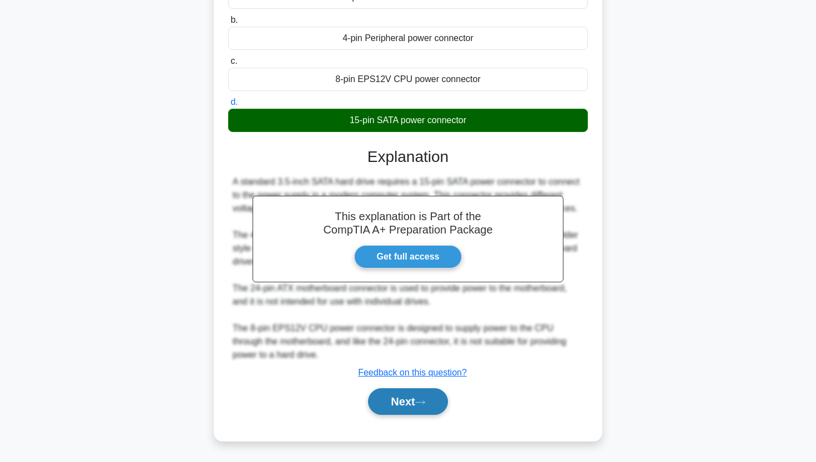
click at [386, 396] on button "Next" at bounding box center [407, 401] width 79 height 27
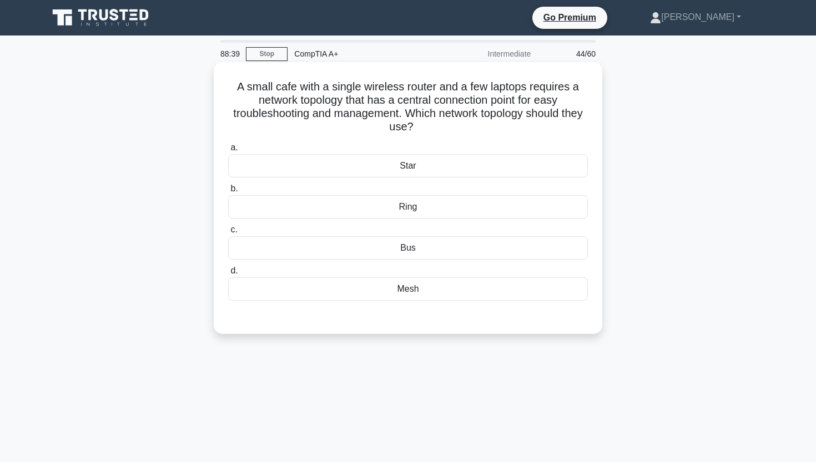
click at [411, 207] on div "Ring" at bounding box center [408, 206] width 360 height 23
click at [228, 193] on input "b. Ring" at bounding box center [228, 188] width 0 height 7
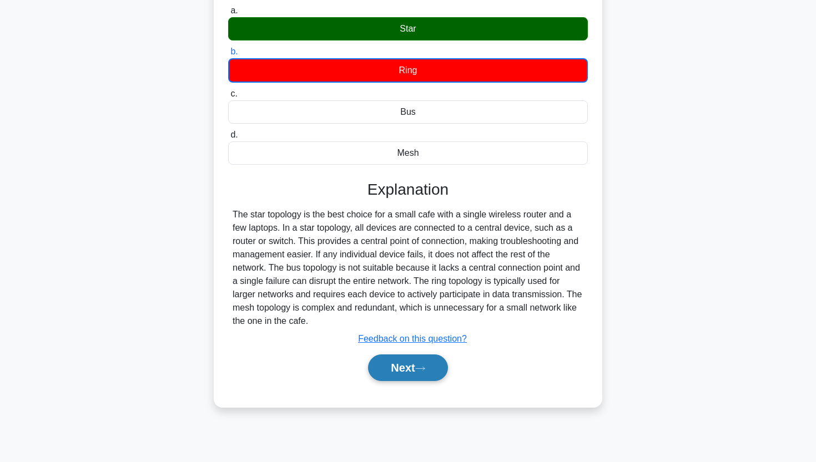
scroll to position [137, 0]
click at [409, 372] on button "Next" at bounding box center [407, 368] width 79 height 27
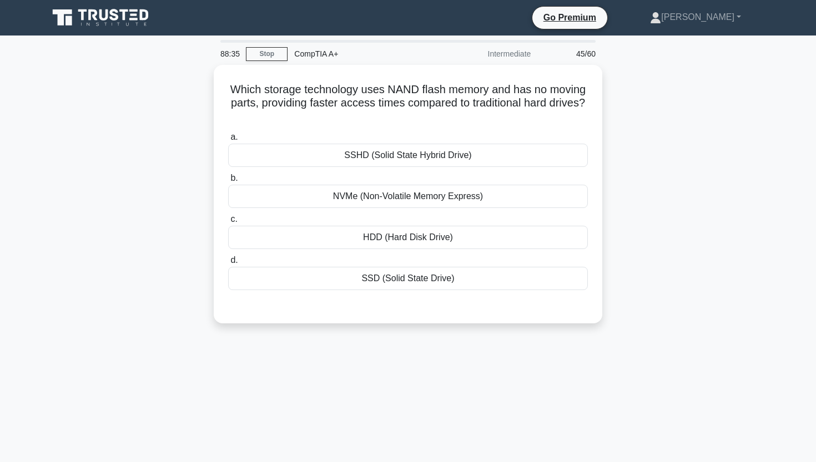
scroll to position [0, 0]
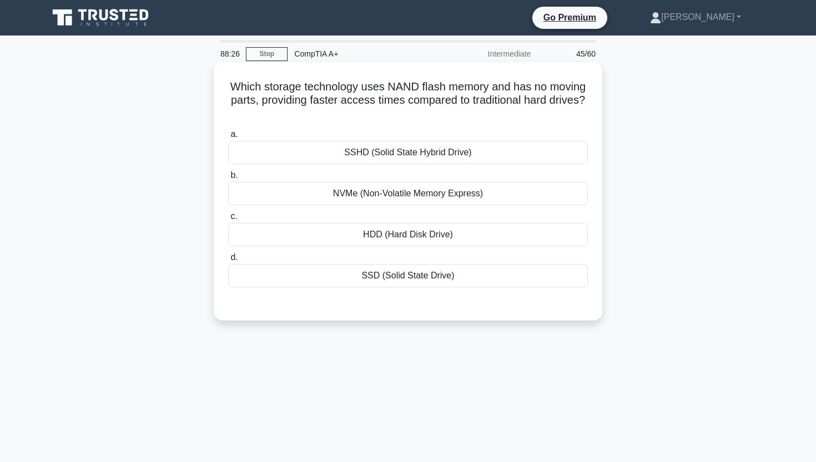
click at [461, 198] on div "NVMe (Non-Volatile Memory Express)" at bounding box center [408, 193] width 360 height 23
click at [228, 179] on input "b. NVMe (Non-Volatile Memory Express)" at bounding box center [228, 175] width 0 height 7
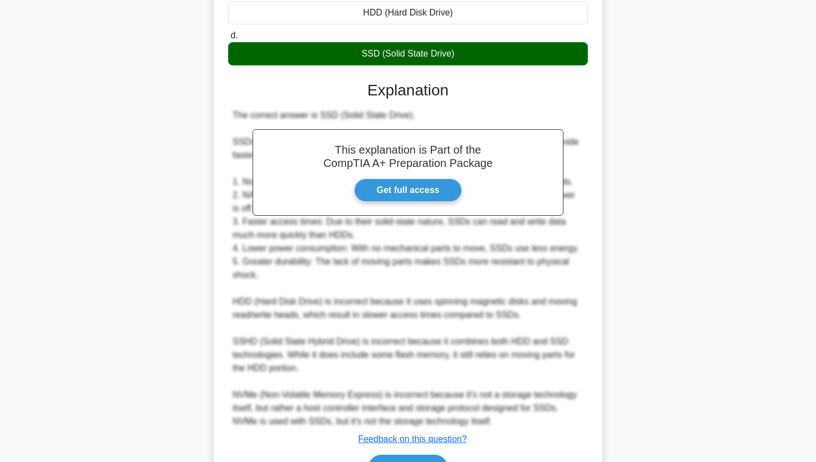
scroll to position [239, 0]
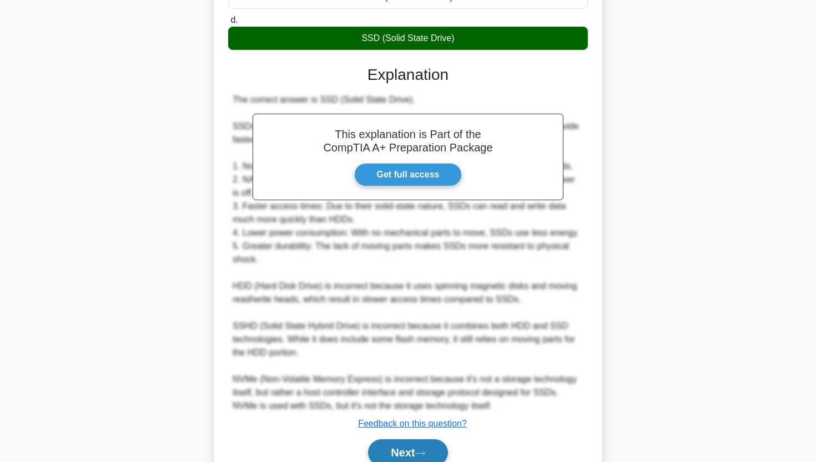
click at [388, 447] on button "Next" at bounding box center [407, 452] width 79 height 27
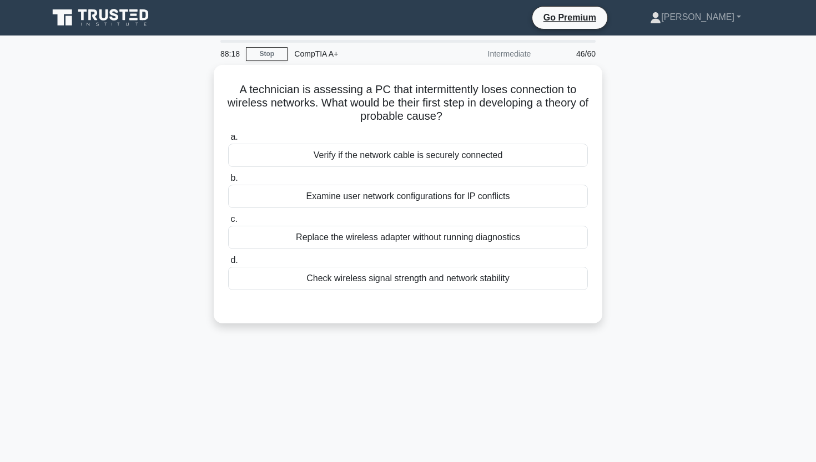
scroll to position [0, 0]
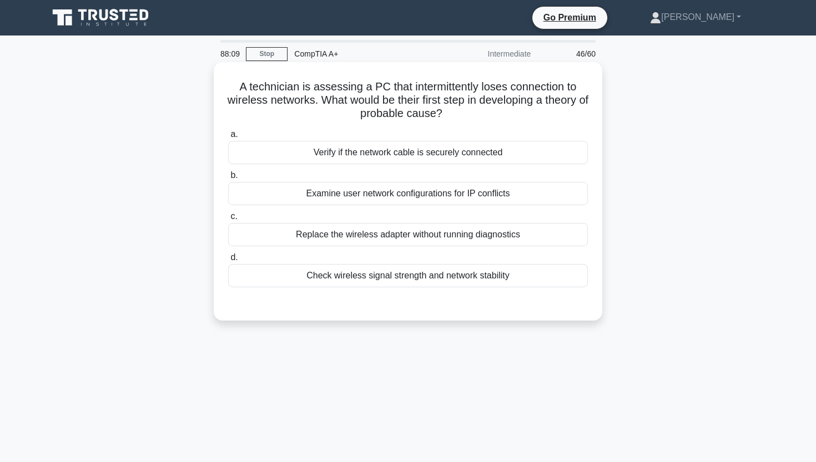
click at [378, 150] on div "Verify if the network cable is securely connected" at bounding box center [408, 152] width 360 height 23
click at [228, 138] on input "a. Verify if the network cable is securely connected" at bounding box center [228, 134] width 0 height 7
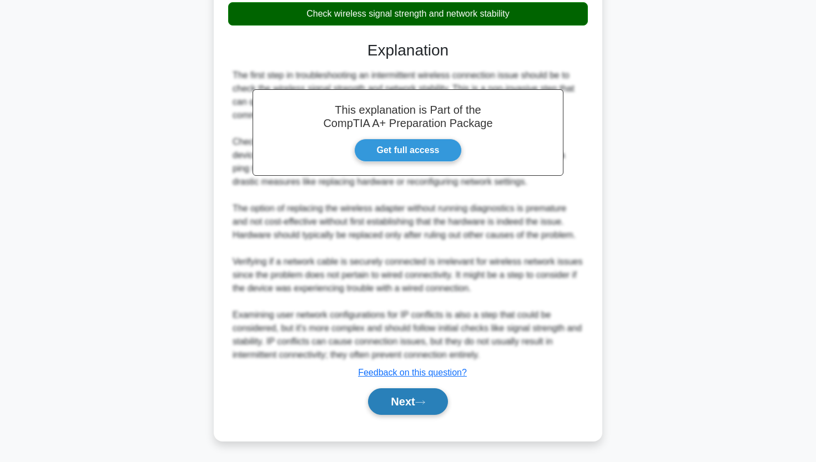
click at [382, 396] on button "Next" at bounding box center [407, 401] width 79 height 27
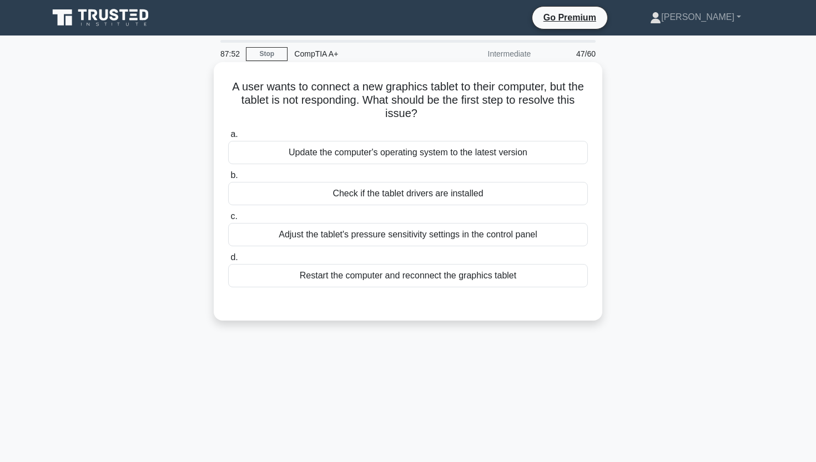
click at [401, 202] on div "Check if the tablet drivers are installed" at bounding box center [408, 193] width 360 height 23
click at [228, 179] on input "b. Check if the tablet drivers are installed" at bounding box center [228, 175] width 0 height 7
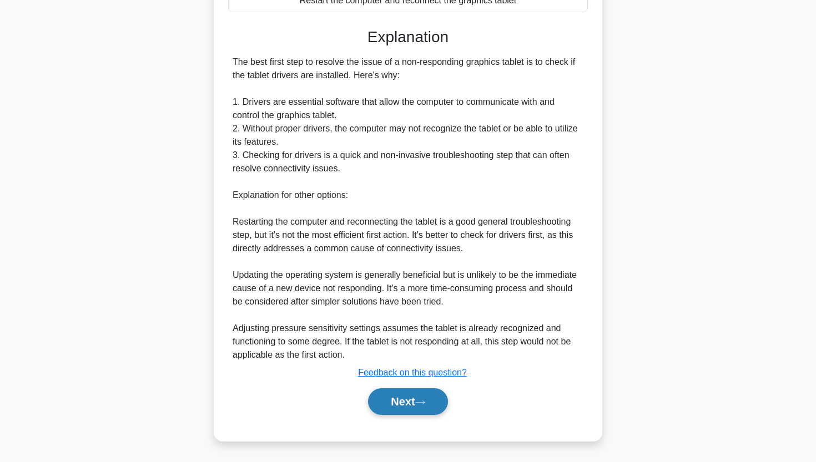
click at [383, 404] on button "Next" at bounding box center [407, 401] width 79 height 27
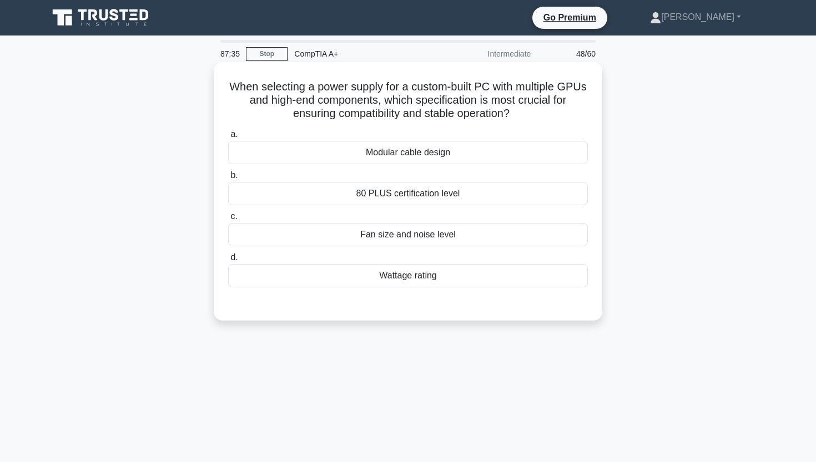
click at [424, 278] on div "Wattage rating" at bounding box center [408, 275] width 360 height 23
click at [228, 261] on input "d. Wattage rating" at bounding box center [228, 257] width 0 height 7
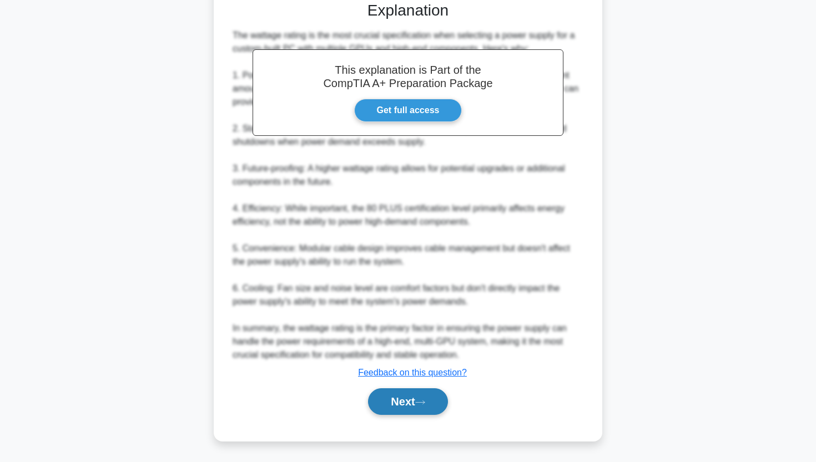
click at [378, 413] on button "Next" at bounding box center [407, 401] width 79 height 27
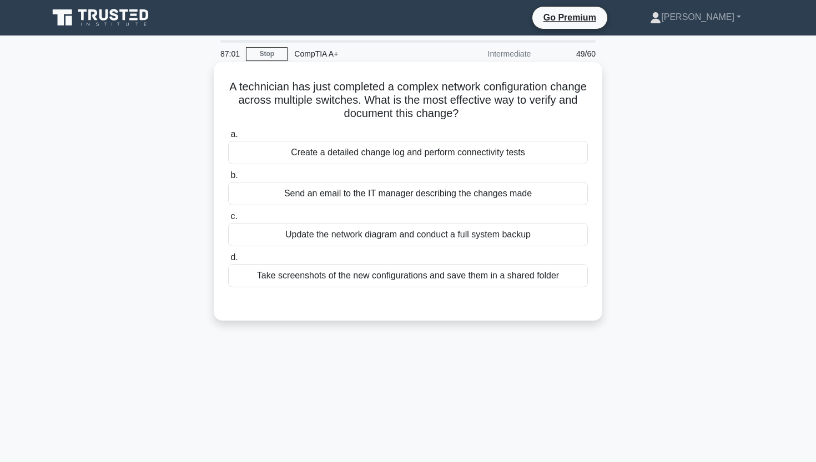
click at [498, 159] on div "Create a detailed change log and perform connectivity tests" at bounding box center [408, 152] width 360 height 23
click at [228, 138] on input "a. Create a detailed change log and perform connectivity tests" at bounding box center [228, 134] width 0 height 7
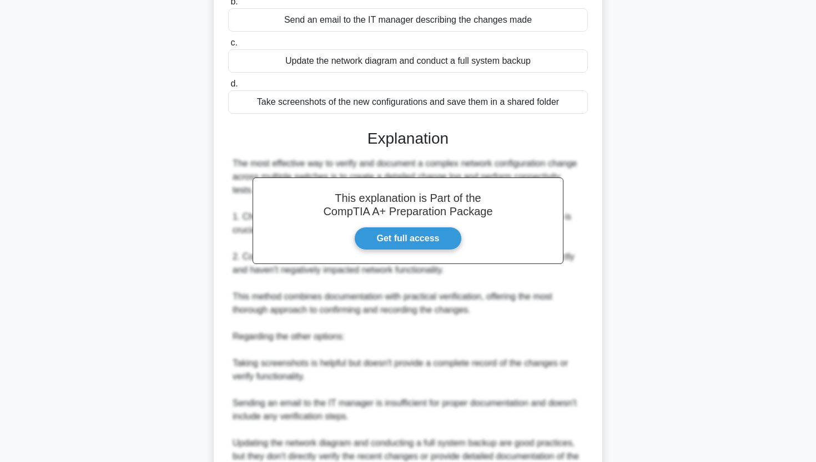
scroll to position [197, 1]
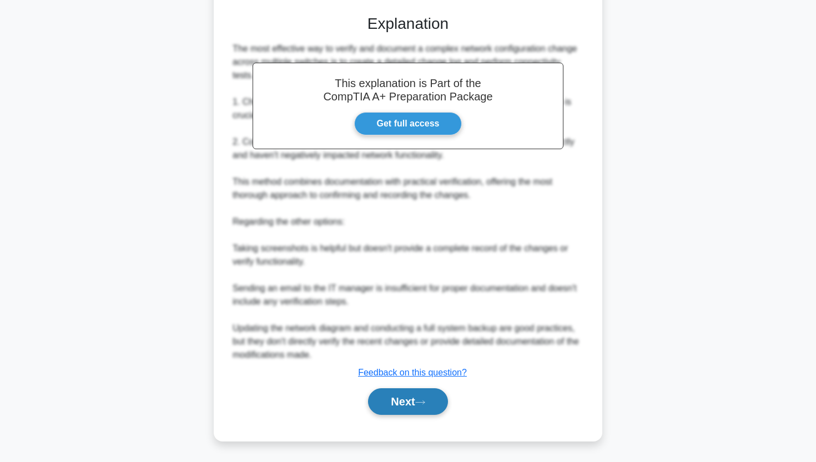
click at [411, 407] on button "Next" at bounding box center [407, 401] width 79 height 27
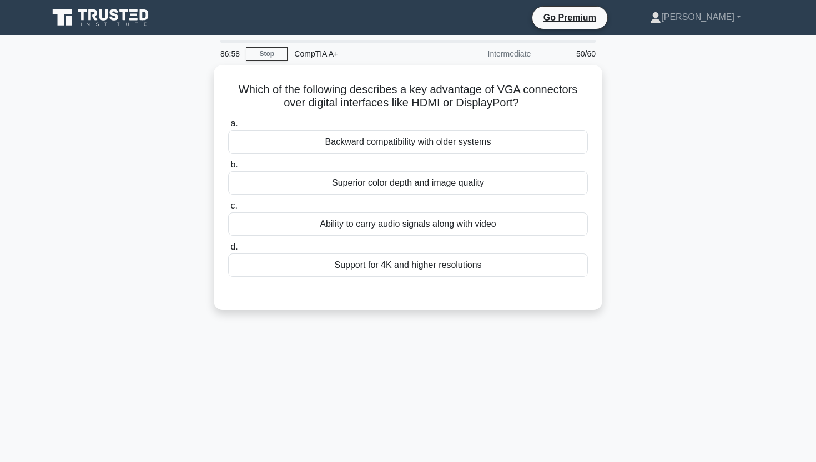
scroll to position [0, 0]
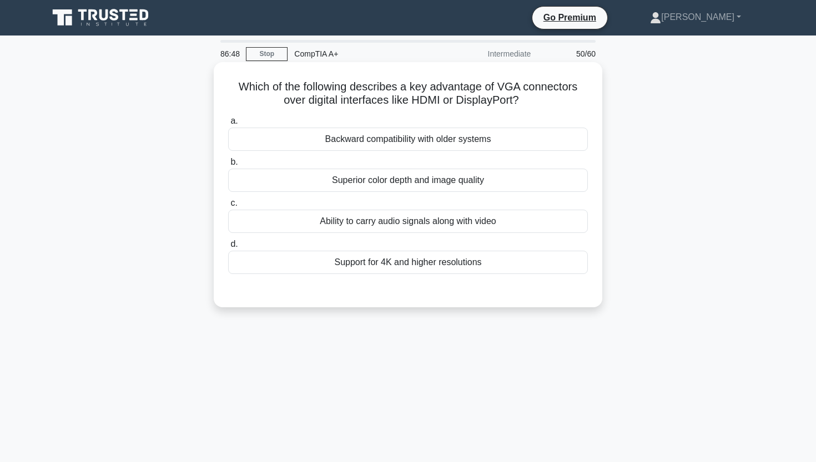
click at [418, 137] on div "Backward compatibility with older systems" at bounding box center [408, 139] width 360 height 23
click at [228, 125] on input "a. Backward compatibility with older systems" at bounding box center [228, 121] width 0 height 7
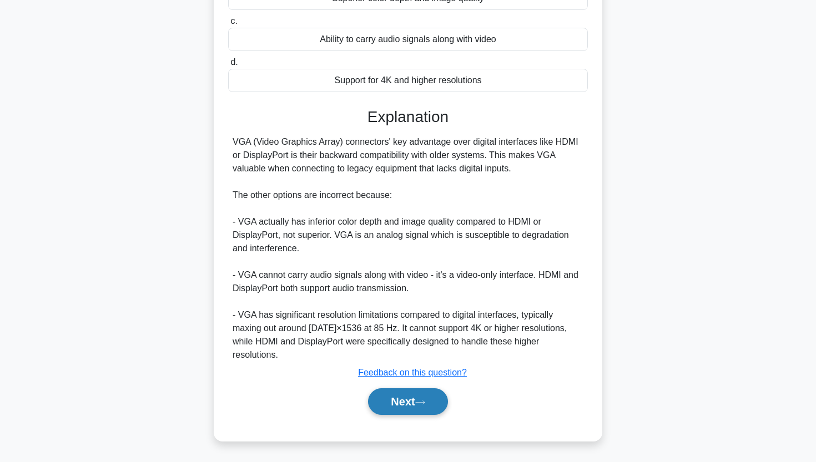
click at [393, 408] on button "Next" at bounding box center [407, 401] width 79 height 27
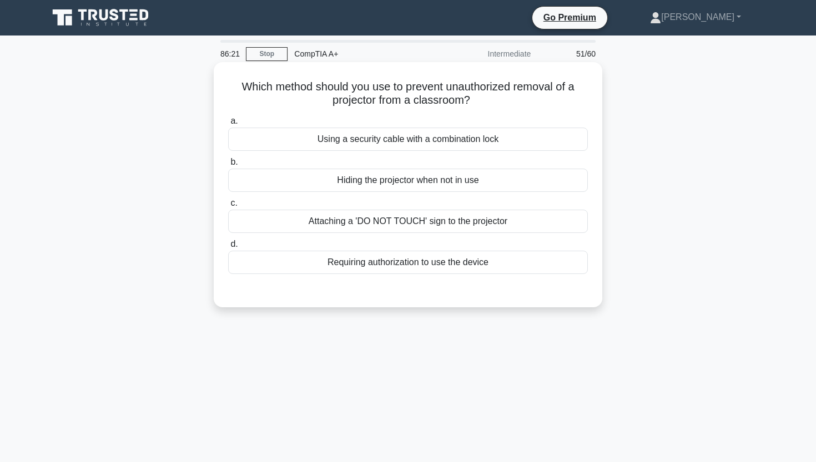
click at [404, 140] on div "Using a security cable with a combination lock" at bounding box center [408, 139] width 360 height 23
click at [228, 125] on input "a. Using a security cable with a combination lock" at bounding box center [228, 121] width 0 height 7
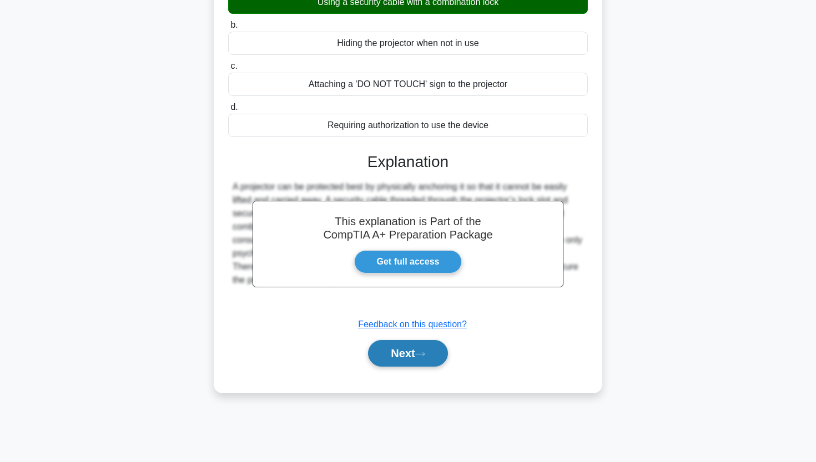
click at [401, 361] on button "Next" at bounding box center [407, 353] width 79 height 27
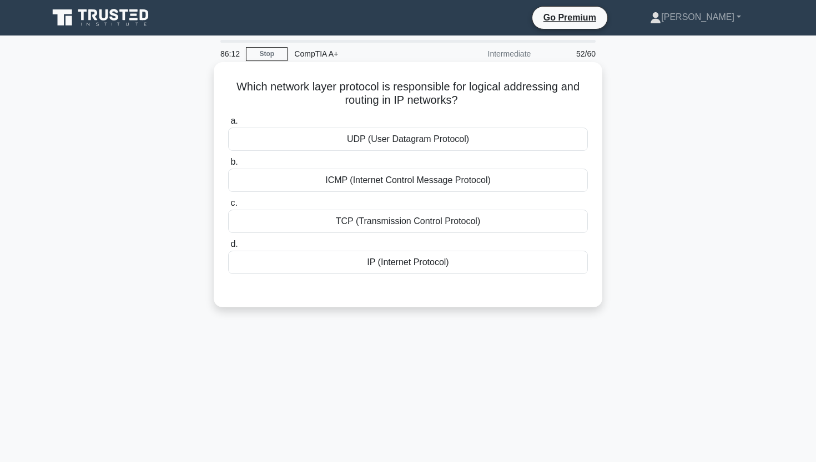
drag, startPoint x: 240, startPoint y: 88, endPoint x: 503, endPoint y: 98, distance: 262.6
click at [503, 98] on h5 "Which network layer protocol is responsible for logical addressing and routing …" at bounding box center [408, 94] width 362 height 28
copy h5 "Which network layer protocol is responsible for logical addressing and routing …"
click at [354, 257] on div "IP (Internet Protocol)" at bounding box center [408, 262] width 360 height 23
click at [228, 248] on input "d. IP (Internet Protocol)" at bounding box center [228, 244] width 0 height 7
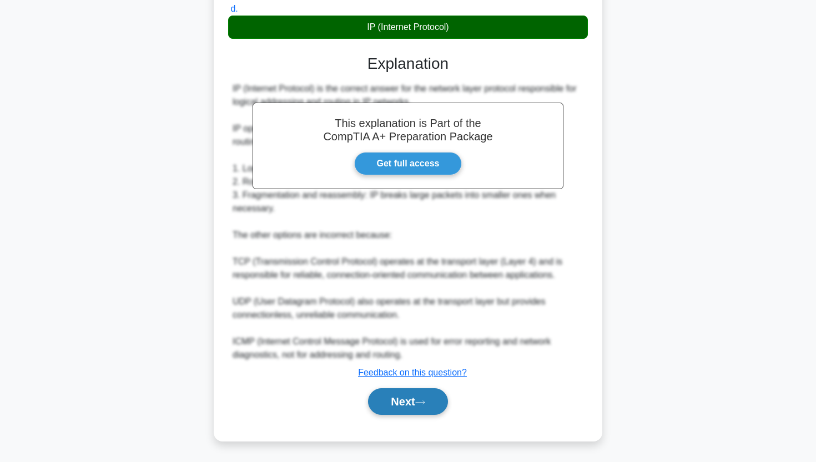
click at [389, 397] on button "Next" at bounding box center [407, 401] width 79 height 27
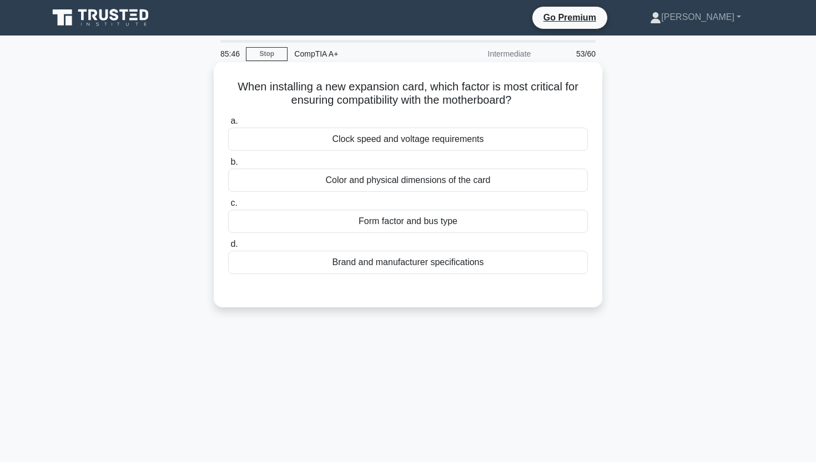
click at [432, 227] on div "Form factor and bus type" at bounding box center [408, 221] width 360 height 23
click at [228, 207] on input "c. Form factor and bus type" at bounding box center [228, 203] width 0 height 7
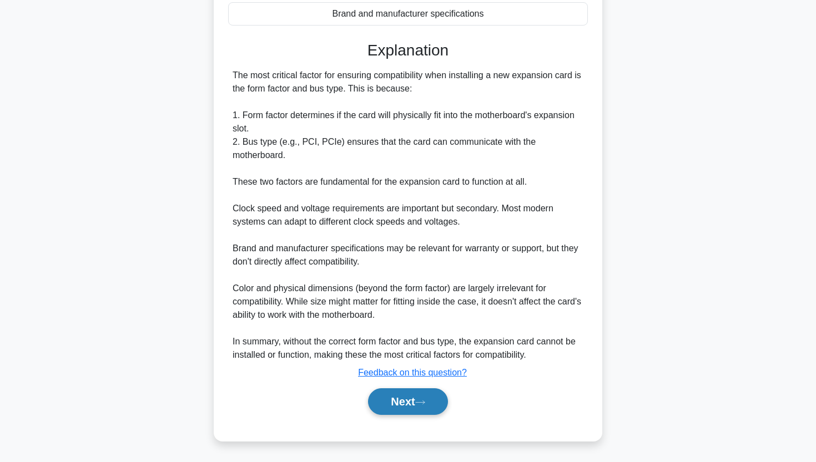
scroll to position [249, 0]
click at [401, 404] on button "Next" at bounding box center [407, 401] width 79 height 27
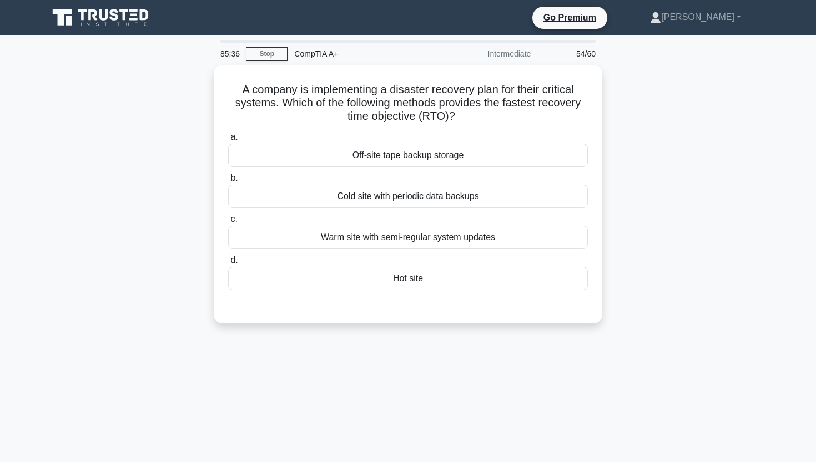
scroll to position [0, 0]
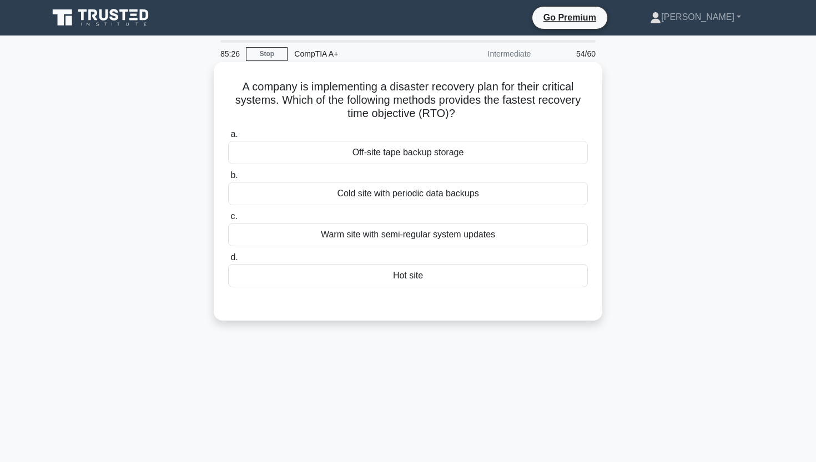
click at [428, 282] on div "Hot site" at bounding box center [408, 275] width 360 height 23
click at [228, 261] on input "d. Hot site" at bounding box center [228, 257] width 0 height 7
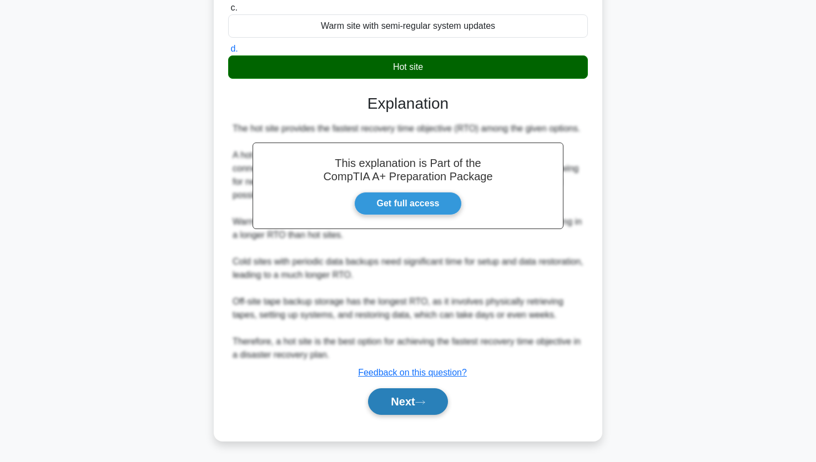
click at [382, 410] on button "Next" at bounding box center [407, 401] width 79 height 27
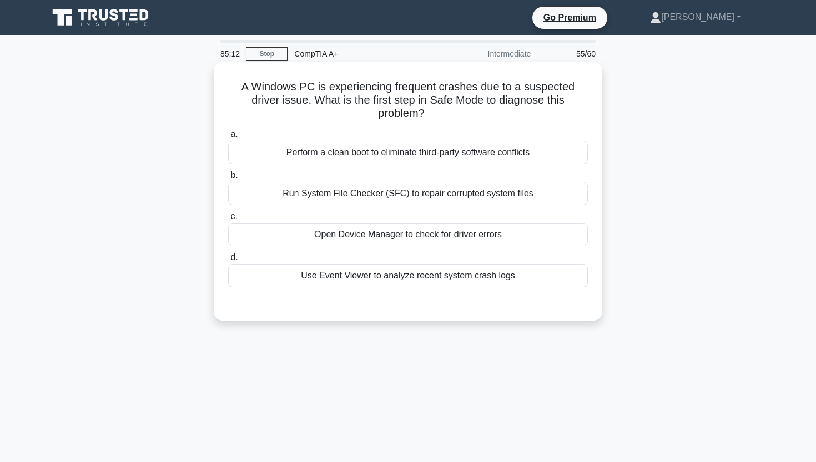
click at [551, 267] on div "Use Event Viewer to analyze recent system crash logs" at bounding box center [408, 275] width 360 height 23
click at [228, 261] on input "d. Use Event Viewer to analyze recent system crash logs" at bounding box center [228, 257] width 0 height 7
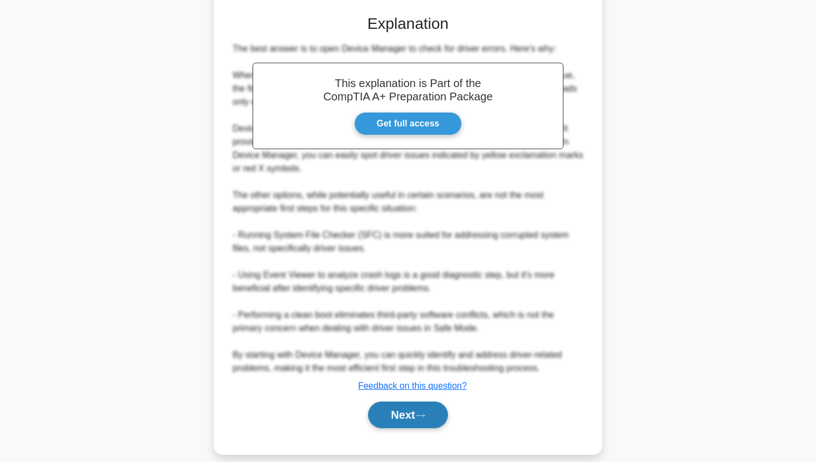
click at [388, 403] on button "Next" at bounding box center [407, 415] width 79 height 27
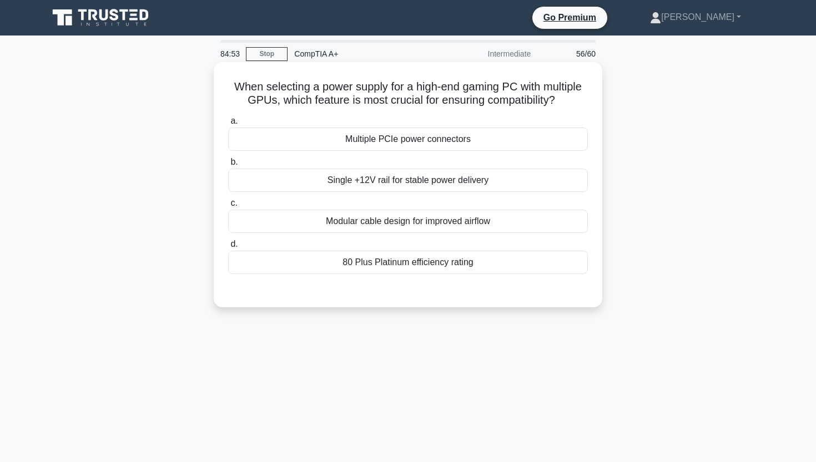
click at [397, 143] on div "Multiple PCIe power connectors" at bounding box center [408, 139] width 360 height 23
click at [228, 125] on input "a. Multiple PCIe power connectors" at bounding box center [228, 121] width 0 height 7
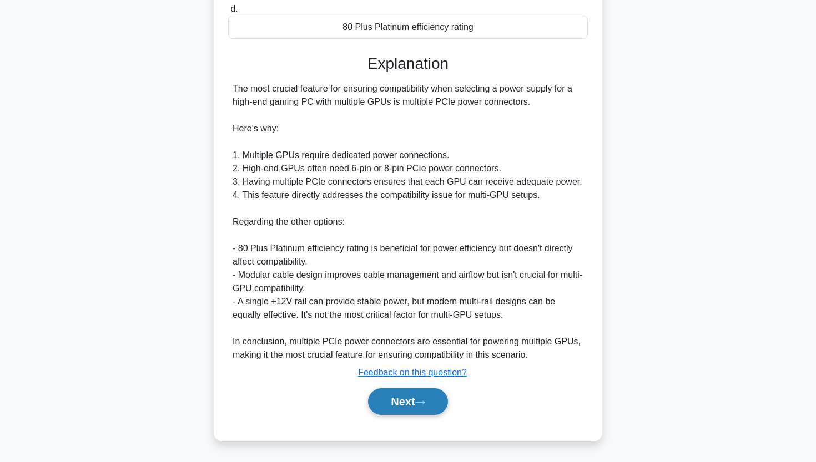
click at [386, 410] on button "Next" at bounding box center [407, 401] width 79 height 27
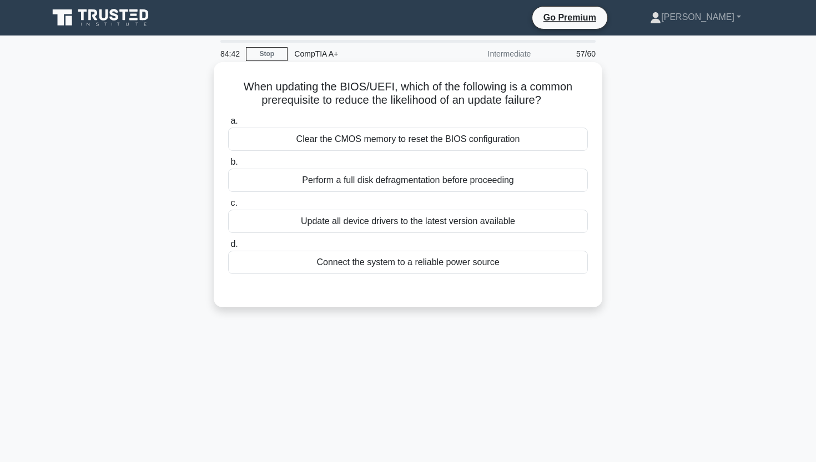
click at [367, 264] on div "Connect the system to a reliable power source" at bounding box center [408, 262] width 360 height 23
click at [228, 248] on input "d. Connect the system to a reliable power source" at bounding box center [228, 244] width 0 height 7
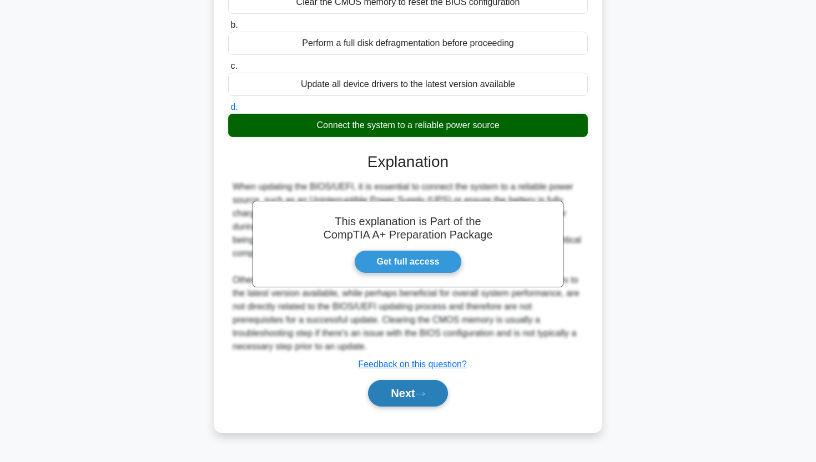
scroll to position [137, 0]
click at [377, 387] on button "Next" at bounding box center [407, 393] width 79 height 27
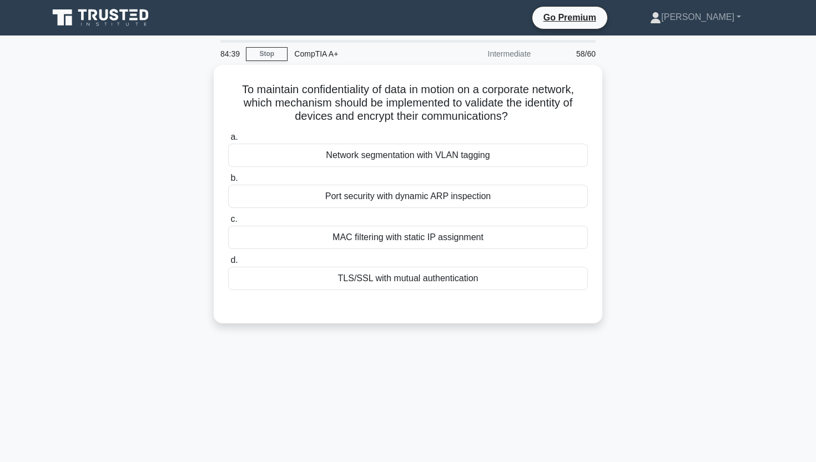
scroll to position [0, 0]
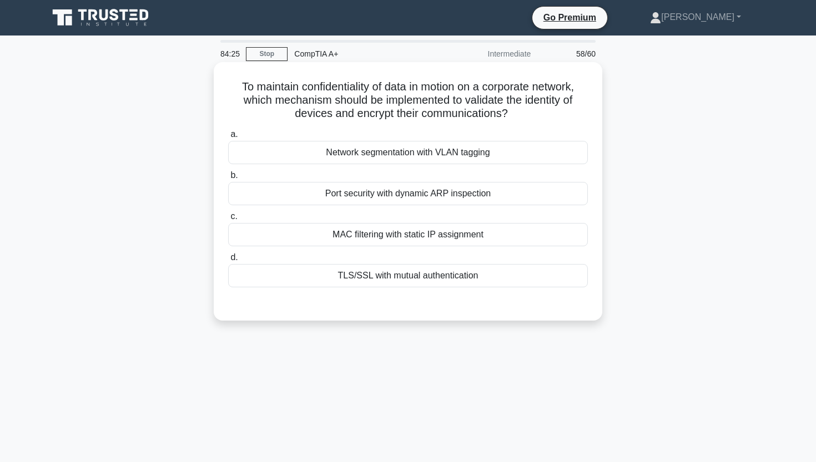
click at [437, 198] on div "Port security with dynamic ARP inspection" at bounding box center [408, 193] width 360 height 23
click at [228, 179] on input "b. Port security with dynamic ARP inspection" at bounding box center [228, 175] width 0 height 7
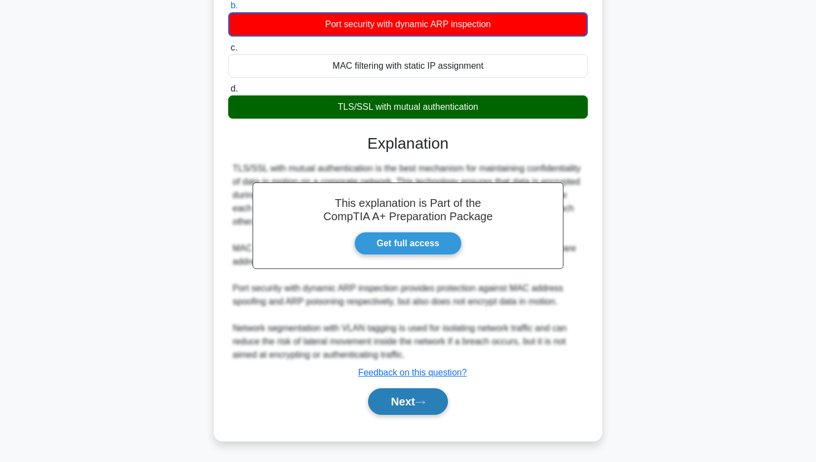
click at [393, 406] on button "Next" at bounding box center [407, 401] width 79 height 27
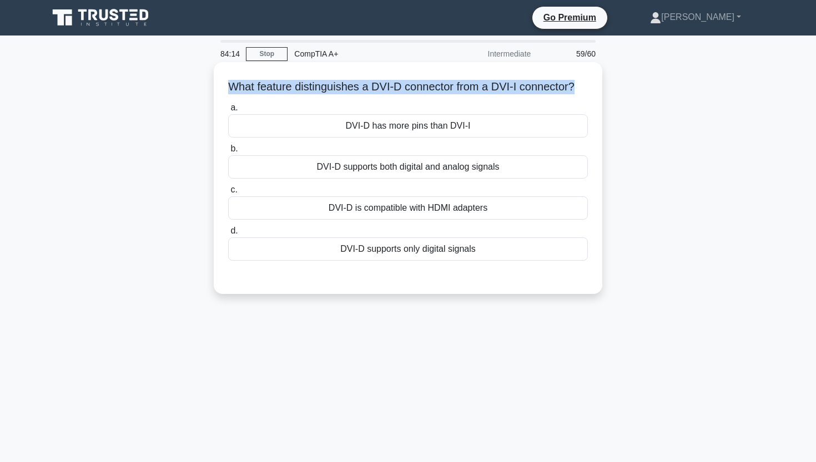
drag, startPoint x: 235, startPoint y: 87, endPoint x: 590, endPoint y: 95, distance: 355.7
click at [590, 95] on div "What feature distinguishes a DVI-D connector from a DVI-I connector? .spinner_0…" at bounding box center [407, 178] width 379 height 223
copy h5 "What feature distinguishes a DVI-D connector from a DVI-I connector?"
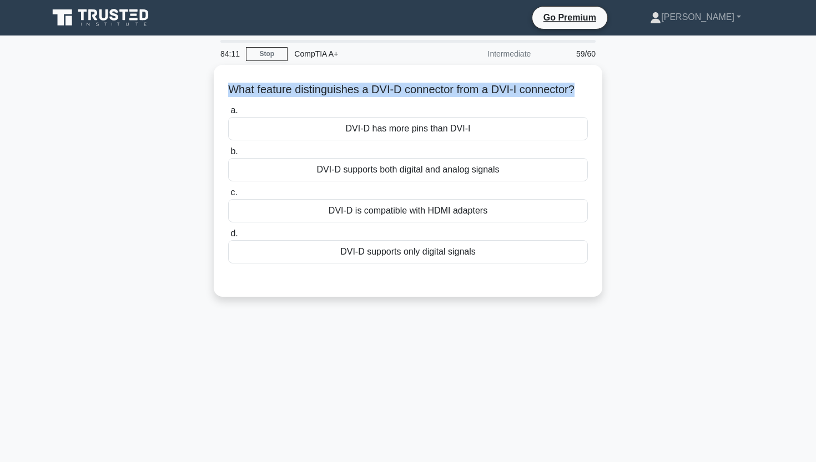
click at [660, 114] on div "What feature distinguishes a DVI-D connector from a DVI-I connector? .spinner_0…" at bounding box center [408, 187] width 732 height 245
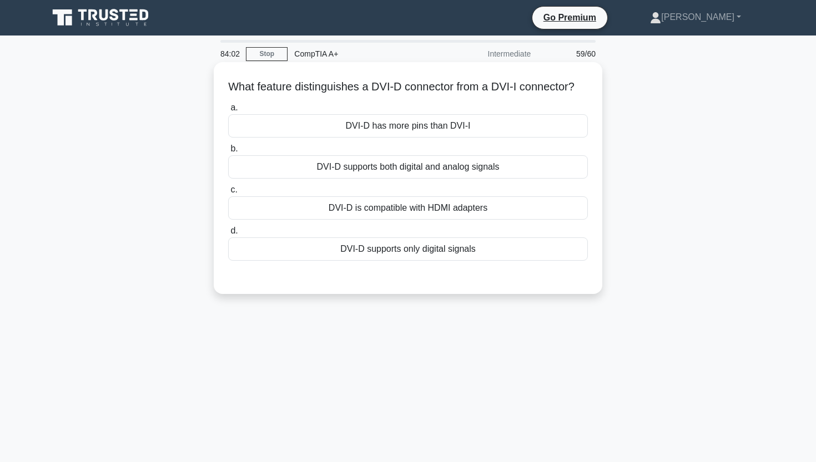
click at [345, 258] on div "DVI-D supports only digital signals" at bounding box center [408, 248] width 360 height 23
click at [228, 235] on input "d. DVI-D supports only digital signals" at bounding box center [228, 230] width 0 height 7
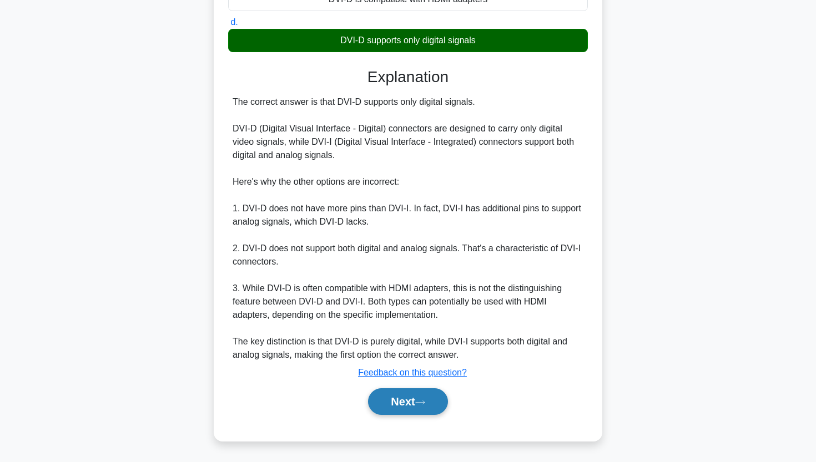
click at [381, 408] on button "Next" at bounding box center [407, 401] width 79 height 27
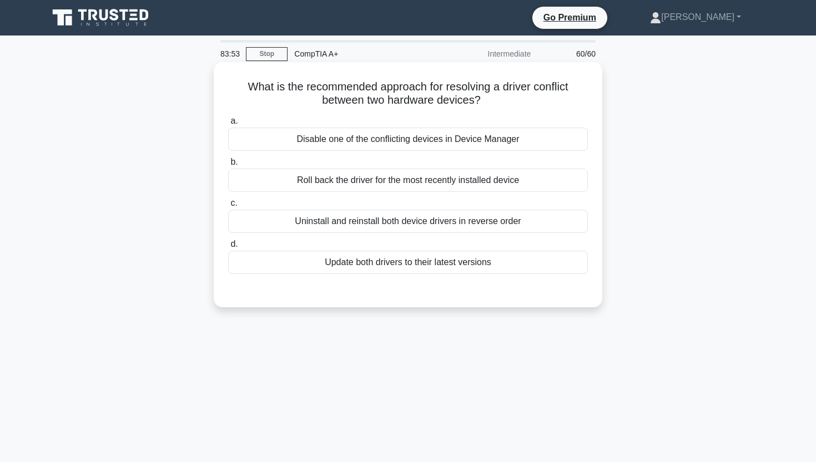
click at [445, 259] on div "Update both drivers to their latest versions" at bounding box center [408, 262] width 360 height 23
click at [228, 248] on input "d. Update both drivers to their latest versions" at bounding box center [228, 244] width 0 height 7
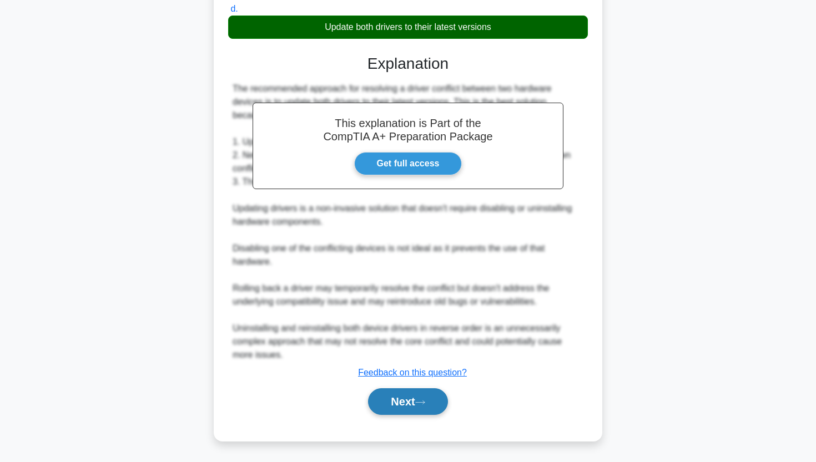
scroll to position [235, 0]
click at [379, 403] on button "Next" at bounding box center [407, 401] width 79 height 27
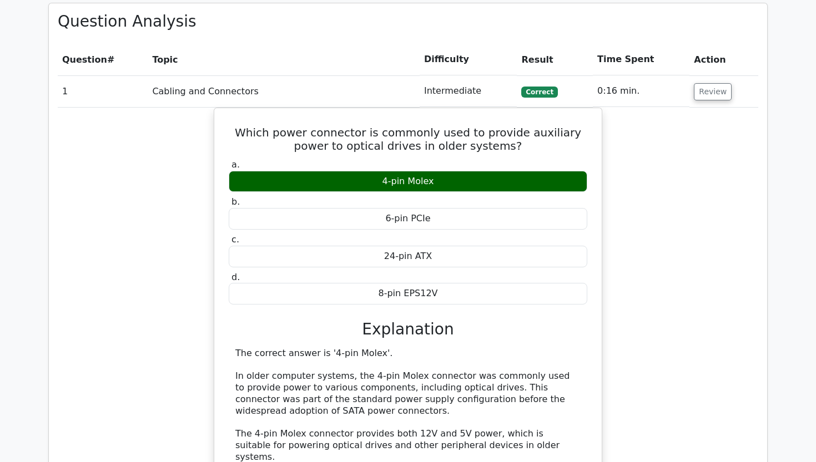
scroll to position [1124, 0]
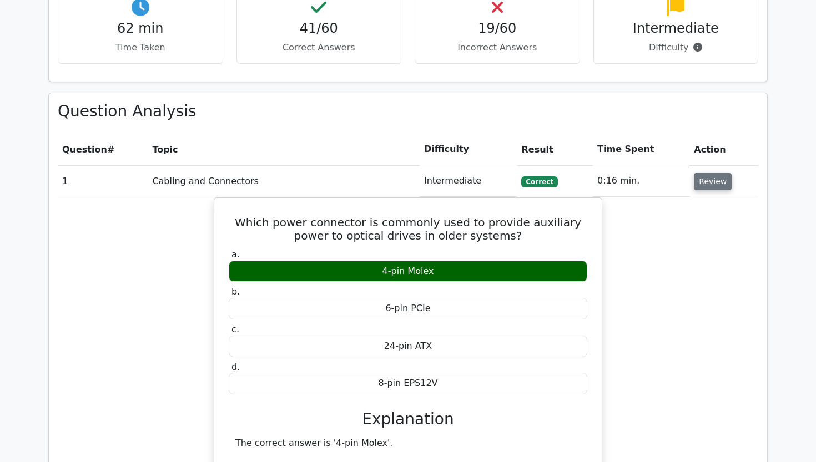
click at [697, 173] on button "Review" at bounding box center [713, 181] width 38 height 17
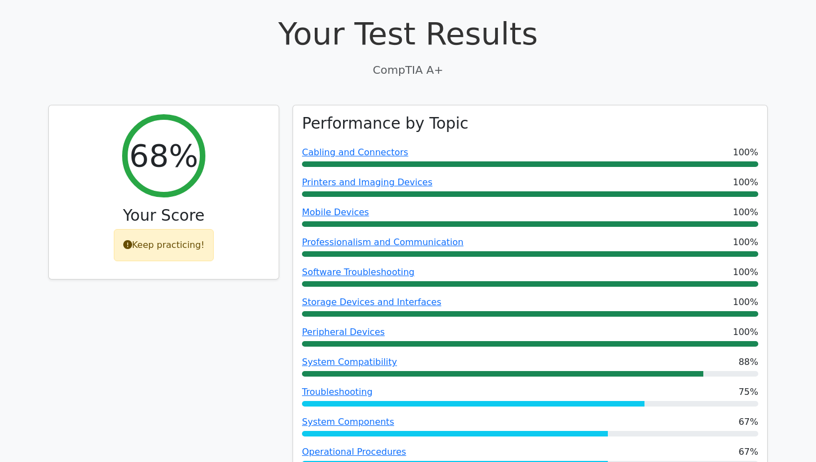
scroll to position [305, 0]
